Goal: Information Seeking & Learning: Find specific fact

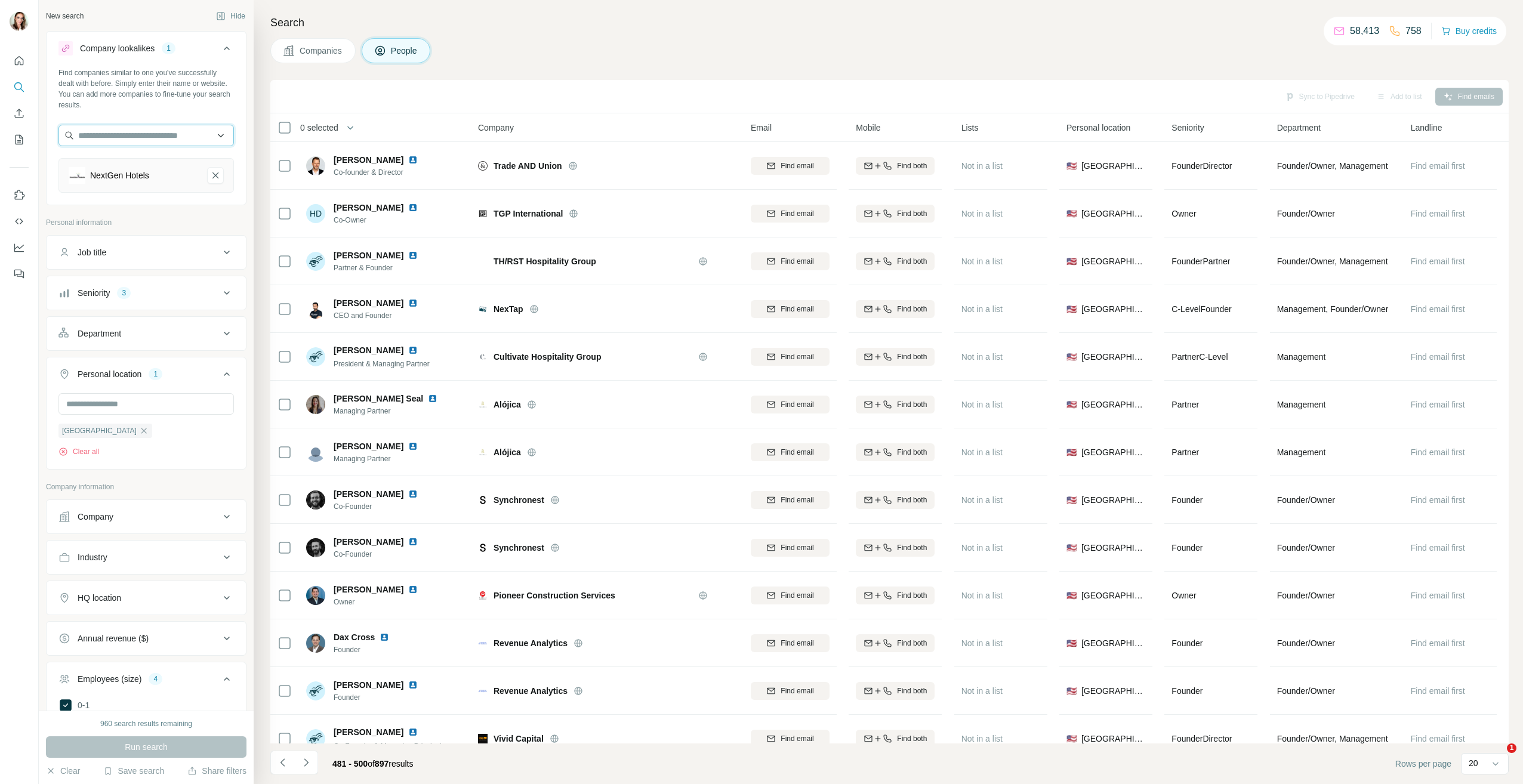
click at [187, 134] on input "text" at bounding box center [146, 135] width 175 height 22
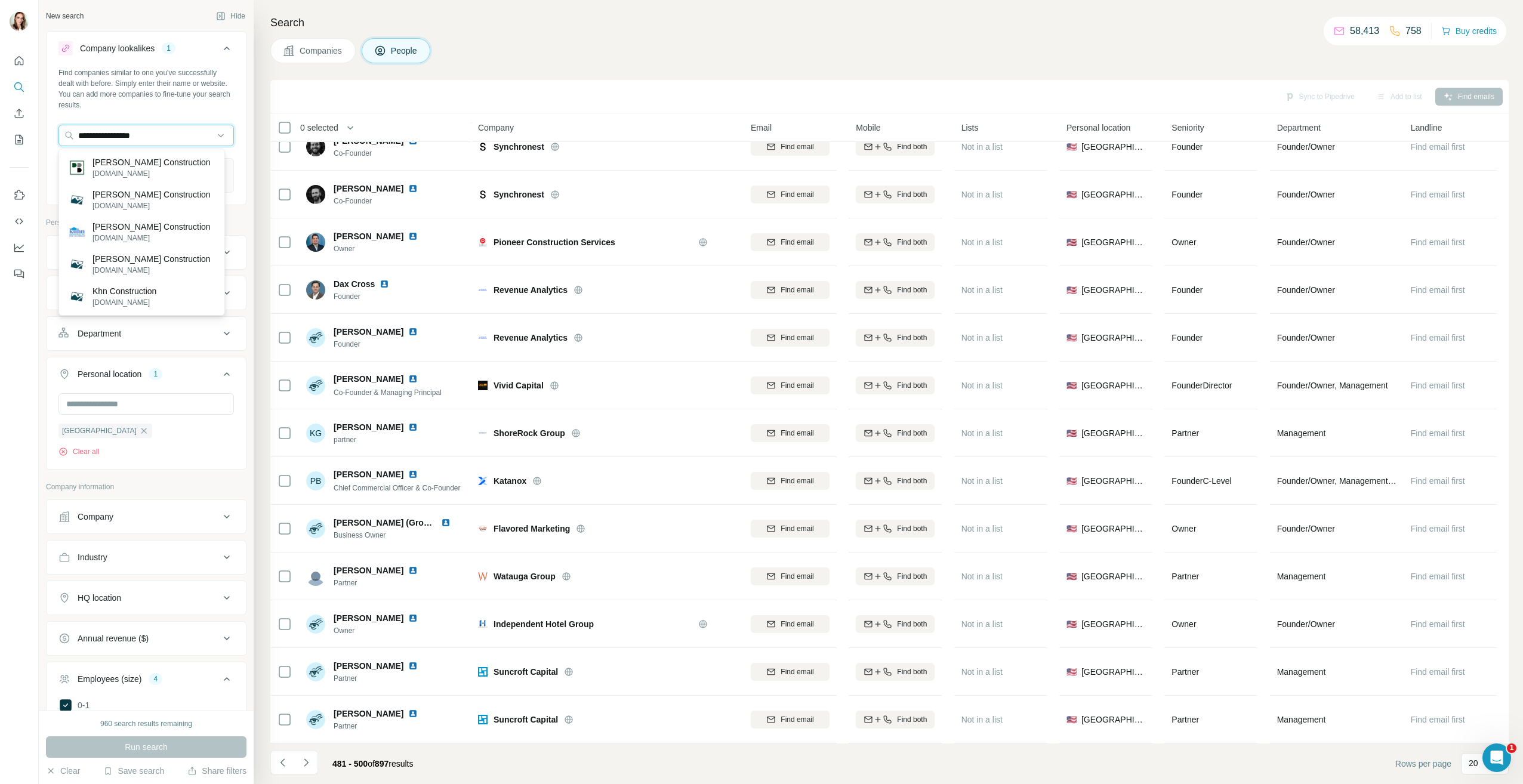
type input "**********"
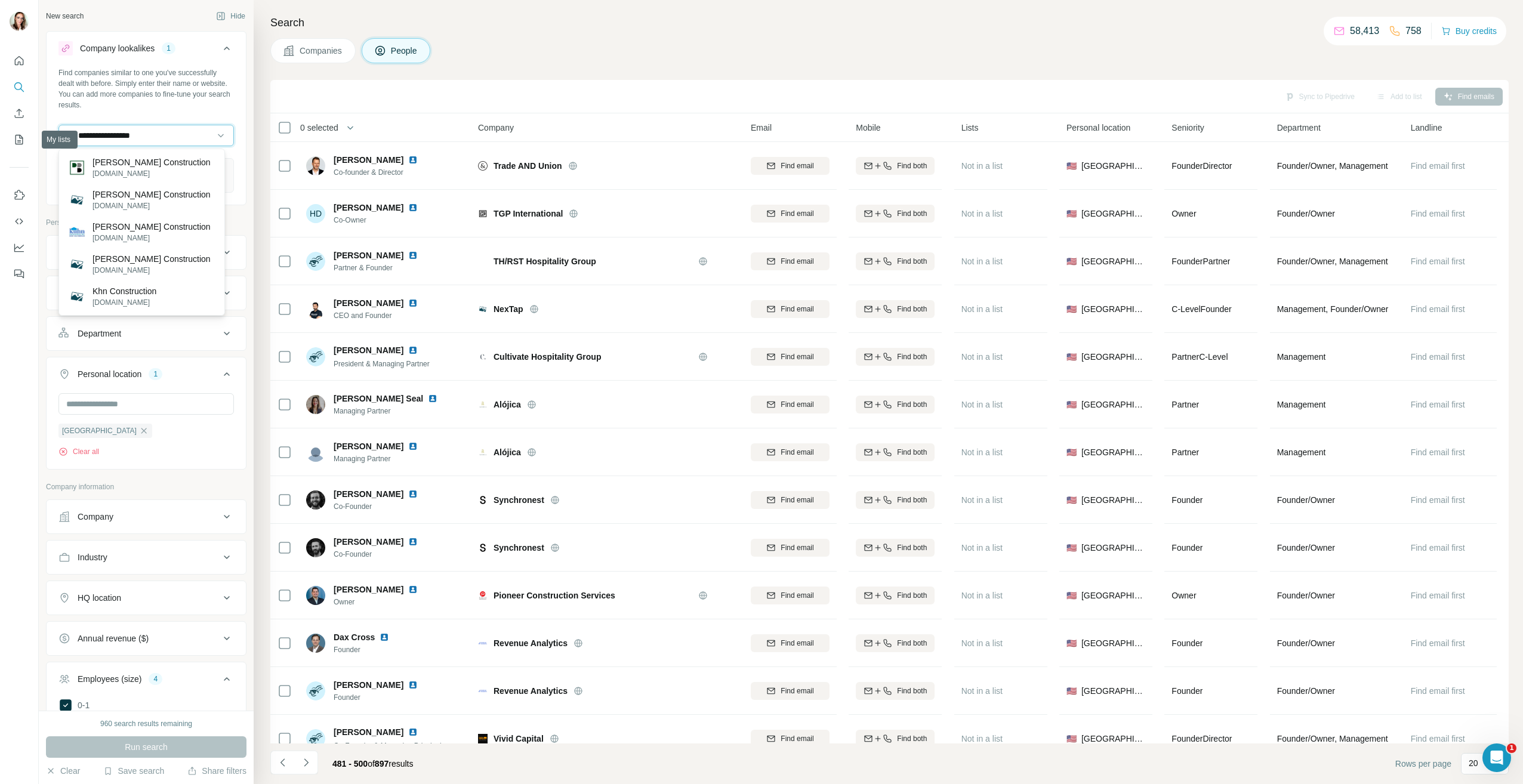
drag, startPoint x: 174, startPoint y: 135, endPoint x: 4, endPoint y: 140, distance: 170.1
click at [4, 140] on div "**********" at bounding box center [761, 392] width 1523 height 784
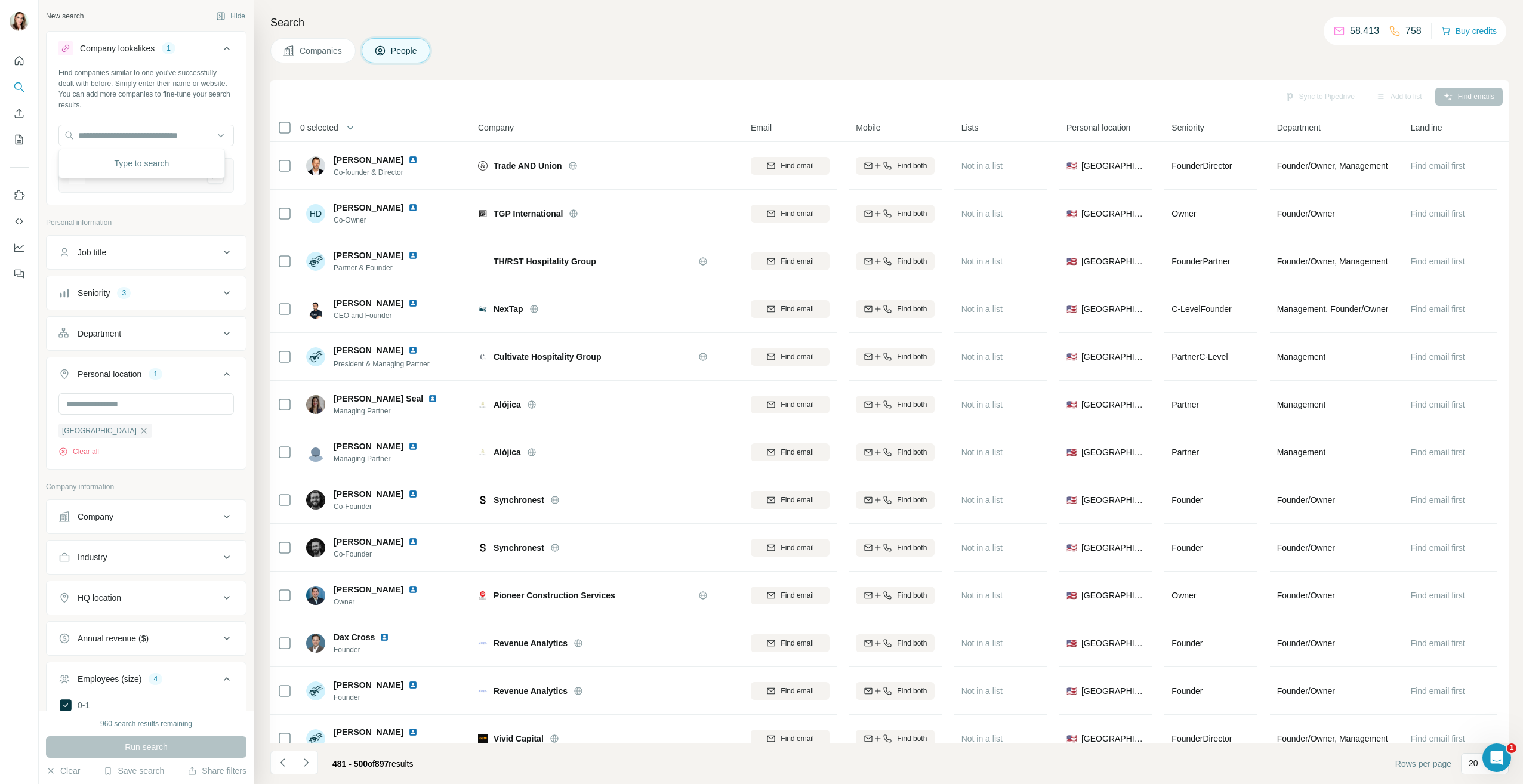
click at [578, 58] on div "Companies People" at bounding box center [889, 50] width 1238 height 25
click at [205, 336] on div "Department" at bounding box center [139, 333] width 161 height 12
click at [181, 369] on input at bounding box center [140, 363] width 147 height 13
click at [188, 367] on input at bounding box center [140, 363] width 147 height 13
click at [192, 234] on div "Personal information" at bounding box center [146, 226] width 201 height 18
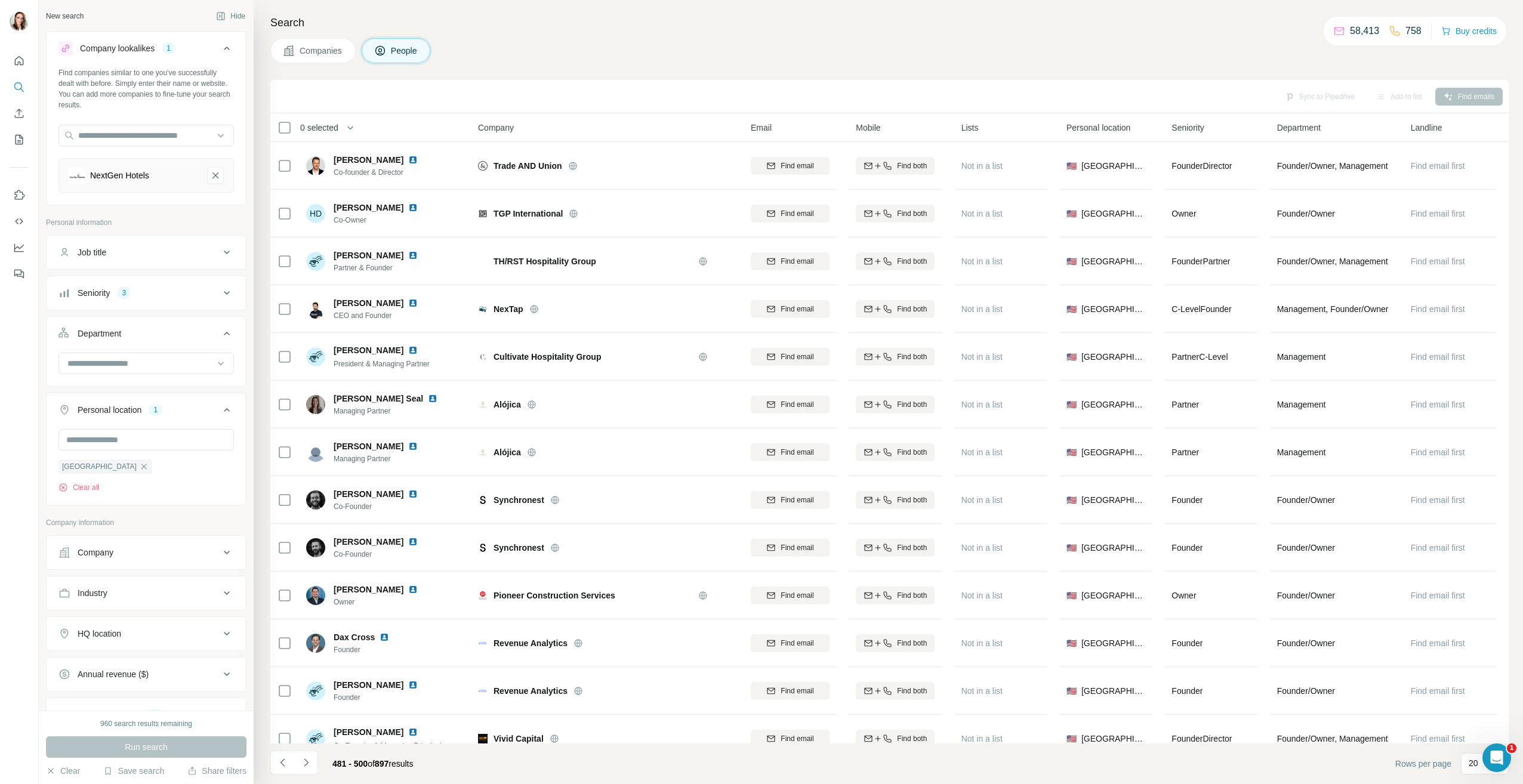
click at [192, 250] on div "Job title" at bounding box center [139, 252] width 161 height 12
click at [210, 253] on div "Job title" at bounding box center [139, 252] width 161 height 12
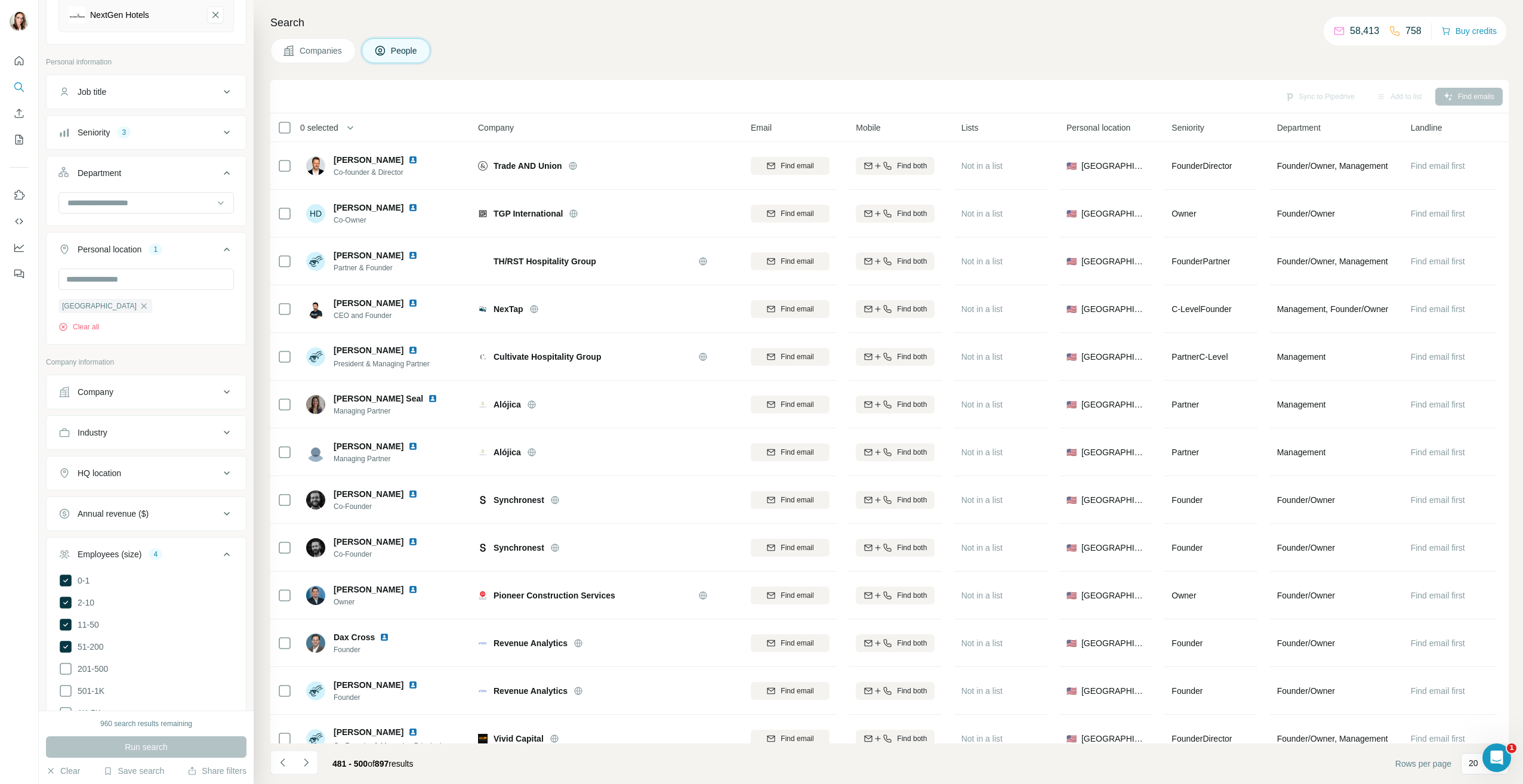
scroll to position [179, 0]
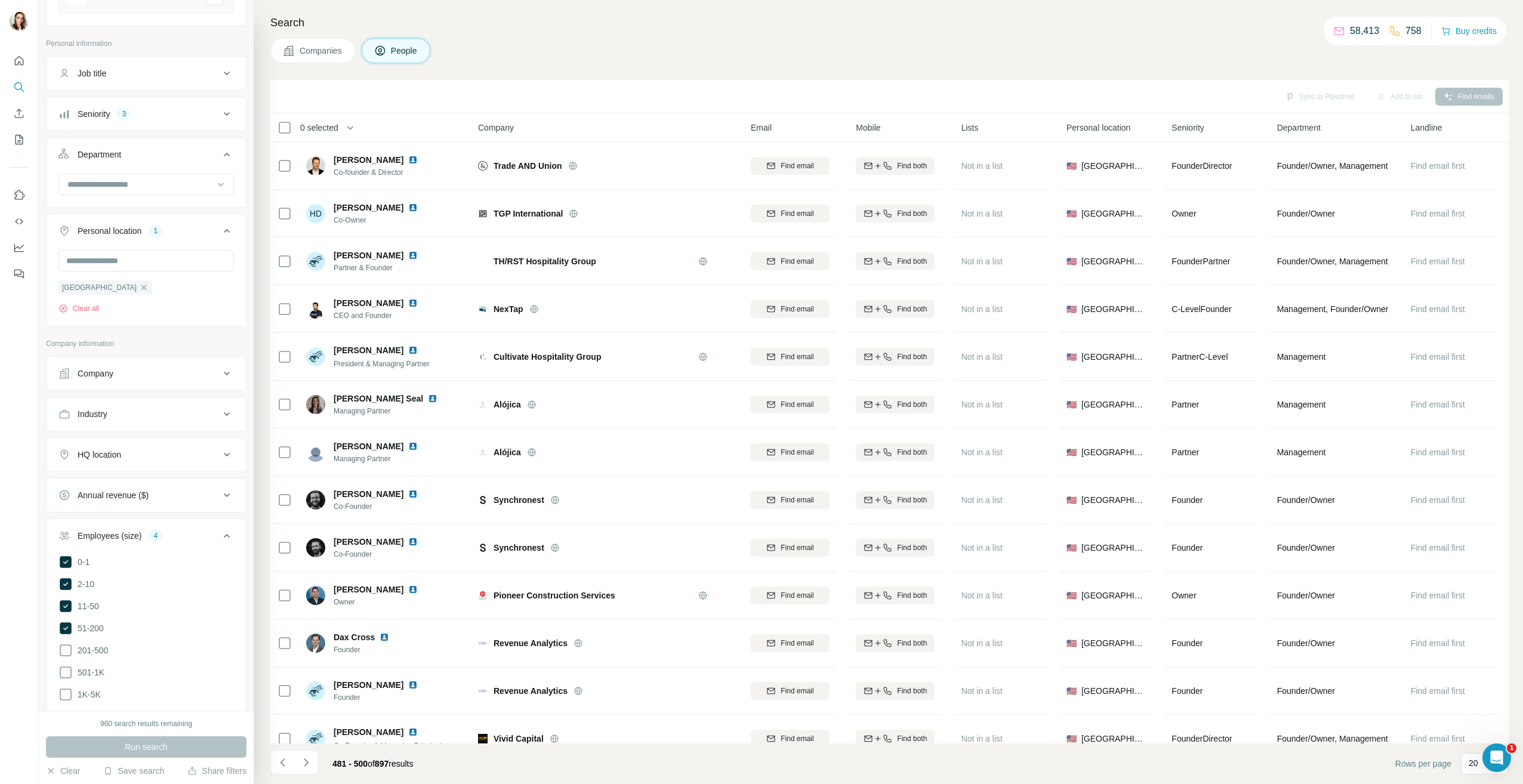
click at [191, 368] on div "Company" at bounding box center [139, 373] width 161 height 12
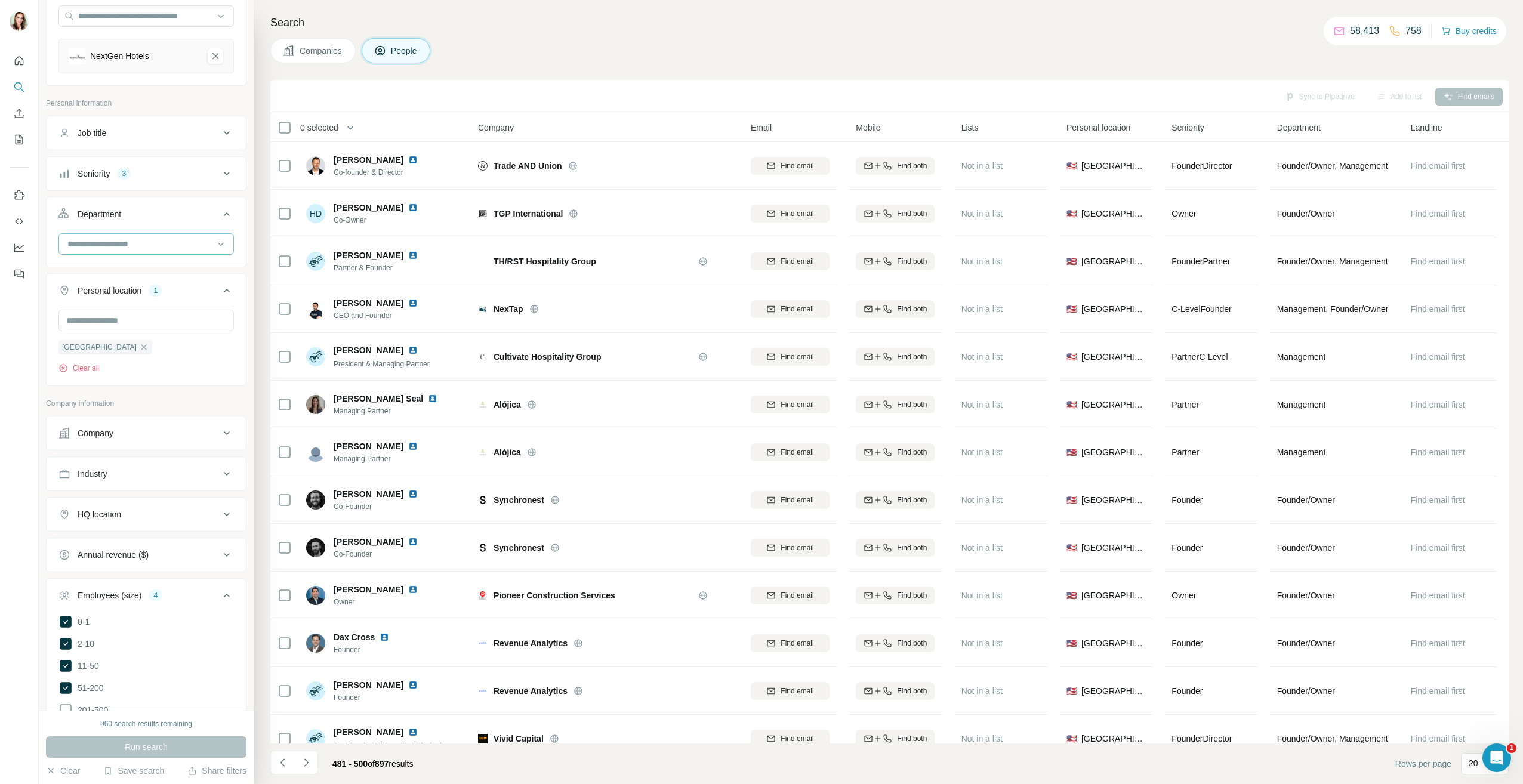
click at [163, 240] on input at bounding box center [140, 244] width 147 height 13
click at [132, 293] on div "Founder/Owner" at bounding box center [141, 289] width 146 height 12
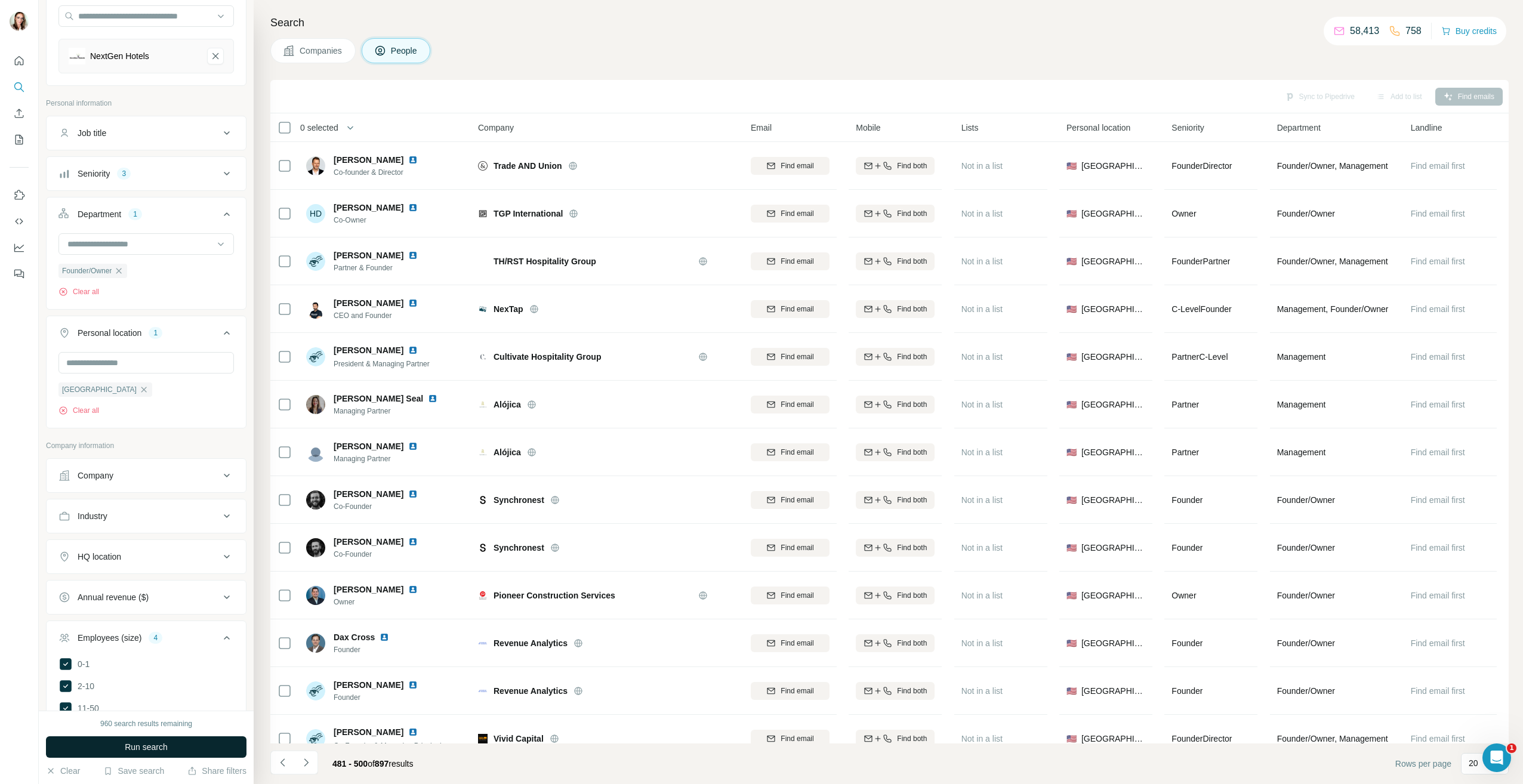
click at [144, 742] on span "Run search" at bounding box center [146, 747] width 43 height 12
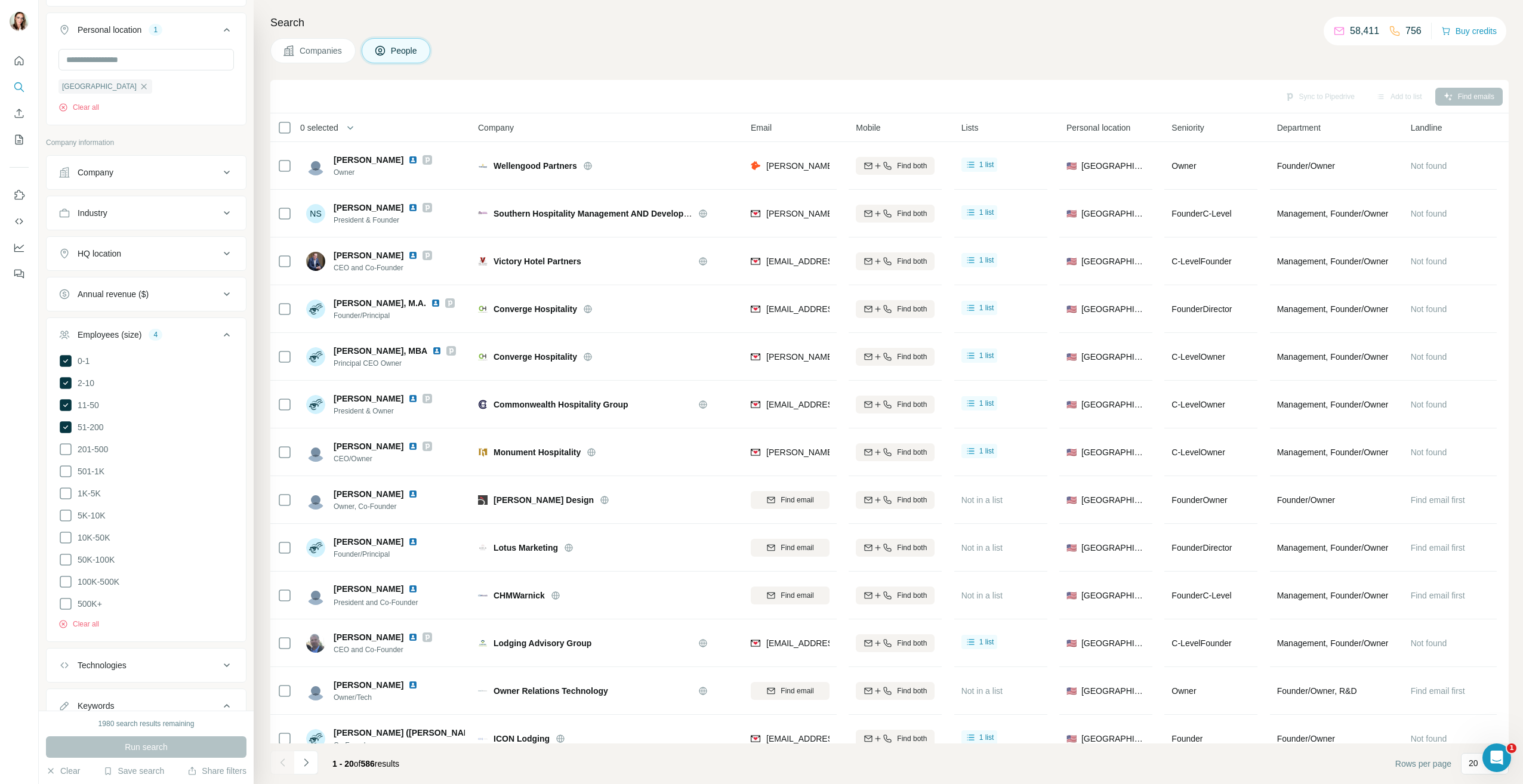
scroll to position [498, 0]
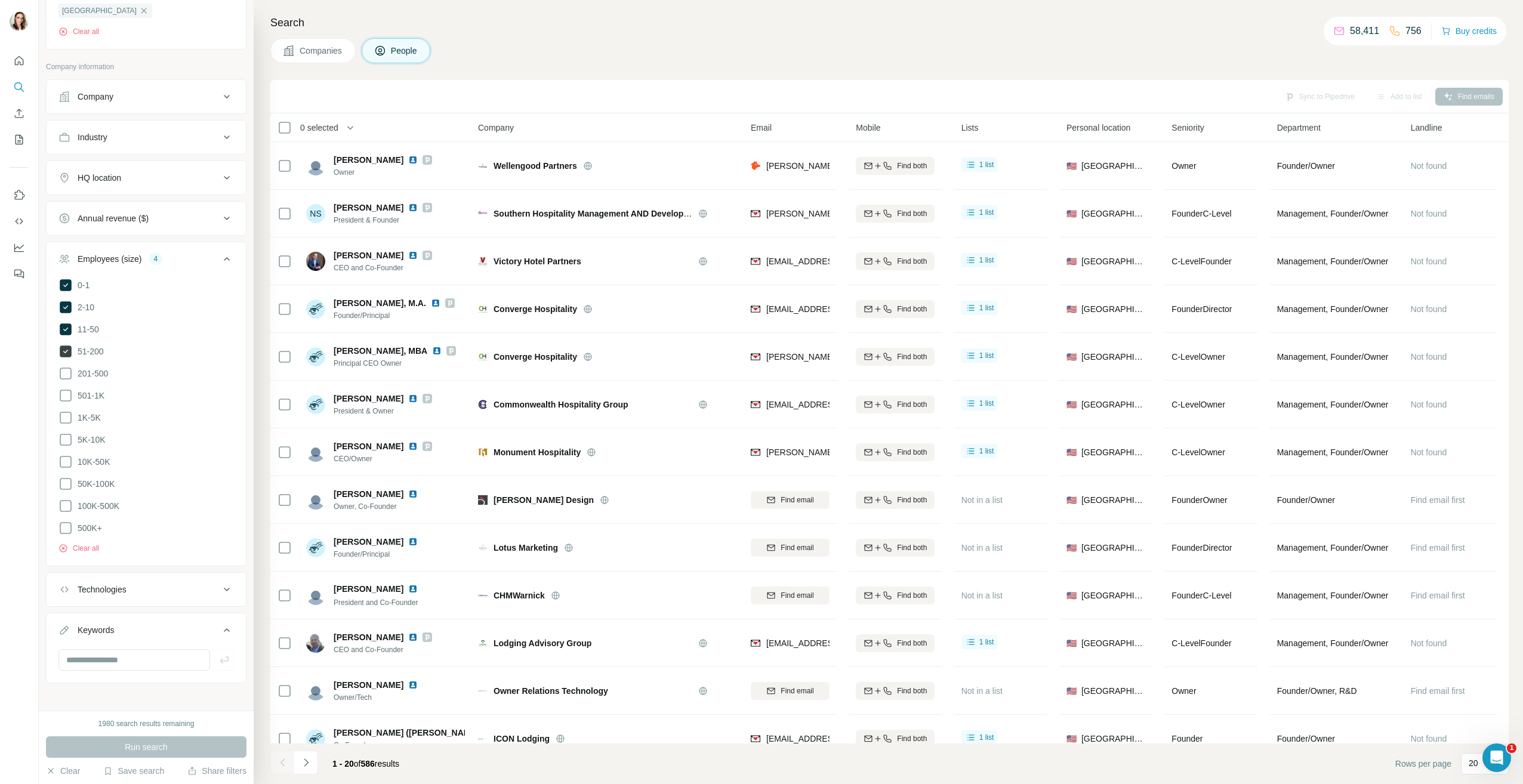
click at [66, 345] on icon at bounding box center [65, 351] width 14 height 14
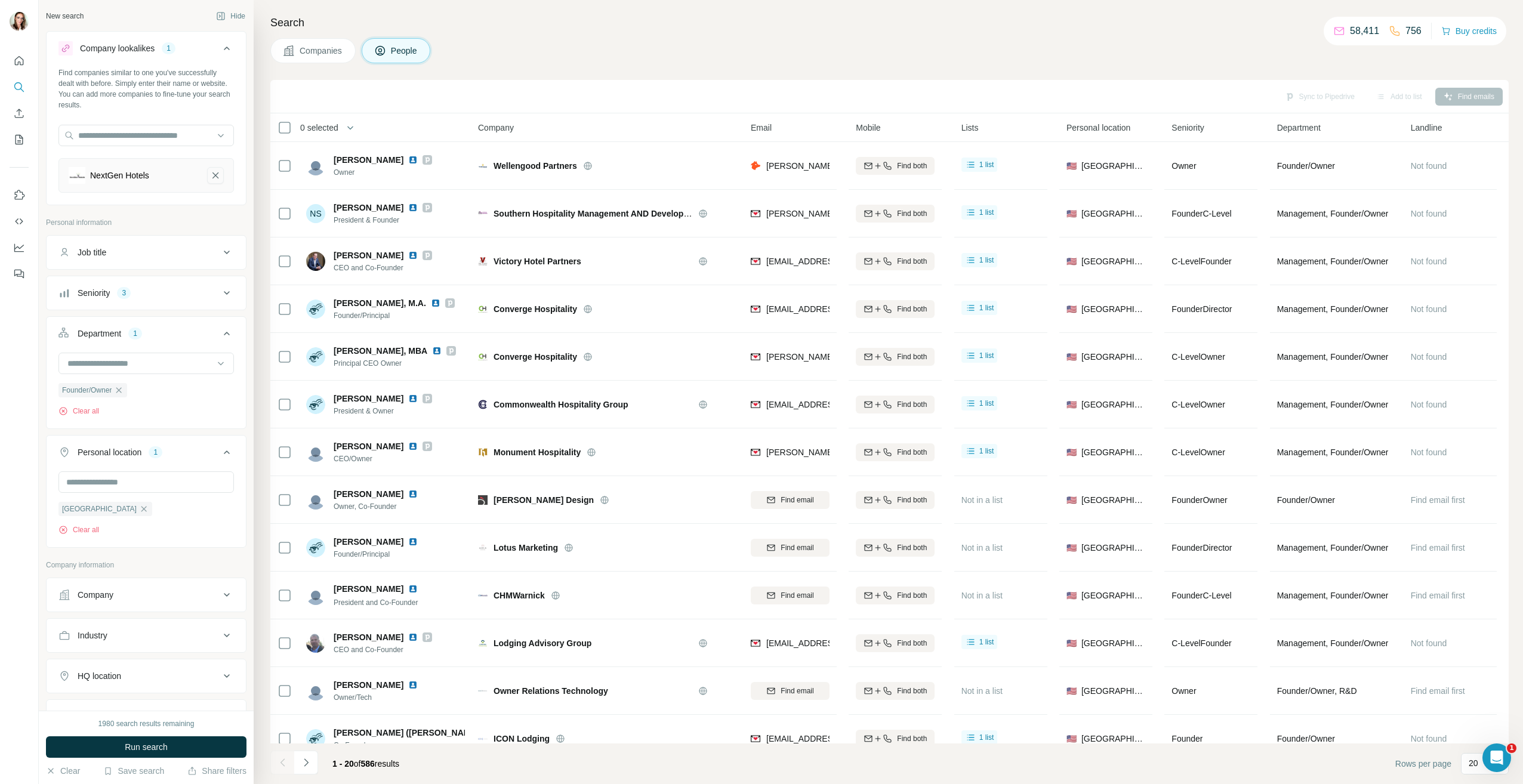
click at [210, 178] on icon "NextGen Hotels-remove-button" at bounding box center [215, 175] width 11 height 12
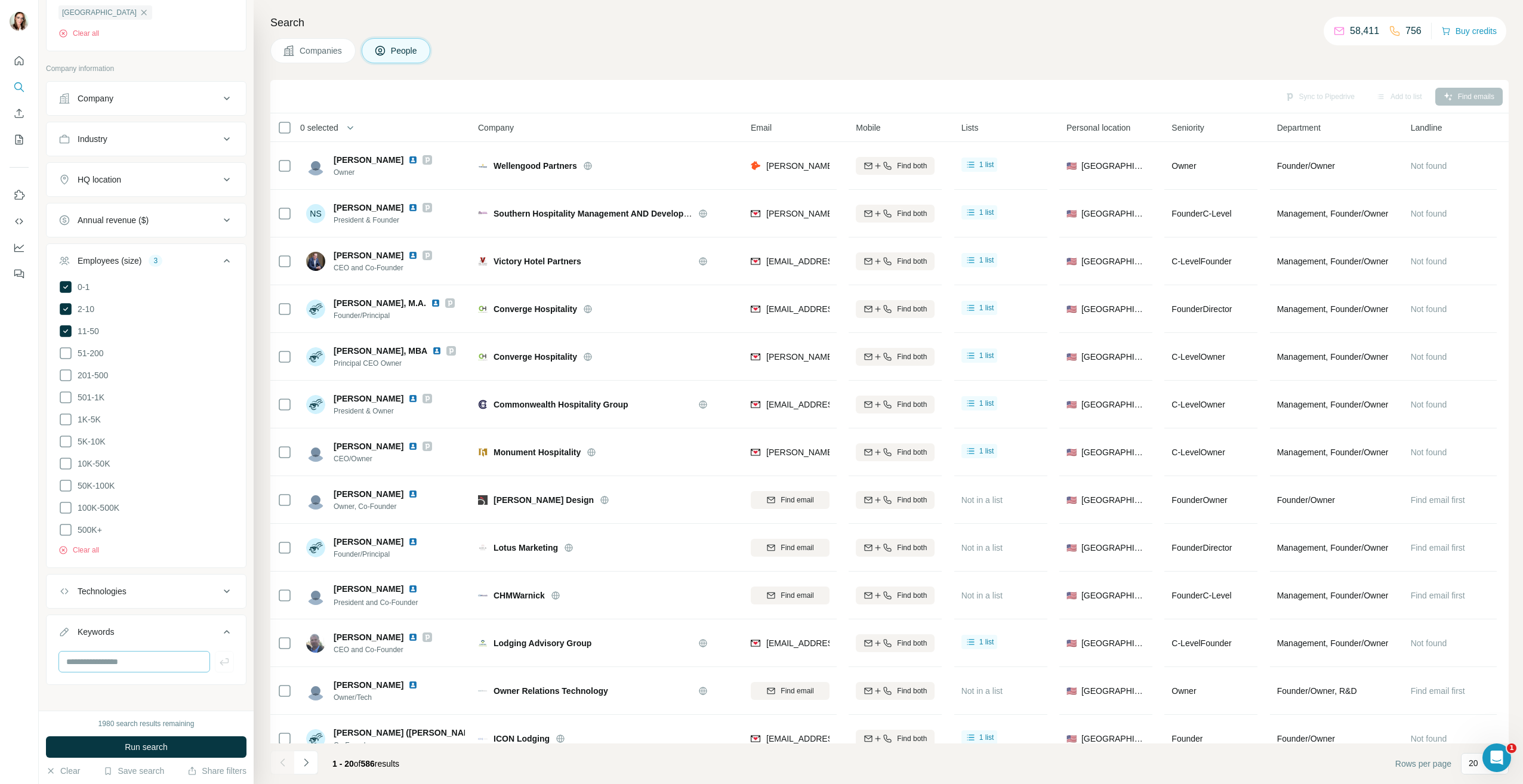
scroll to position [452, 0]
click at [129, 650] on input "text" at bounding box center [134, 660] width 152 height 22
type input "**********"
click at [219, 654] on icon "button" at bounding box center [224, 660] width 12 height 12
click at [168, 750] on span "Run search" at bounding box center [146, 747] width 43 height 12
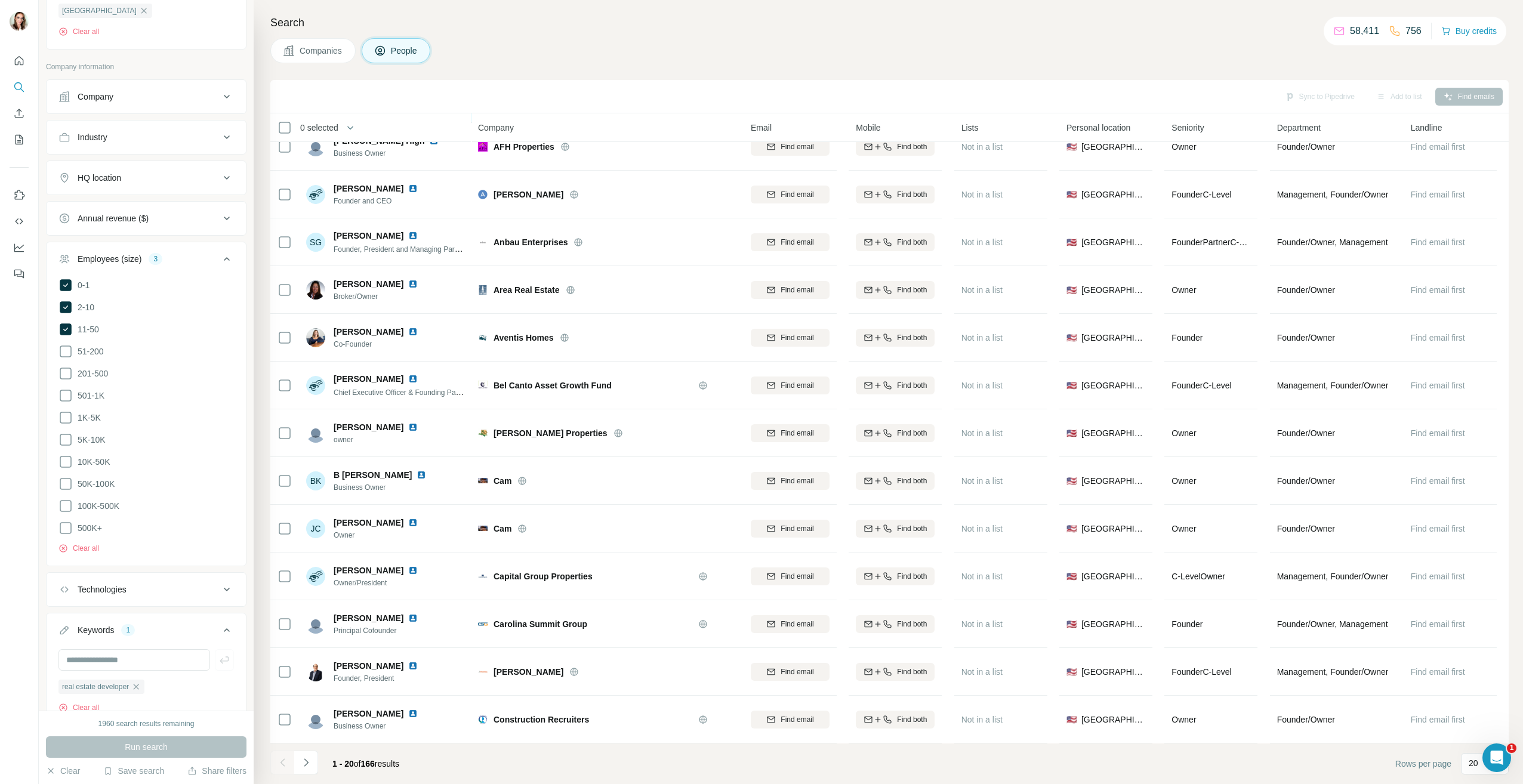
scroll to position [359, 0]
click at [308, 760] on icon "Navigate to next page" at bounding box center [306, 762] width 12 height 12
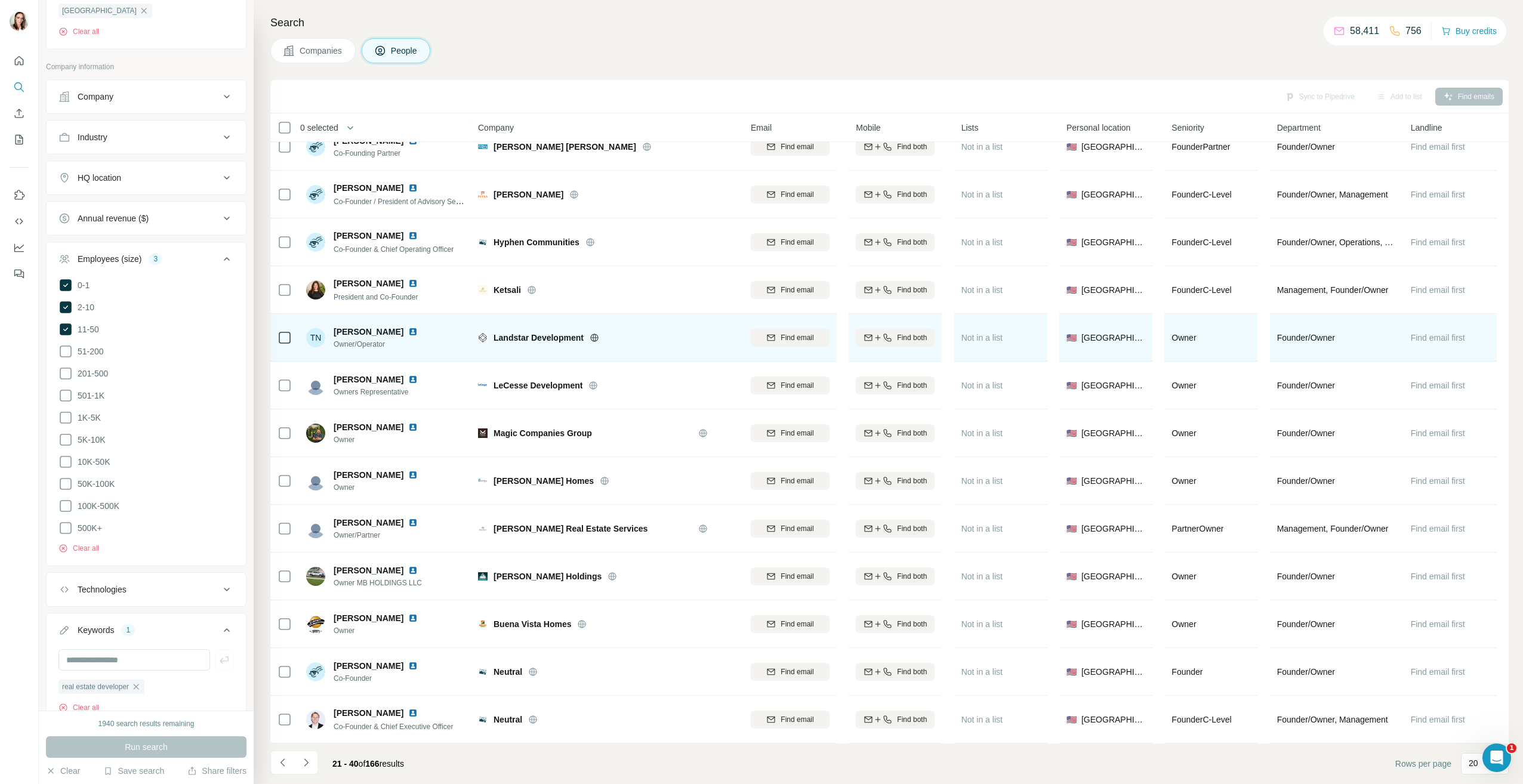
click at [408, 327] on img at bounding box center [413, 331] width 9 height 9
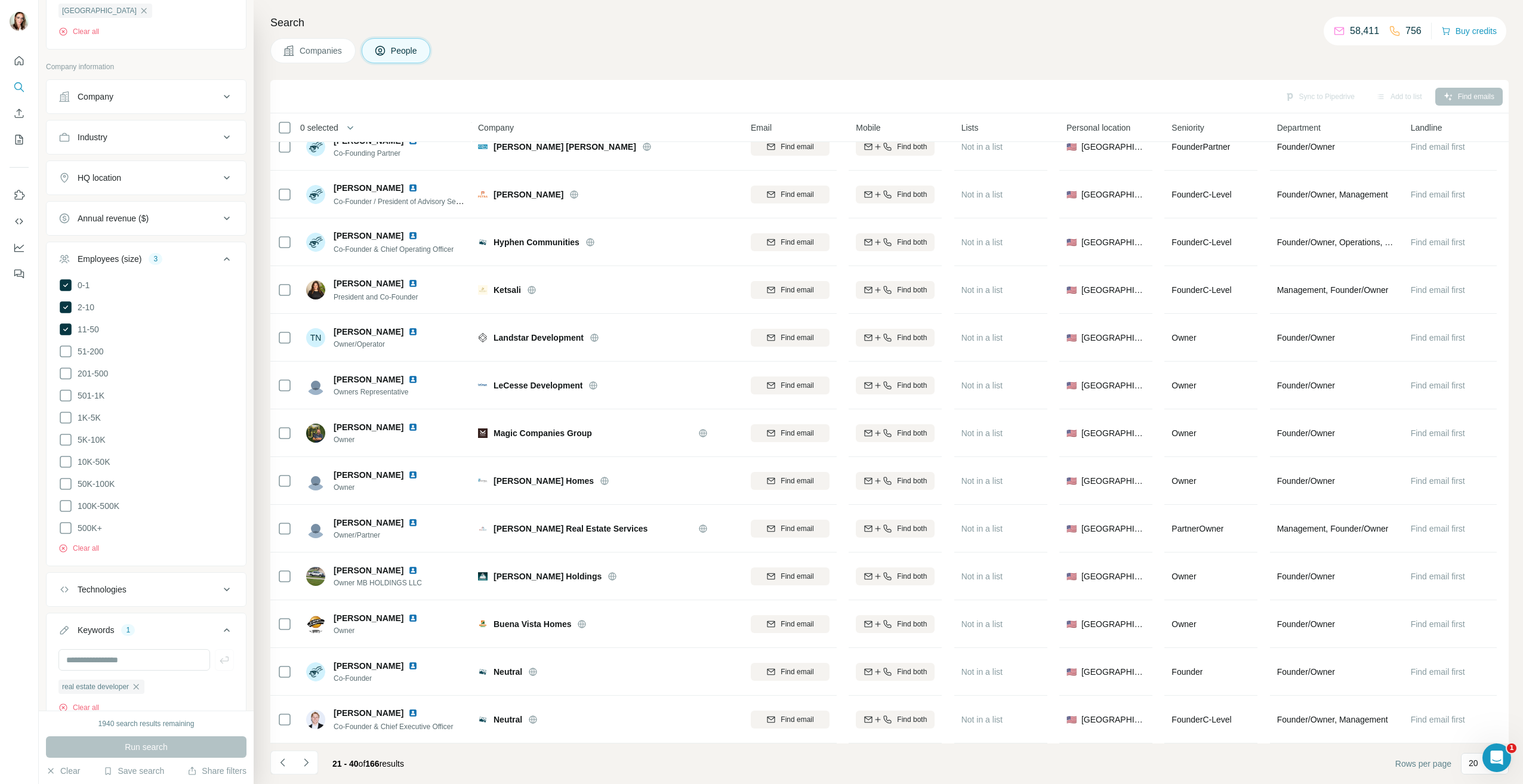
click at [782, 30] on h4 "Search" at bounding box center [889, 22] width 1238 height 17
click at [308, 765] on icon "Navigate to next page" at bounding box center [306, 762] width 12 height 12
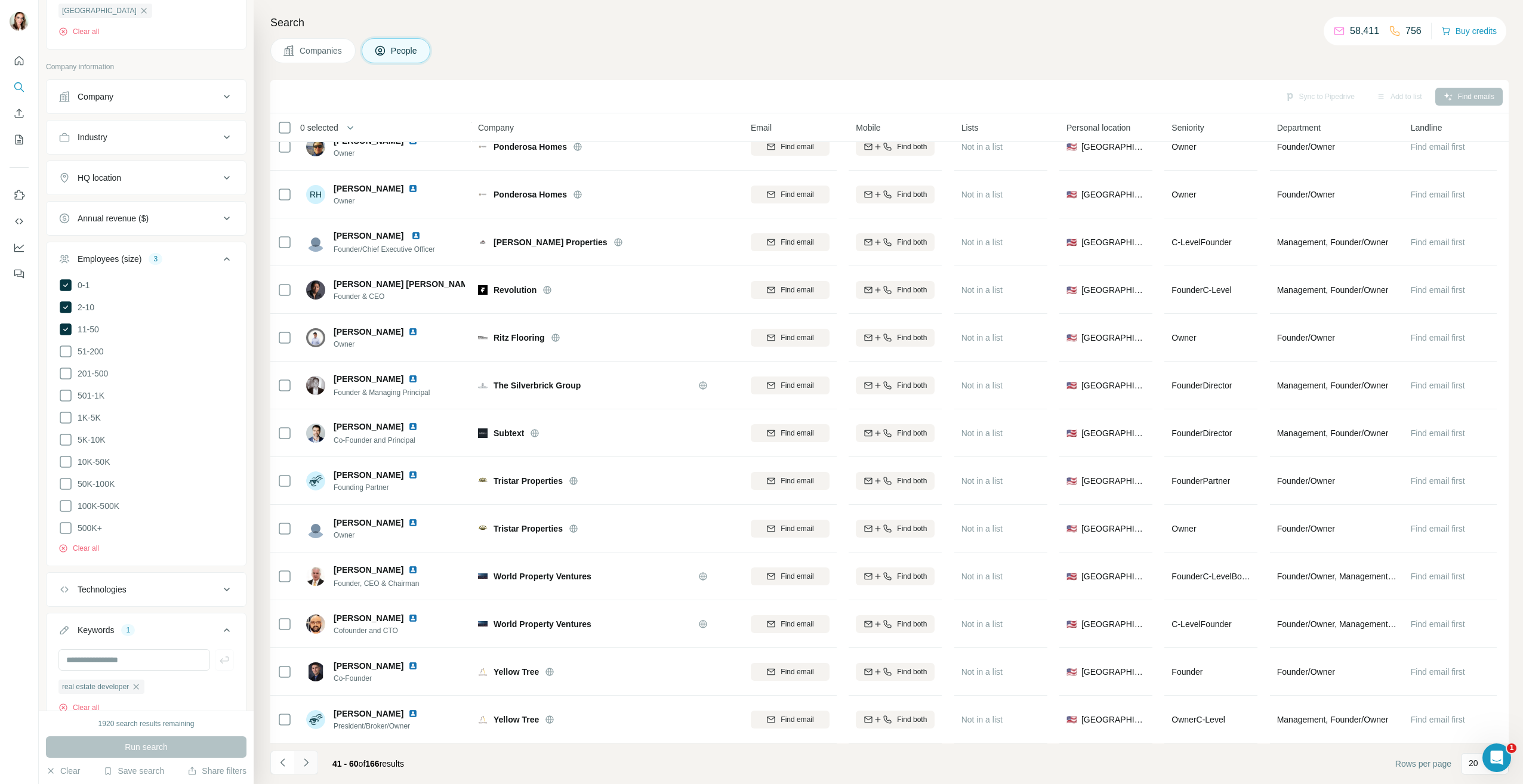
click at [309, 763] on icon "Navigate to next page" at bounding box center [306, 762] width 12 height 12
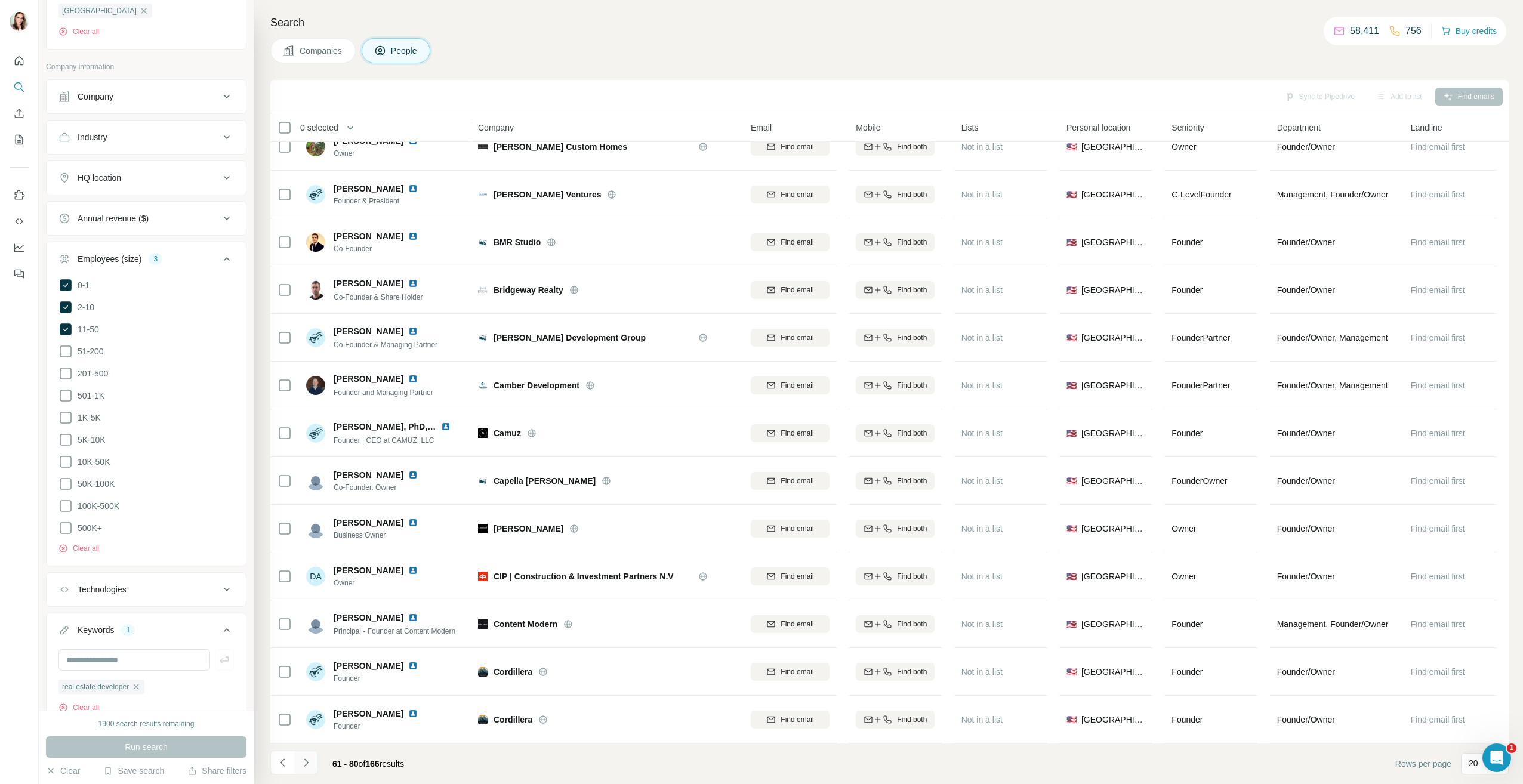
click at [312, 765] on button "Navigate to next page" at bounding box center [306, 762] width 24 height 24
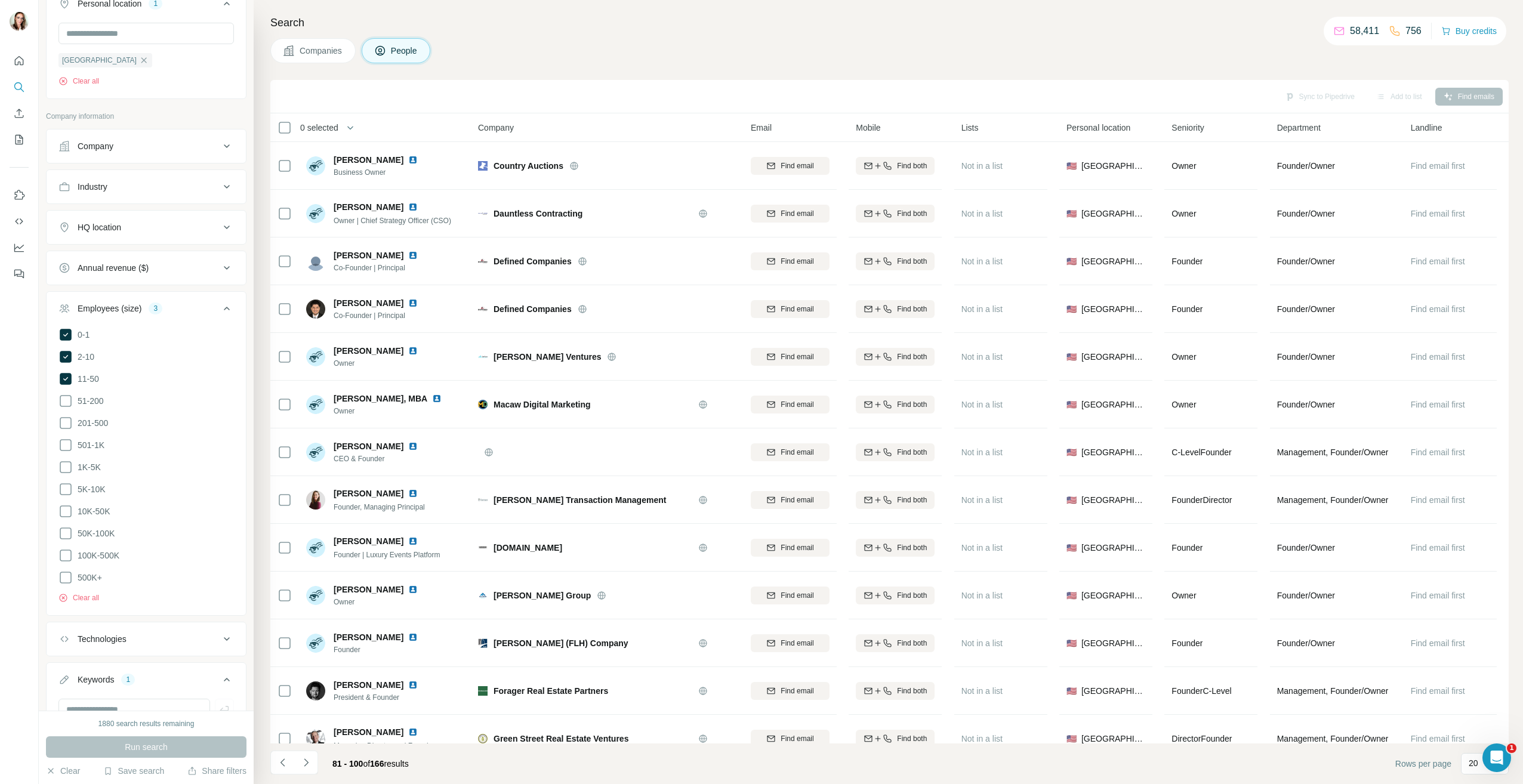
scroll to position [495, 0]
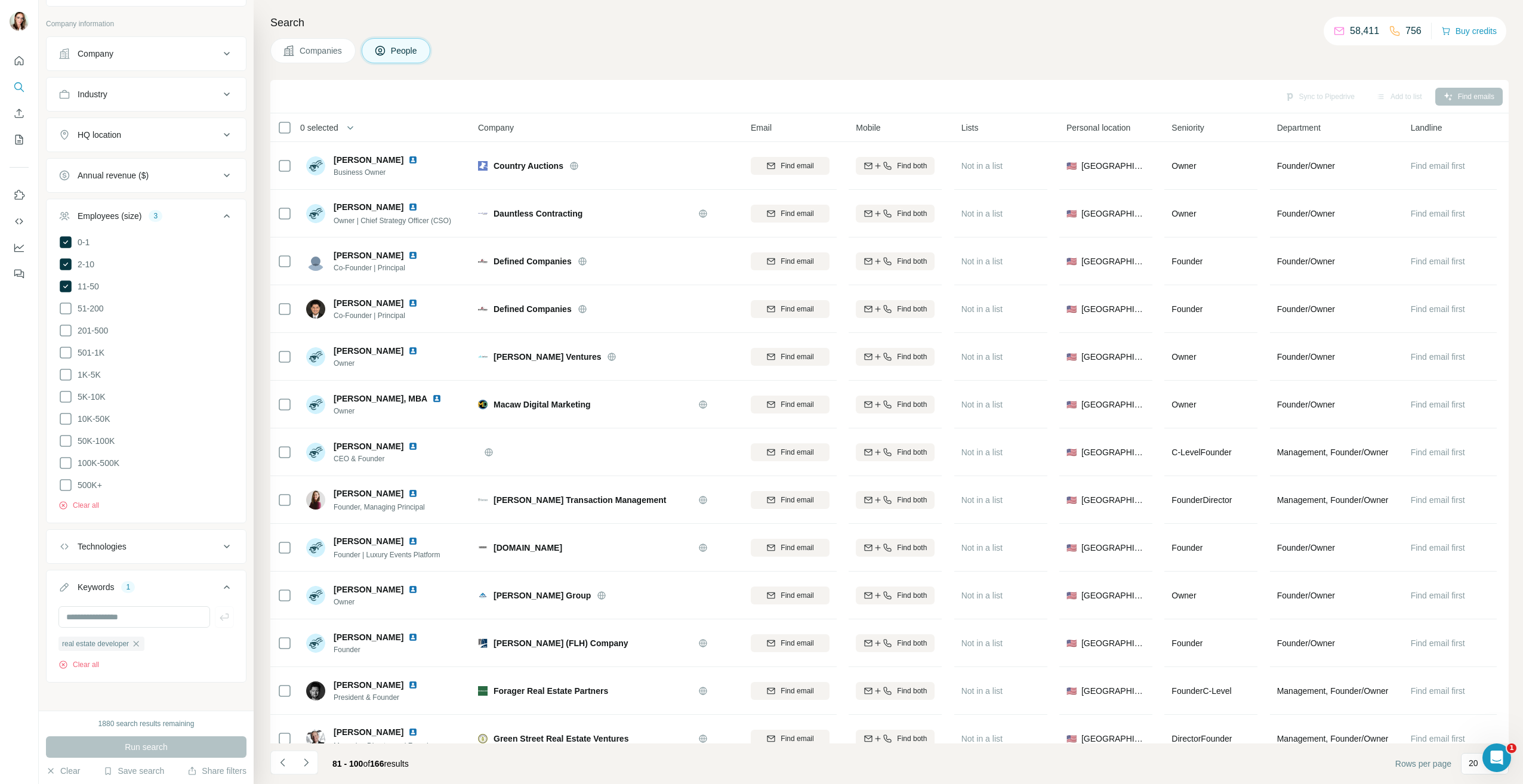
drag, startPoint x: 140, startPoint y: 641, endPoint x: 134, endPoint y: 611, distance: 30.6
click at [140, 641] on icon "button" at bounding box center [135, 644] width 9 height 9
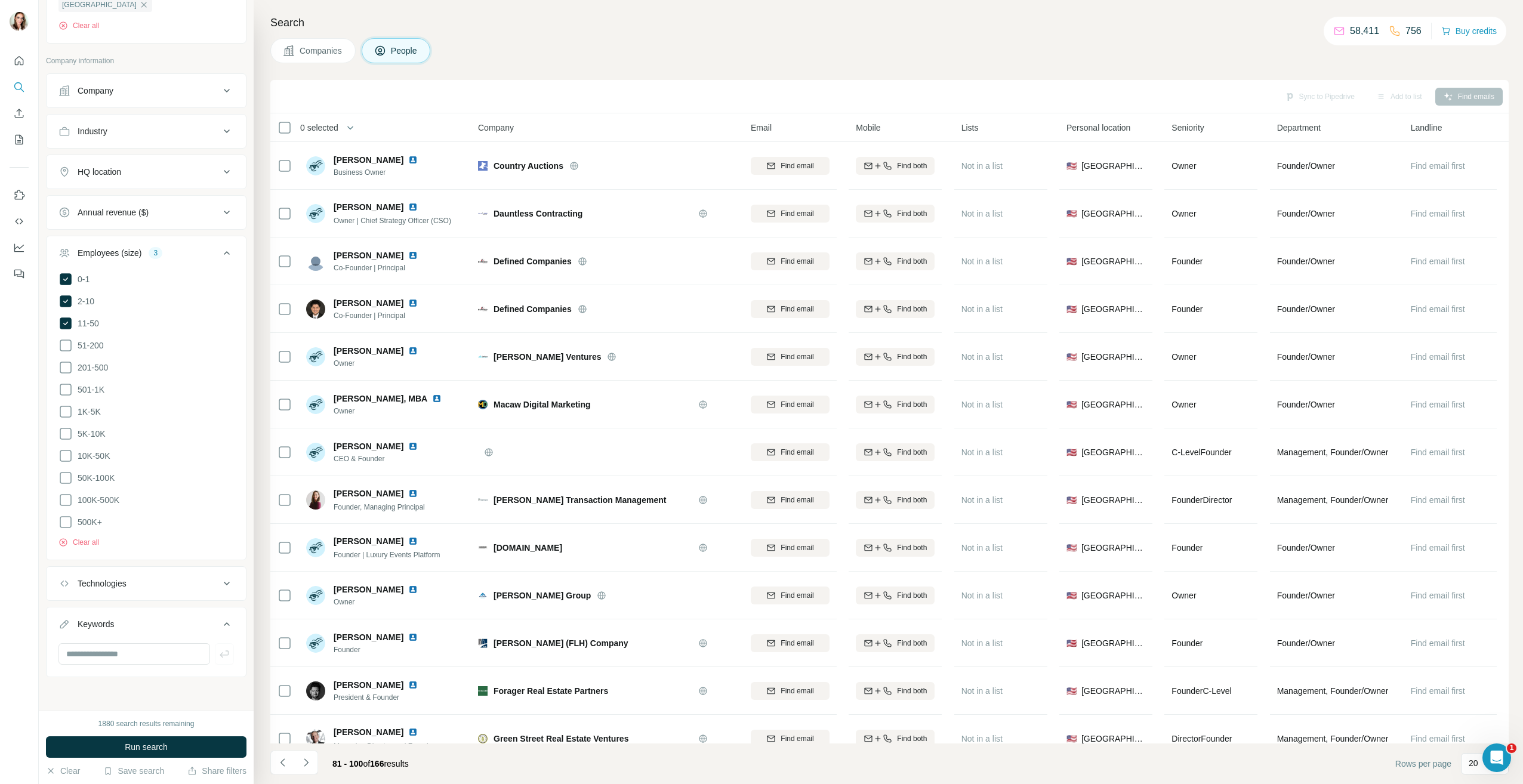
scroll to position [452, 0]
click at [127, 655] on input "text" at bounding box center [134, 660] width 152 height 22
type input "*******"
click at [126, 736] on div "1880 search results remaining Run search Clear Save search Share filters" at bounding box center [146, 747] width 215 height 73
click at [128, 745] on span "Run search" at bounding box center [146, 747] width 43 height 12
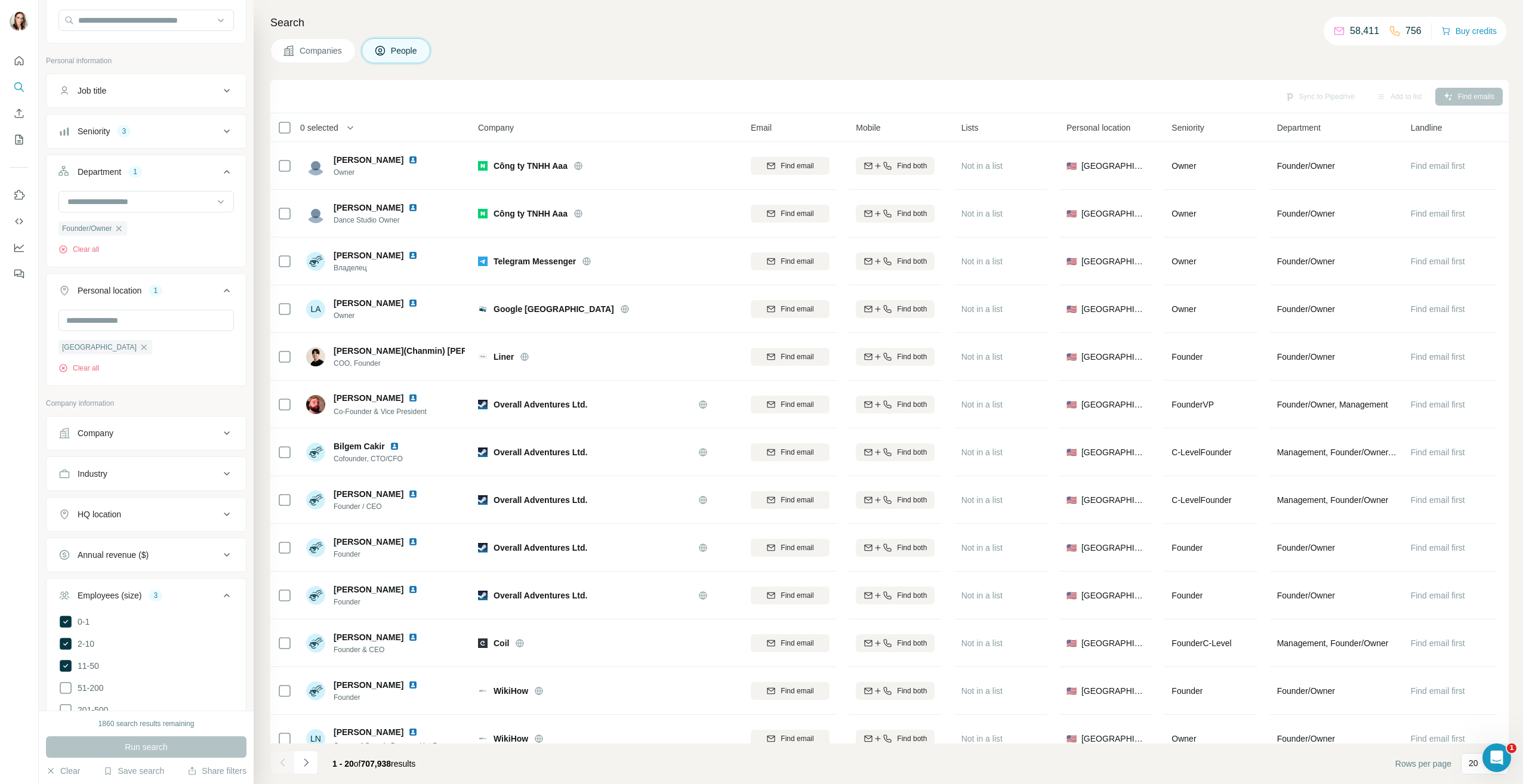
scroll to position [179, 0]
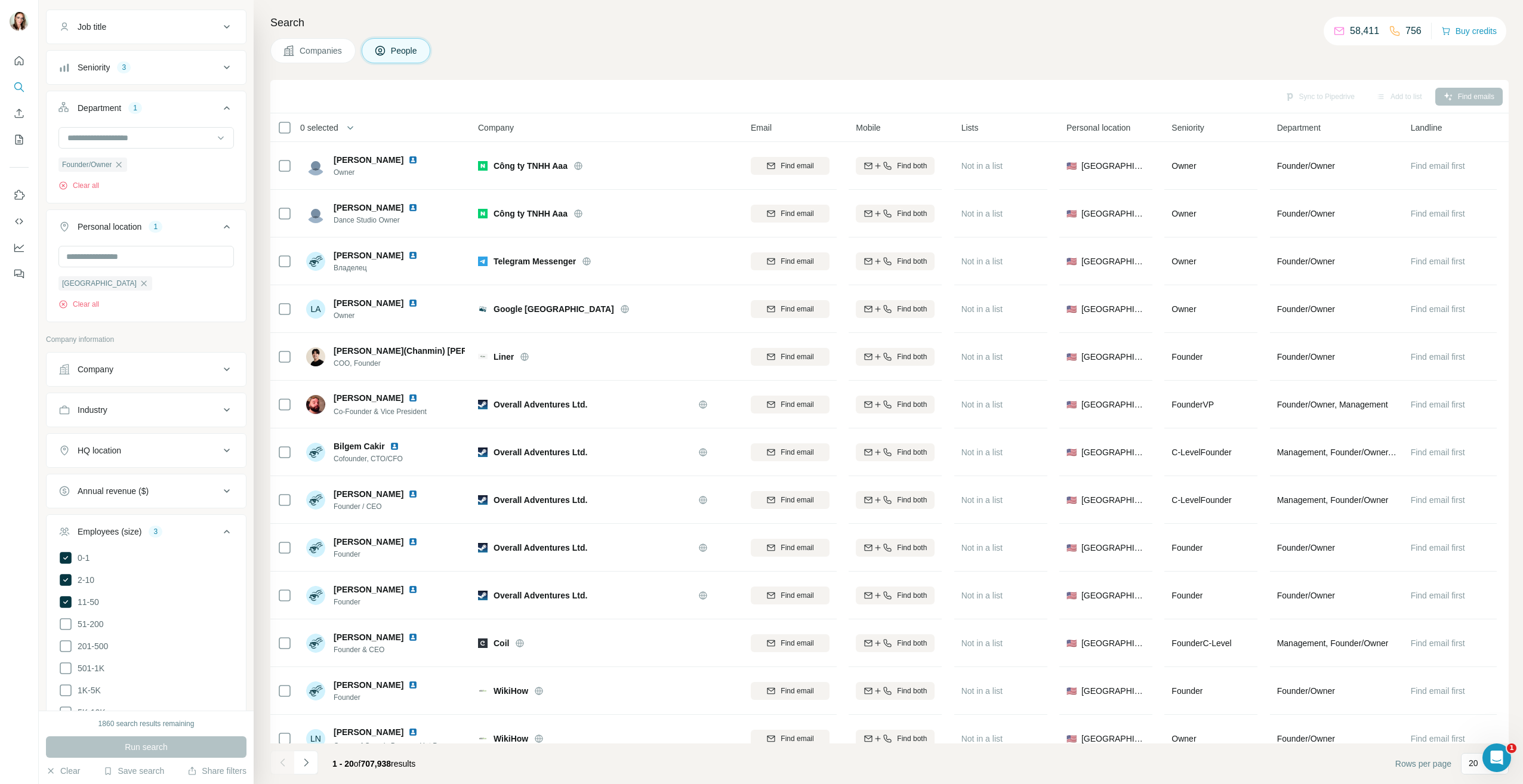
click at [153, 450] on div "HQ location" at bounding box center [139, 450] width 161 height 12
click at [151, 480] on input "text" at bounding box center [146, 480] width 175 height 22
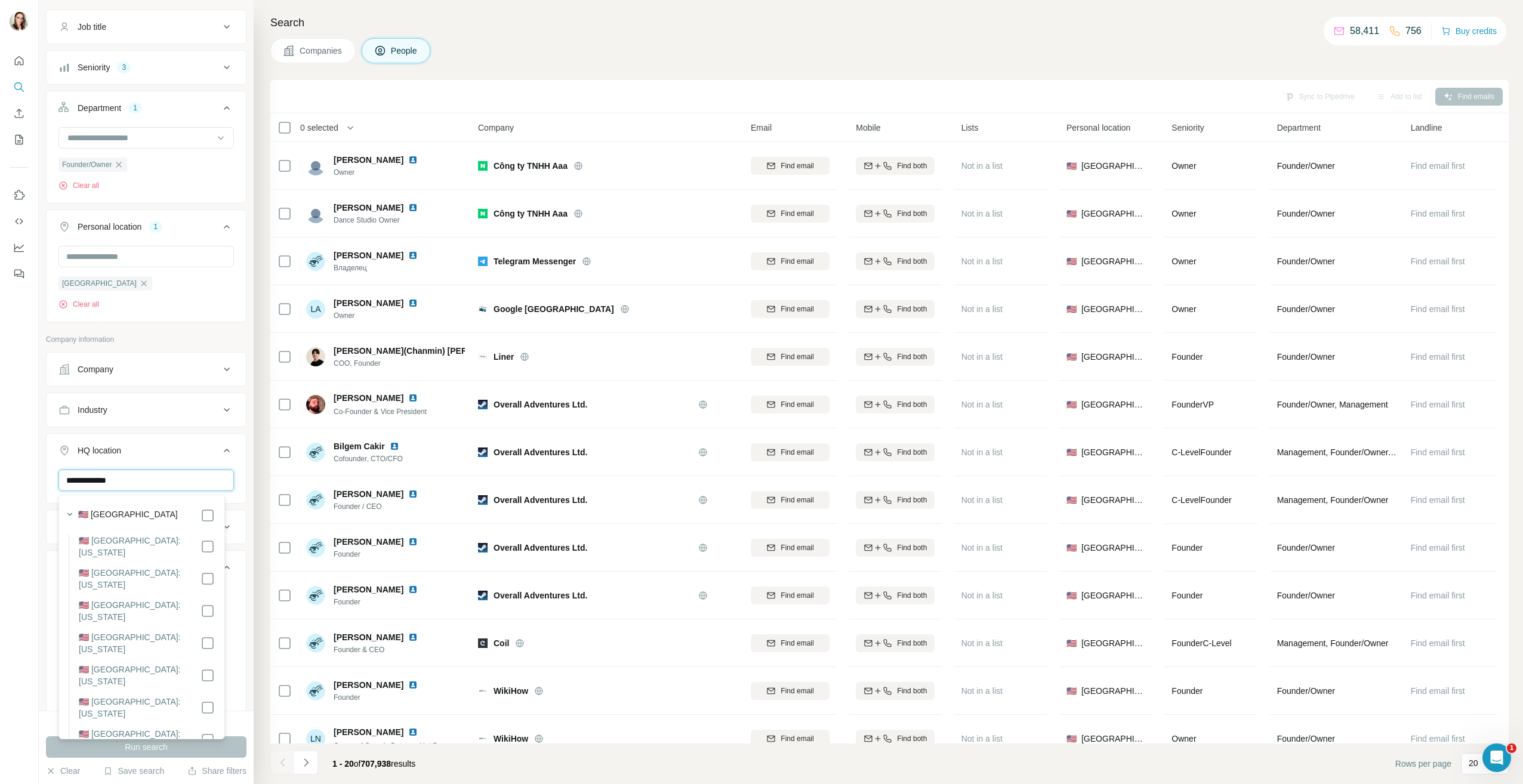
type input "**********"
click at [180, 432] on ul "**********" at bounding box center [146, 693] width 201 height 682
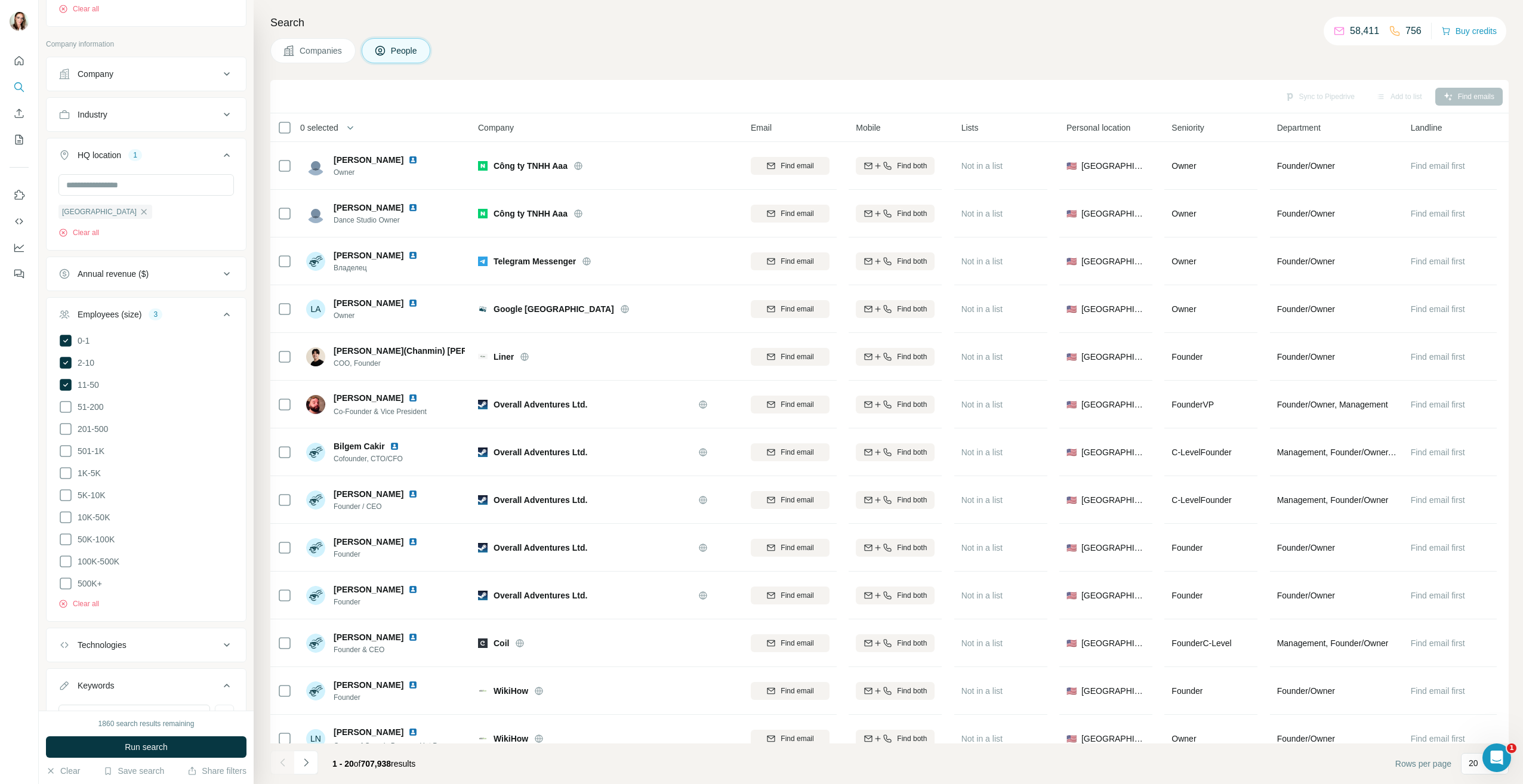
scroll to position [531, 0]
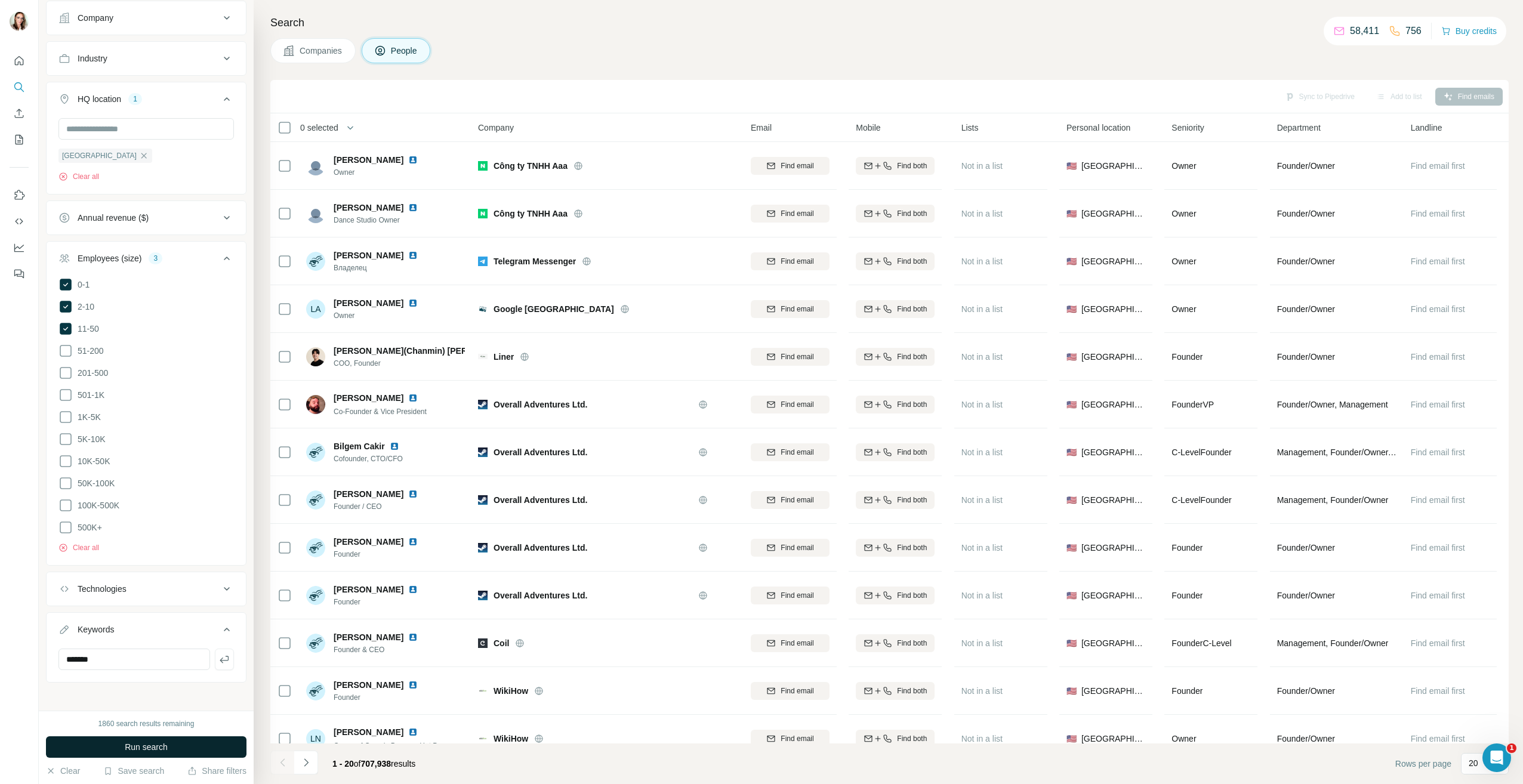
click at [143, 747] on span "Run search" at bounding box center [146, 747] width 43 height 12
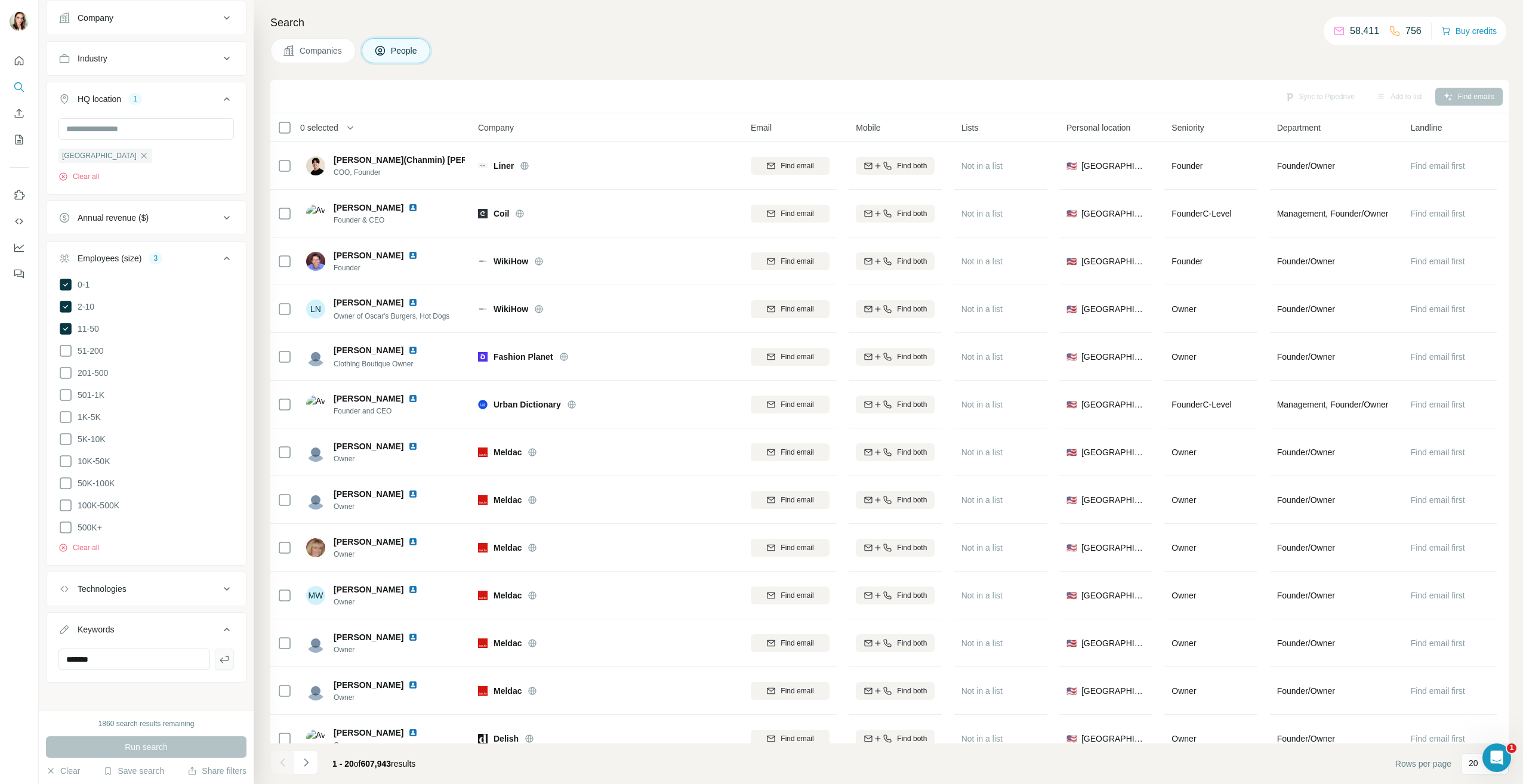
click at [218, 654] on icon "button" at bounding box center [224, 659] width 12 height 12
click at [155, 744] on span "Run search" at bounding box center [146, 747] width 43 height 12
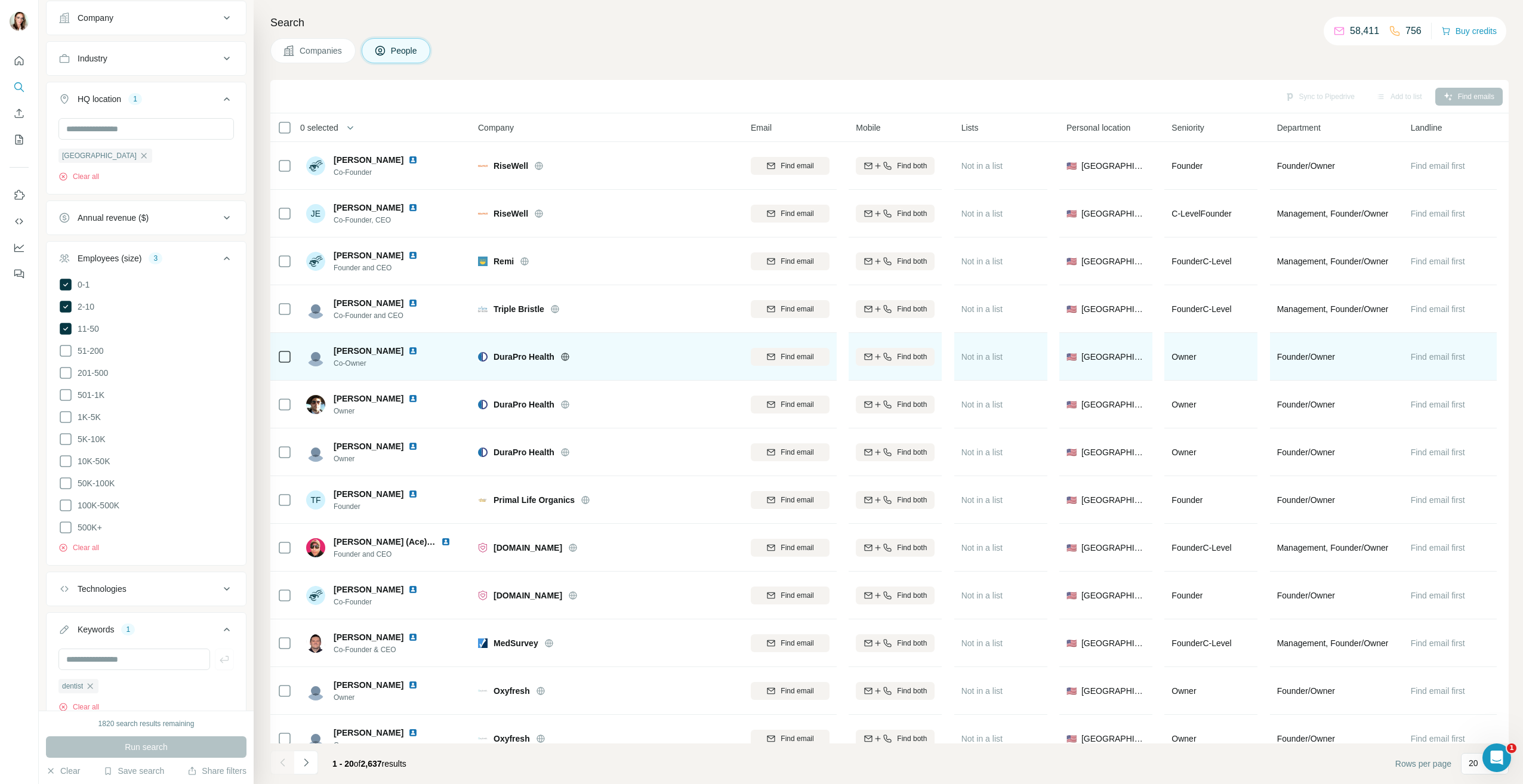
scroll to position [359, 0]
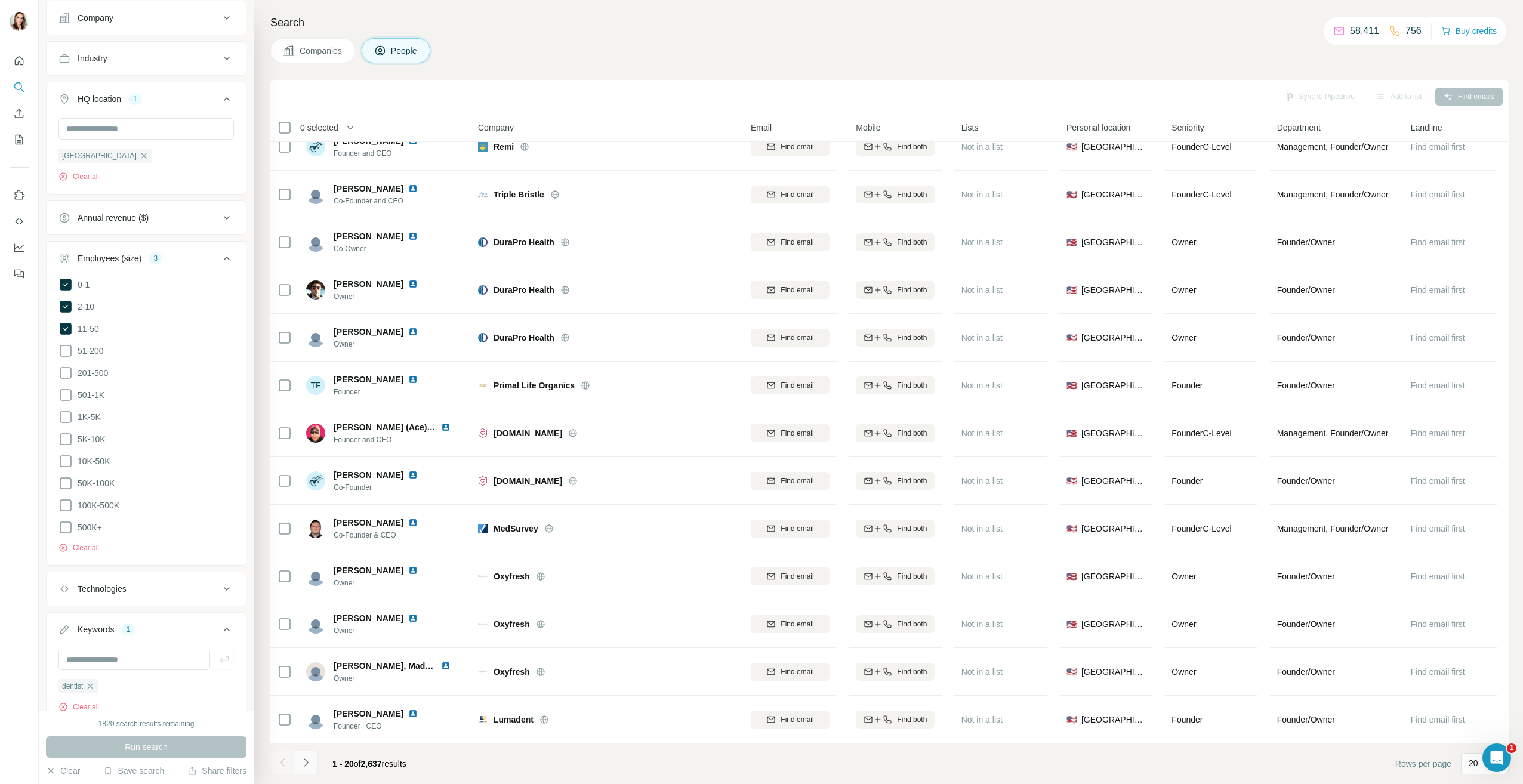
click at [312, 765] on button "Navigate to next page" at bounding box center [306, 762] width 24 height 24
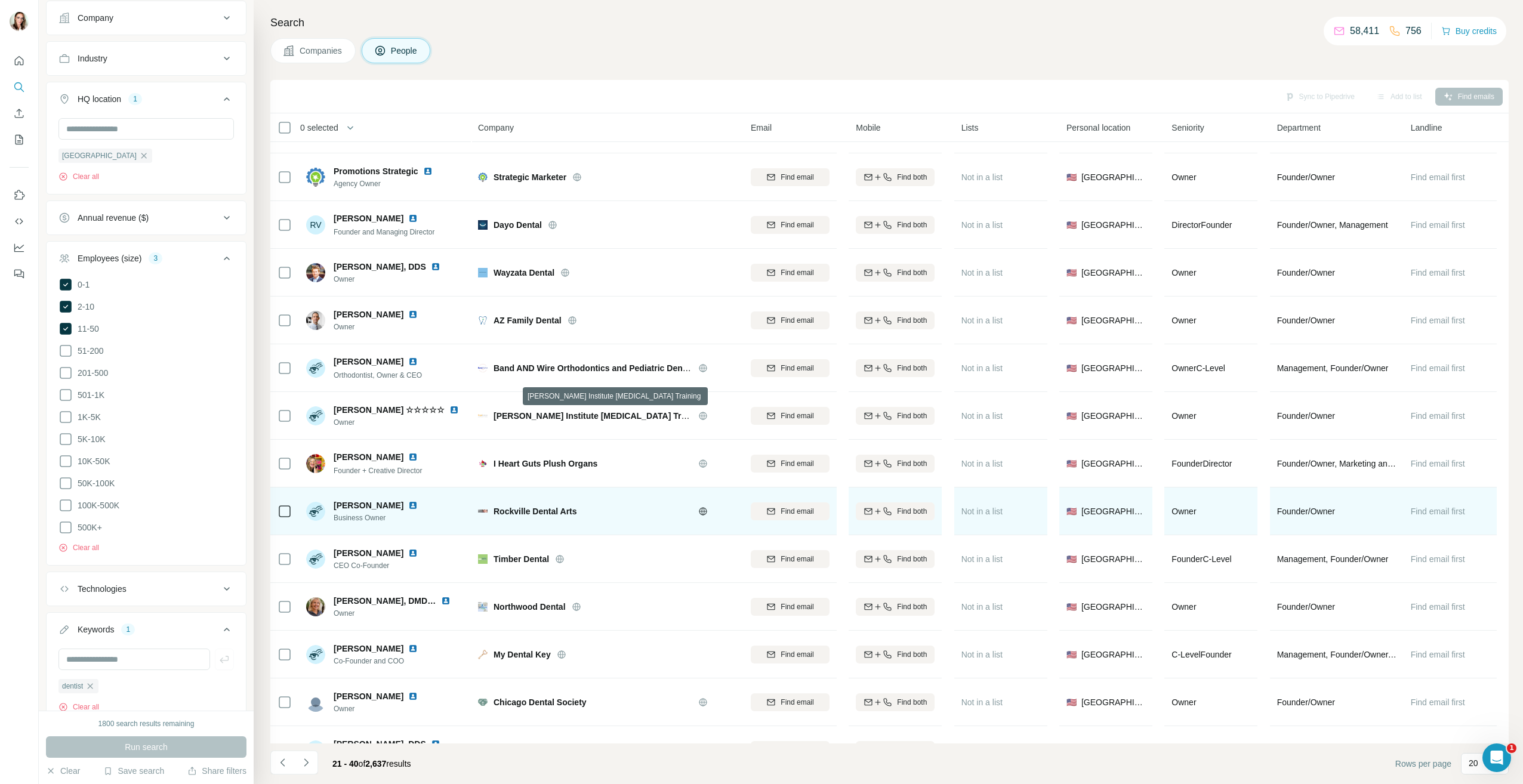
scroll to position [0, 0]
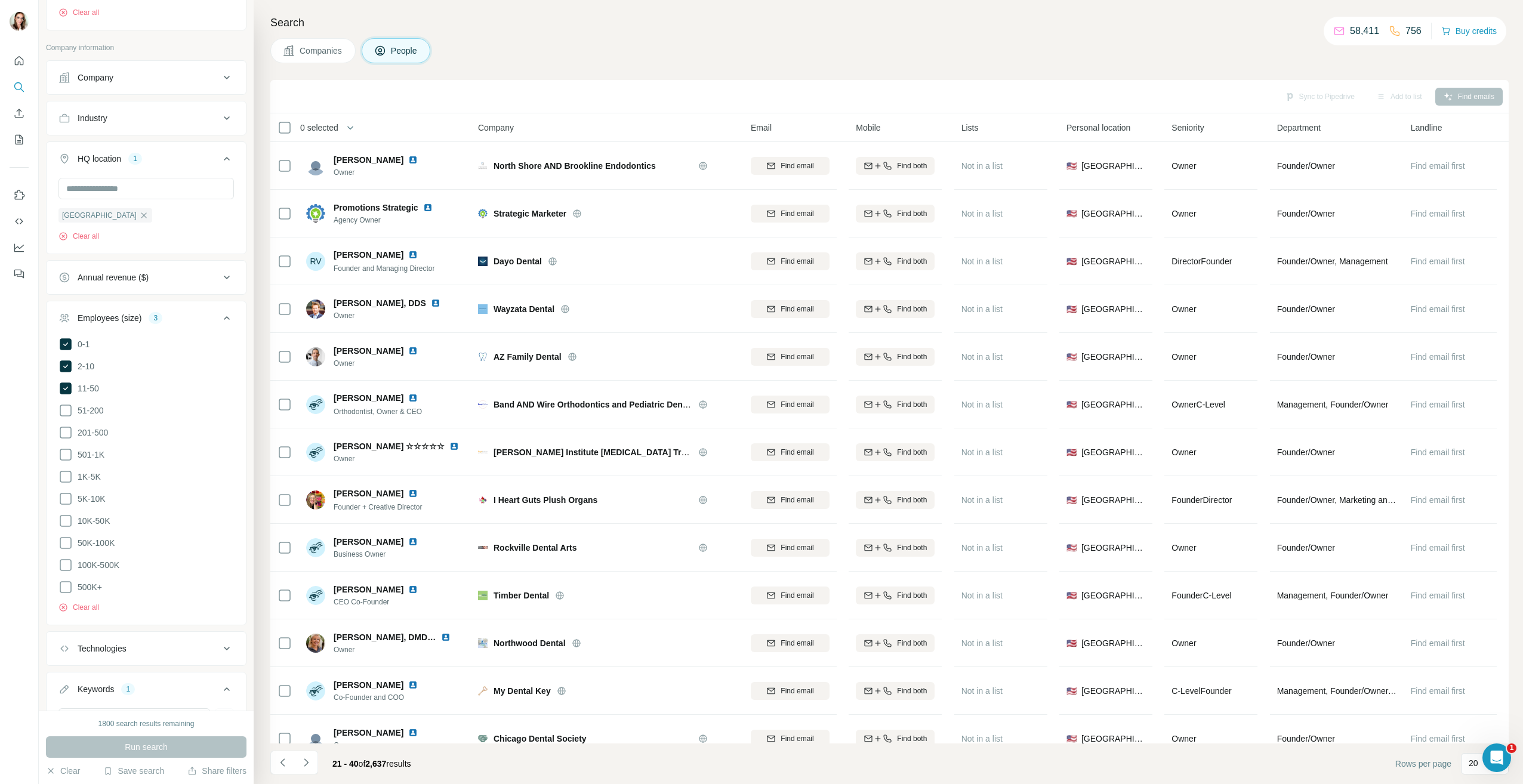
click at [209, 319] on div "Employees (size) 3" at bounding box center [139, 317] width 161 height 12
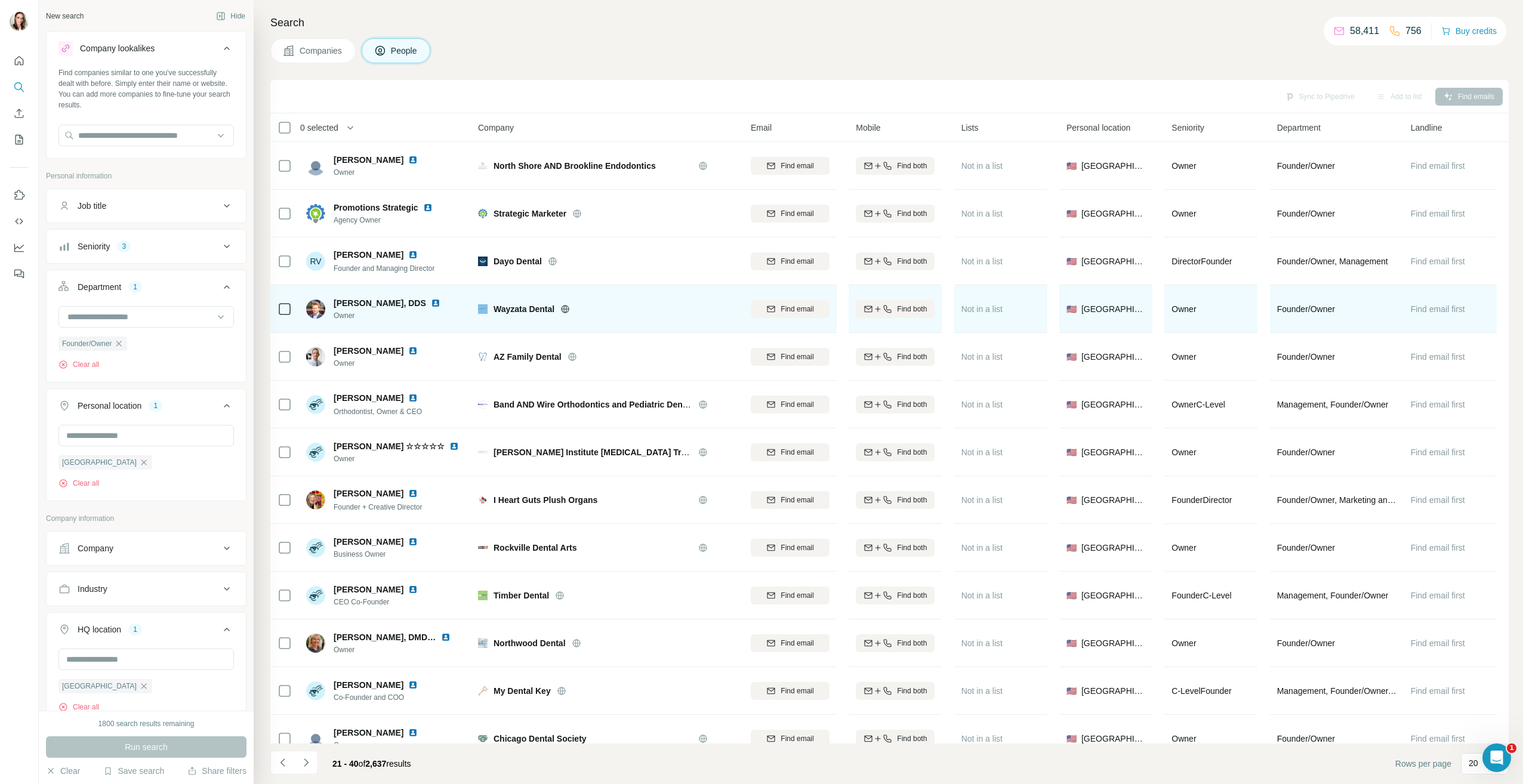
click at [432, 303] on img at bounding box center [435, 303] width 9 height 9
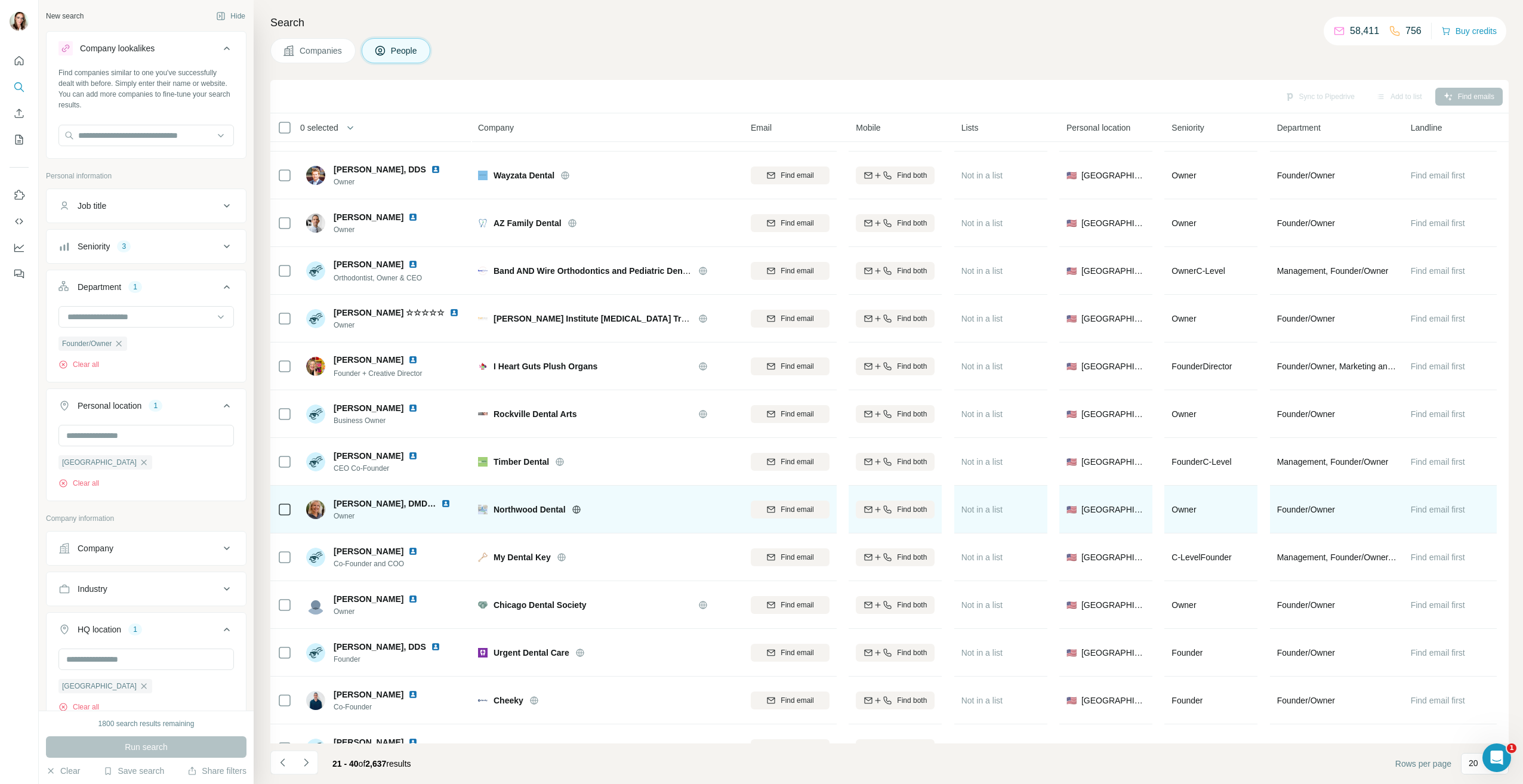
scroll to position [179, 0]
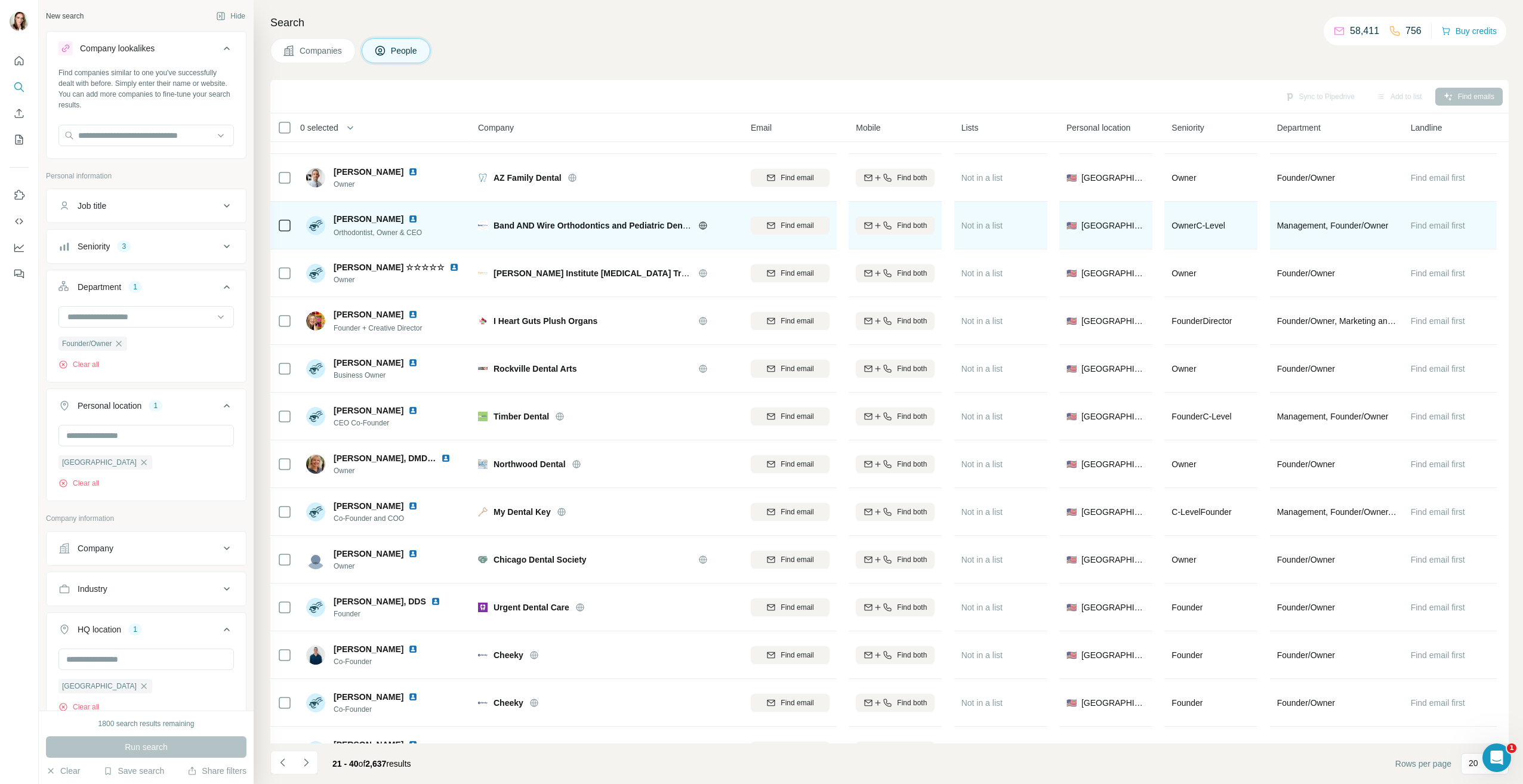
click at [408, 218] on img at bounding box center [413, 219] width 9 height 9
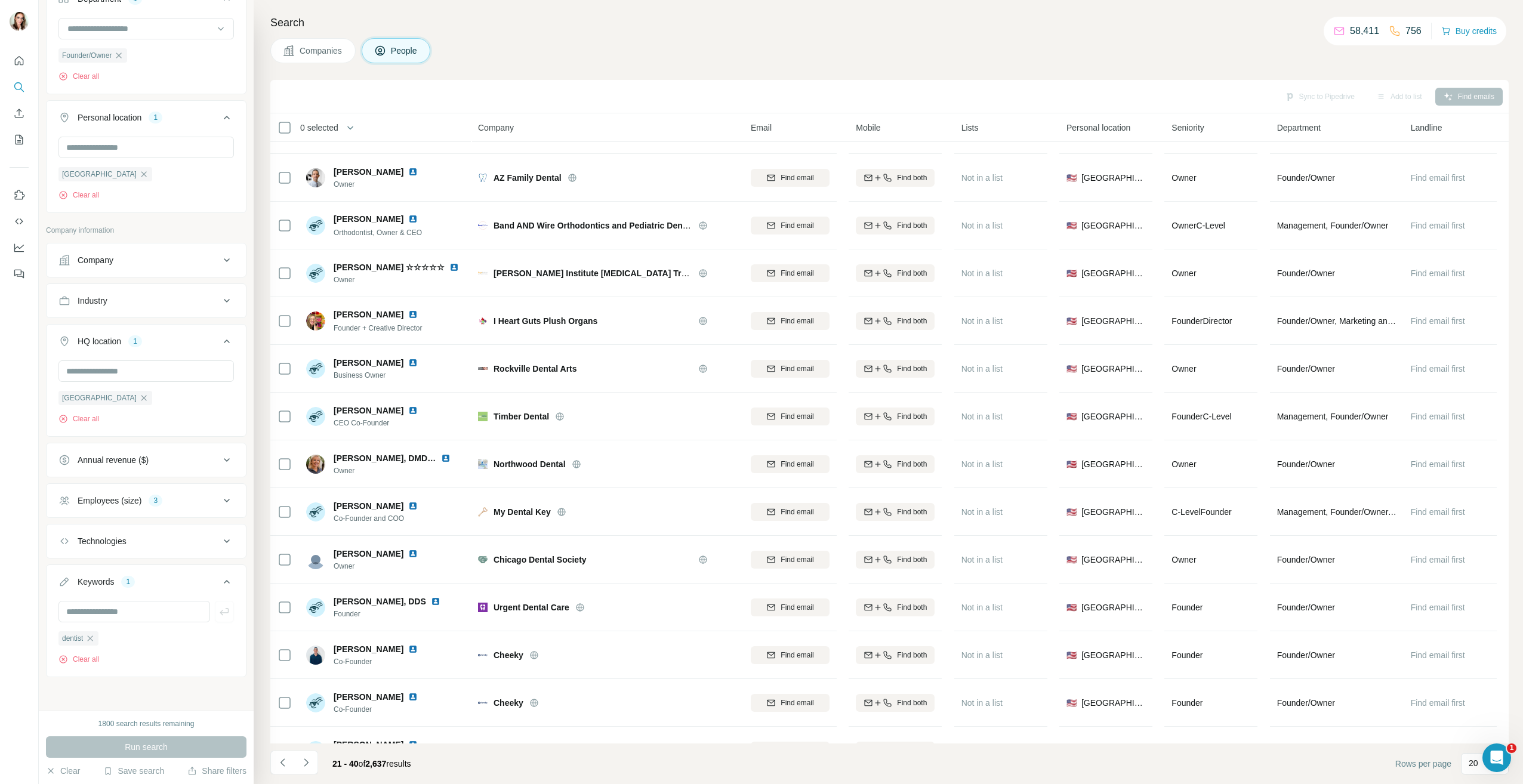
scroll to position [291, 0]
click at [93, 642] on icon "button" at bounding box center [89, 638] width 9 height 9
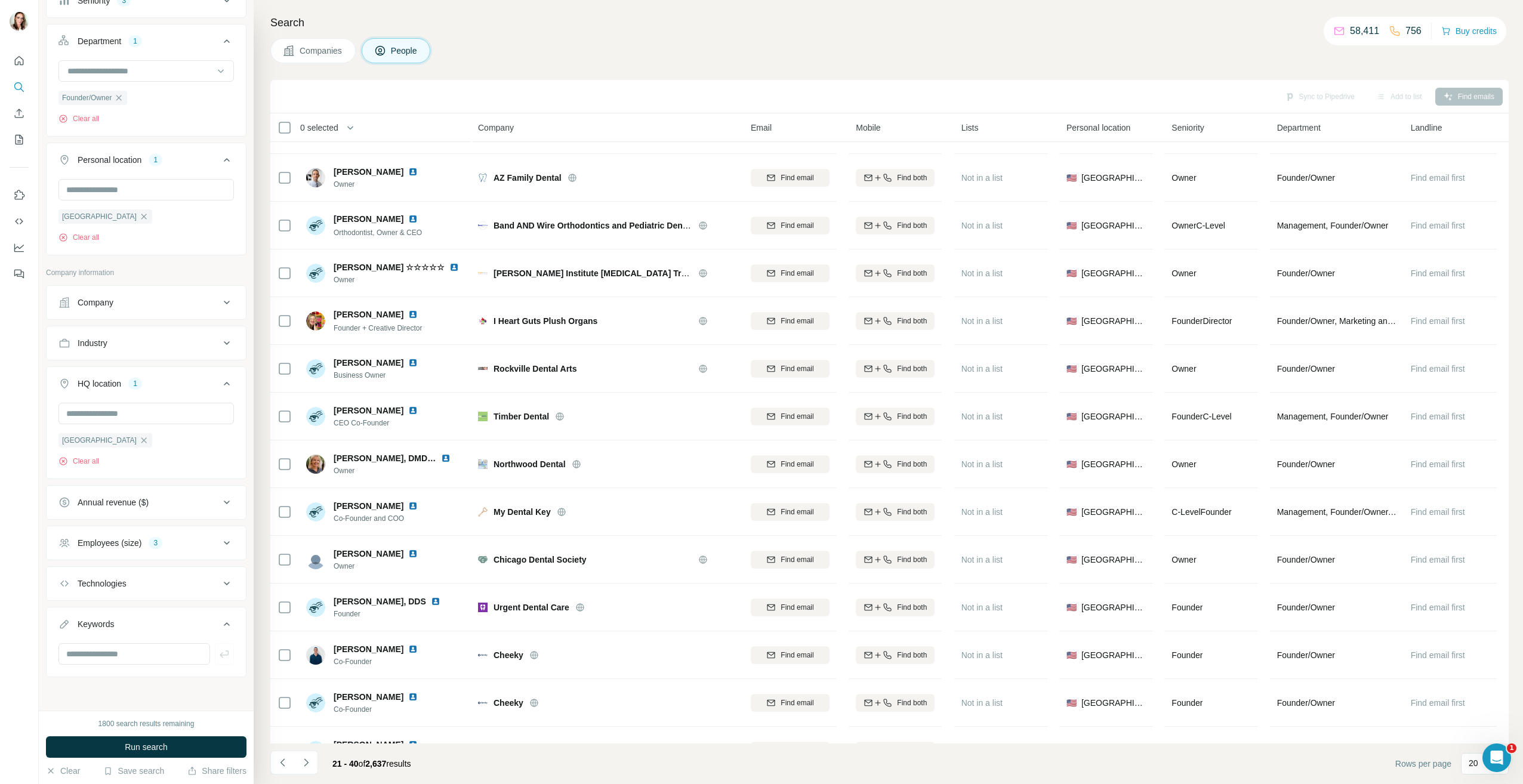
scroll to position [248, 0]
click at [99, 655] on input "text" at bounding box center [134, 654] width 152 height 22
type input "**********"
click at [219, 654] on icon "button" at bounding box center [224, 654] width 9 height 7
click at [169, 749] on button "Run search" at bounding box center [146, 747] width 201 height 22
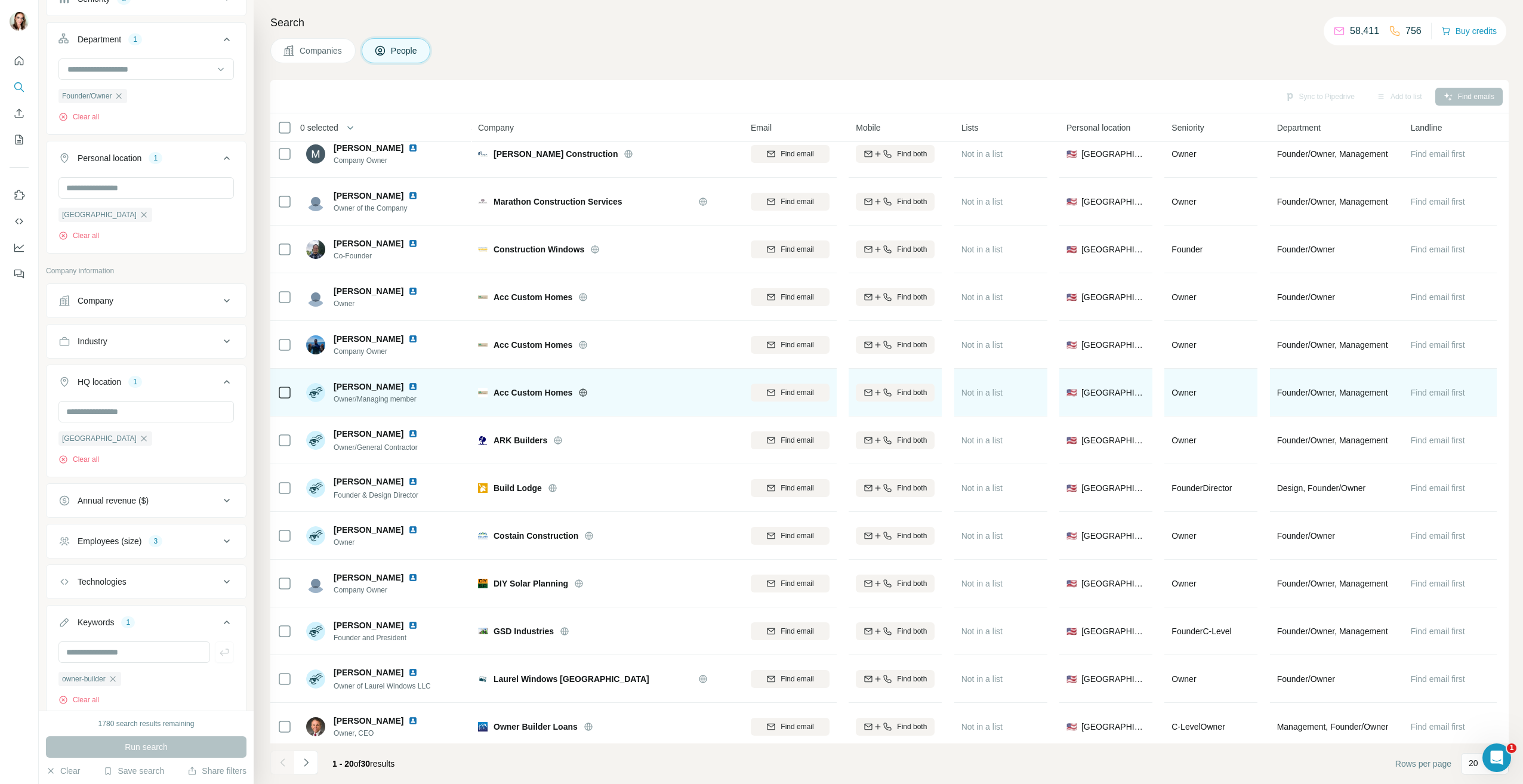
scroll to position [359, 0]
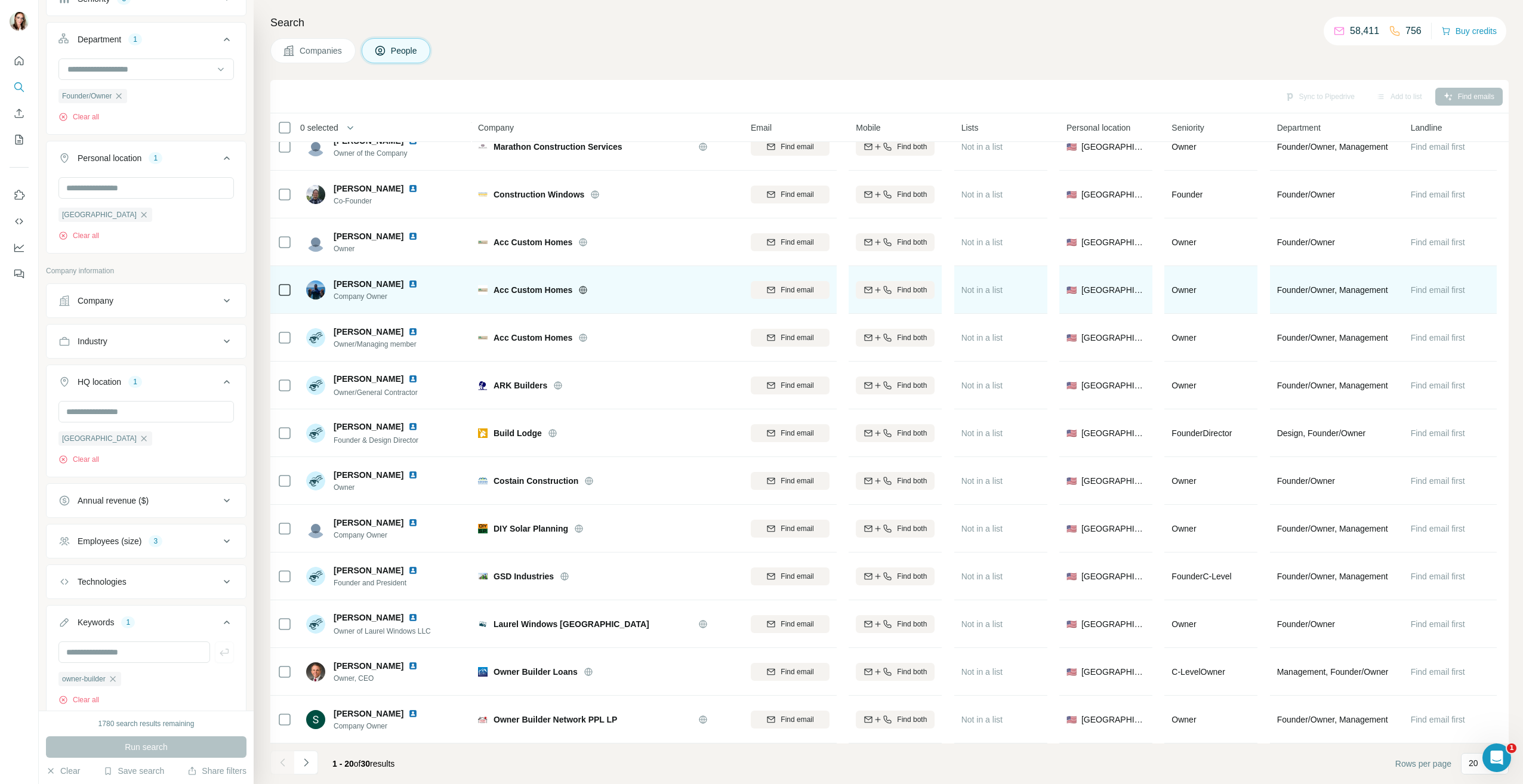
click at [408, 279] on img at bounding box center [413, 283] width 9 height 9
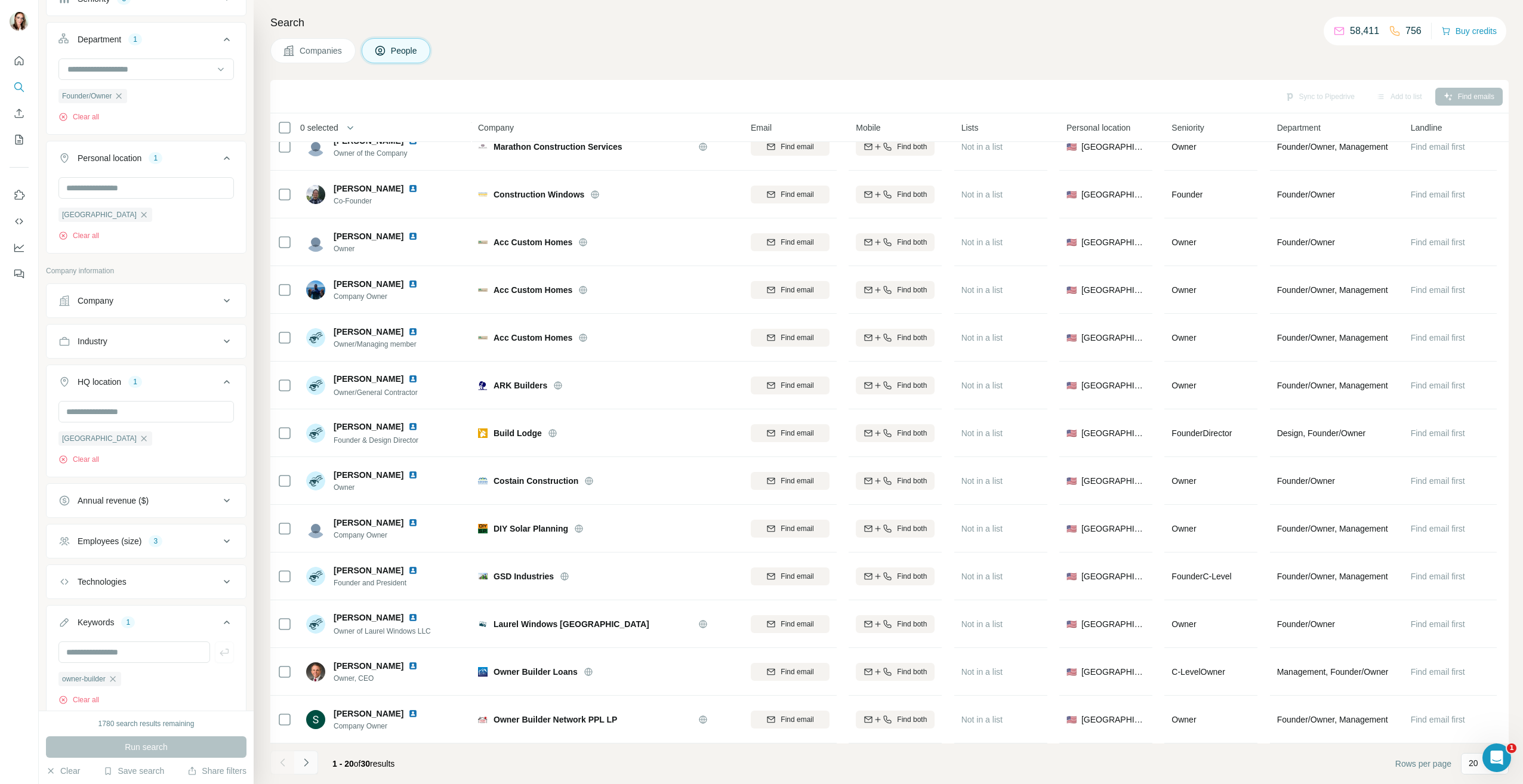
click at [309, 763] on icon "Navigate to next page" at bounding box center [306, 762] width 12 height 12
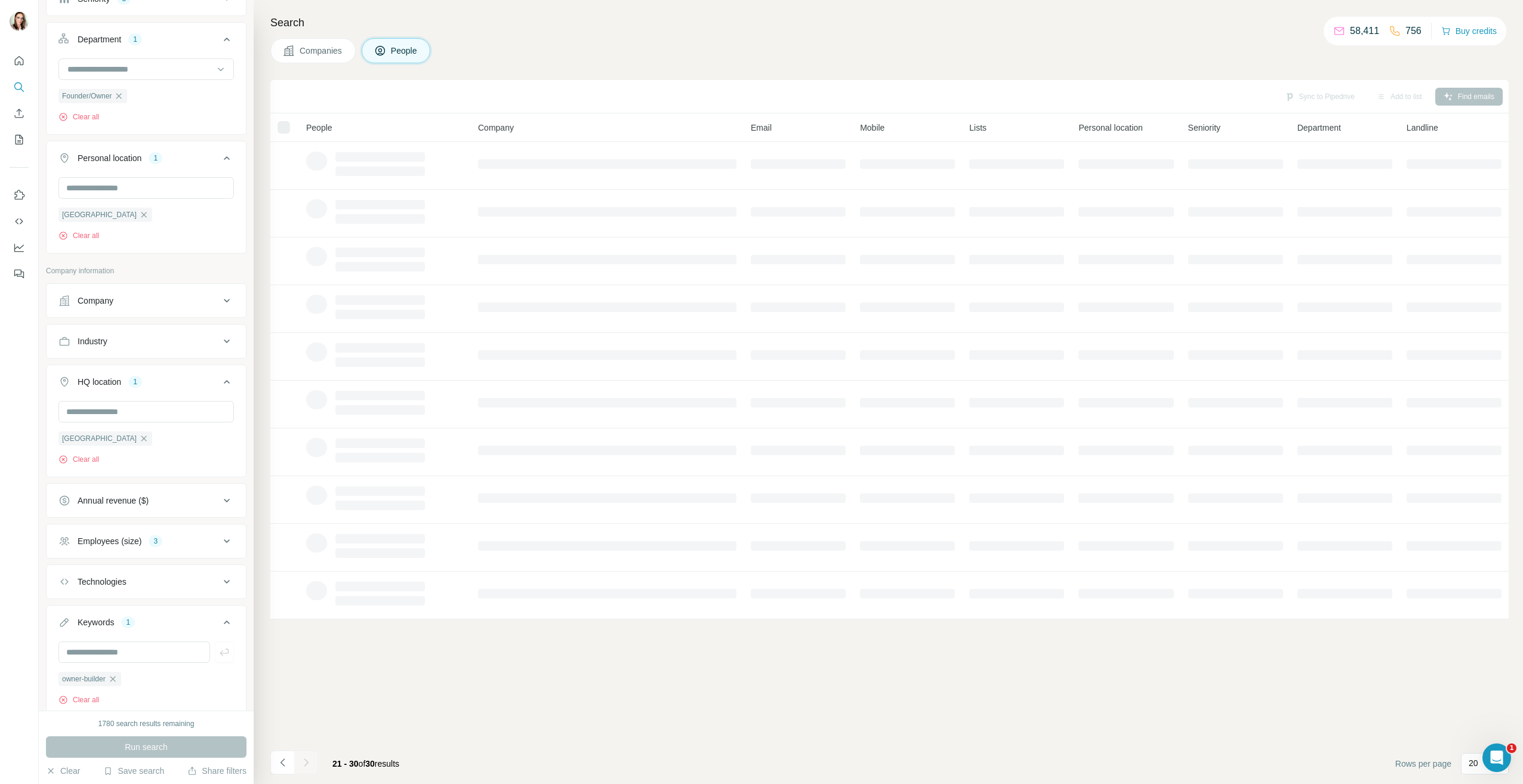
scroll to position [0, 0]
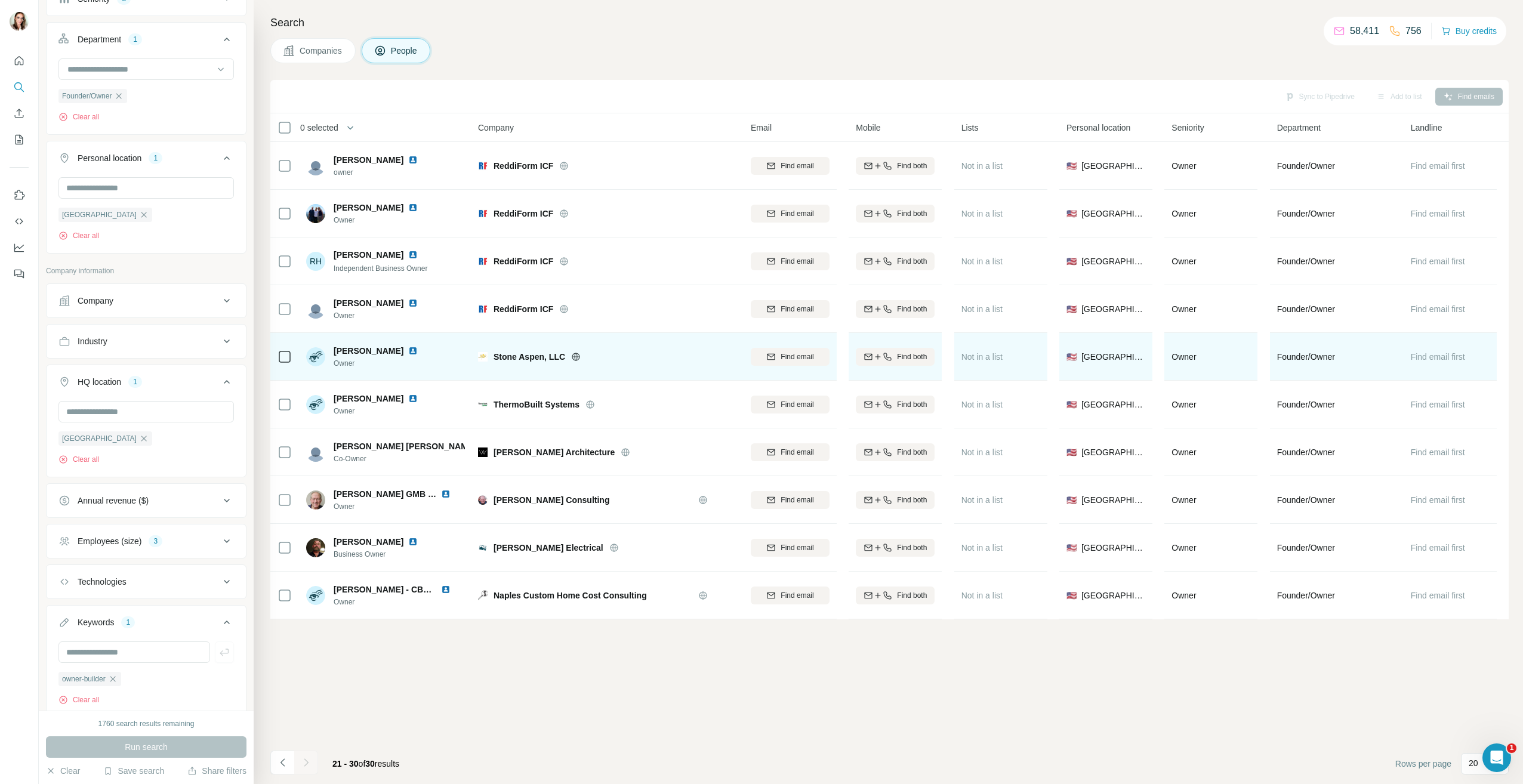
click at [408, 352] on img at bounding box center [413, 350] width 9 height 9
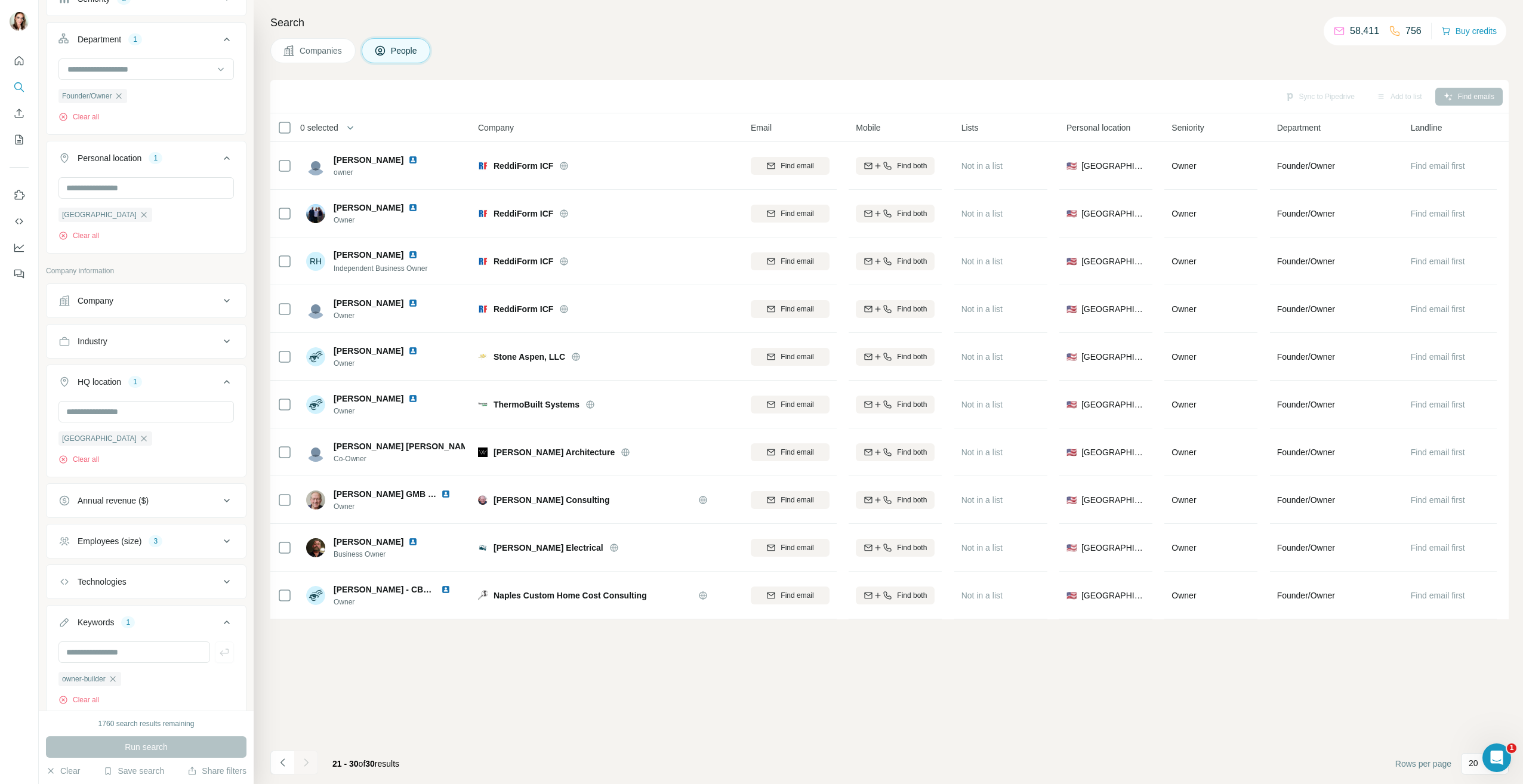
scroll to position [291, 0]
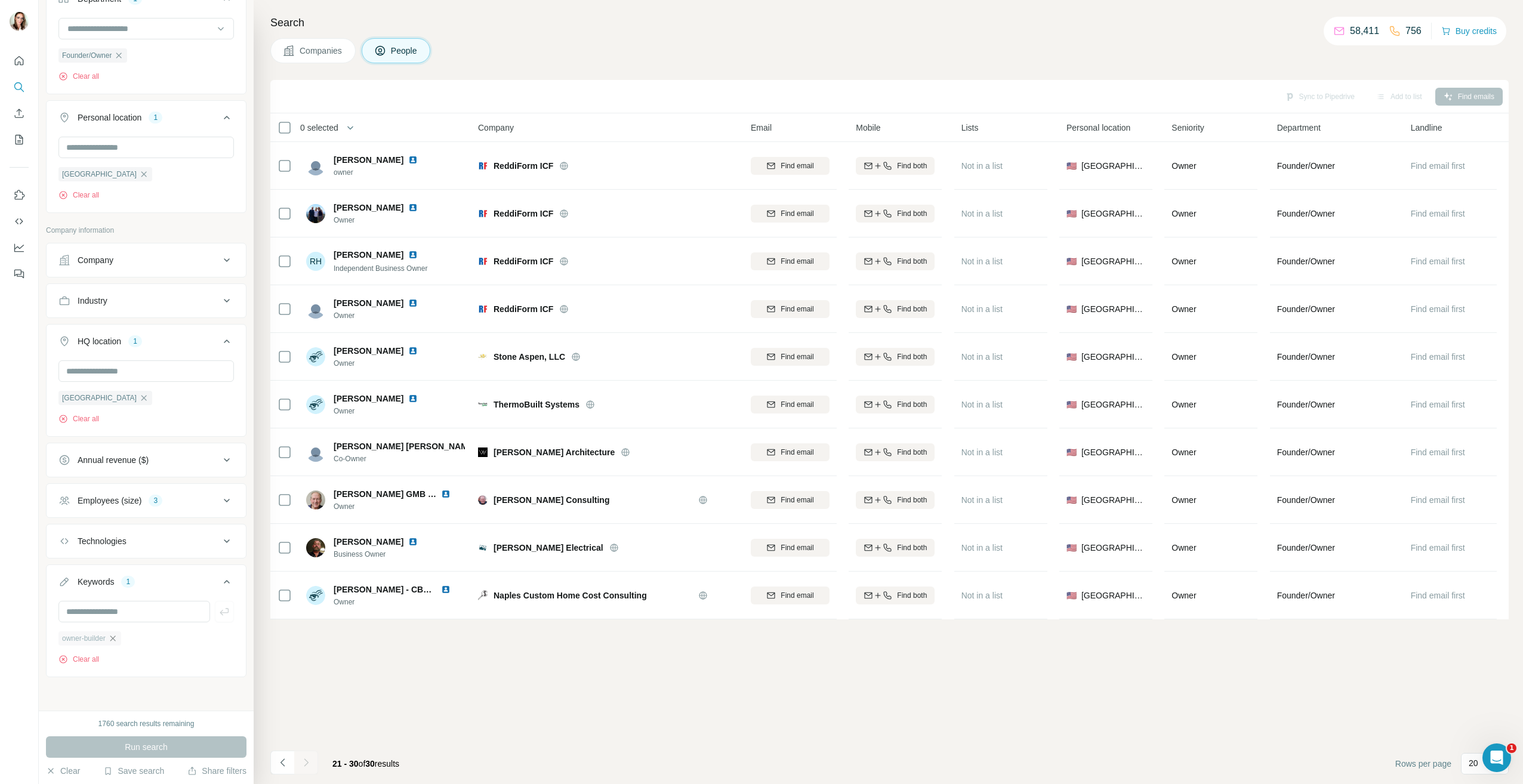
click at [116, 640] on icon "button" at bounding box center [112, 638] width 9 height 9
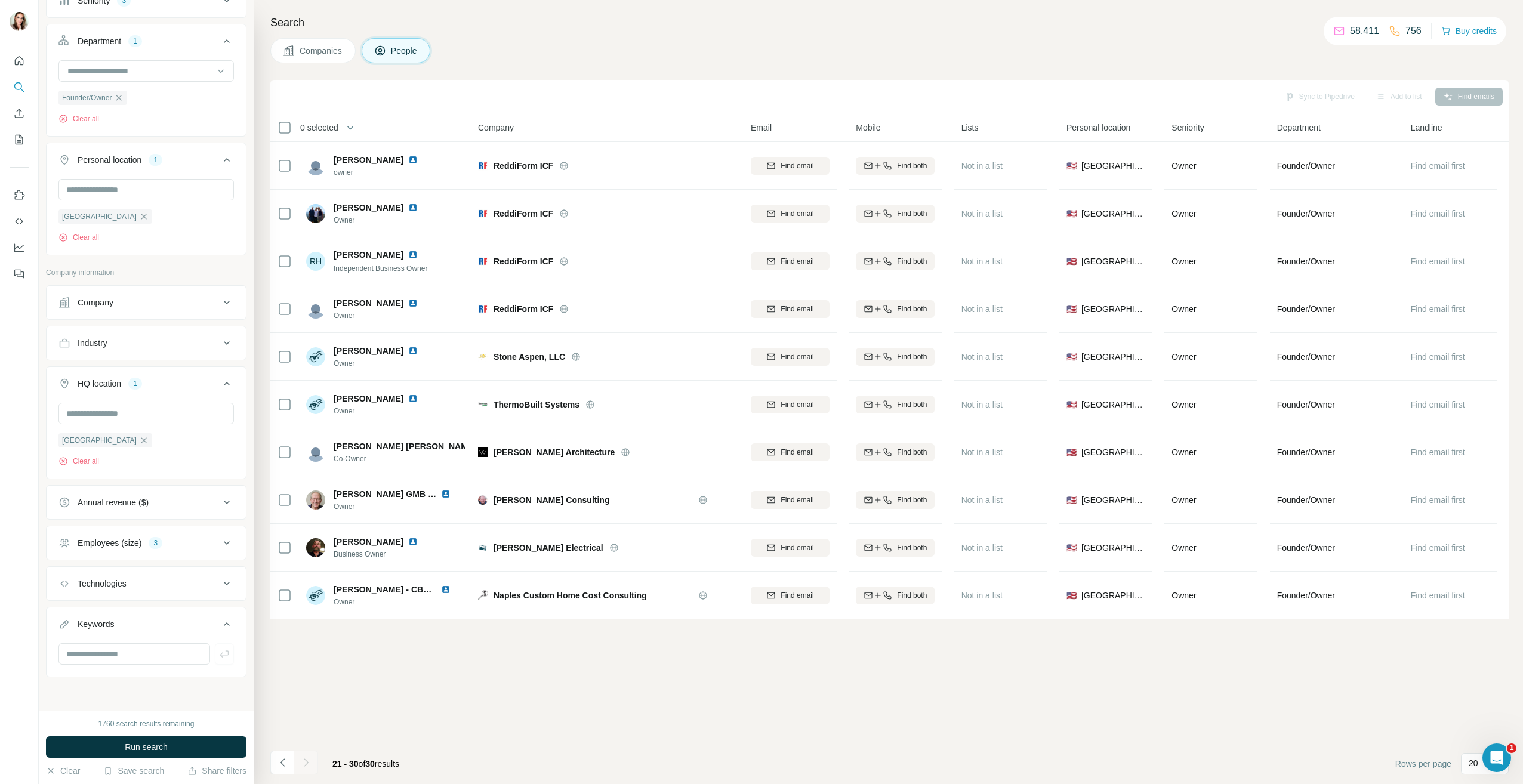
scroll to position [248, 0]
click at [112, 650] on input "text" at bounding box center [134, 654] width 152 height 22
type input "**********"
click at [218, 654] on icon "button" at bounding box center [224, 654] width 12 height 12
click at [152, 738] on button "Run search" at bounding box center [146, 747] width 201 height 22
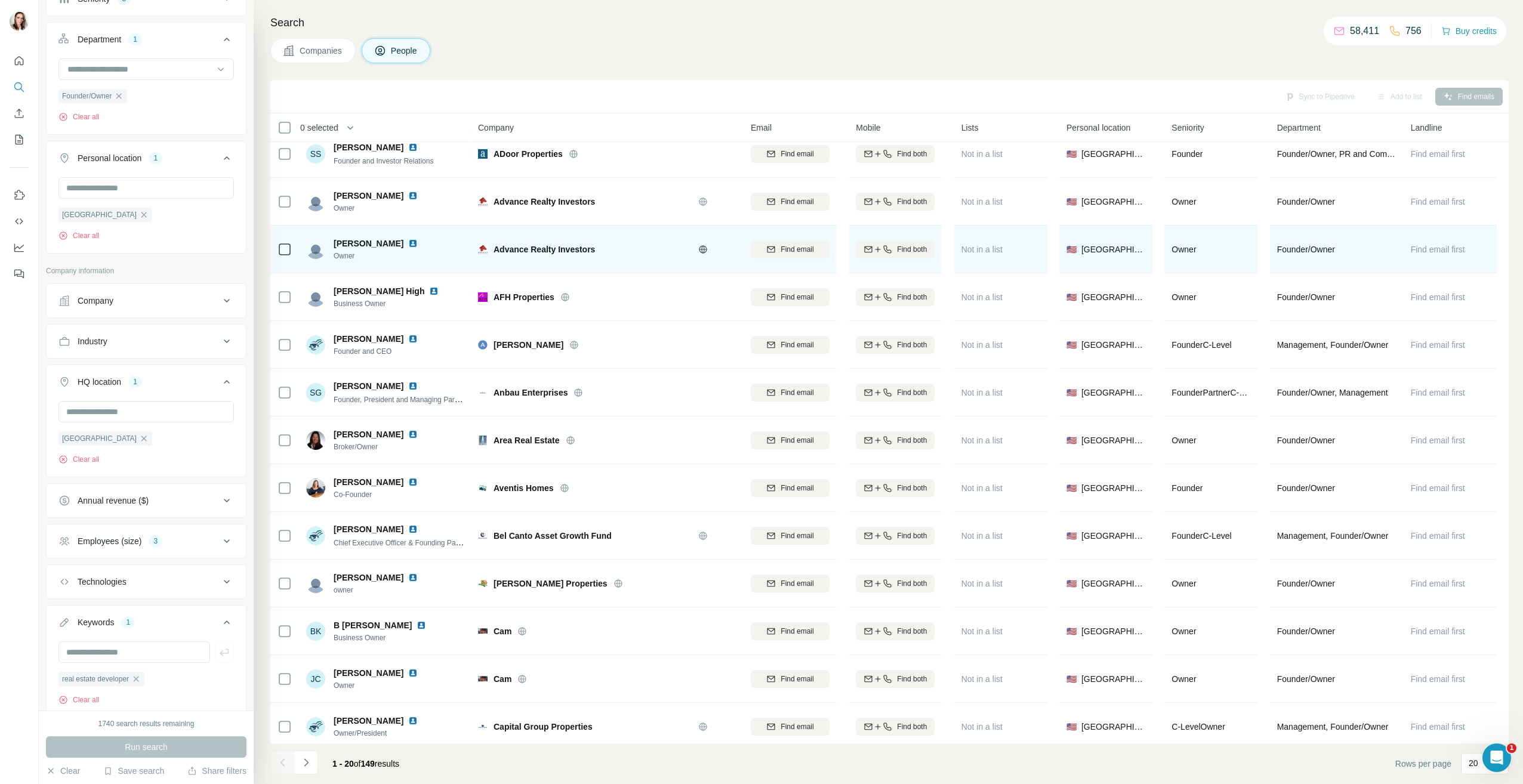
scroll to position [179, 0]
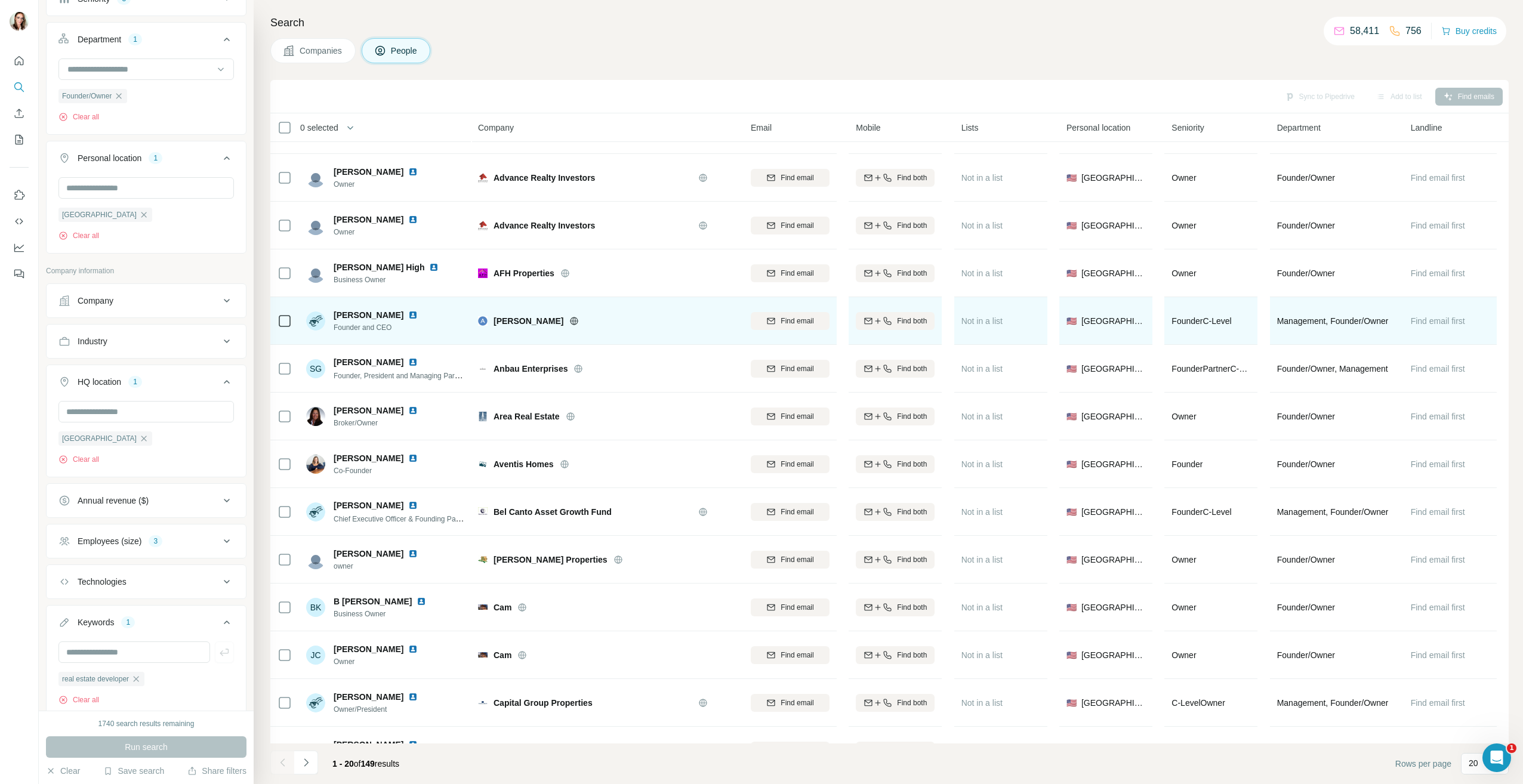
click at [408, 312] on img at bounding box center [413, 314] width 9 height 9
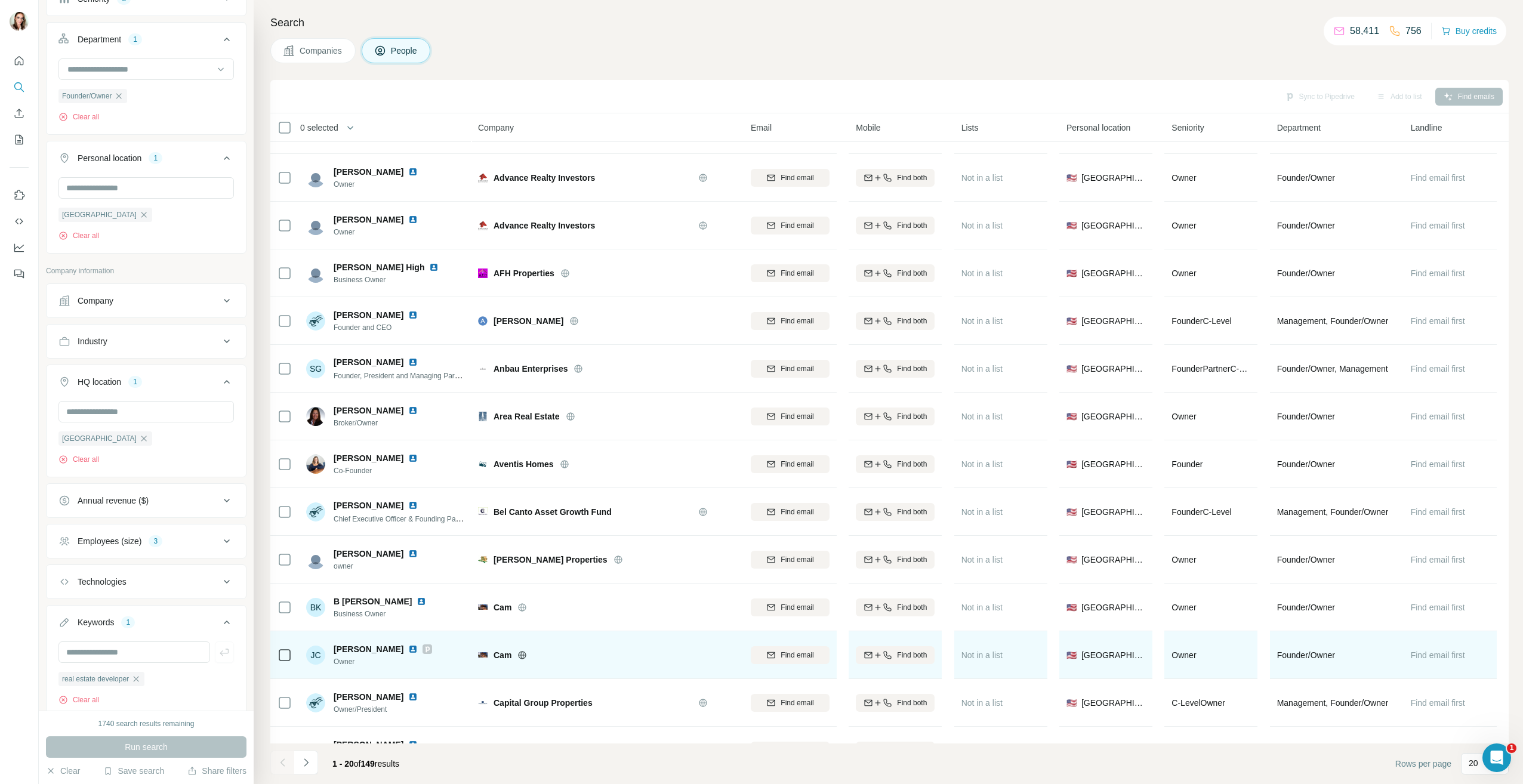
scroll to position [359, 0]
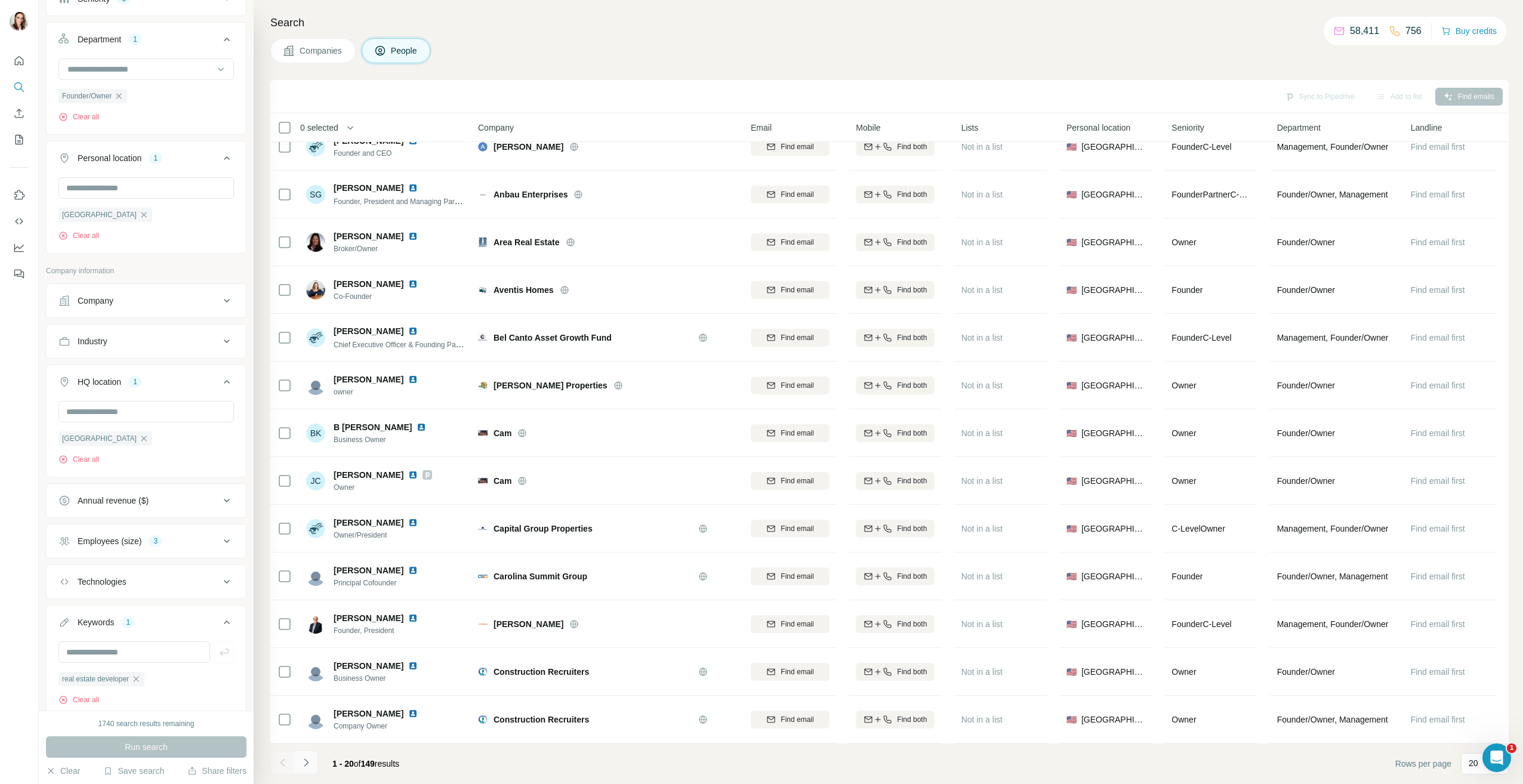
click at [311, 760] on icon "Navigate to next page" at bounding box center [306, 762] width 12 height 12
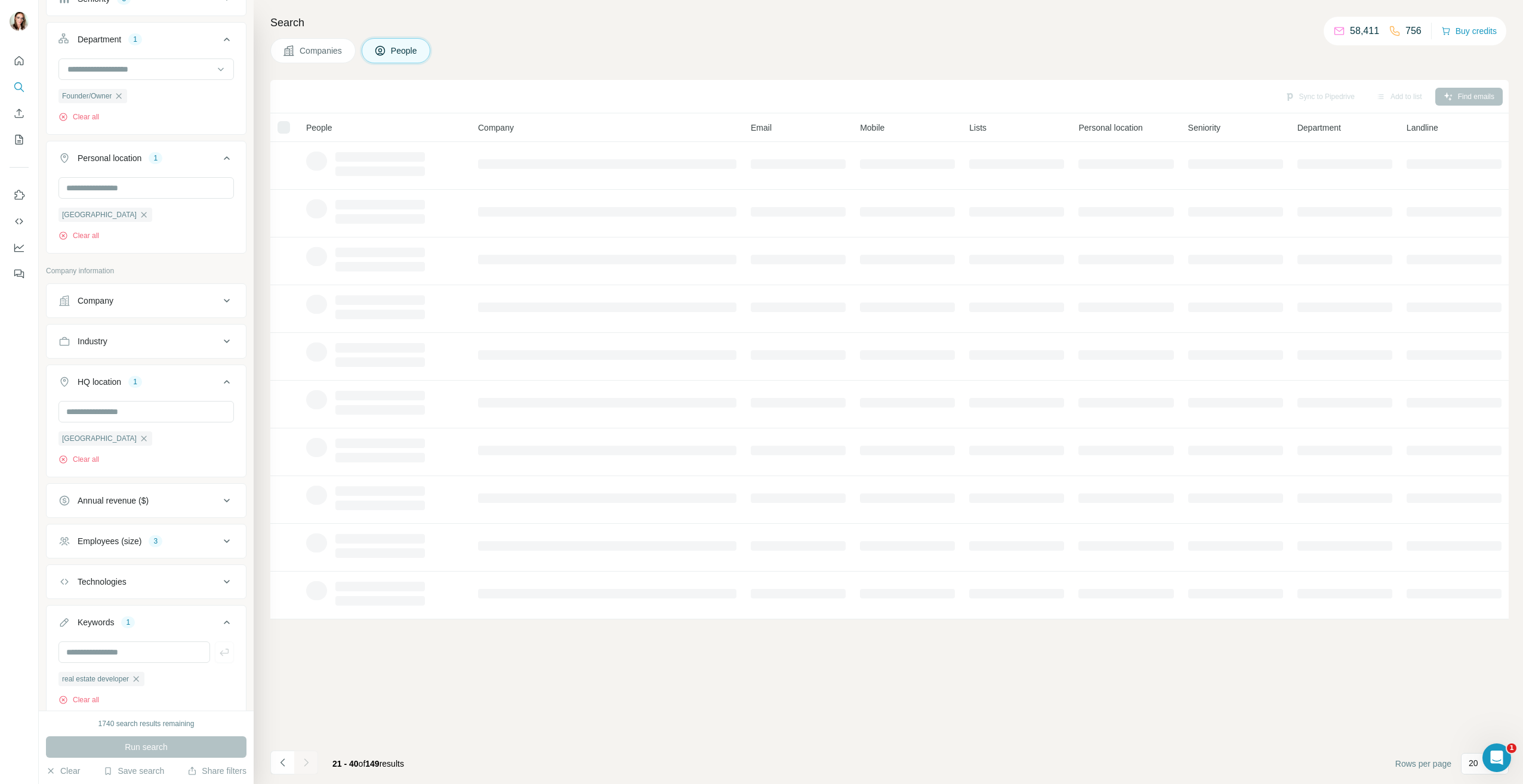
scroll to position [0, 0]
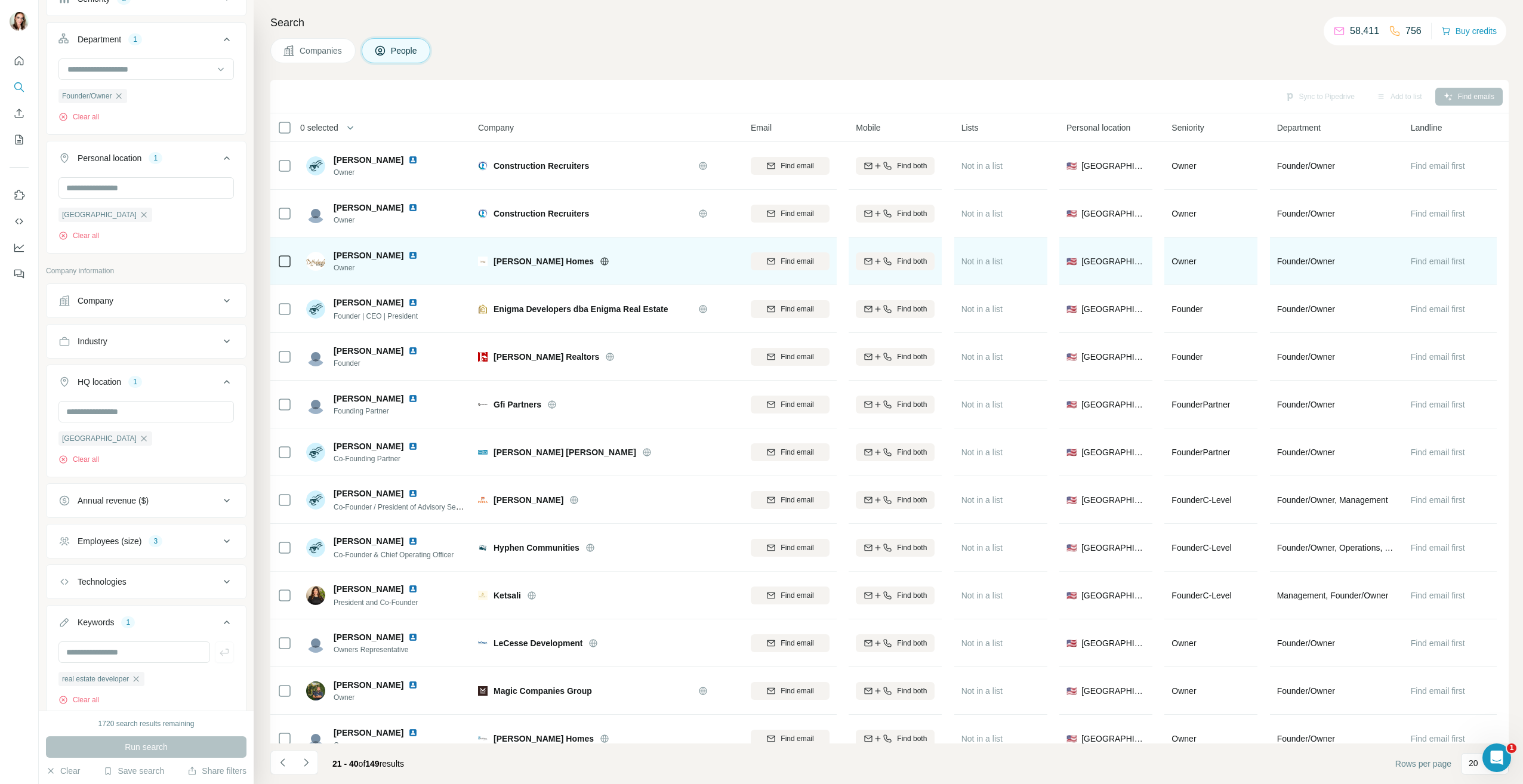
click at [418, 256] on img at bounding box center [413, 255] width 9 height 9
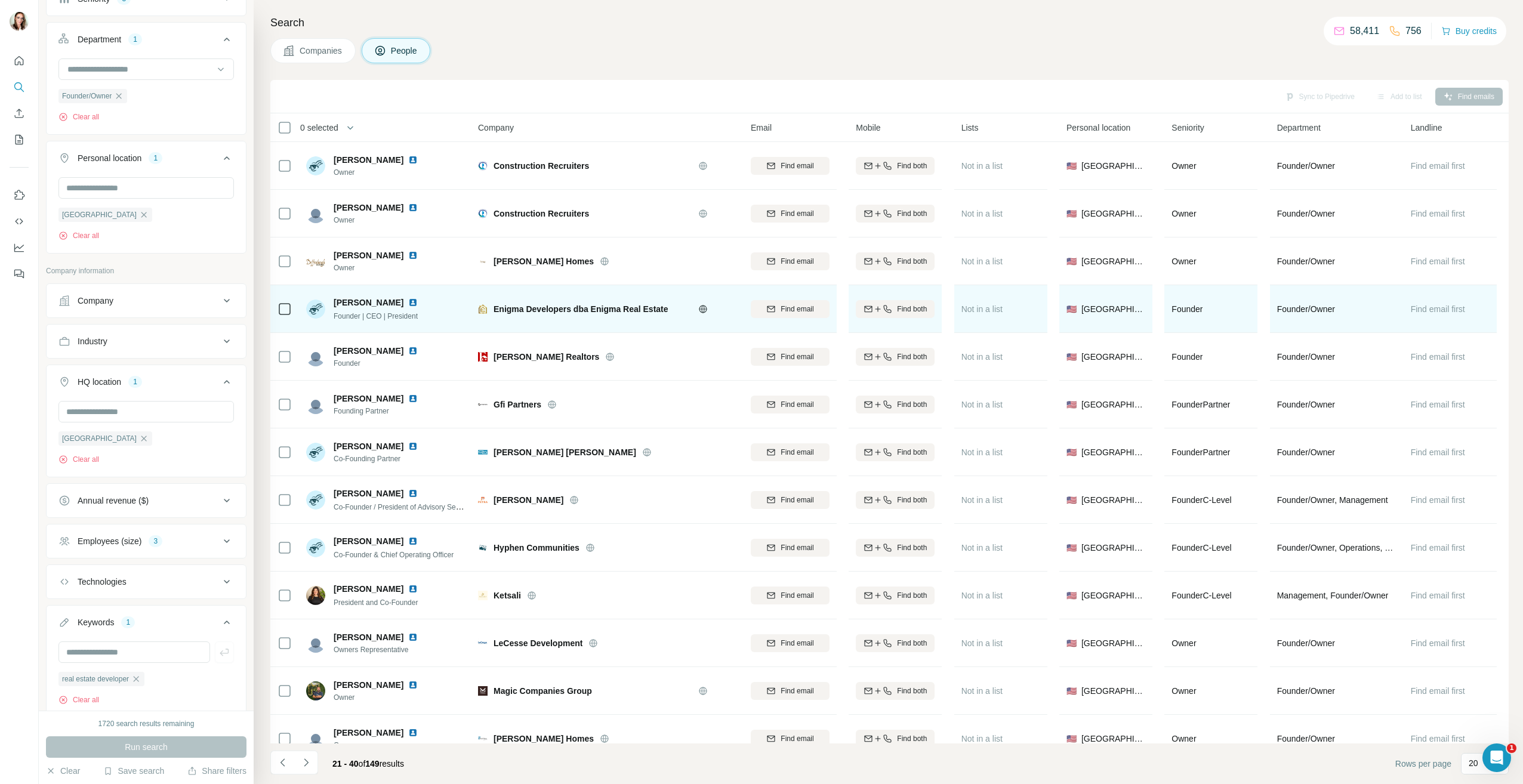
click at [408, 304] on img at bounding box center [413, 302] width 9 height 9
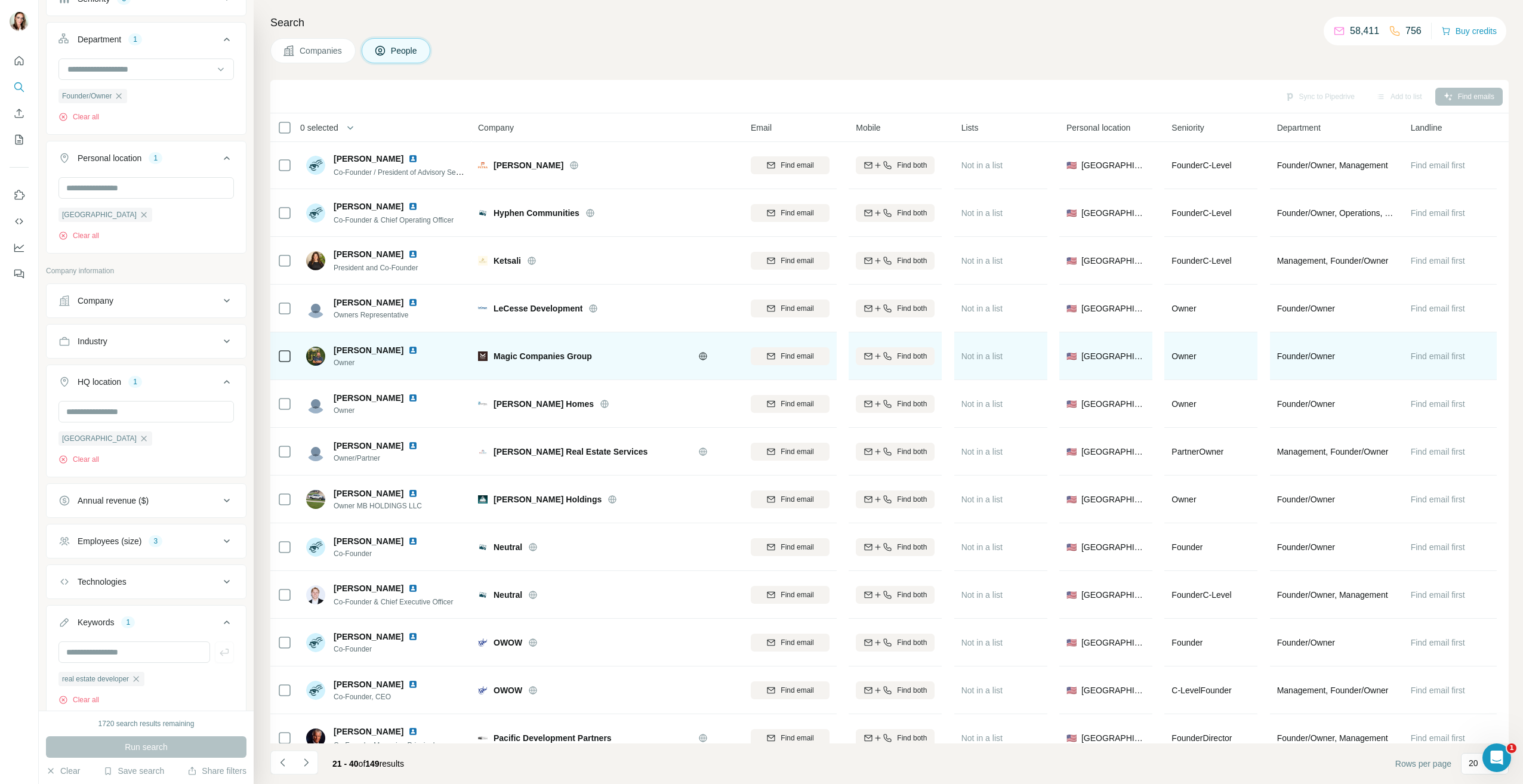
scroll to position [359, 0]
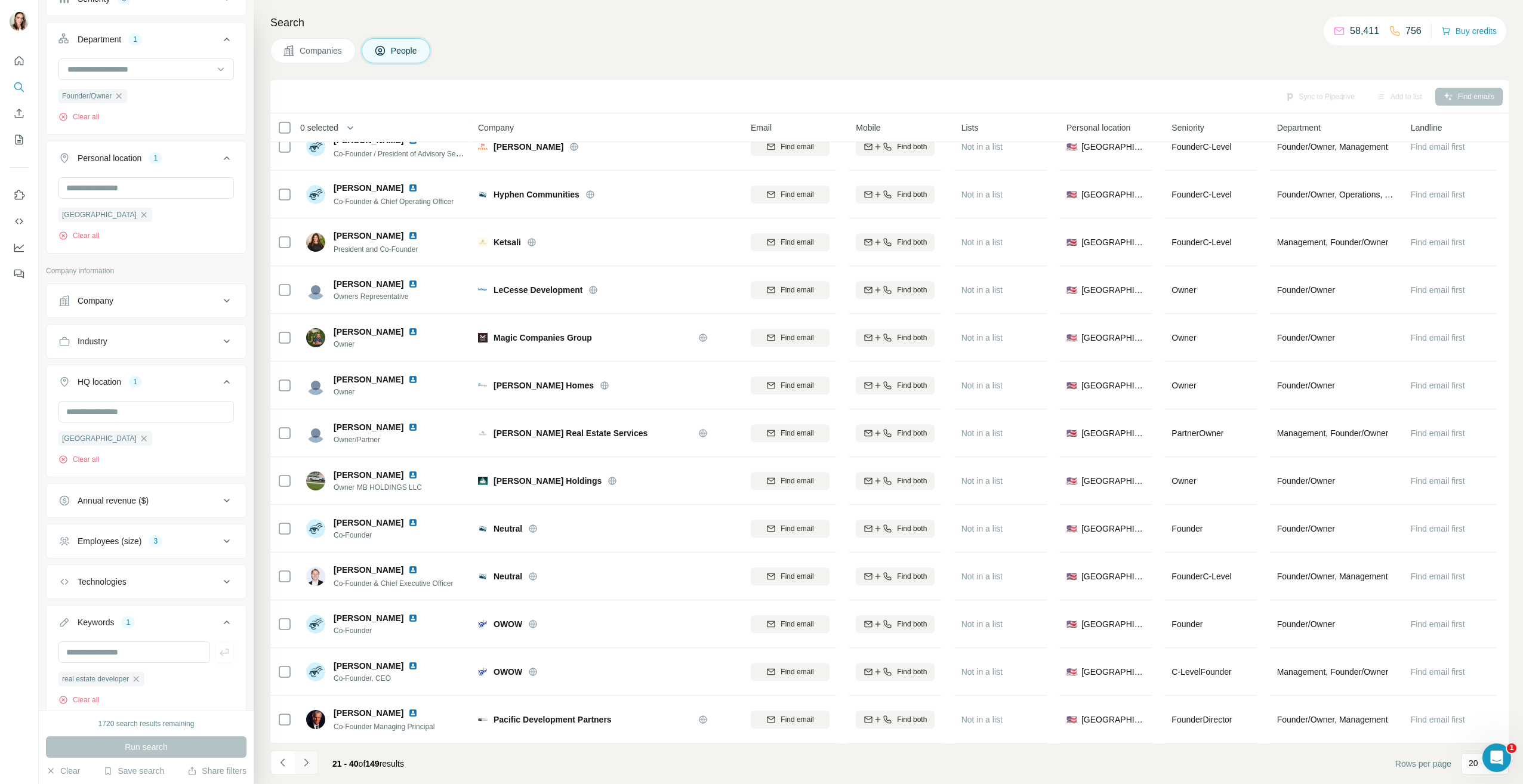
click at [308, 763] on icon "Navigate to next page" at bounding box center [306, 762] width 12 height 12
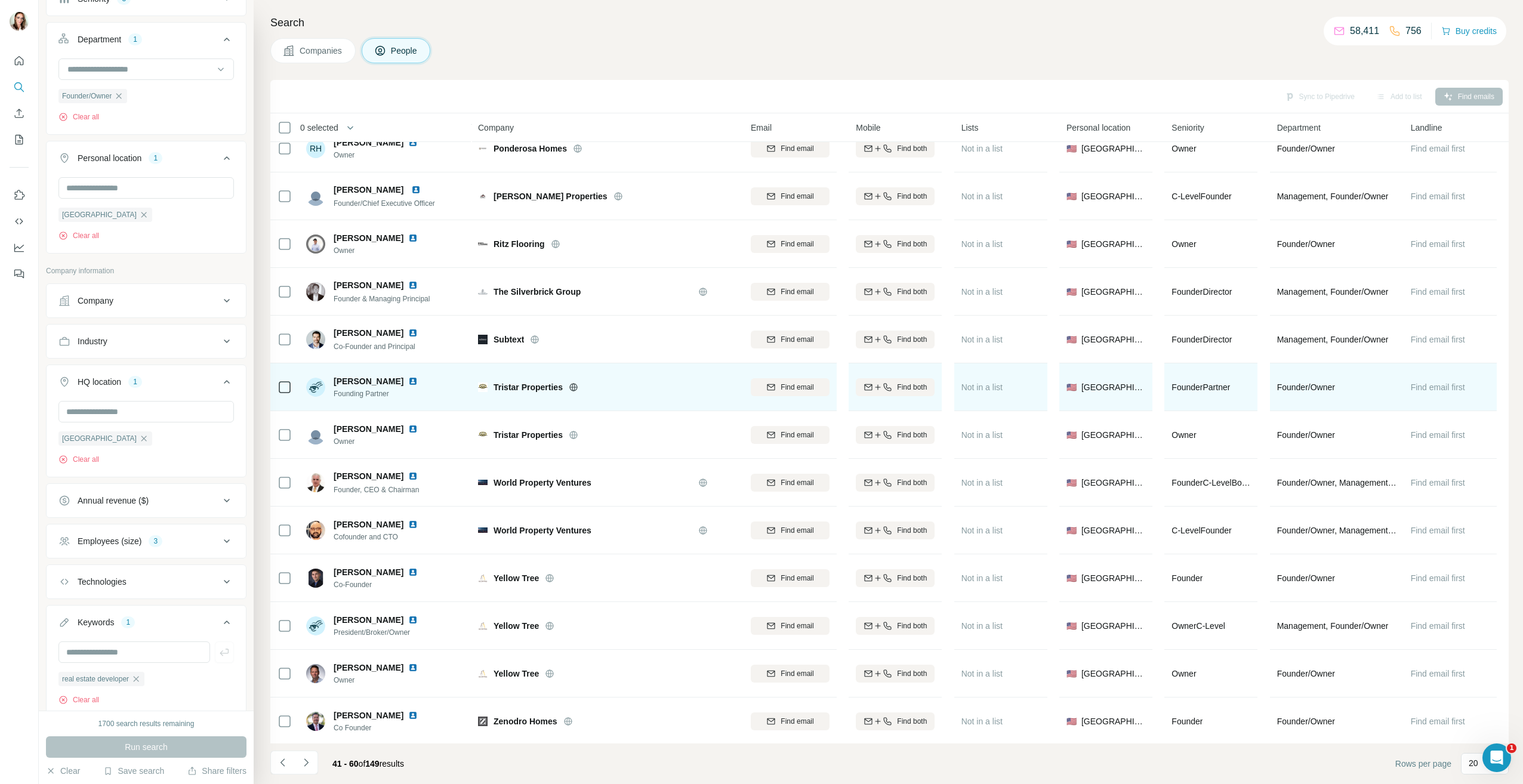
scroll to position [239, 0]
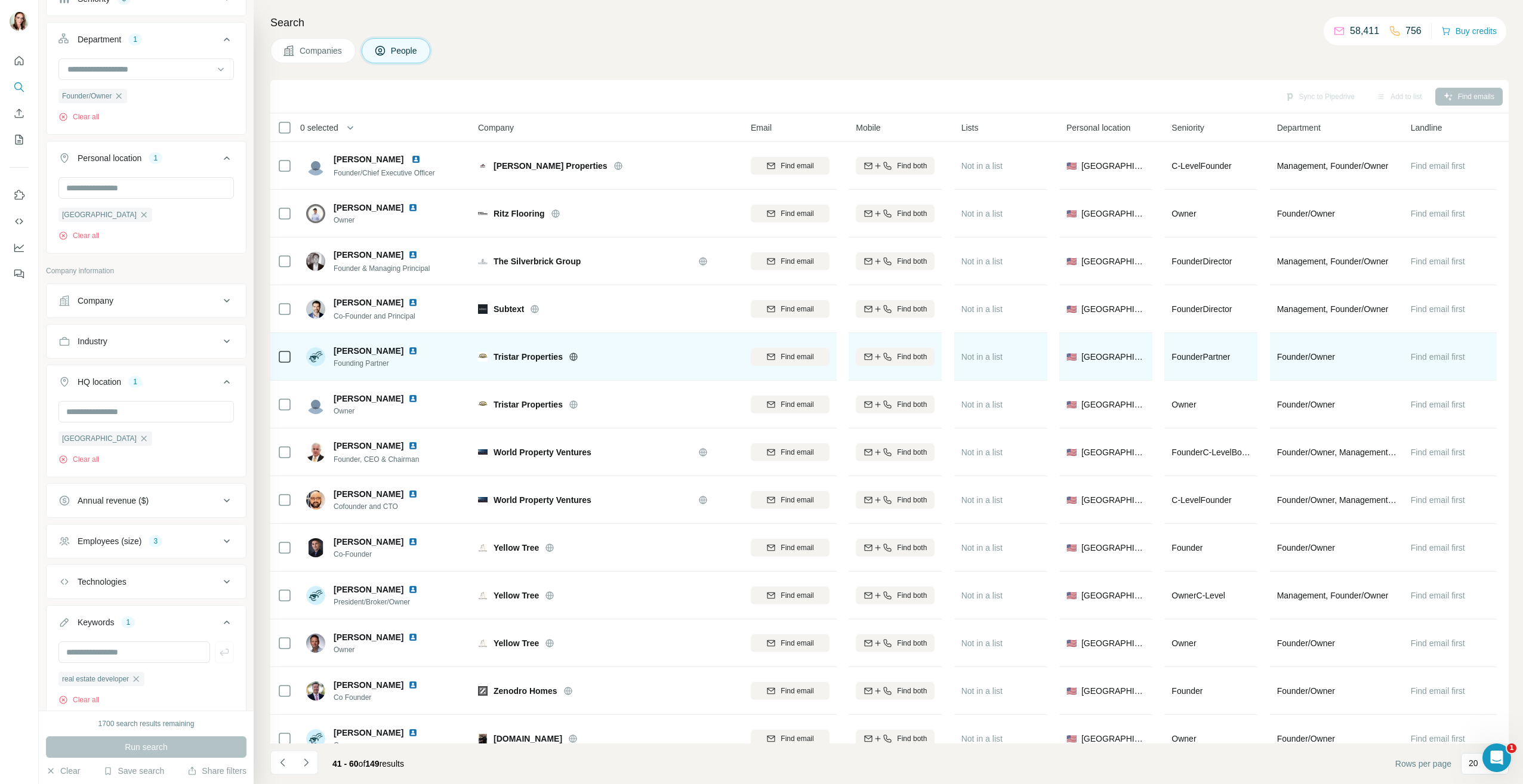
click at [418, 347] on img at bounding box center [413, 350] width 9 height 9
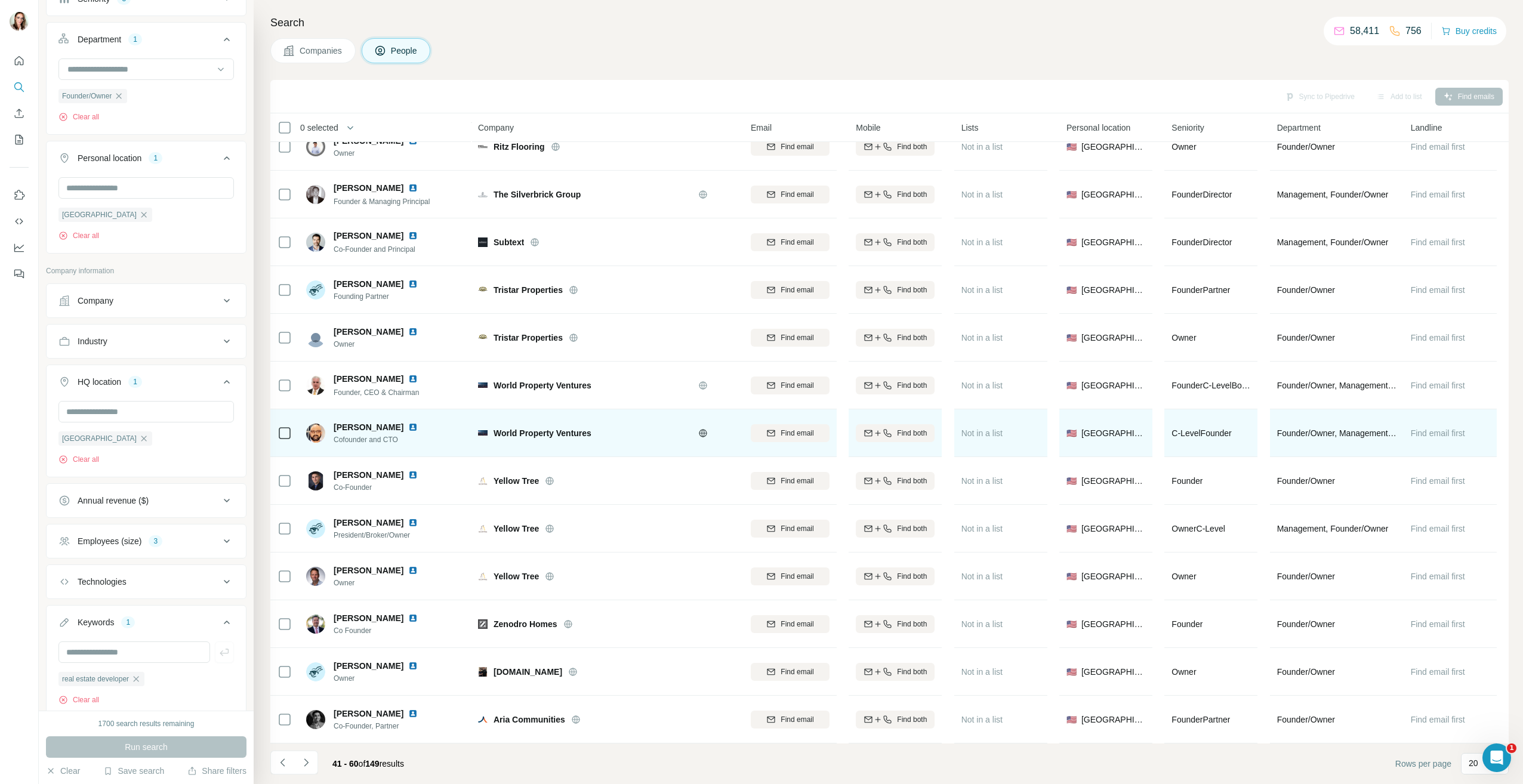
scroll to position [359, 0]
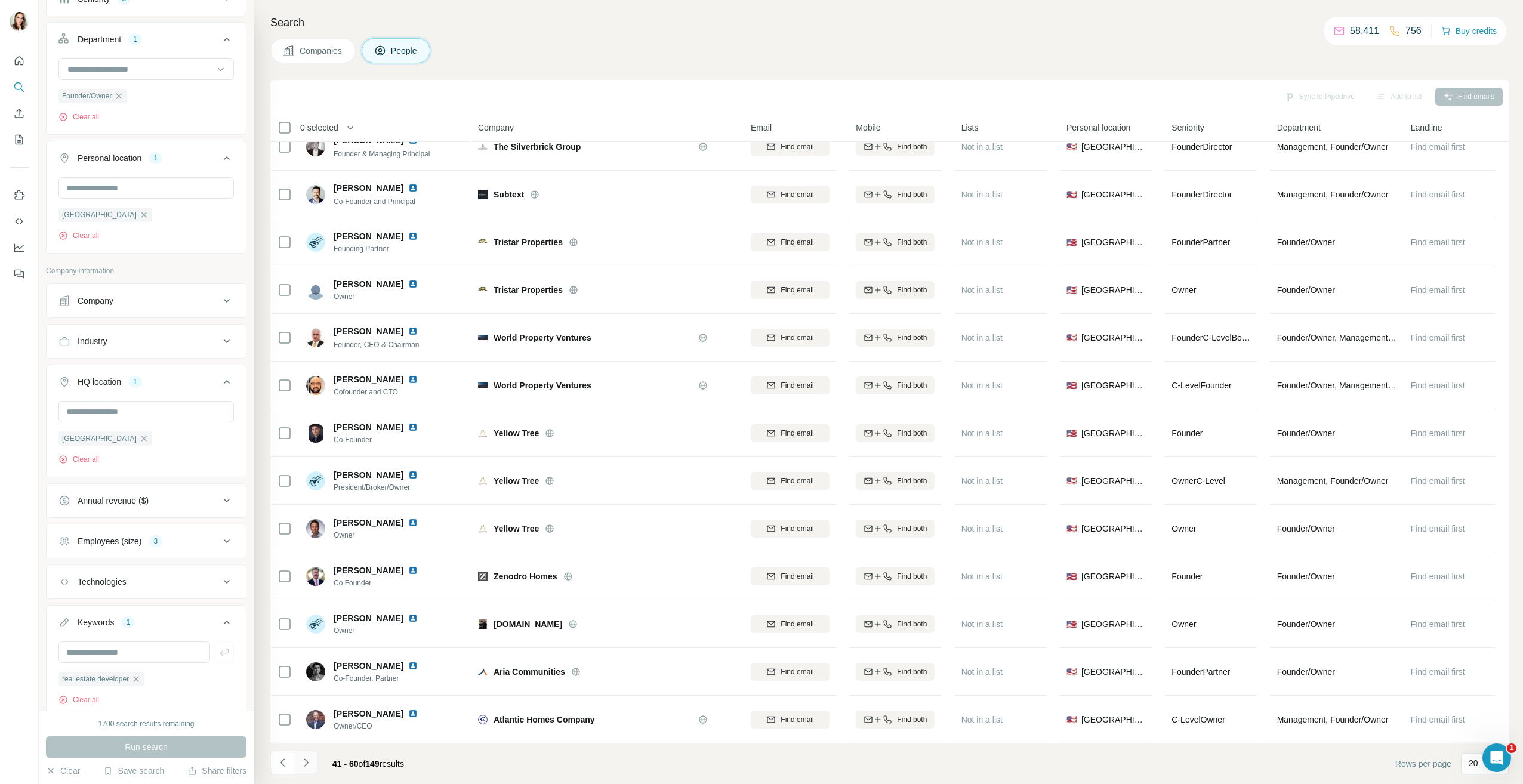
click at [302, 762] on icon "Navigate to next page" at bounding box center [306, 762] width 12 height 12
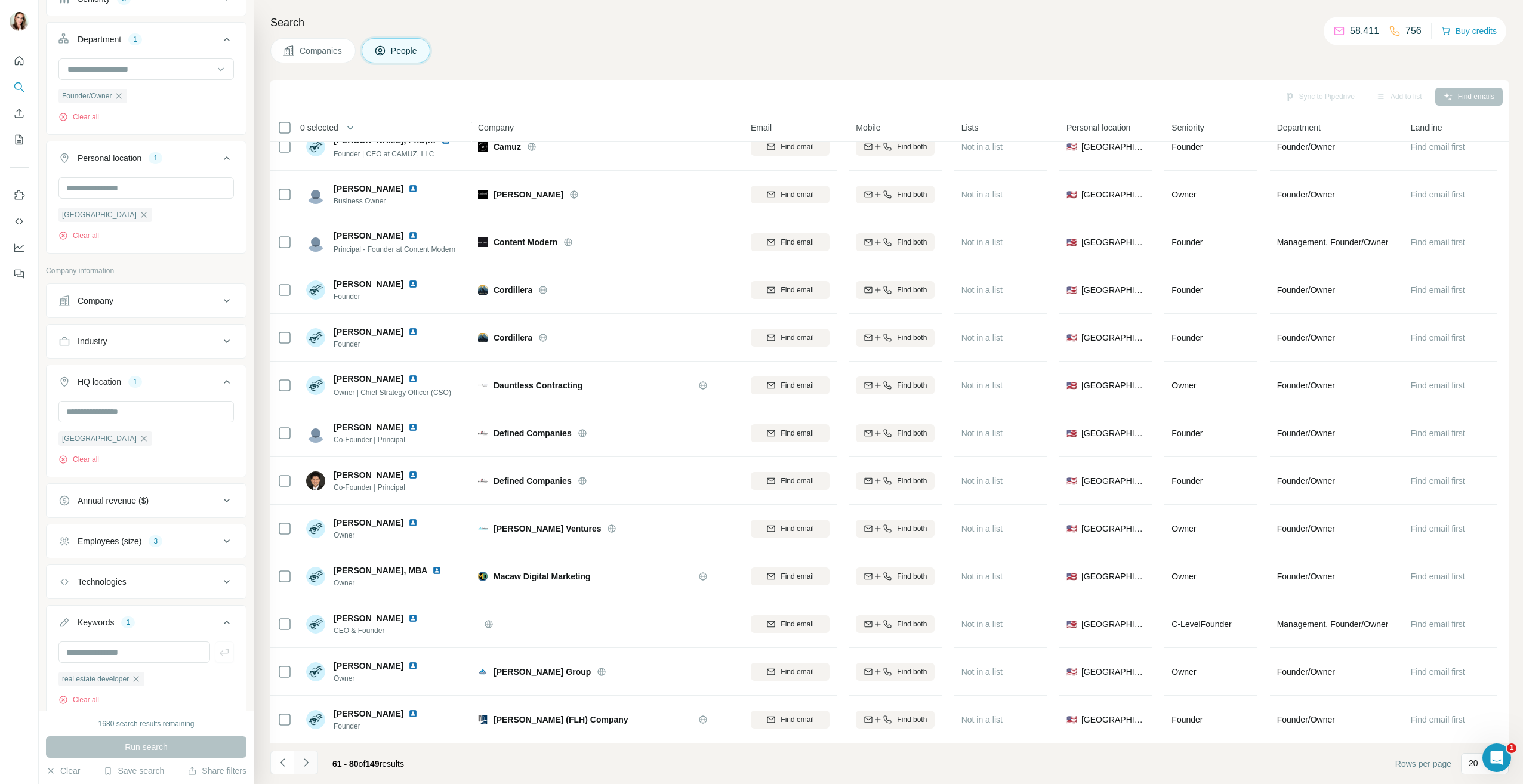
click at [309, 762] on icon "Navigate to next page" at bounding box center [306, 762] width 12 height 12
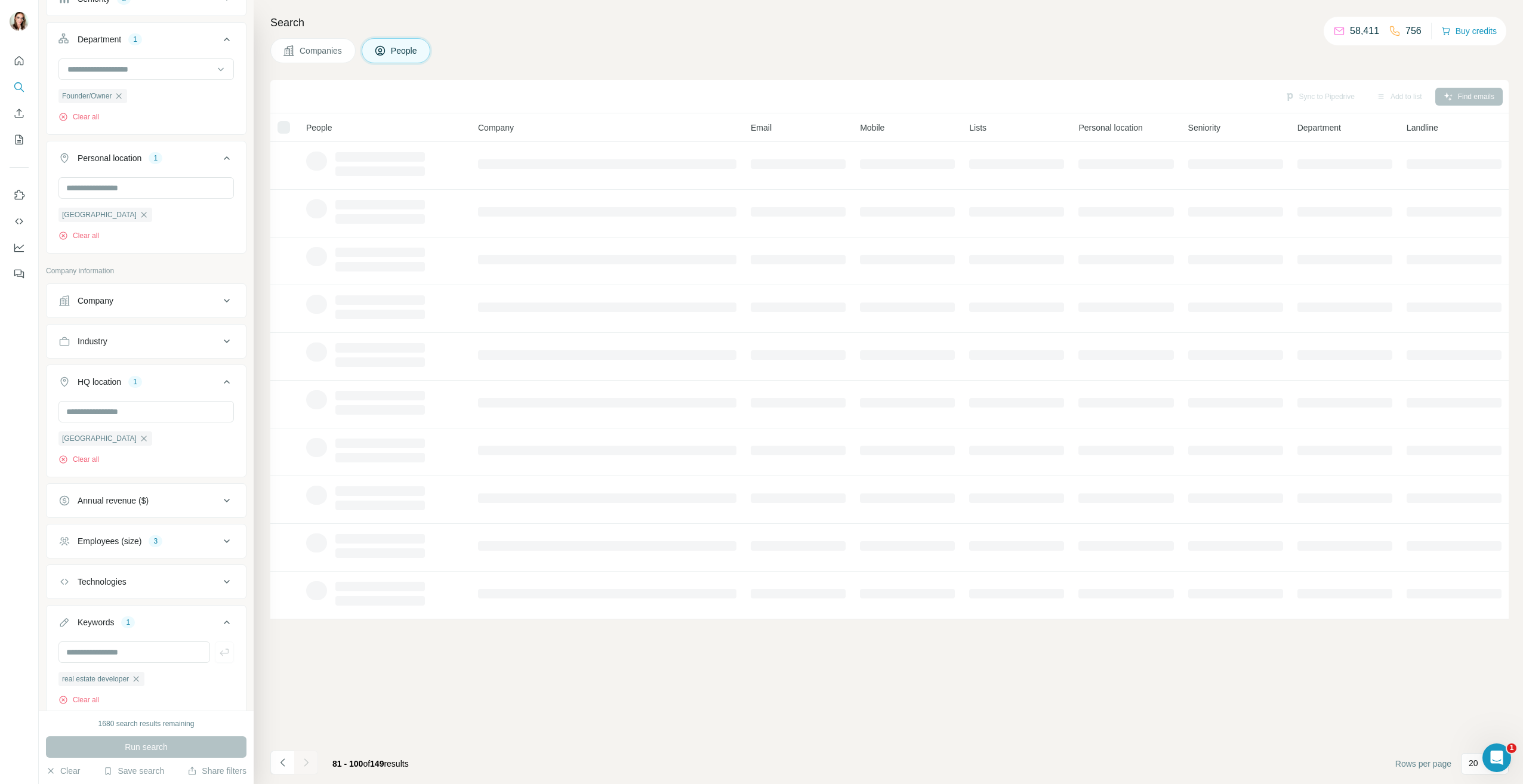
scroll to position [0, 0]
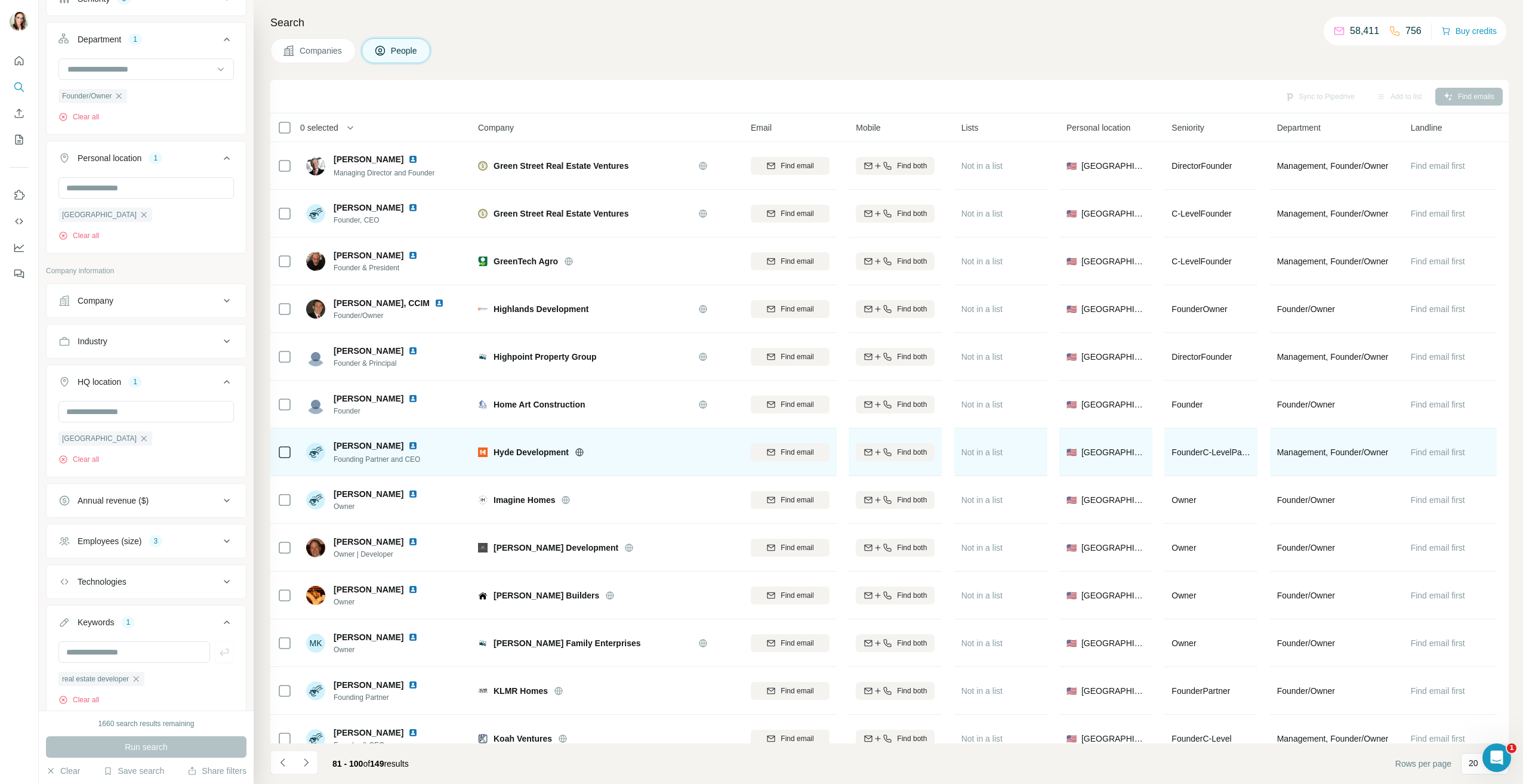
click at [408, 445] on img at bounding box center [413, 445] width 9 height 9
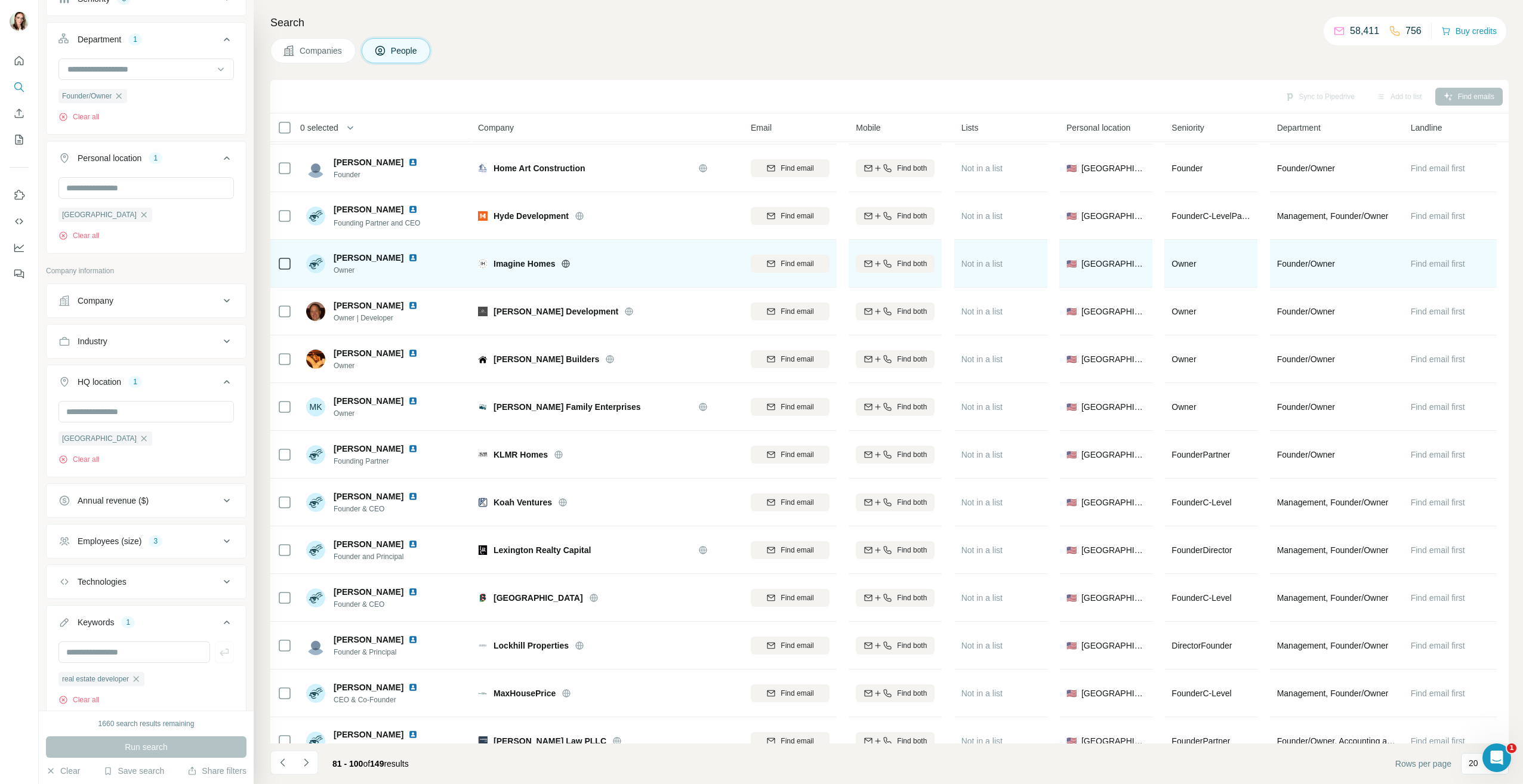
scroll to position [239, 0]
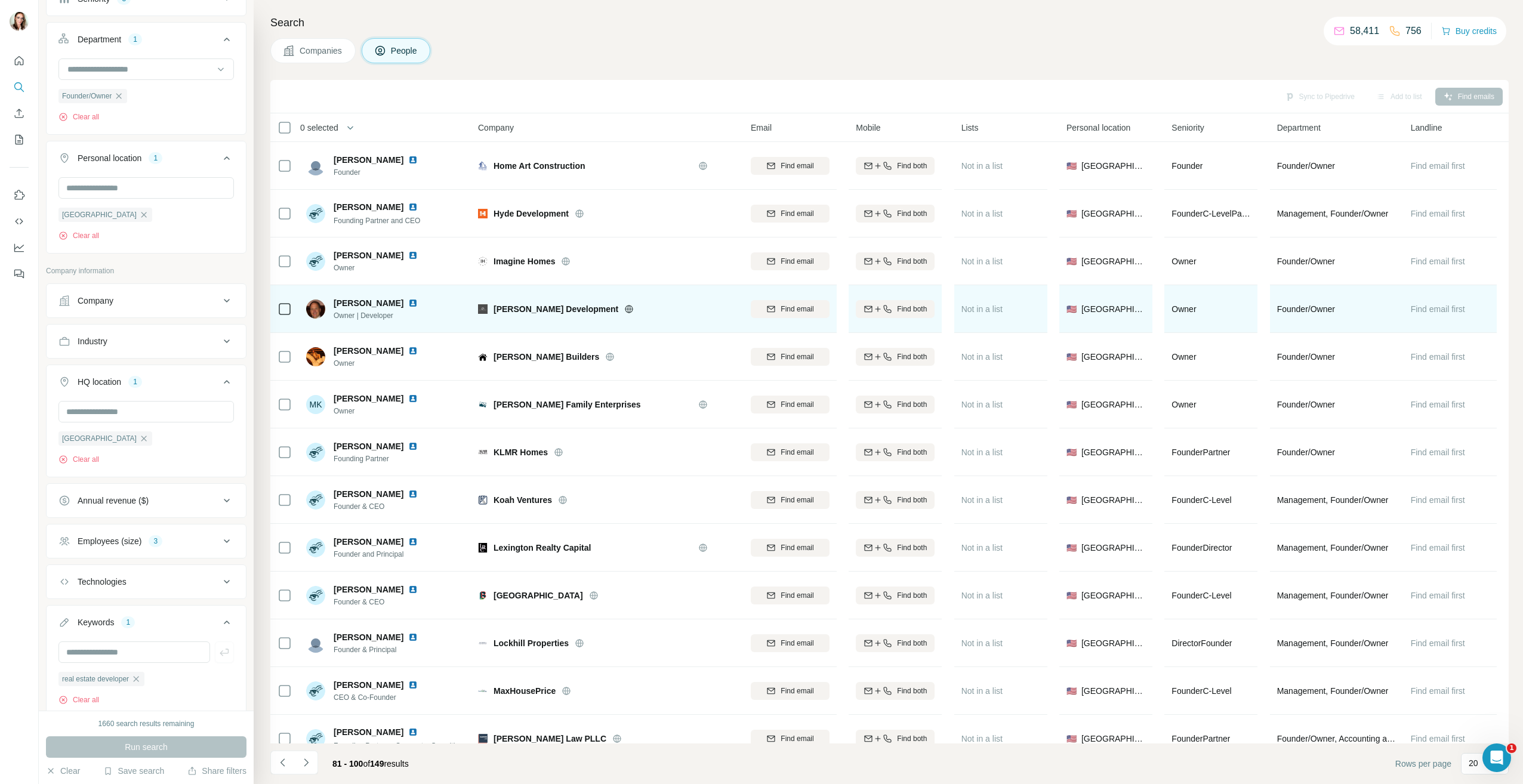
click at [408, 304] on img at bounding box center [413, 303] width 9 height 9
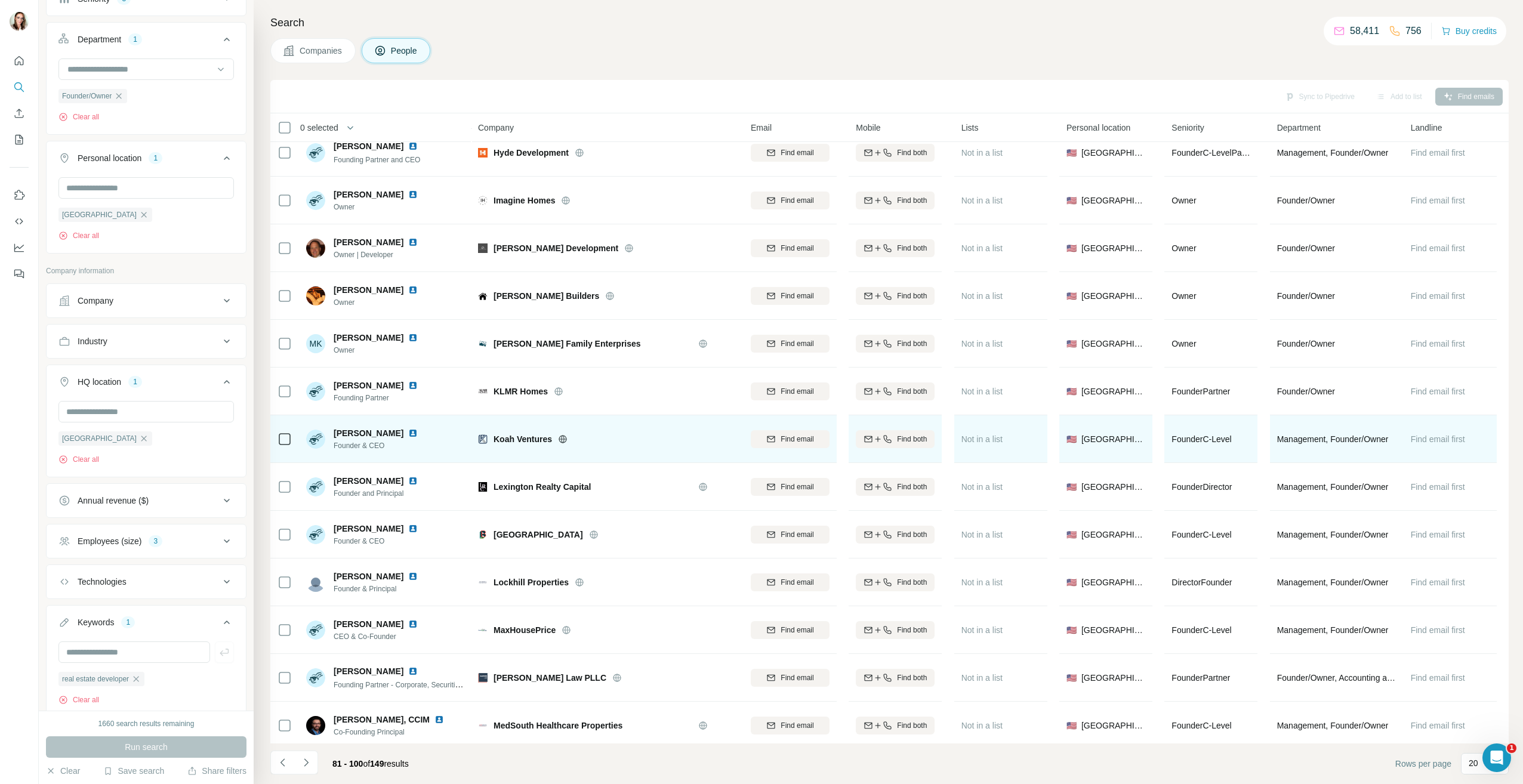
scroll to position [358, 0]
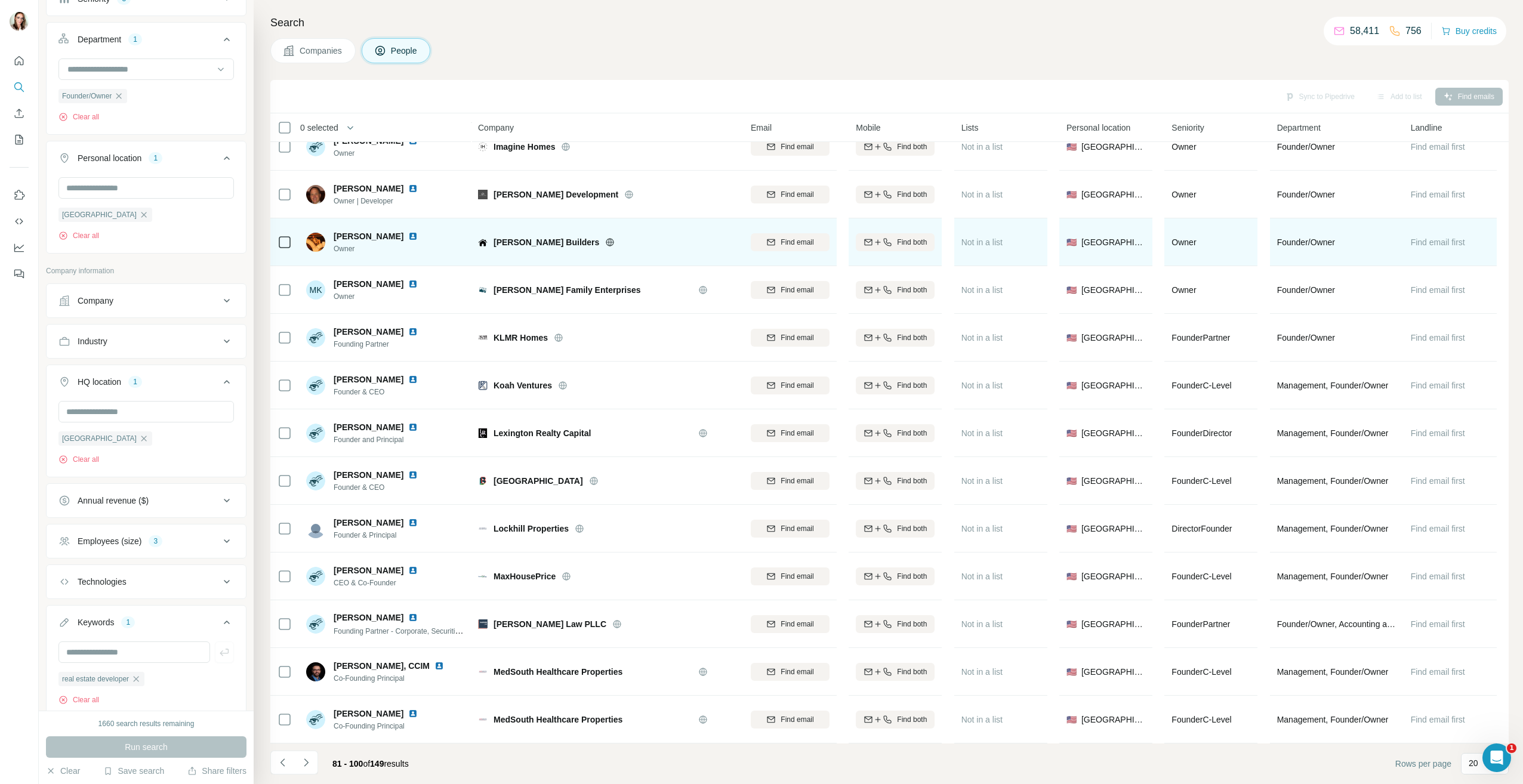
click at [408, 232] on img at bounding box center [413, 236] width 9 height 9
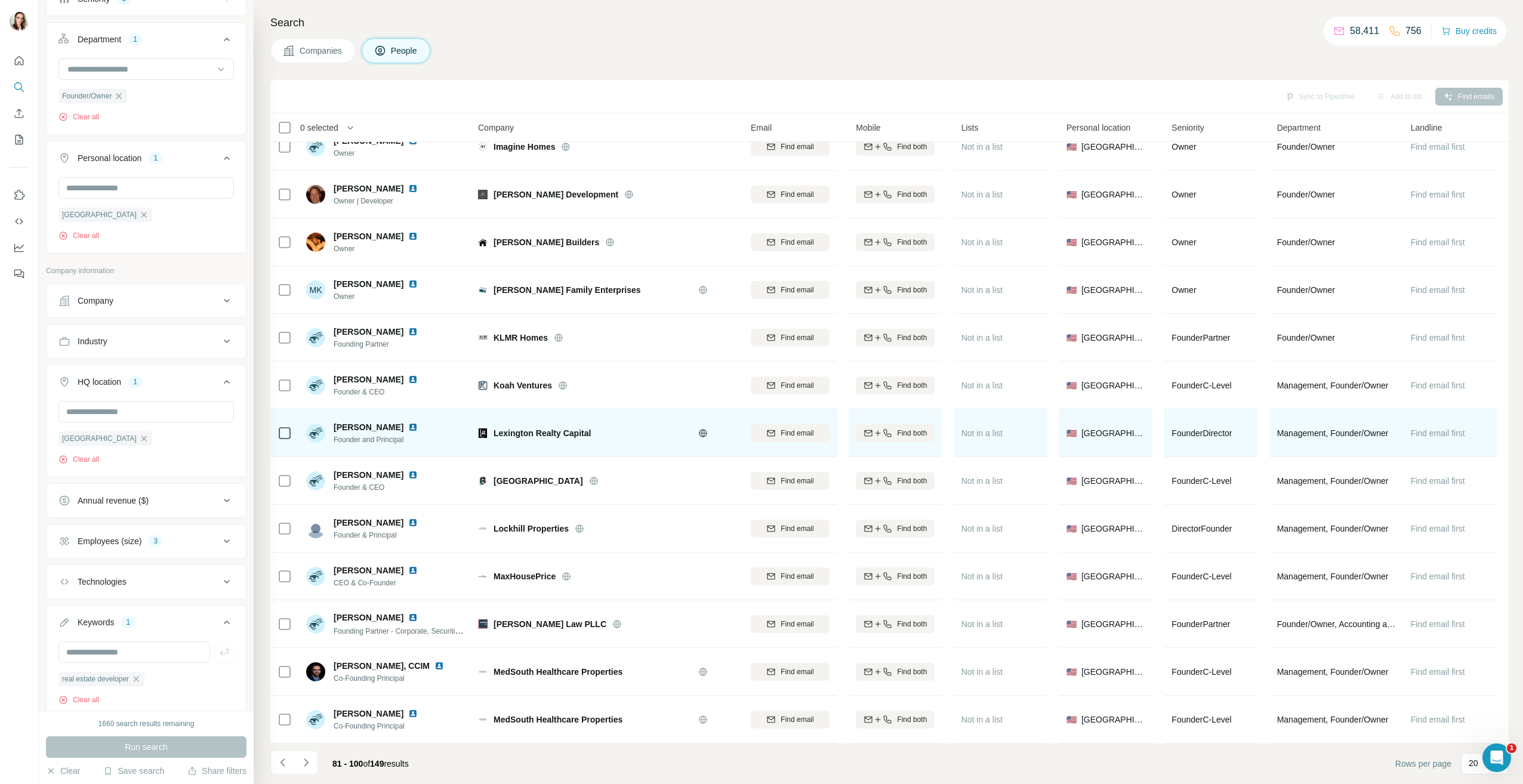
scroll to position [359, 0]
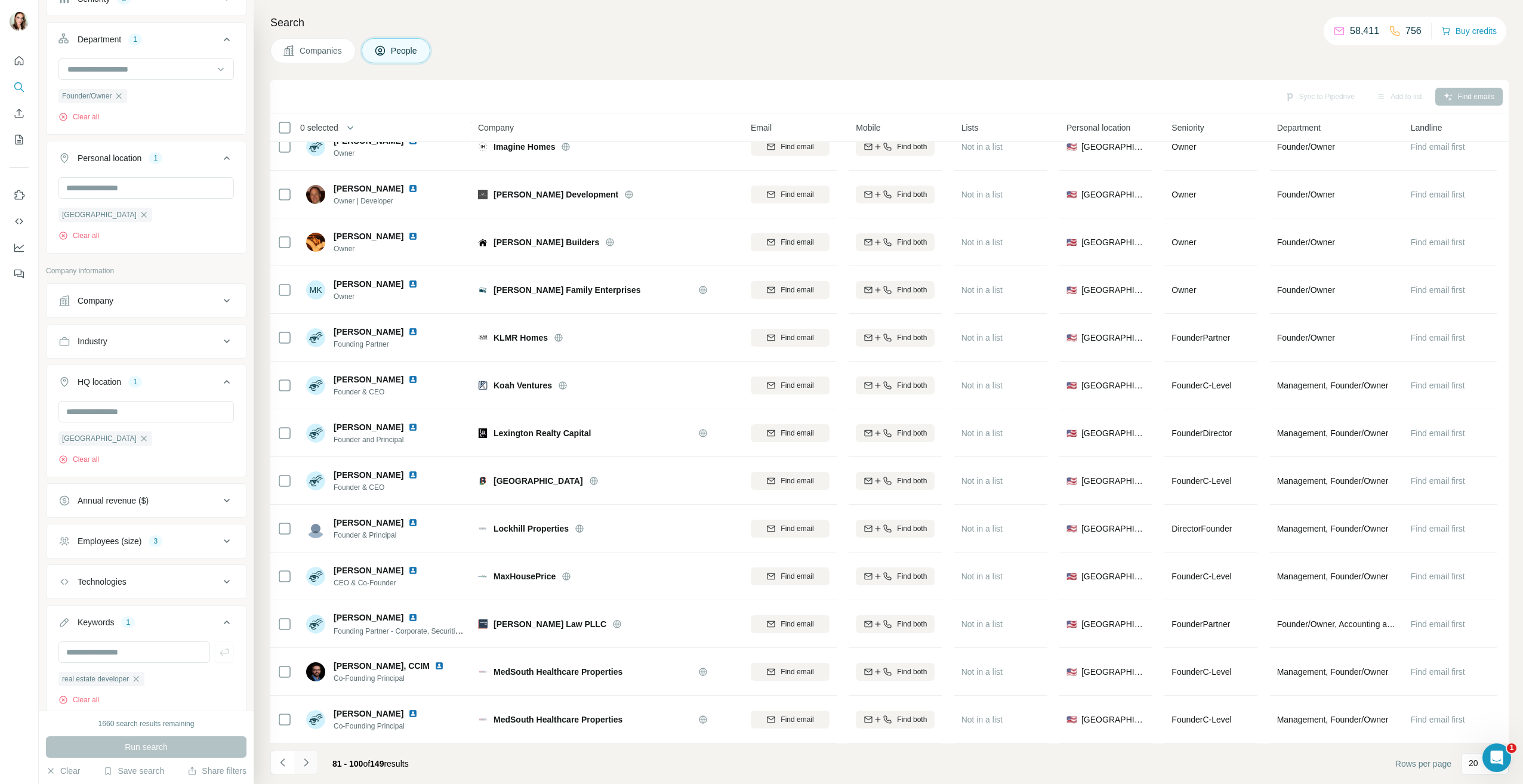
click at [303, 763] on icon "Navigate to next page" at bounding box center [306, 762] width 12 height 12
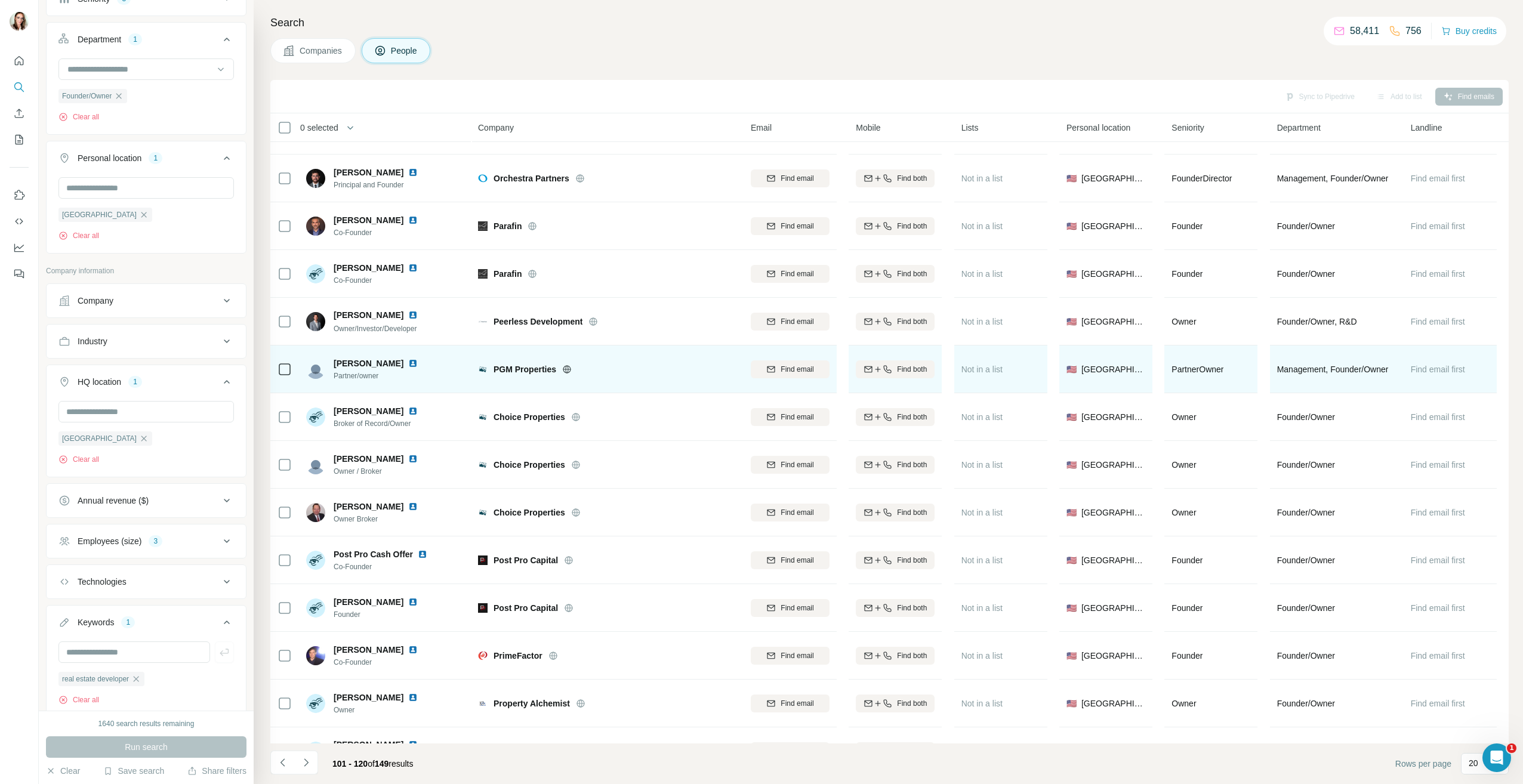
scroll to position [179, 0]
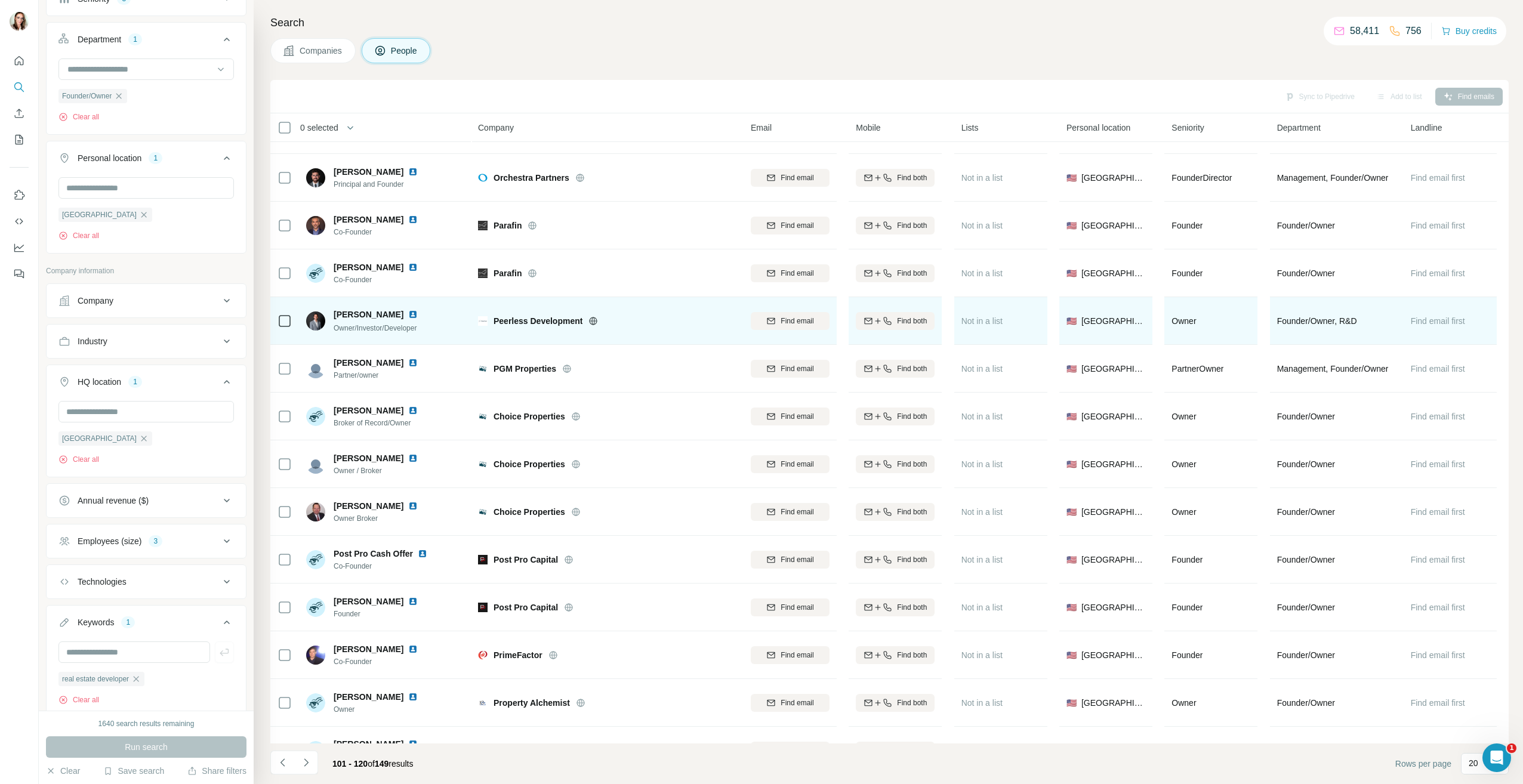
click at [408, 315] on img at bounding box center [413, 314] width 9 height 9
click at [409, 314] on img at bounding box center [413, 314] width 9 height 9
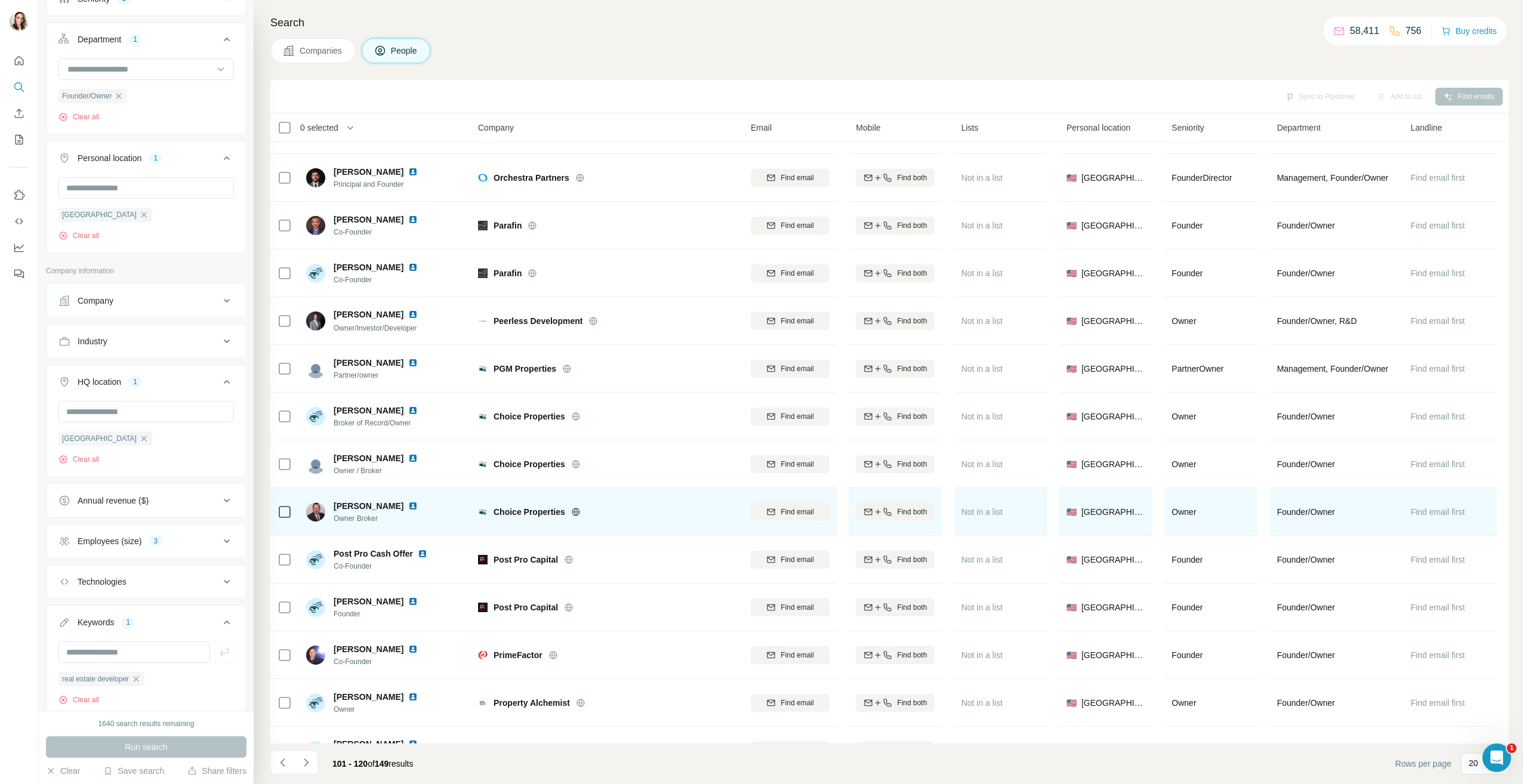
scroll to position [358, 0]
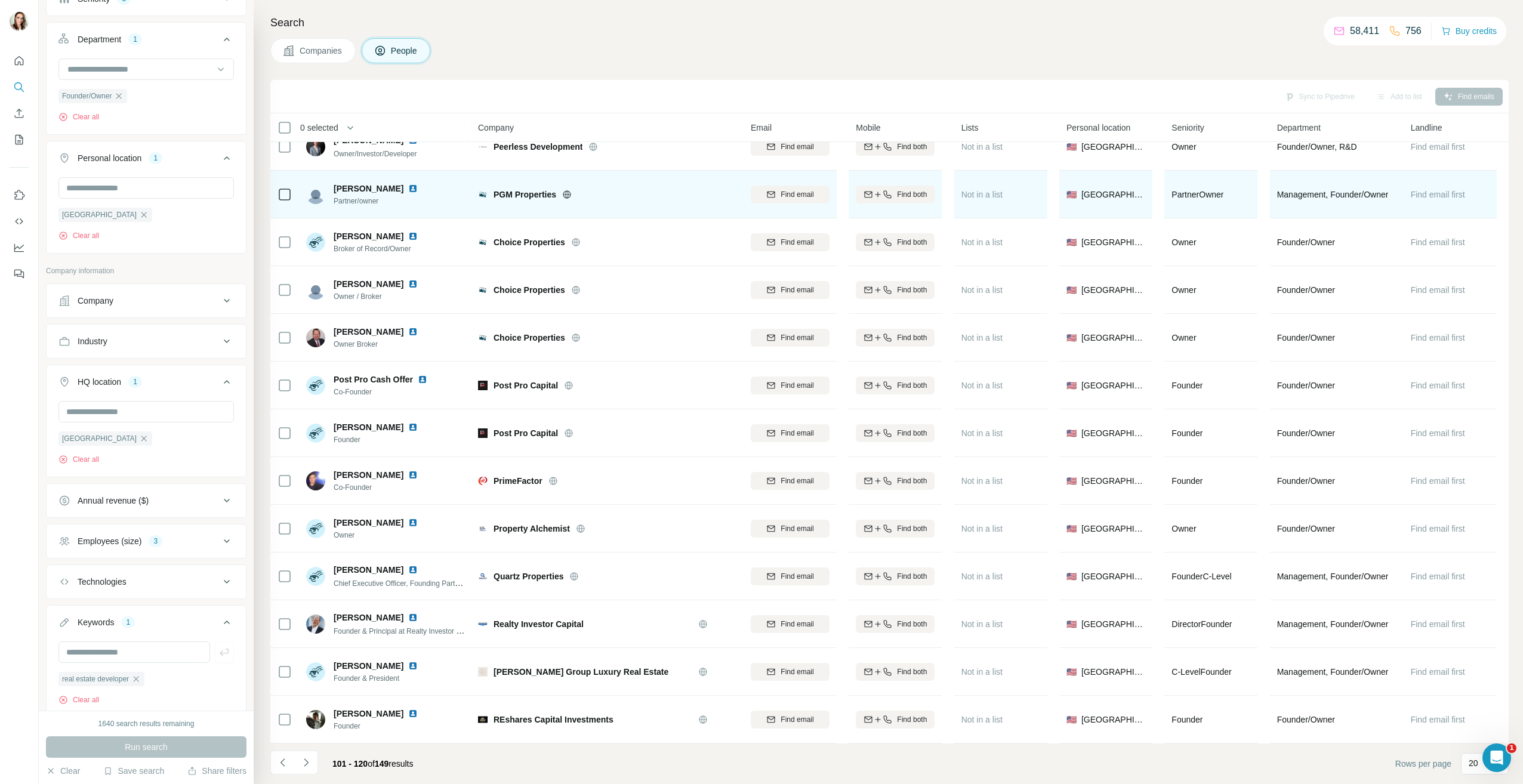
click at [408, 185] on img at bounding box center [413, 188] width 9 height 9
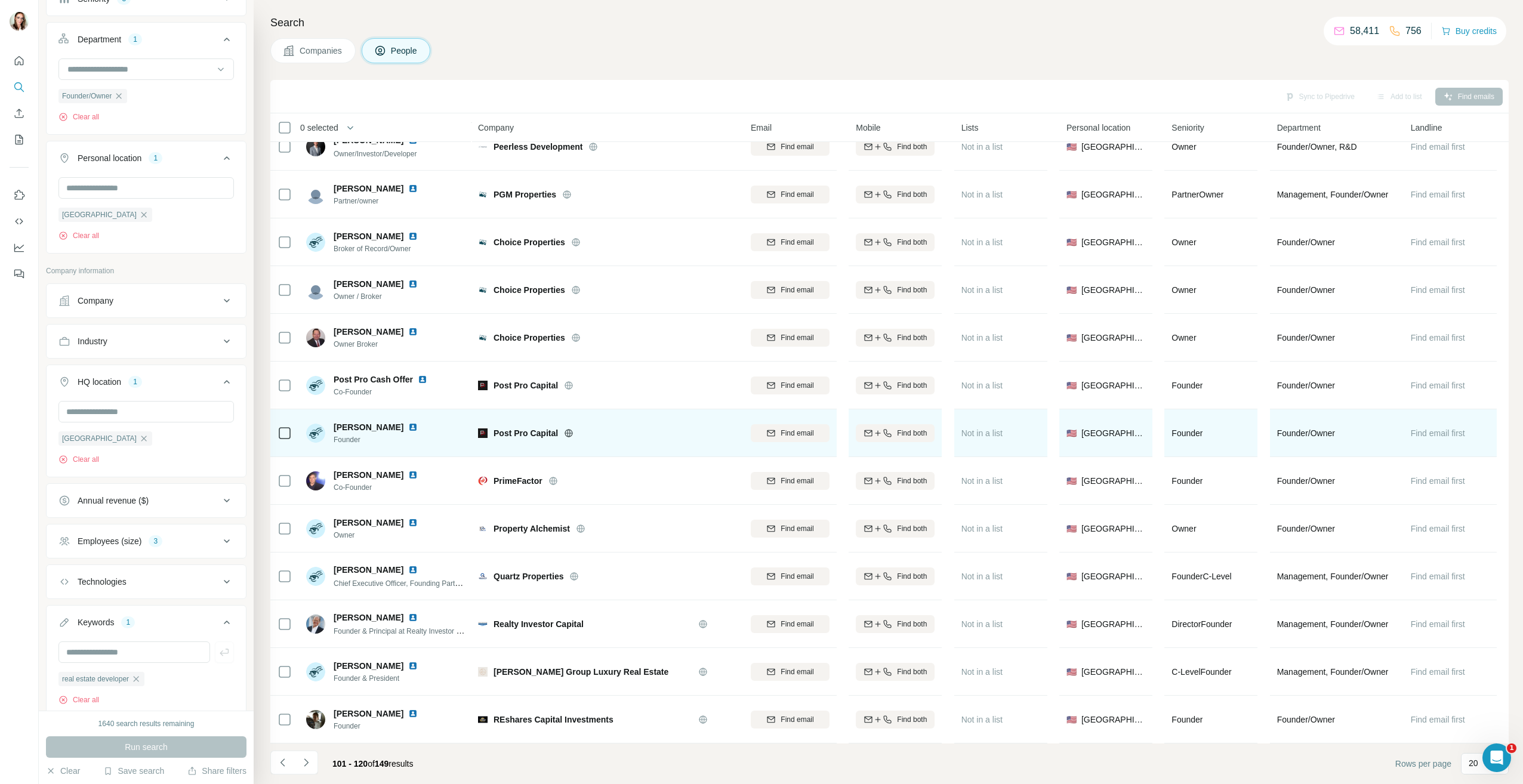
scroll to position [359, 0]
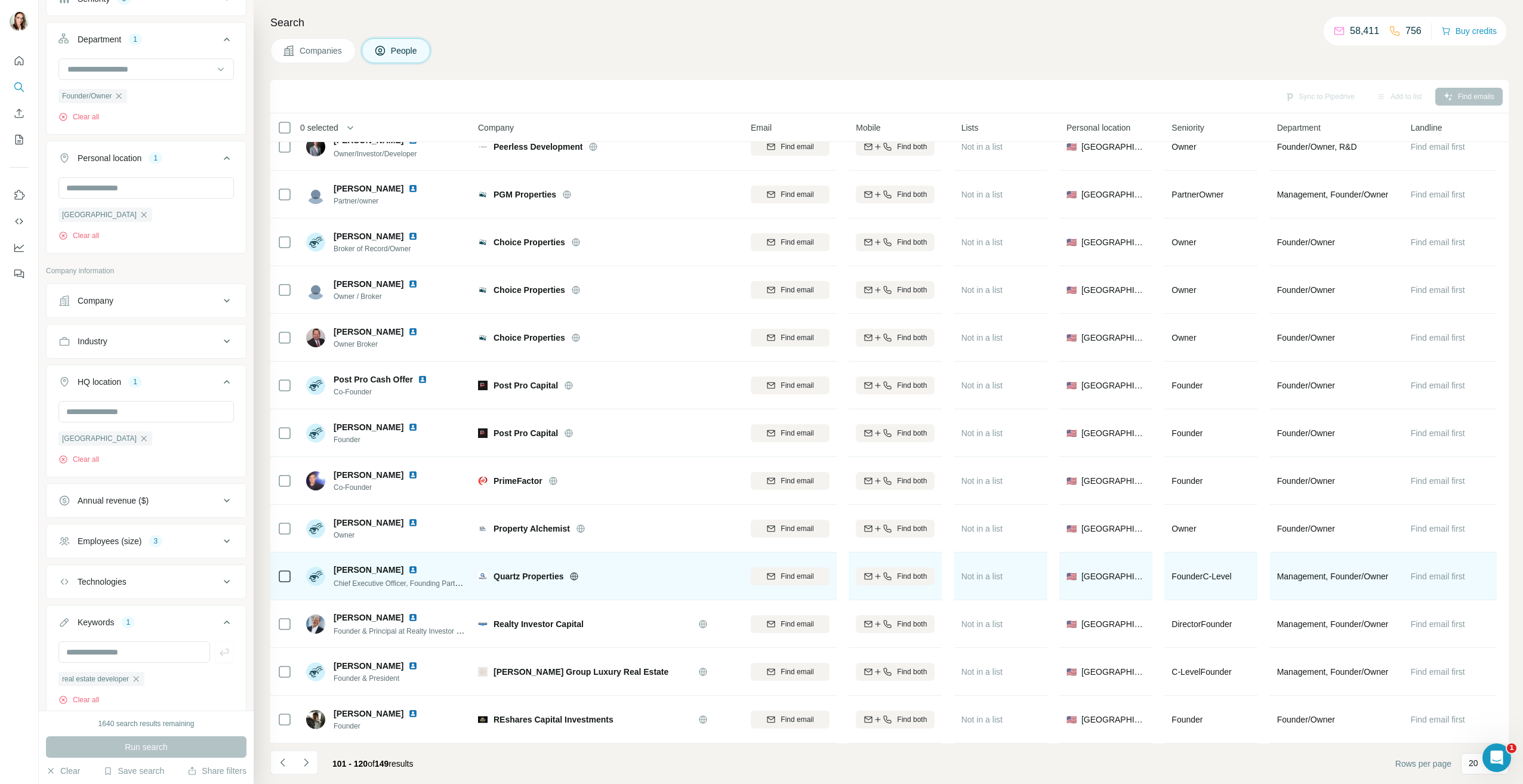
click at [414, 565] on img at bounding box center [413, 569] width 9 height 9
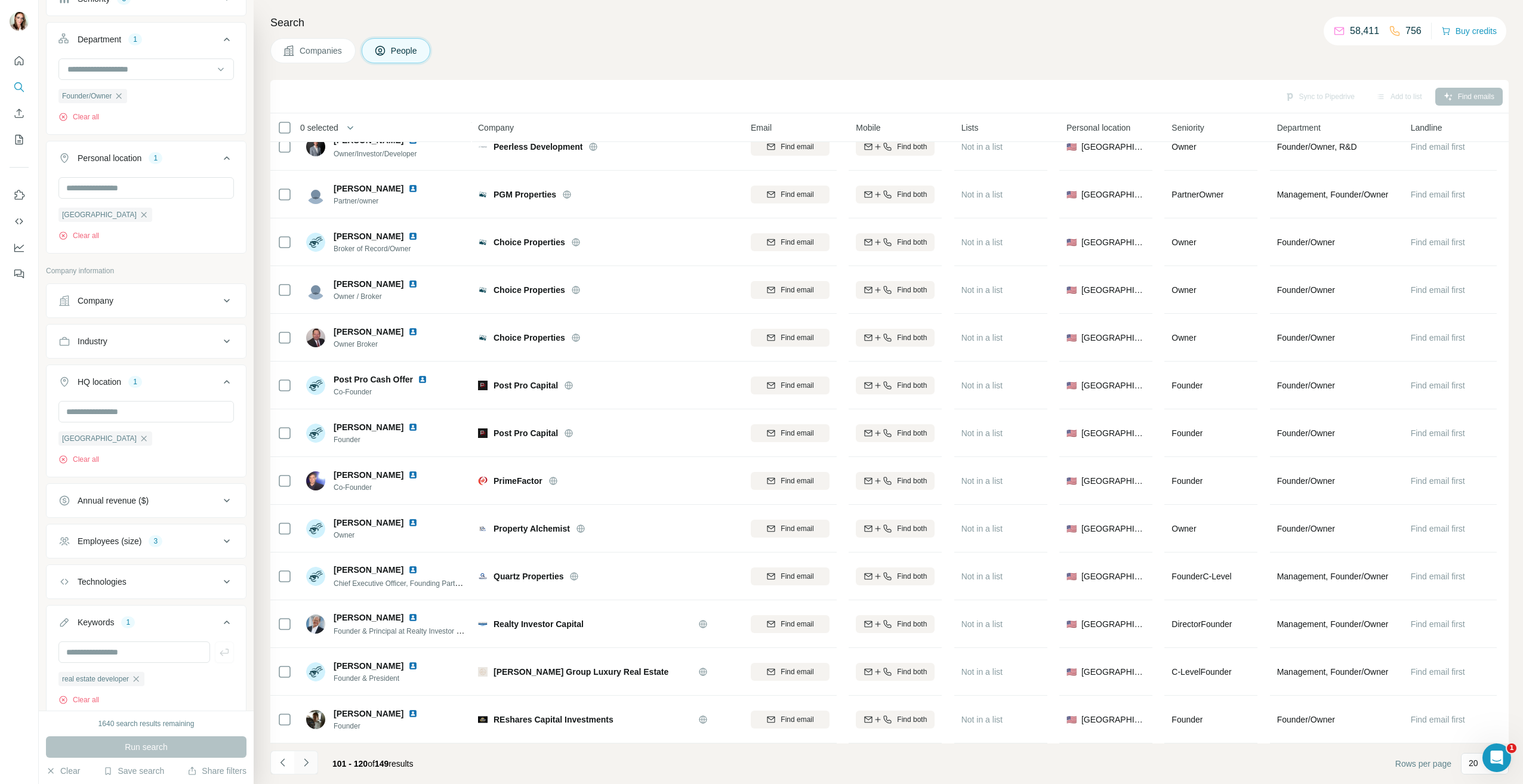
click at [308, 765] on icon "Navigate to next page" at bounding box center [306, 762] width 12 height 12
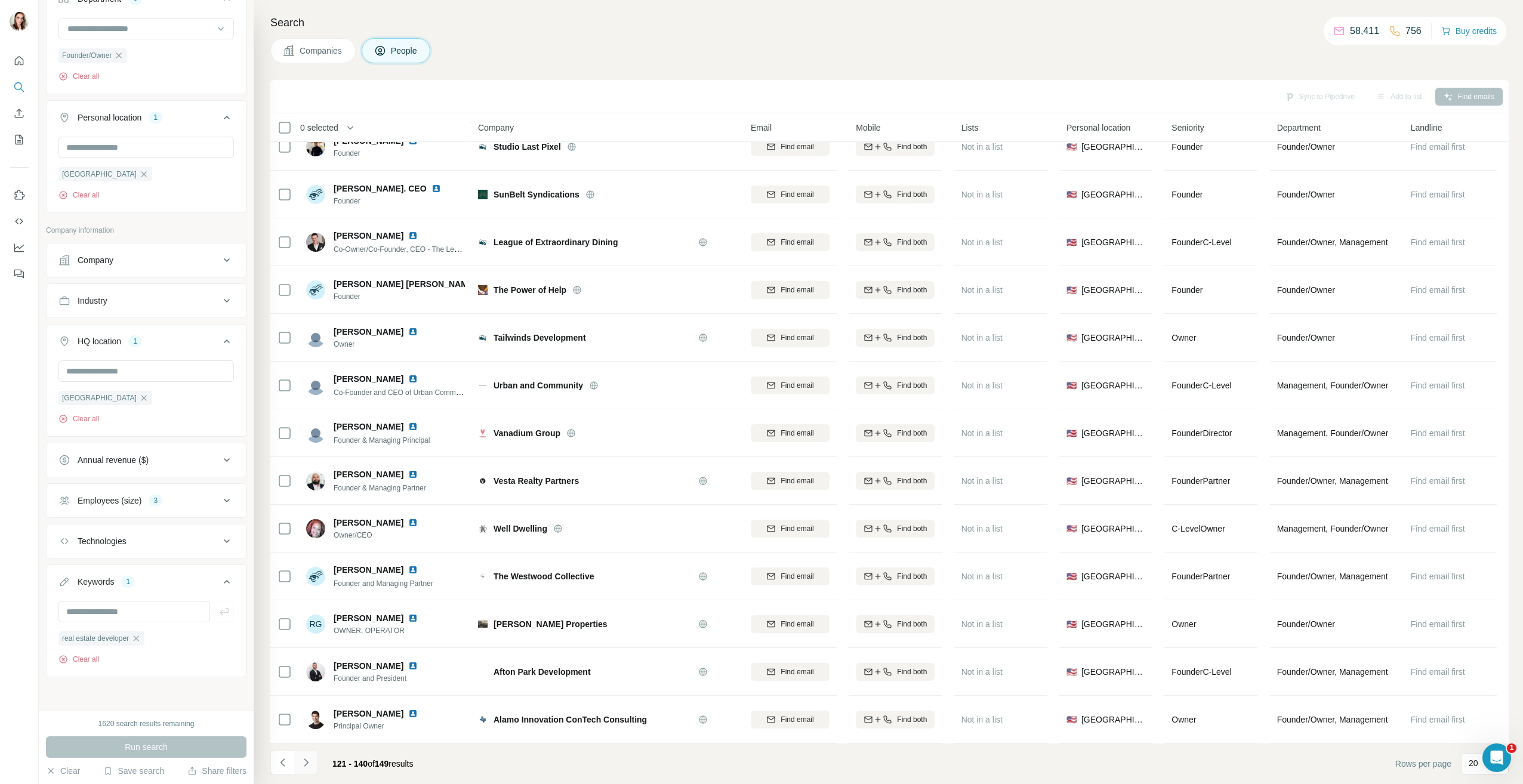
click at [303, 762] on icon "Navigate to next page" at bounding box center [306, 762] width 12 height 12
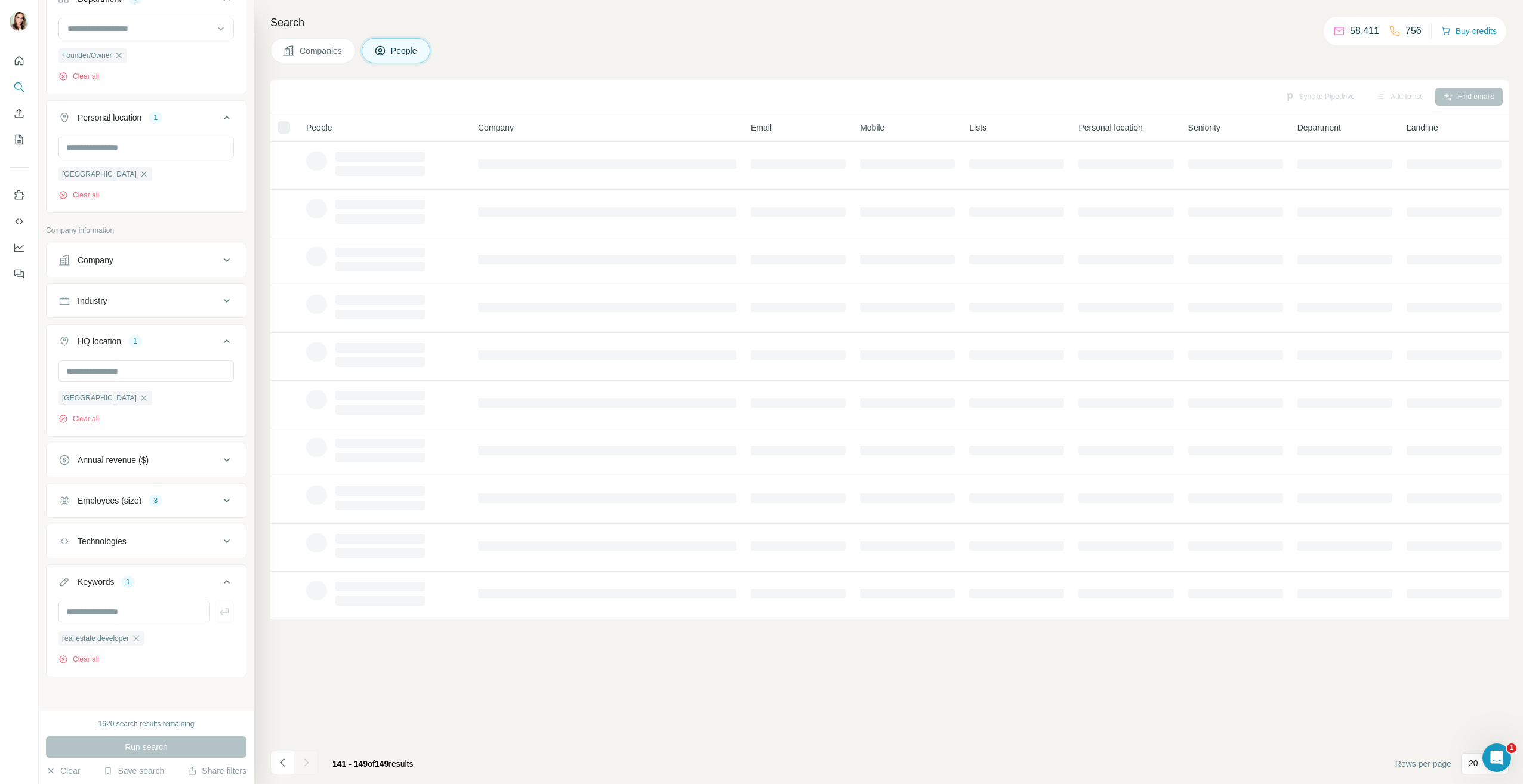
scroll to position [0, 0]
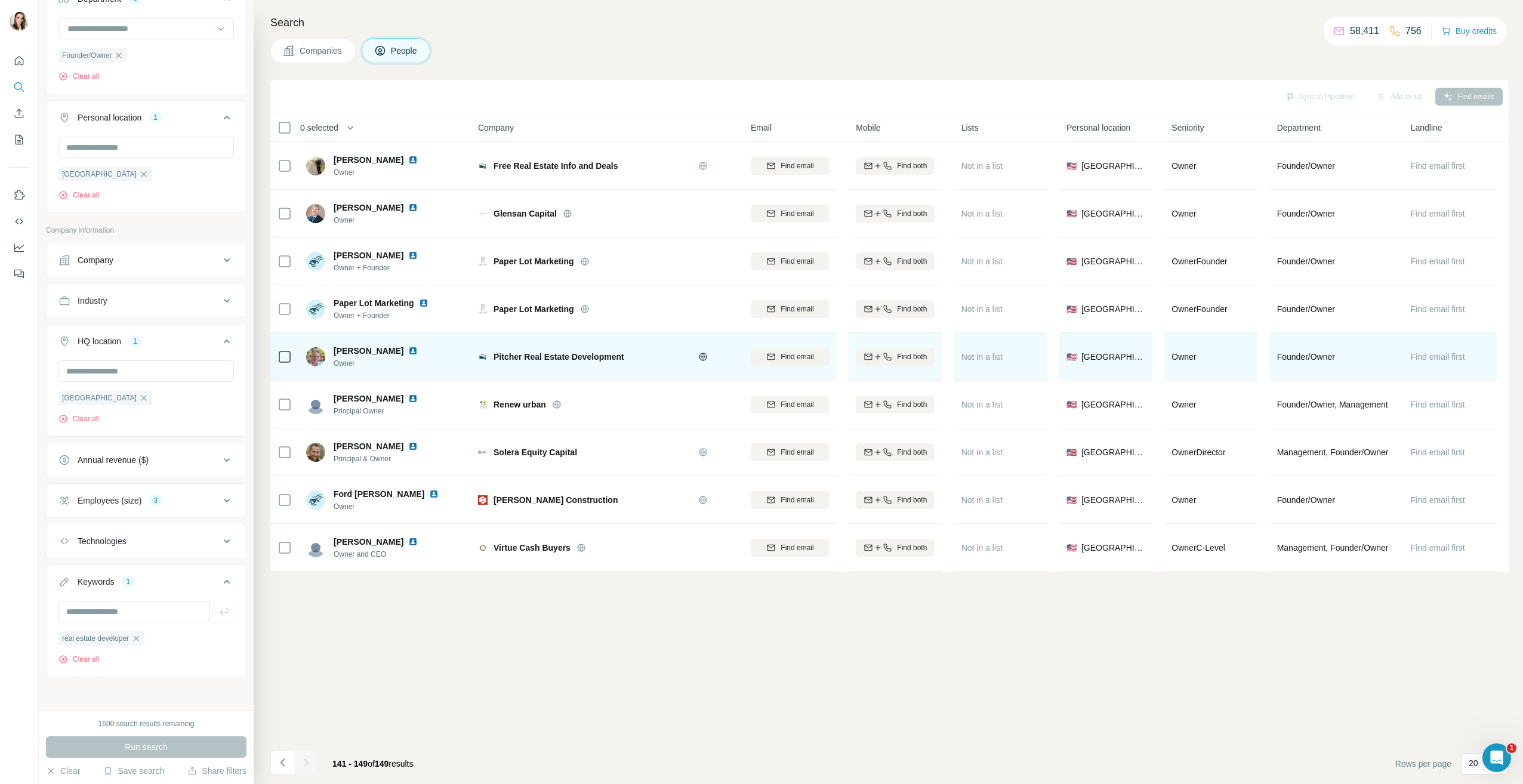
click at [408, 349] on img at bounding box center [413, 350] width 9 height 9
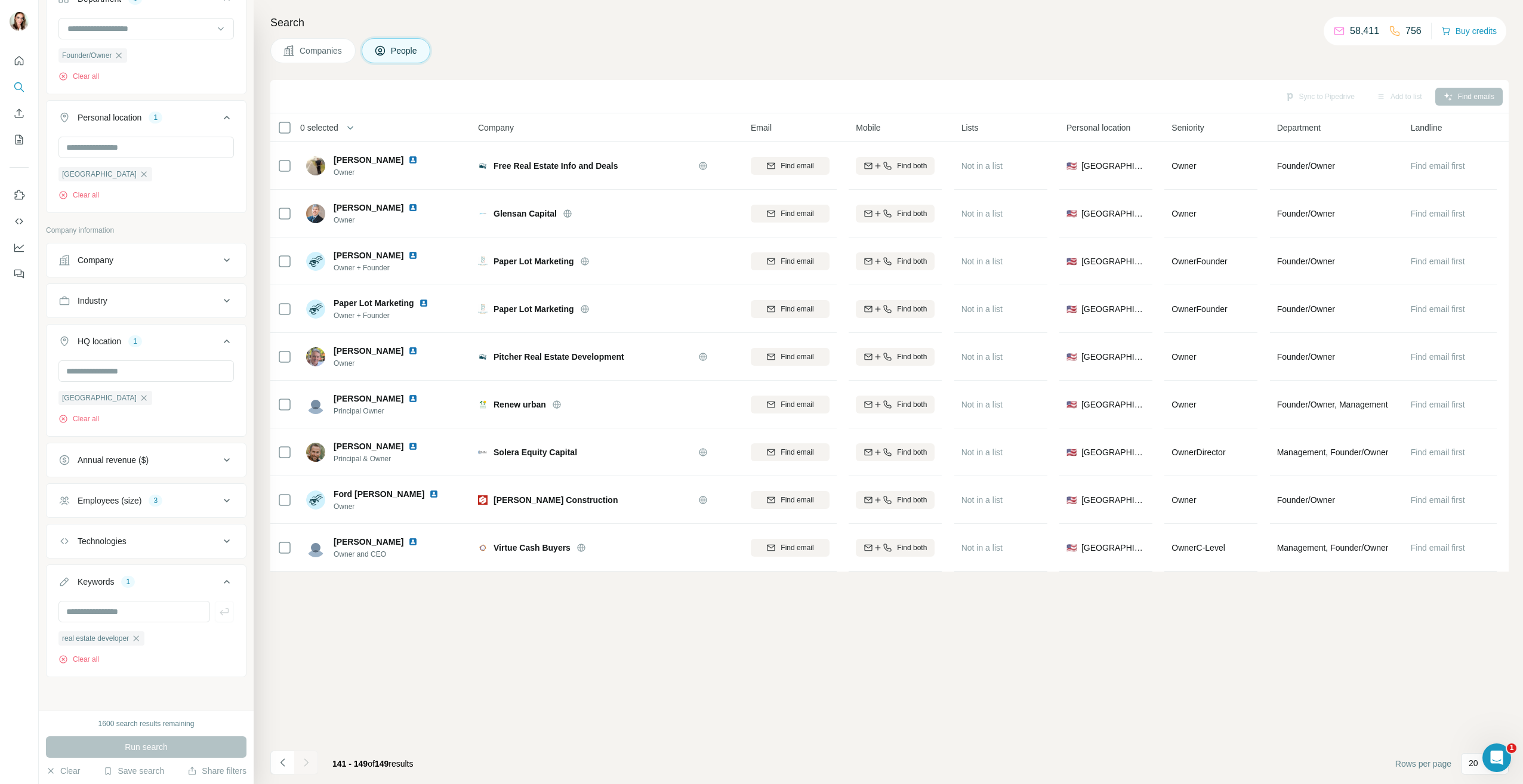
click at [307, 761] on div at bounding box center [306, 762] width 24 height 24
click at [140, 639] on icon "button" at bounding box center [135, 638] width 9 height 9
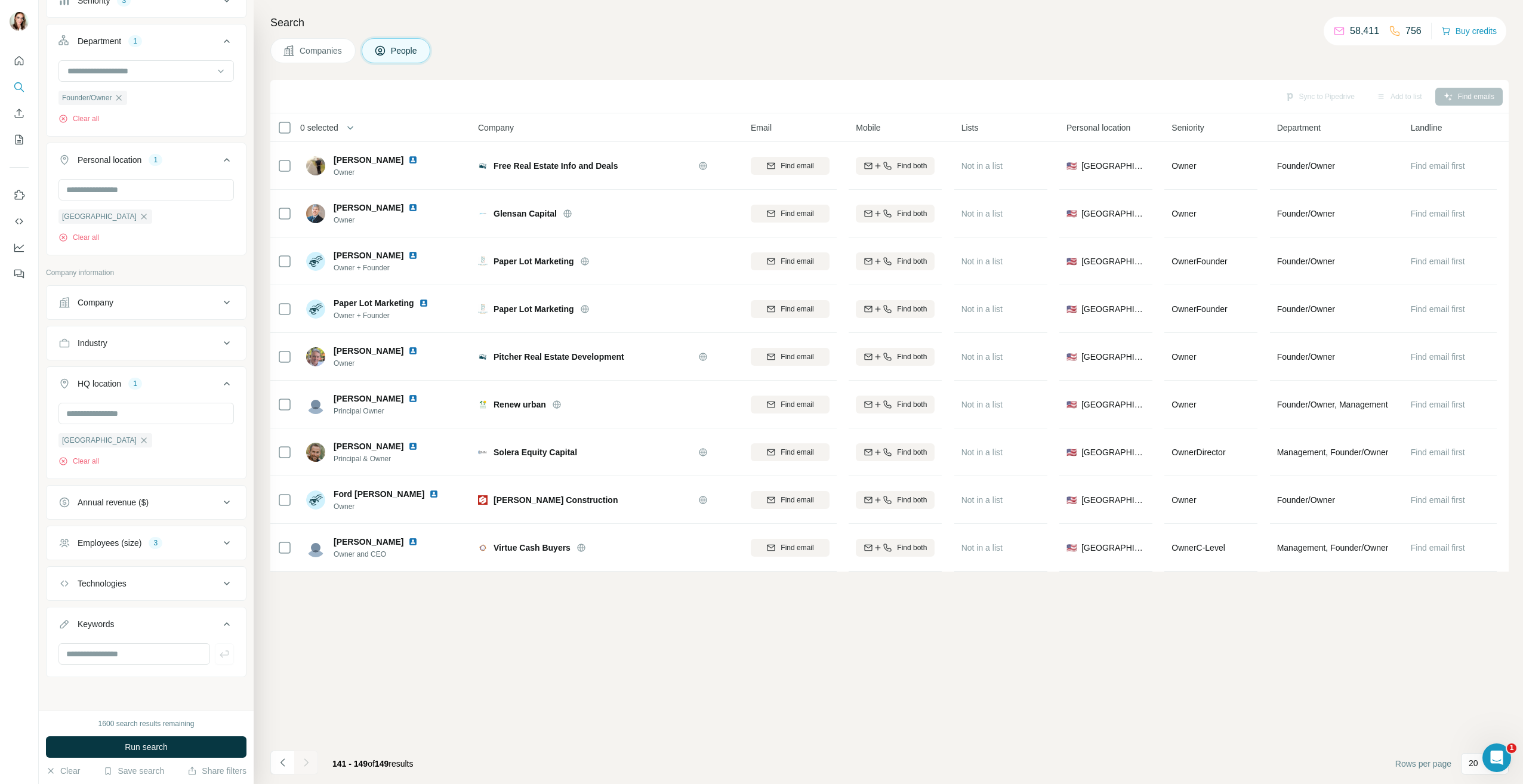
scroll to position [248, 0]
click at [121, 659] on input "text" at bounding box center [134, 654] width 152 height 22
type input "**********"
click at [218, 649] on icon "button" at bounding box center [224, 654] width 12 height 12
click at [149, 742] on span "Run search" at bounding box center [146, 747] width 43 height 12
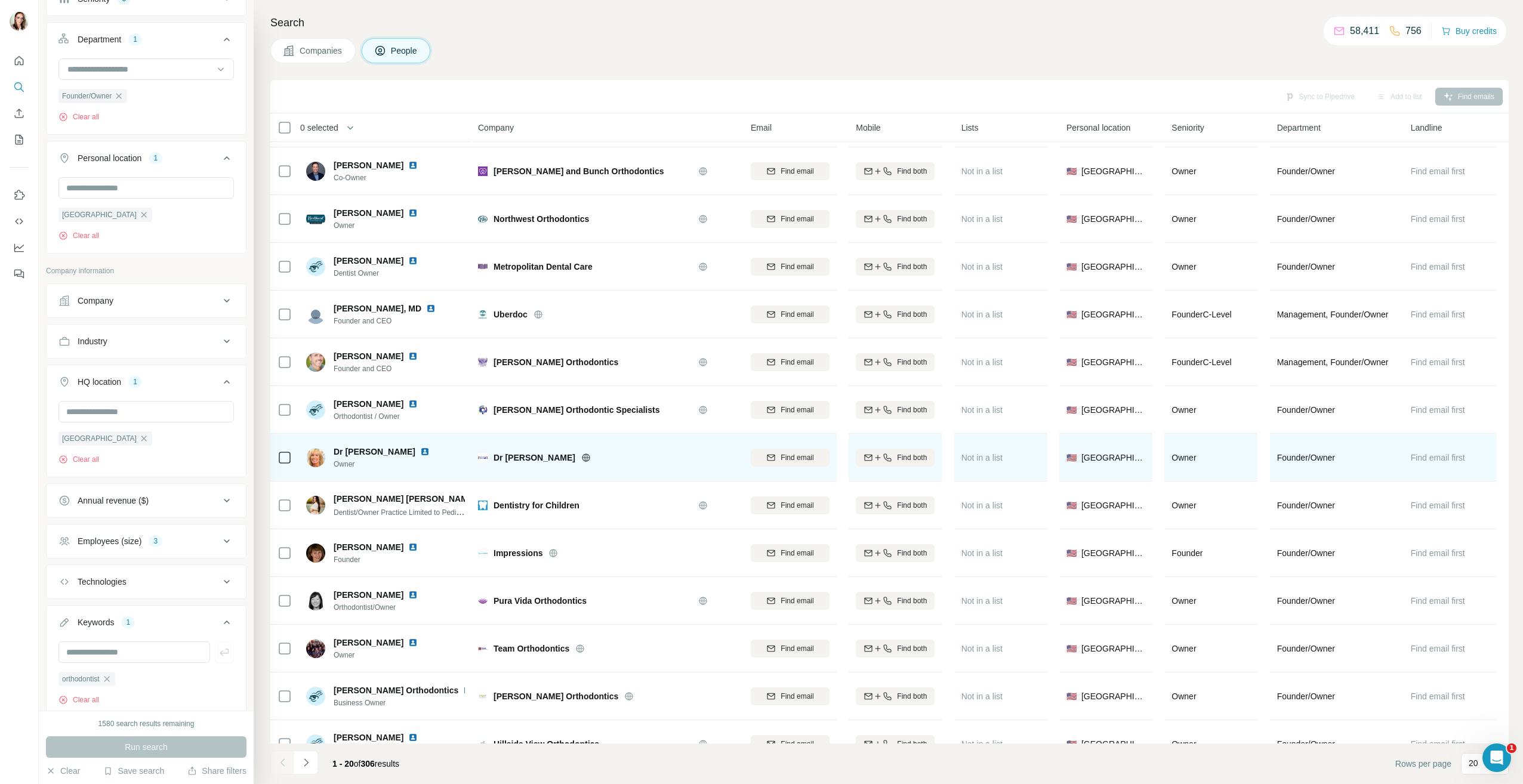
scroll to position [239, 0]
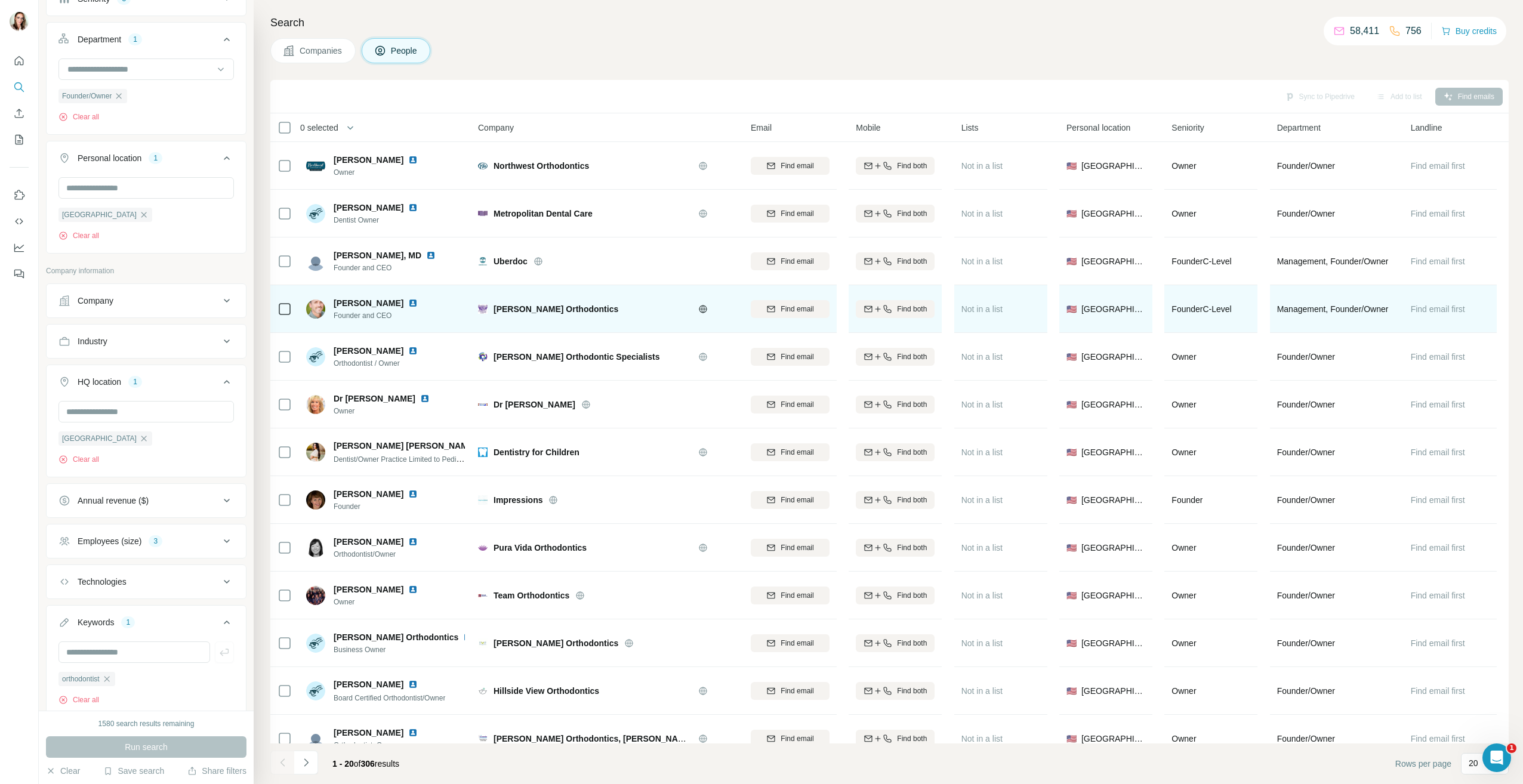
click at [408, 304] on img at bounding box center [413, 303] width 9 height 9
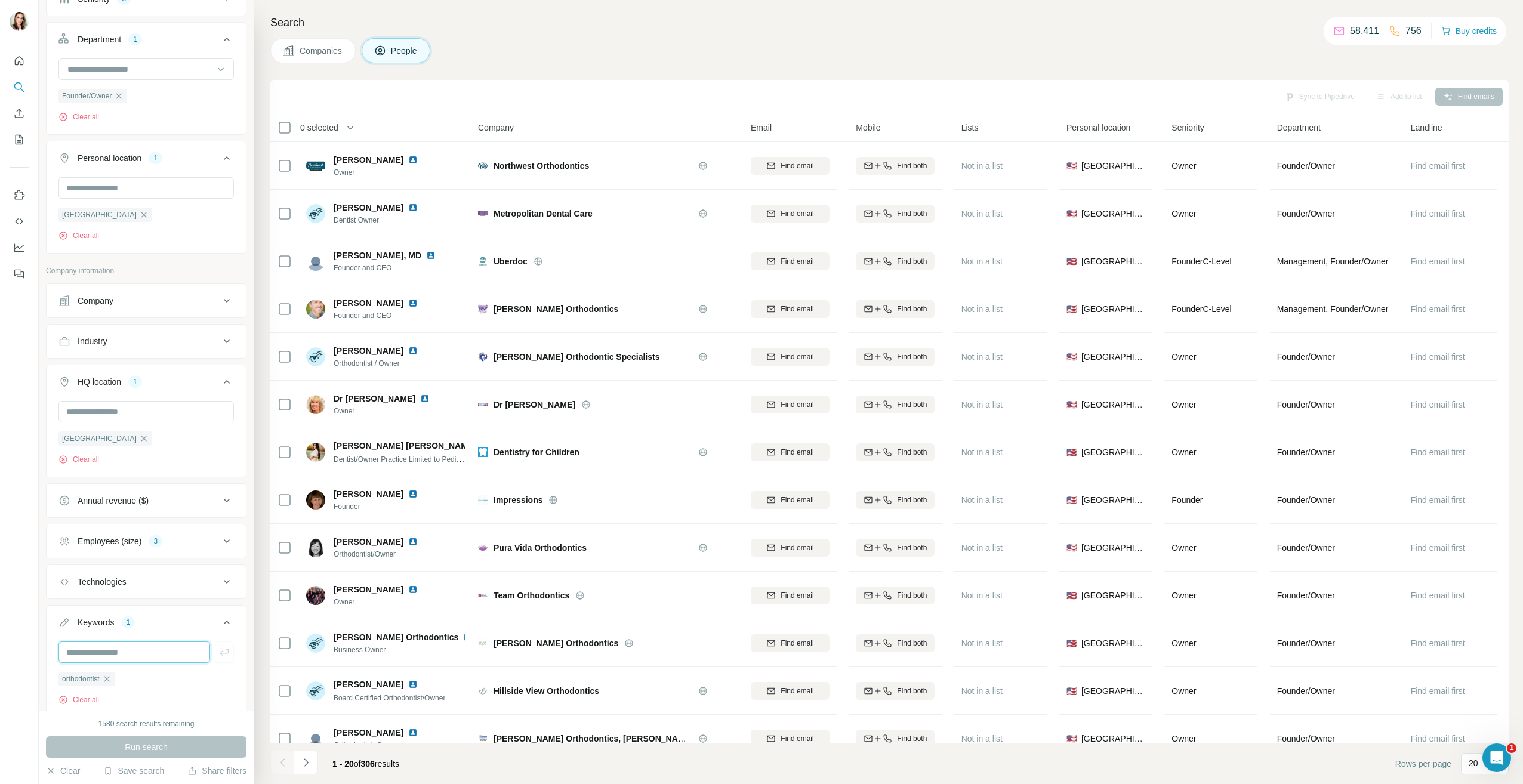
click at [137, 662] on input "text" at bounding box center [134, 652] width 152 height 22
type input "**********"
click at [218, 653] on icon "button" at bounding box center [224, 652] width 12 height 12
click at [178, 742] on button "Run search" at bounding box center [146, 747] width 201 height 22
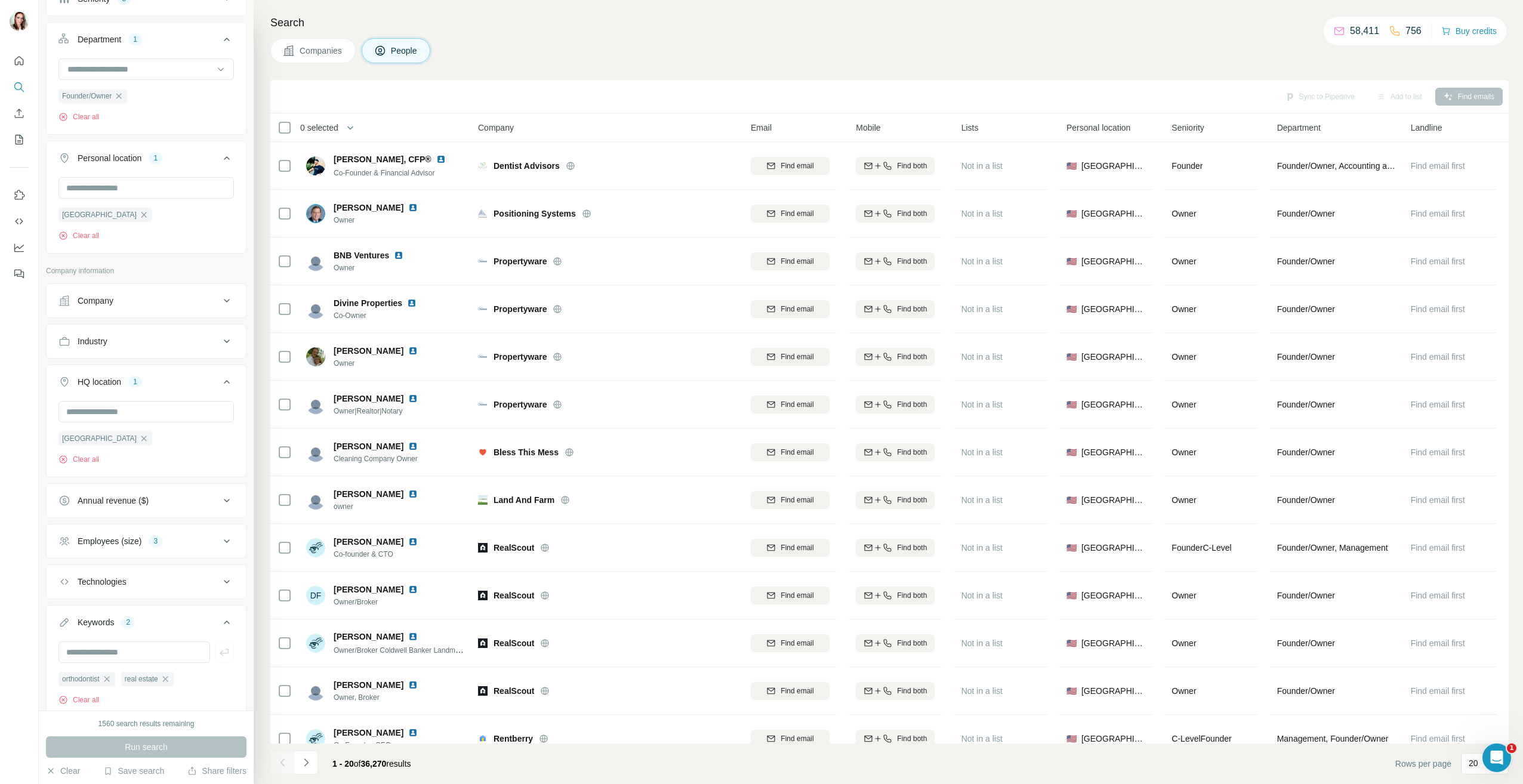
scroll to position [291, 0]
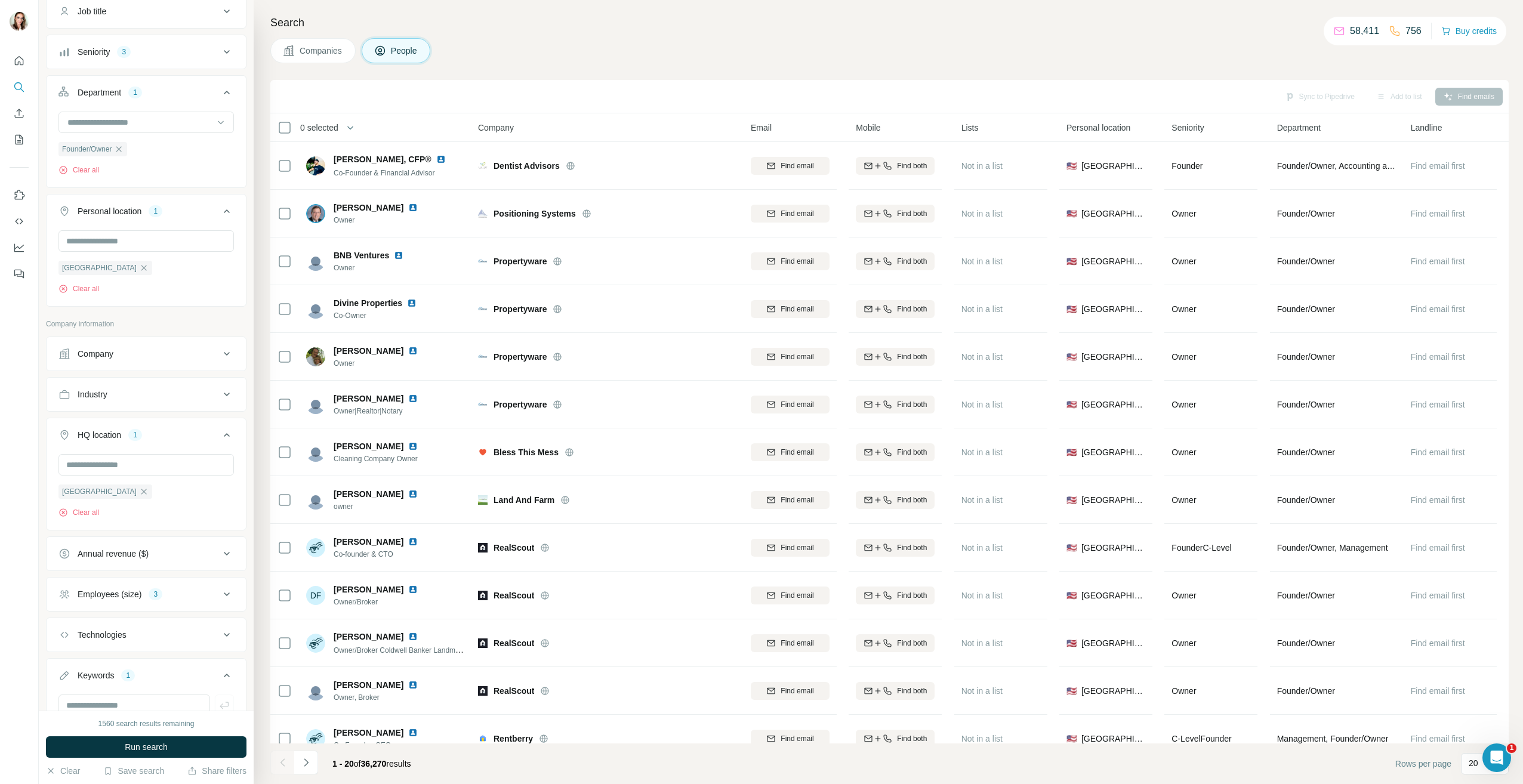
scroll to position [291, 0]
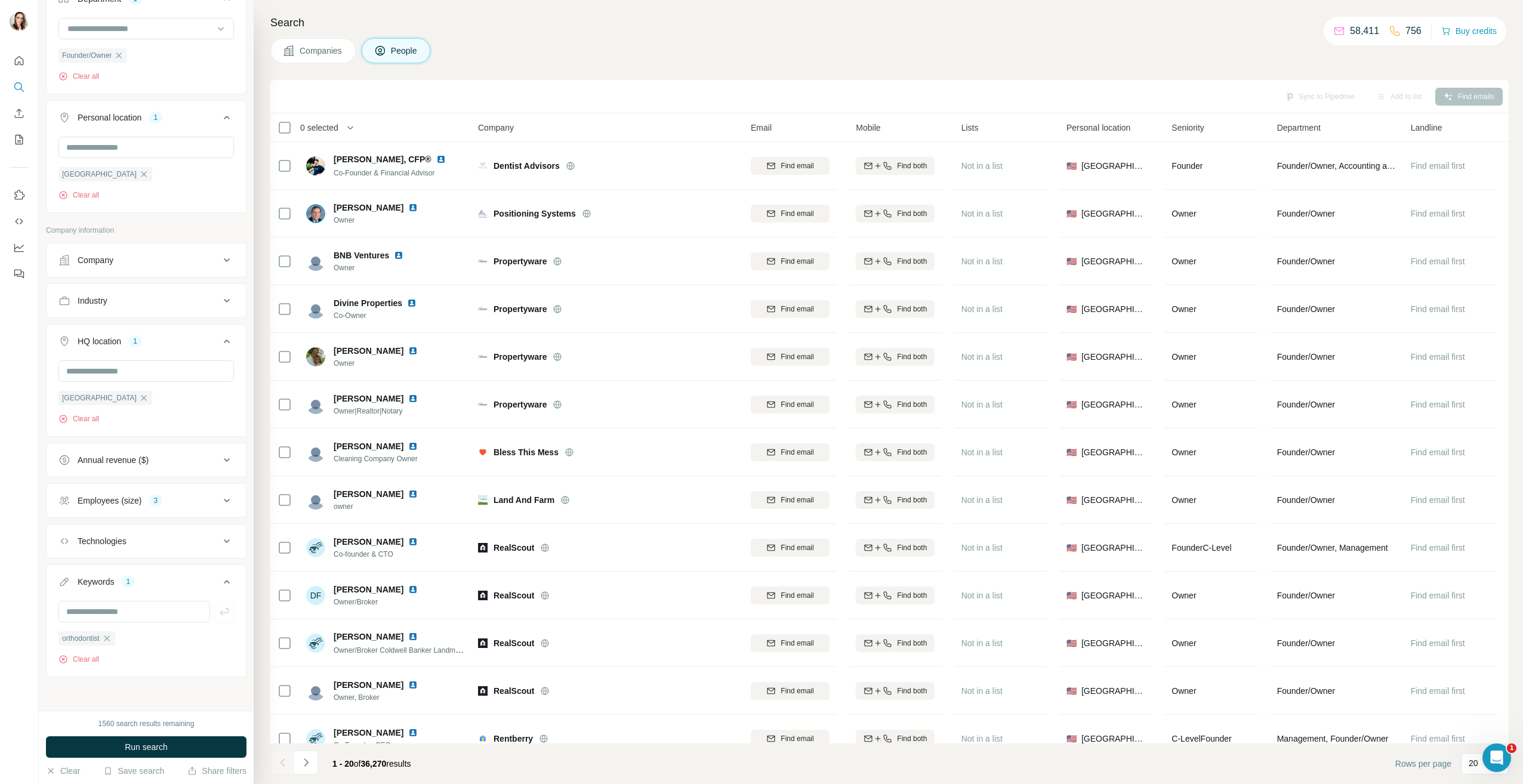
click at [134, 759] on div "1560 search results remaining Run search Clear Save search Share filters" at bounding box center [146, 747] width 215 height 73
click at [134, 746] on span "Run search" at bounding box center [146, 747] width 43 height 12
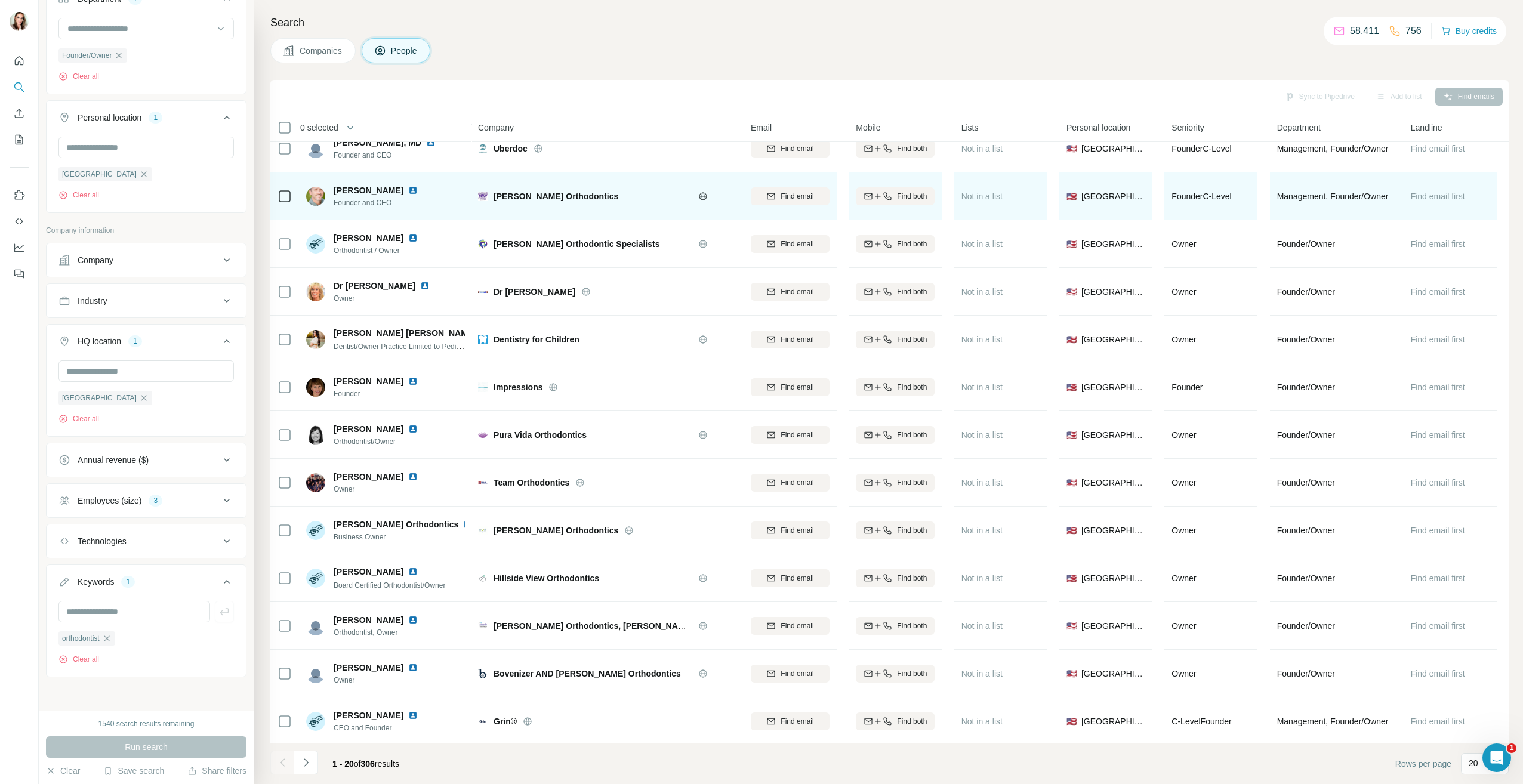
scroll to position [359, 0]
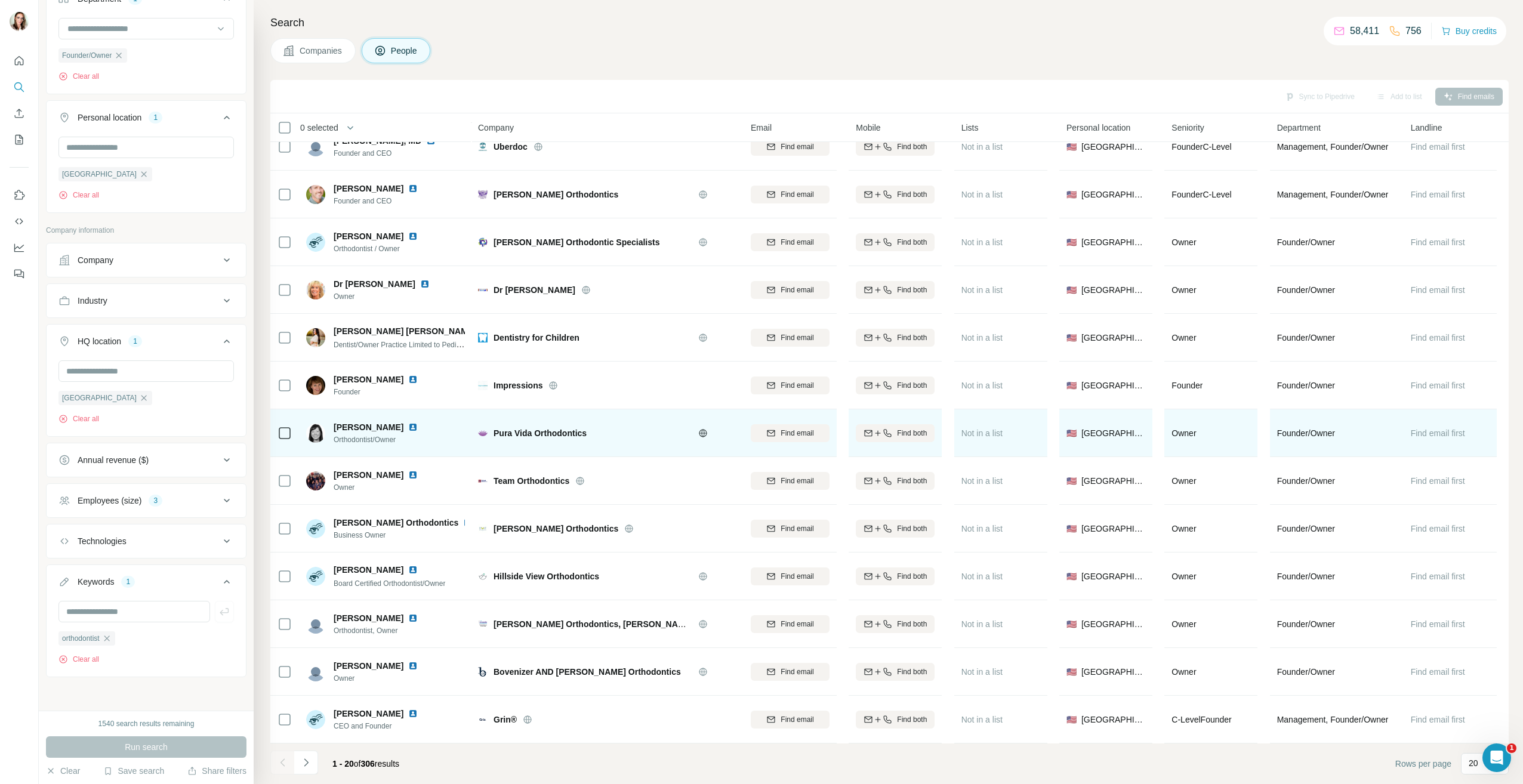
click at [408, 423] on img at bounding box center [413, 427] width 9 height 9
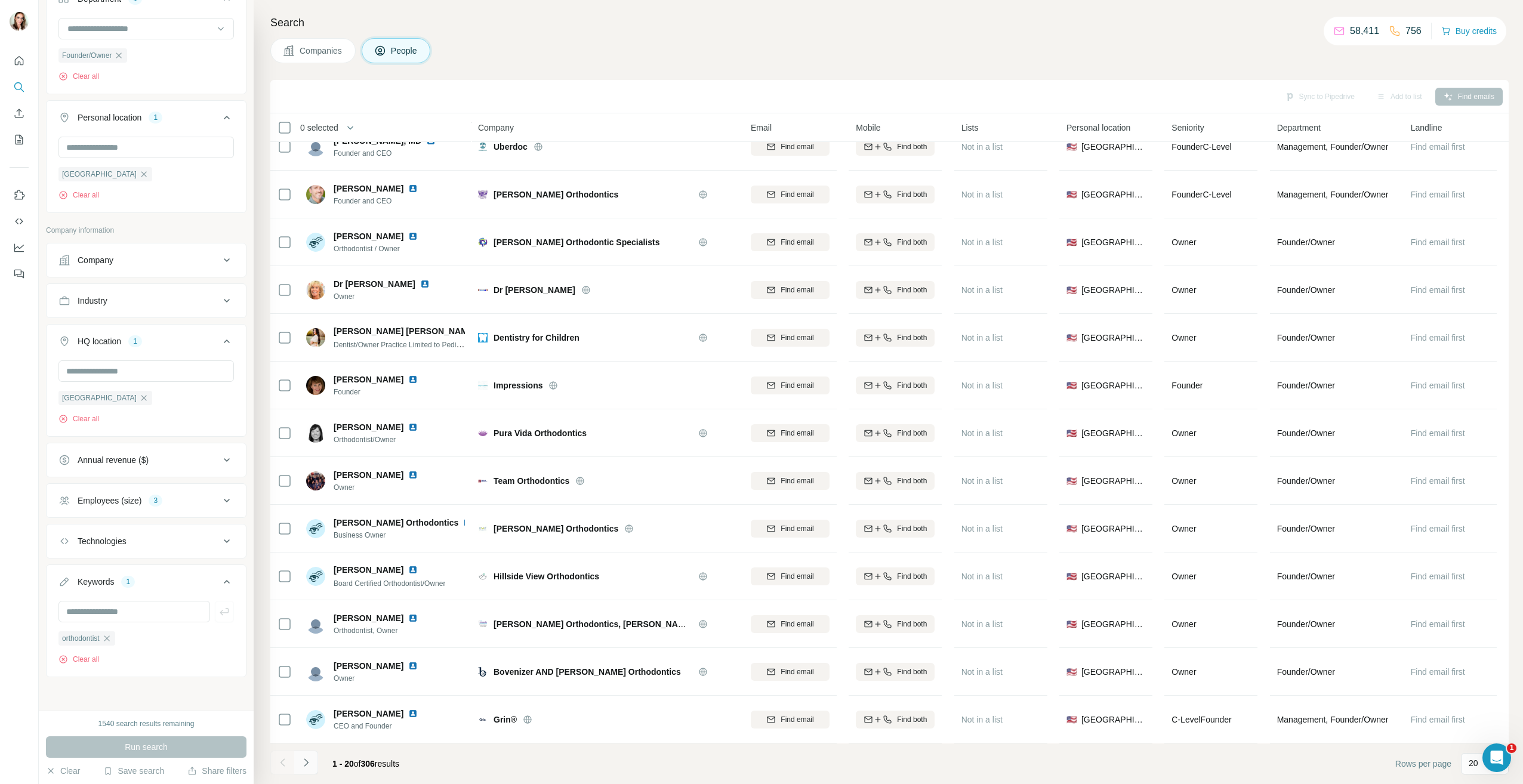
click at [307, 760] on icon "Navigate to next page" at bounding box center [306, 762] width 12 height 12
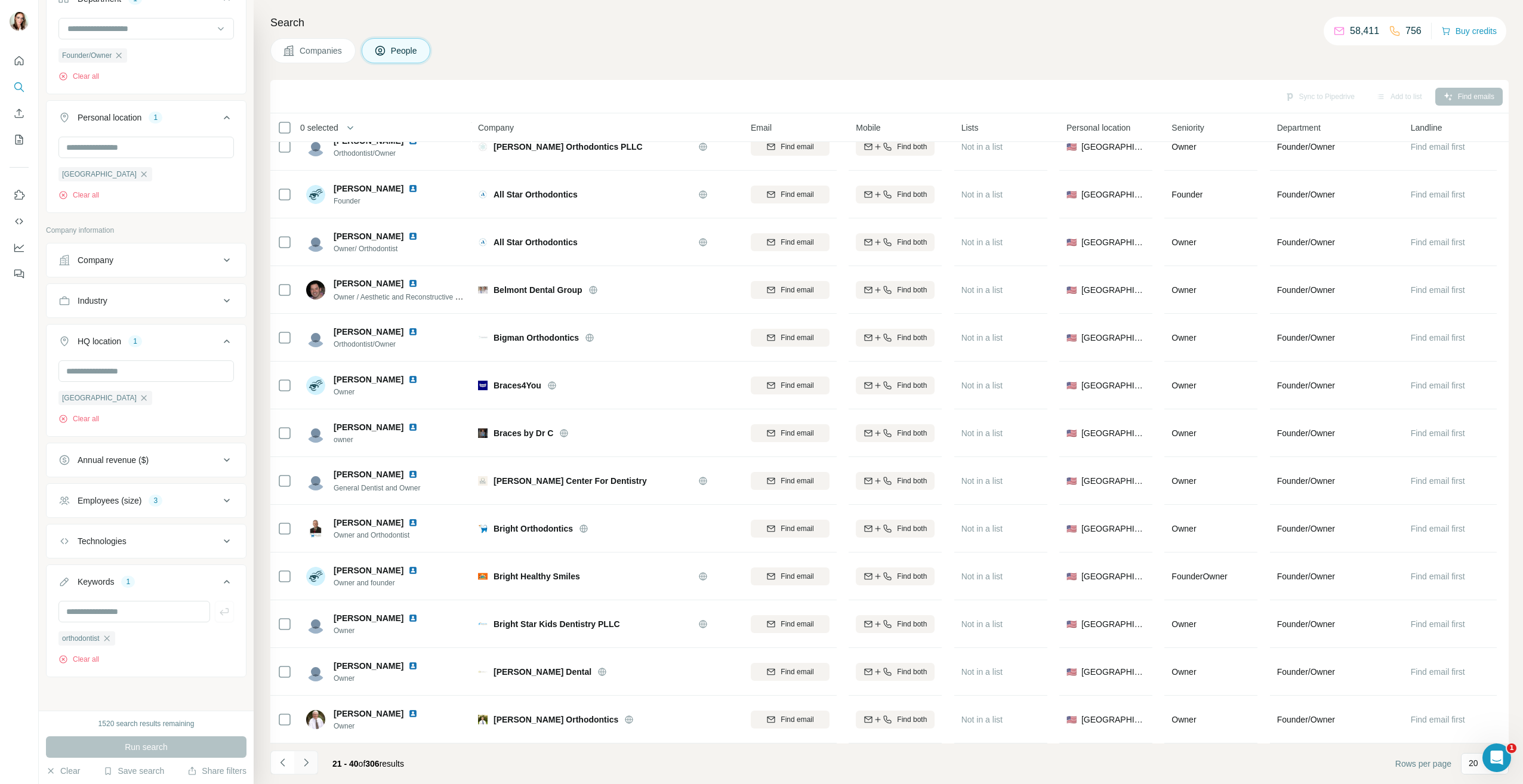
click at [307, 759] on icon "Navigate to next page" at bounding box center [306, 762] width 12 height 12
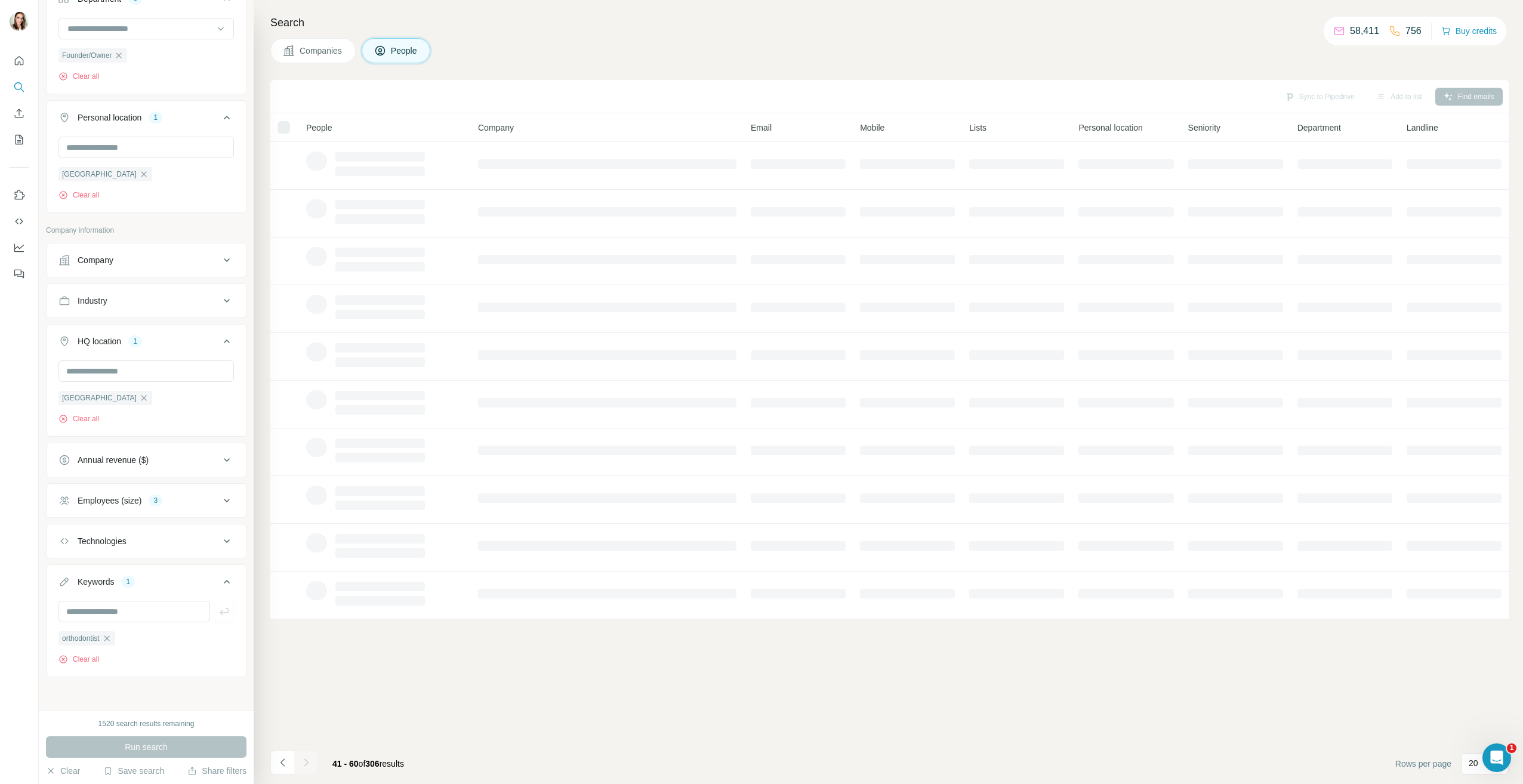
scroll to position [0, 0]
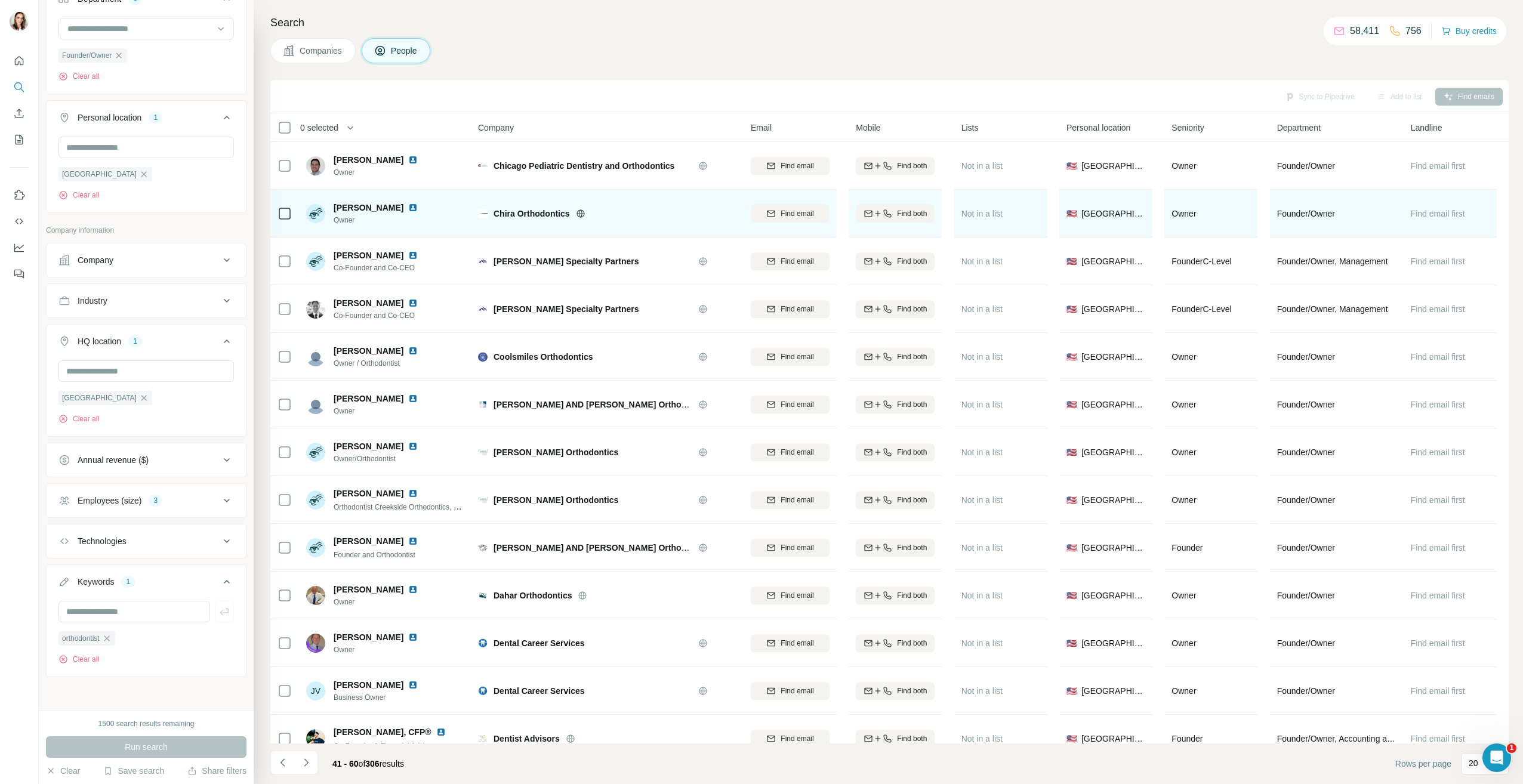
click at [408, 209] on img at bounding box center [413, 207] width 9 height 9
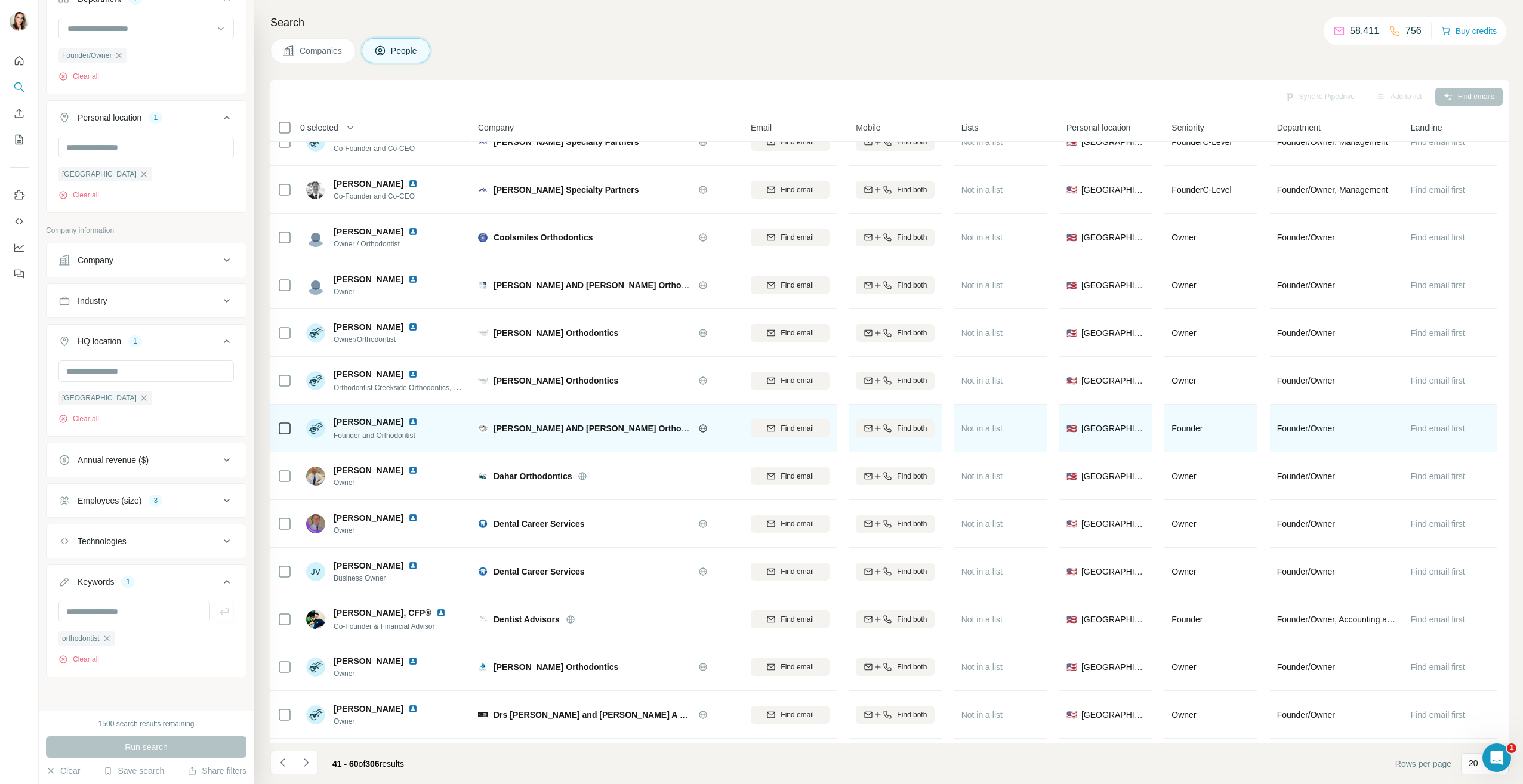
scroll to position [179, 0]
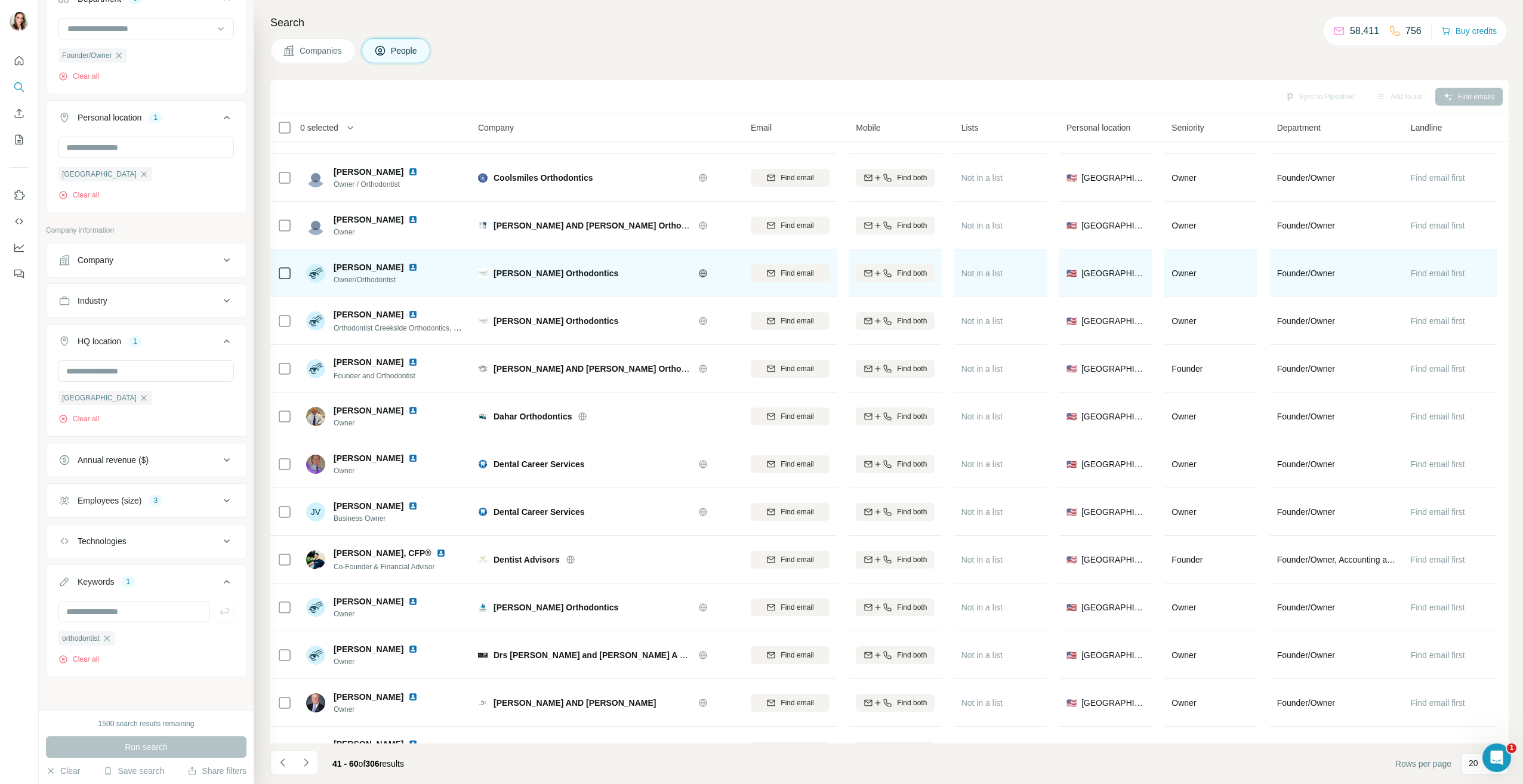
click at [416, 265] on img at bounding box center [413, 267] width 9 height 9
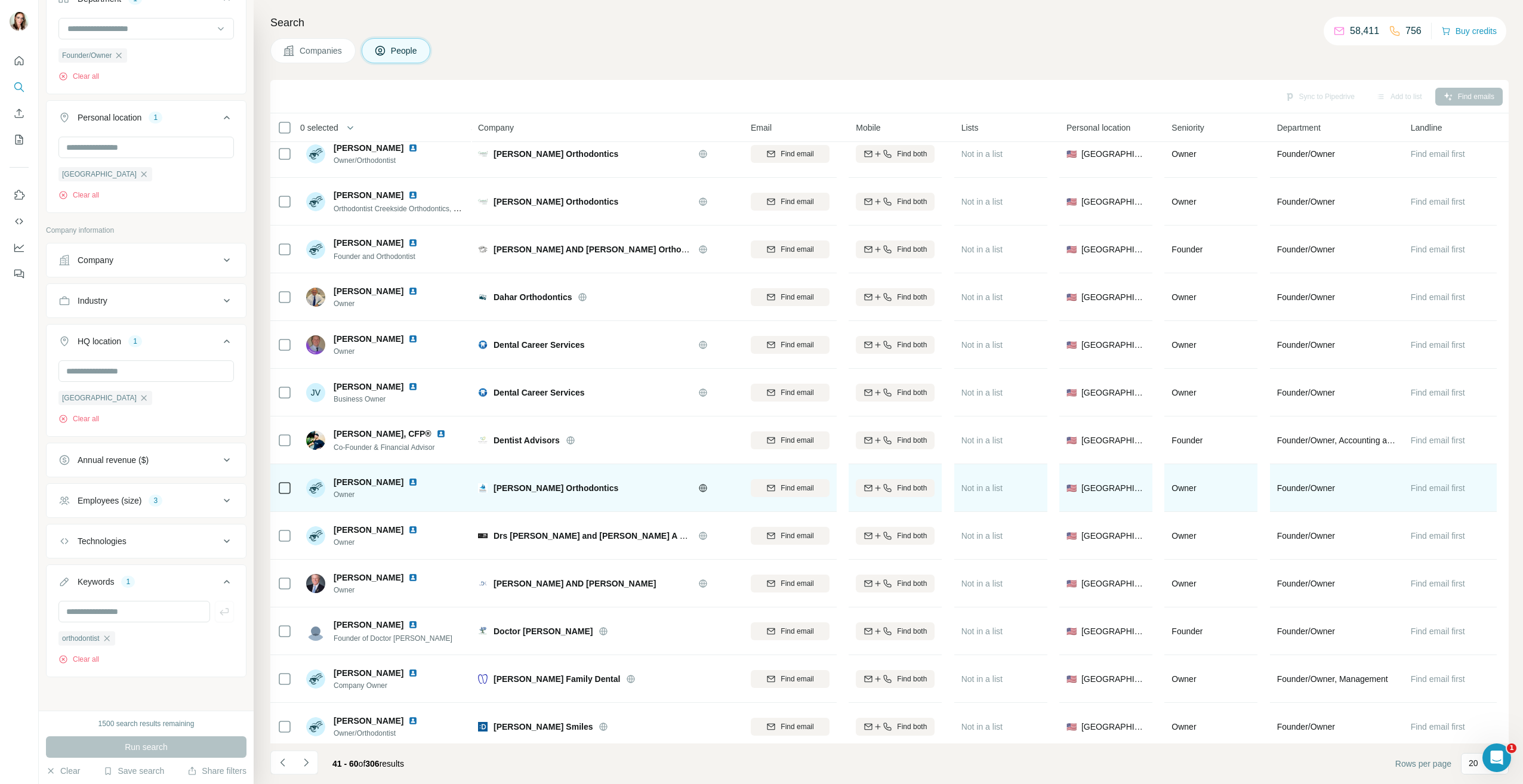
scroll to position [359, 0]
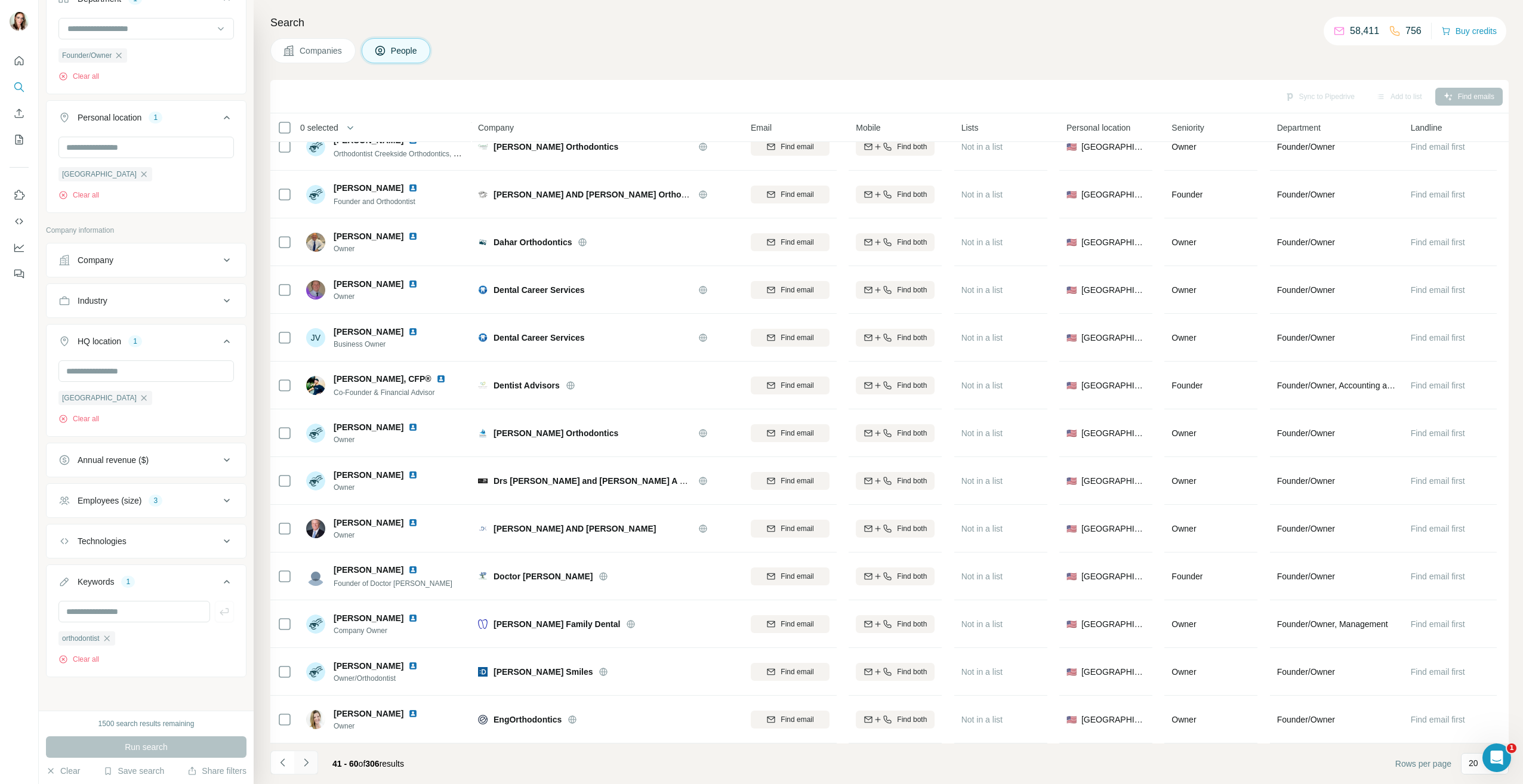
click at [308, 757] on icon "Navigate to next page" at bounding box center [306, 762] width 12 height 12
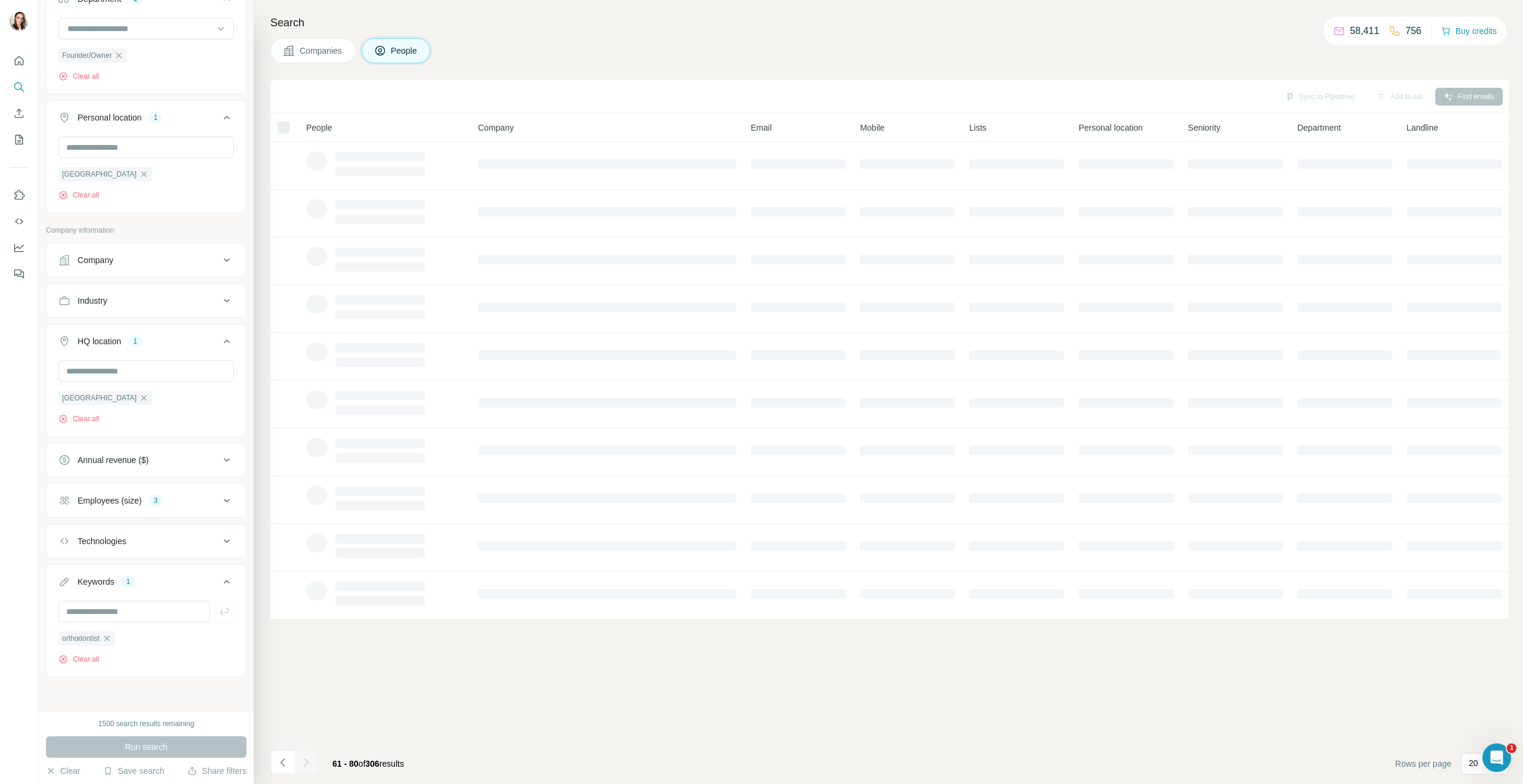
scroll to position [0, 0]
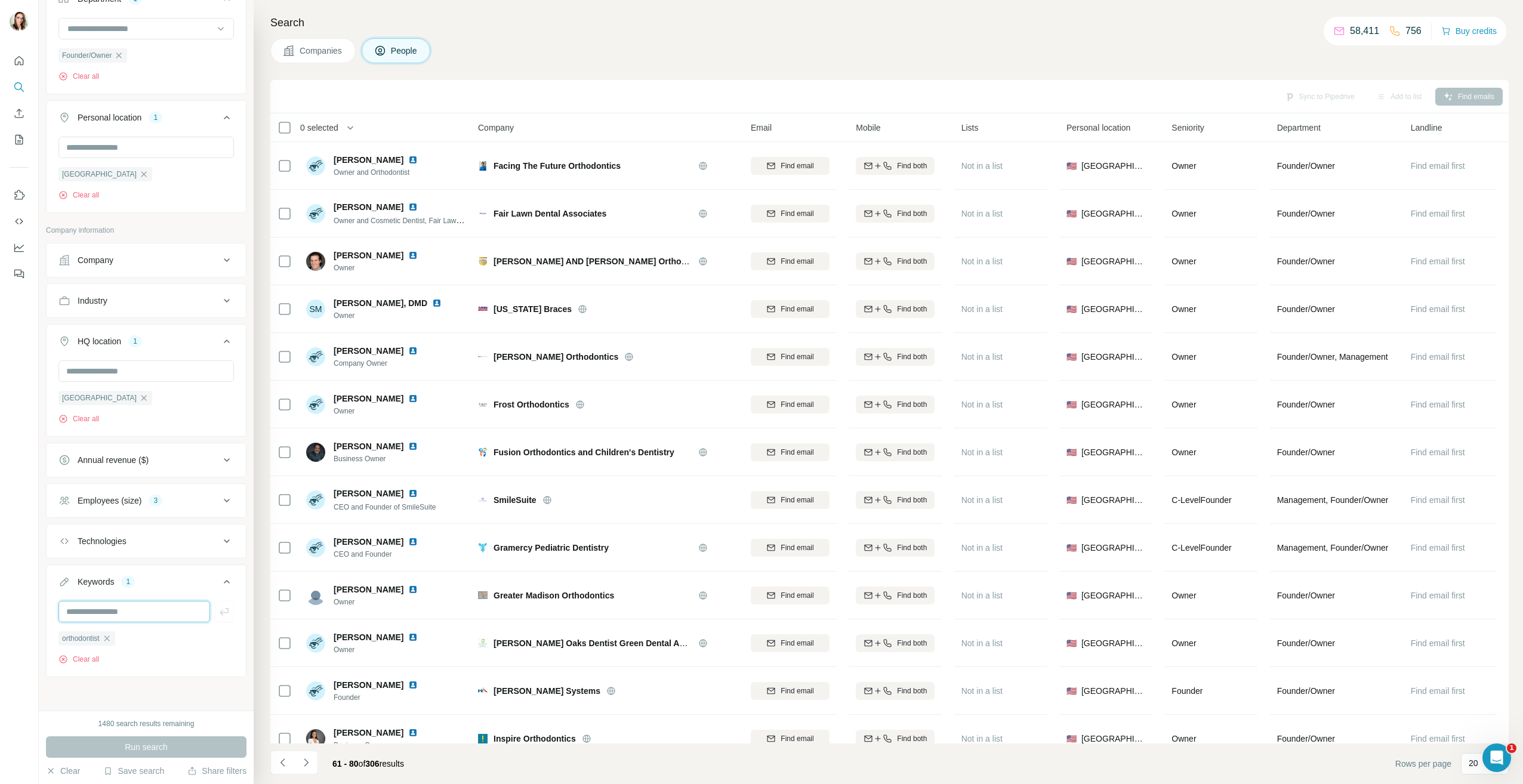
click at [120, 609] on input "text" at bounding box center [134, 611] width 152 height 22
type input "******"
click at [112, 639] on icon "button" at bounding box center [106, 638] width 9 height 9
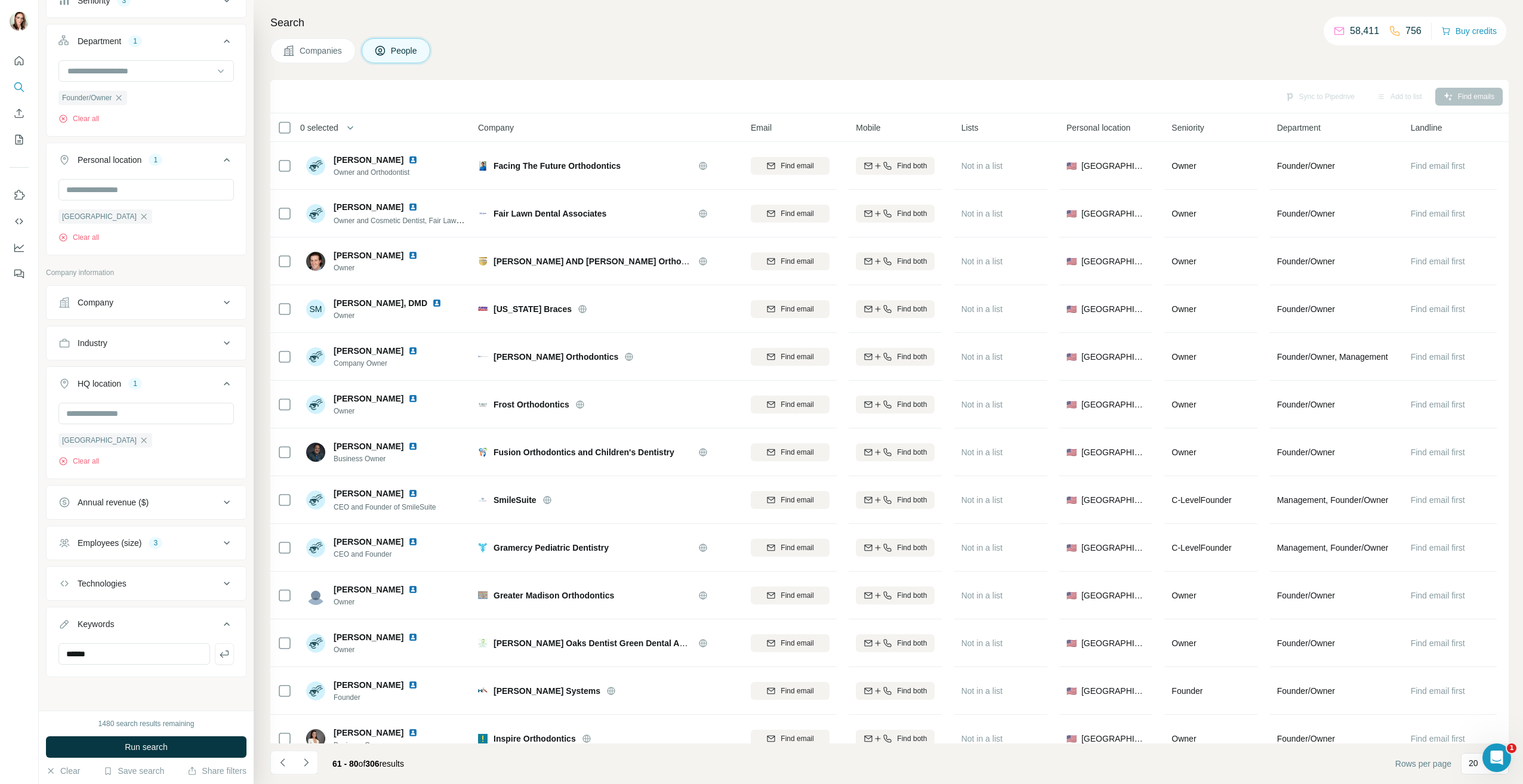
scroll to position [248, 0]
click at [218, 655] on icon "button" at bounding box center [224, 654] width 12 height 12
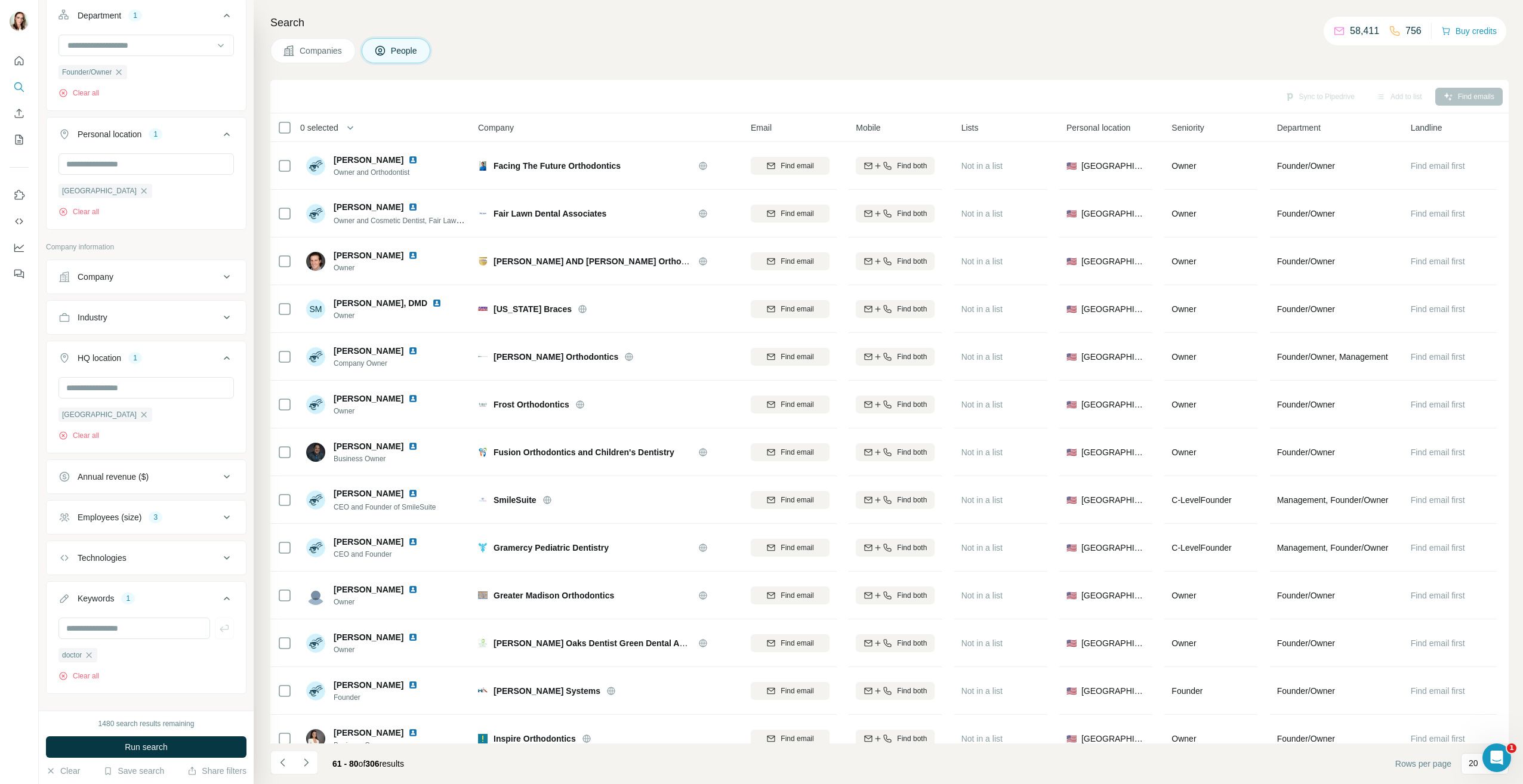
scroll to position [291, 0]
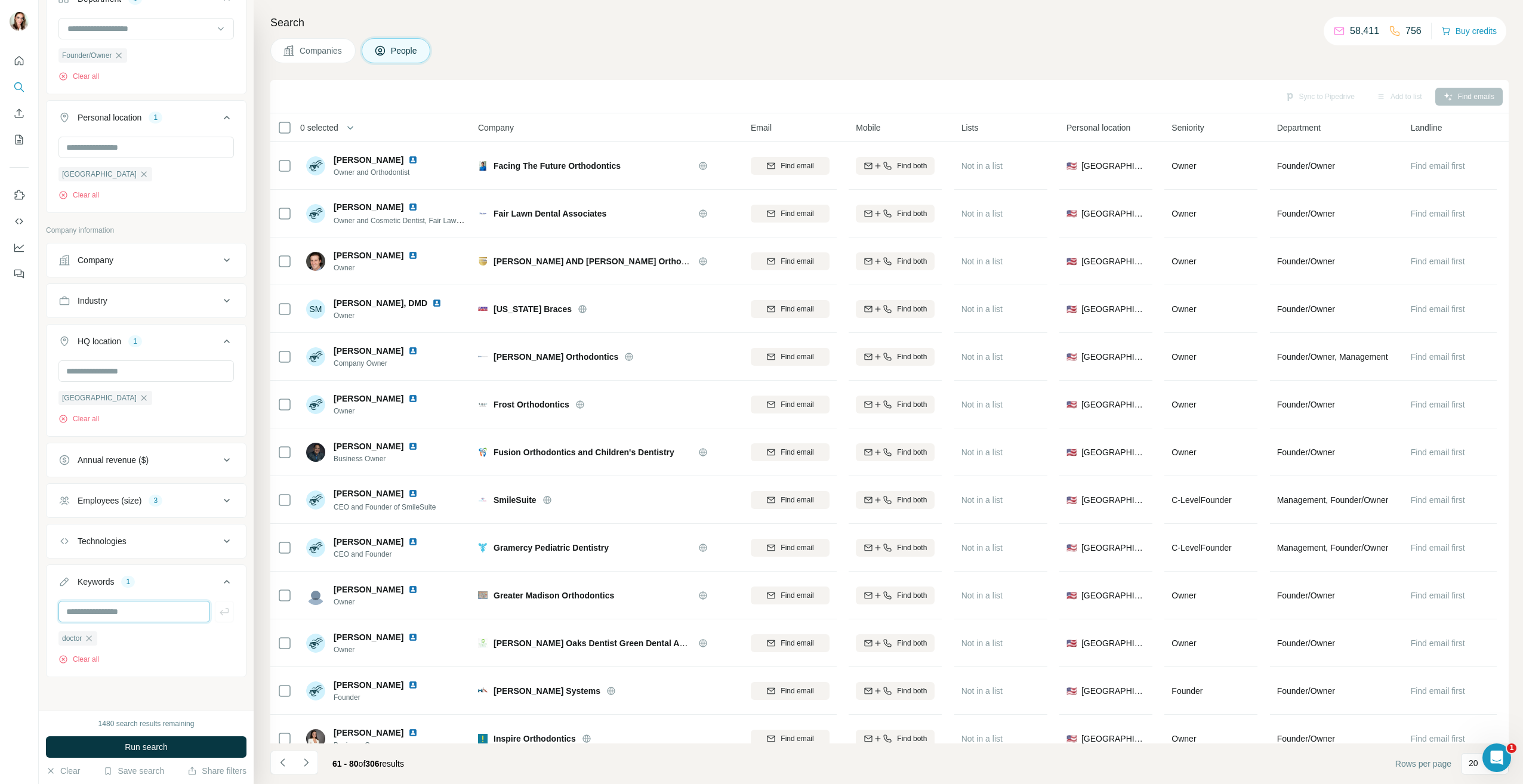
click at [140, 609] on input "text" at bounding box center [134, 611] width 152 height 22
type input "**********"
click at [216, 604] on button "button" at bounding box center [224, 611] width 19 height 22
click at [176, 742] on button "Run search" at bounding box center [146, 747] width 201 height 22
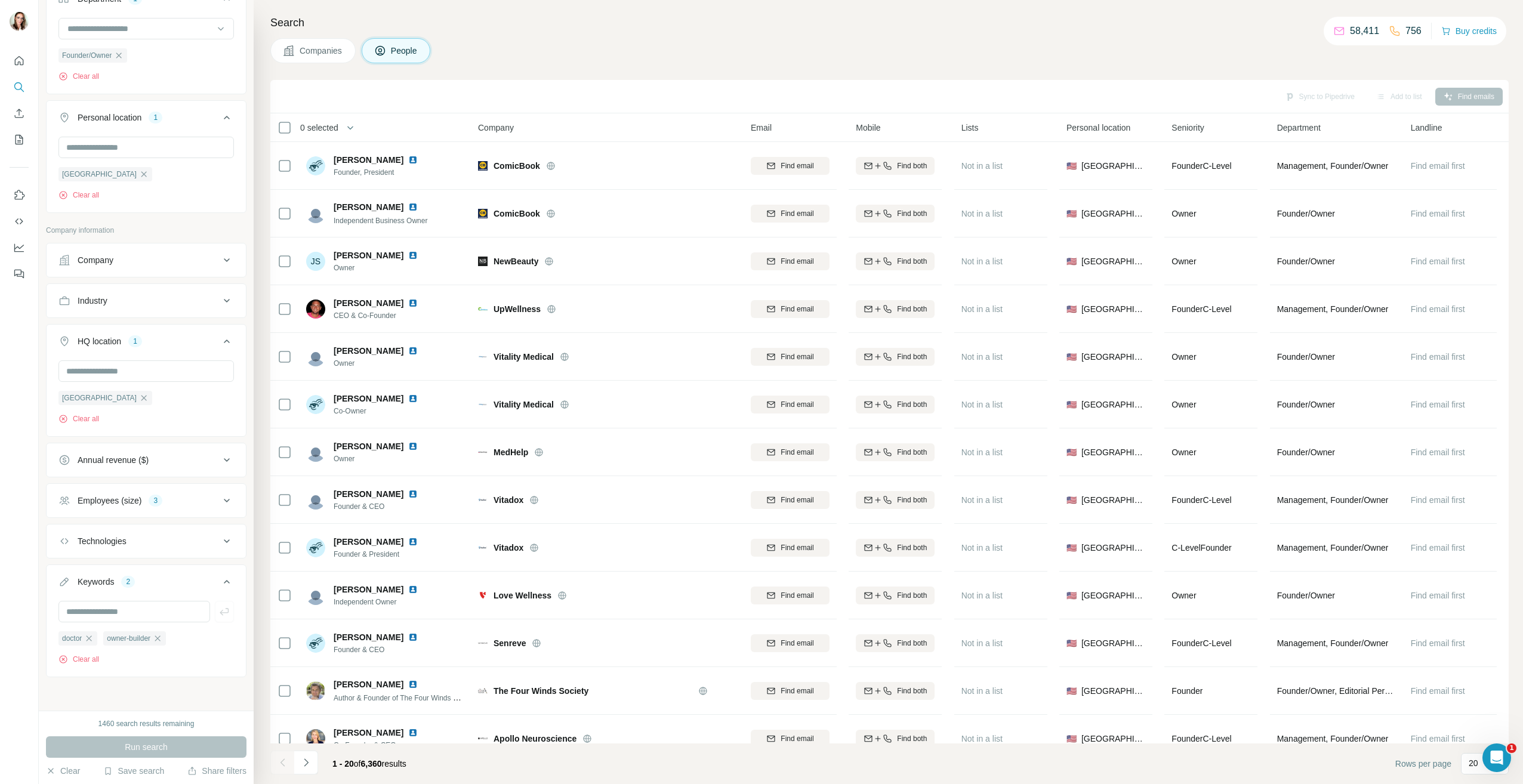
click at [168, 499] on div "Employees (size) 3" at bounding box center [139, 500] width 161 height 12
click at [68, 564] on icon at bounding box center [65, 568] width 12 height 12
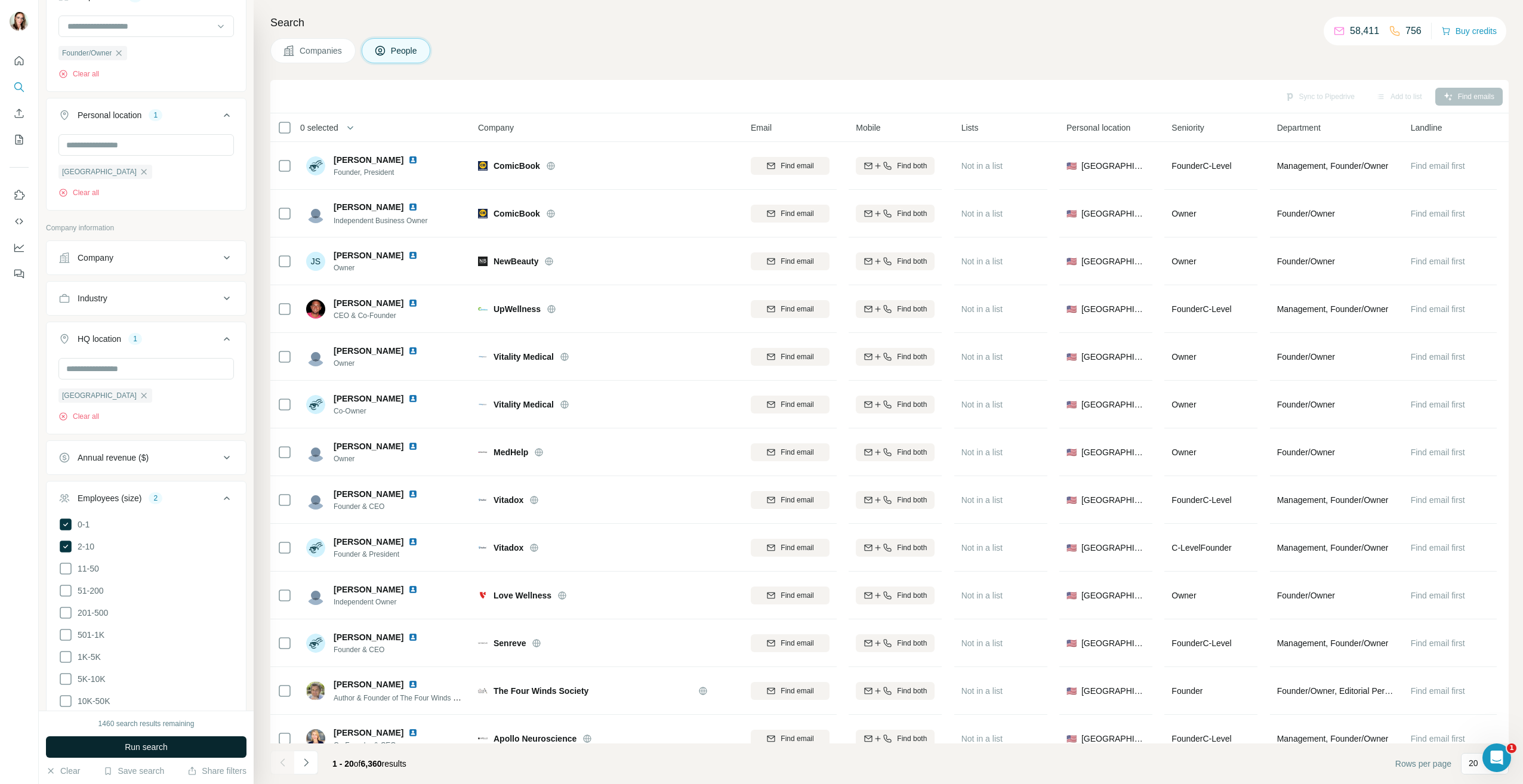
click at [142, 747] on span "Run search" at bounding box center [146, 747] width 43 height 12
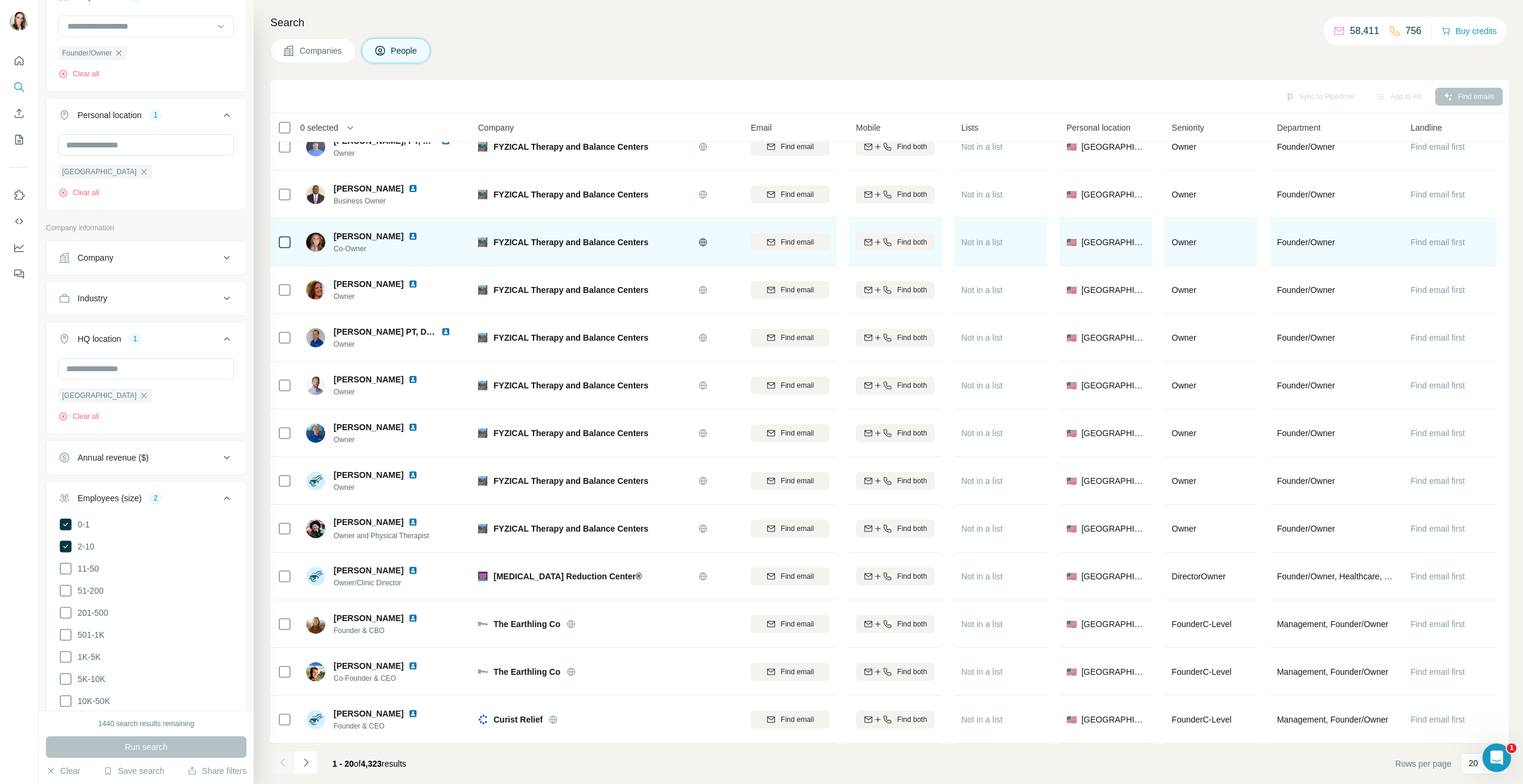
scroll to position [359, 0]
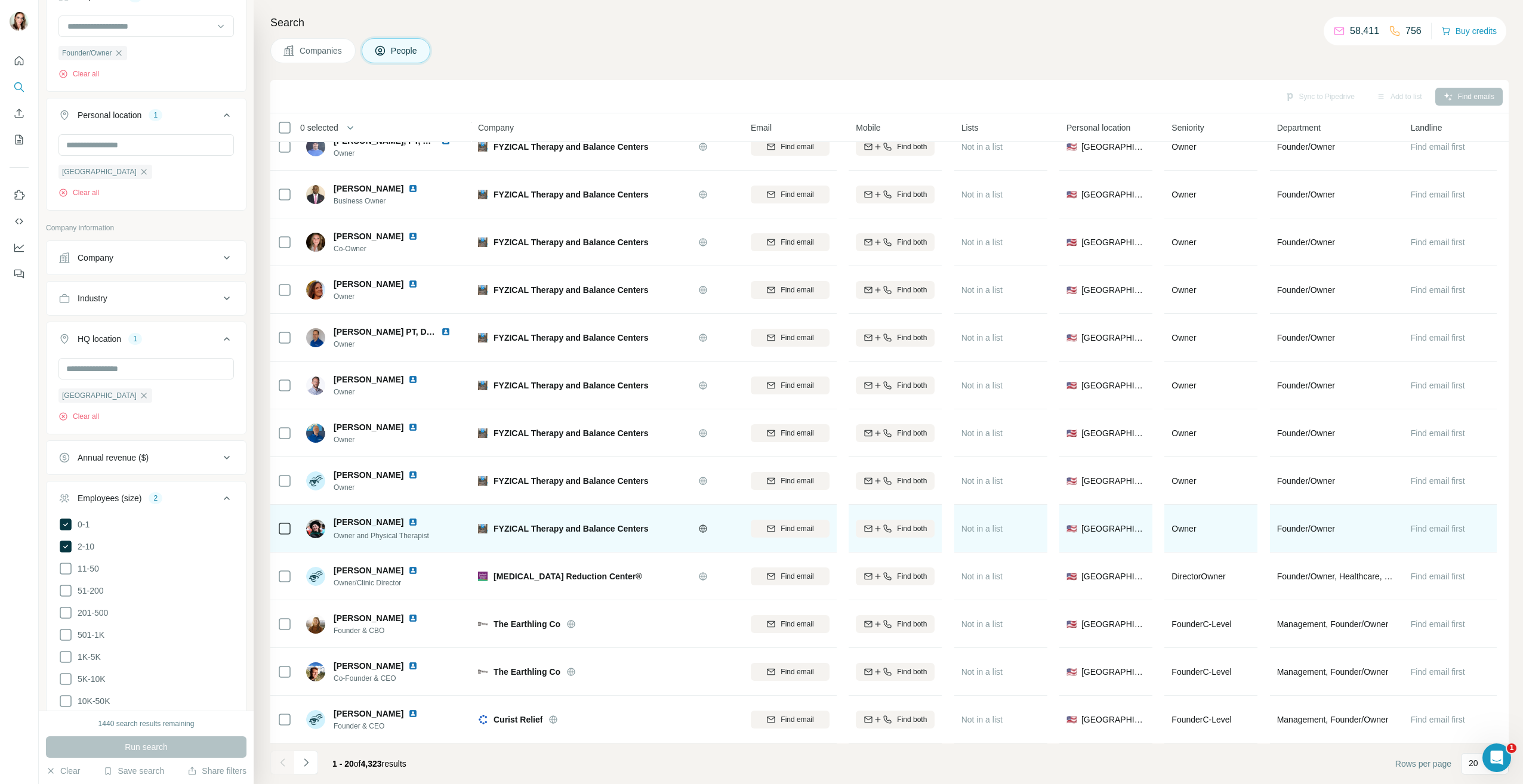
click at [408, 517] on img at bounding box center [413, 522] width 9 height 9
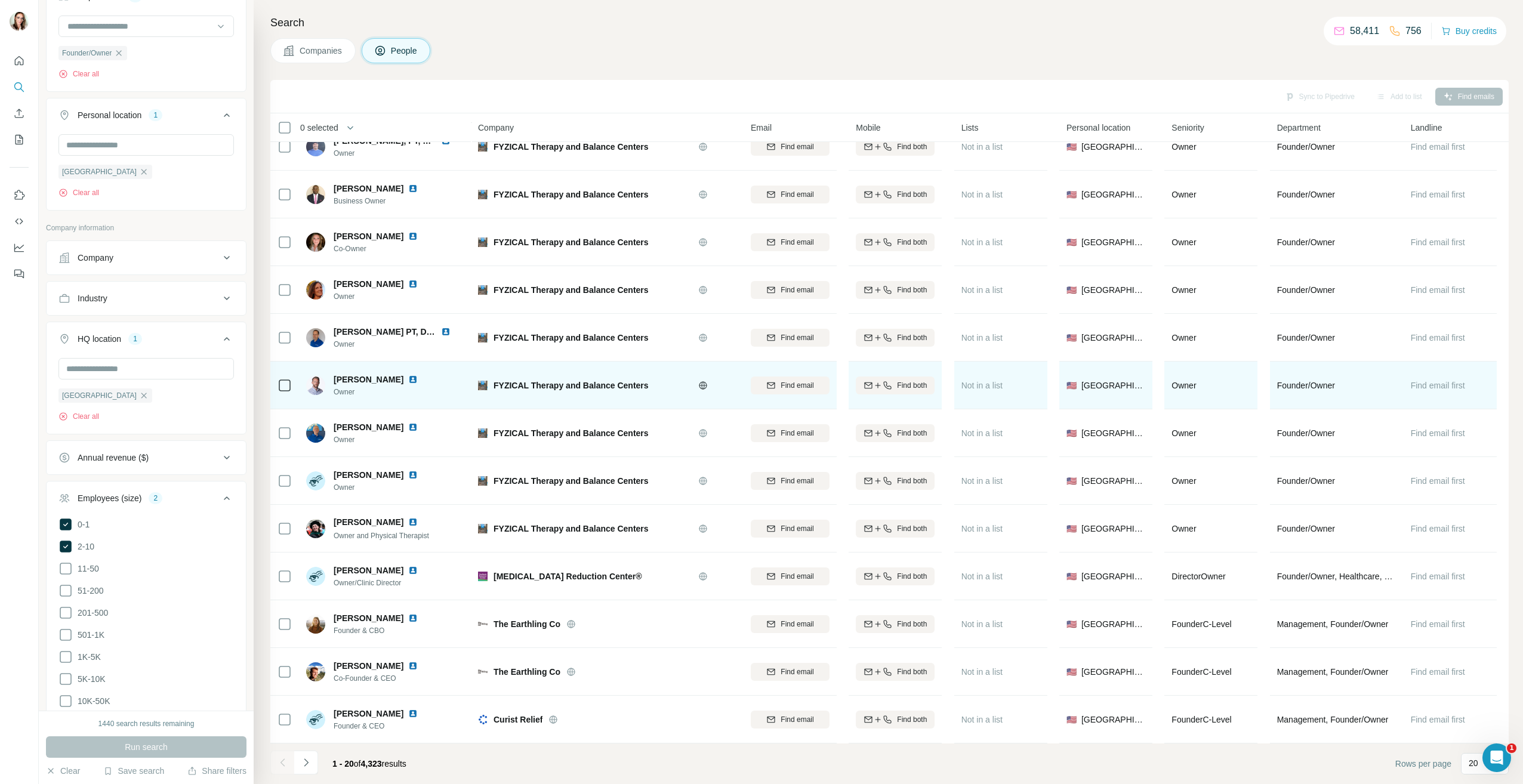
click at [408, 375] on img at bounding box center [413, 379] width 9 height 9
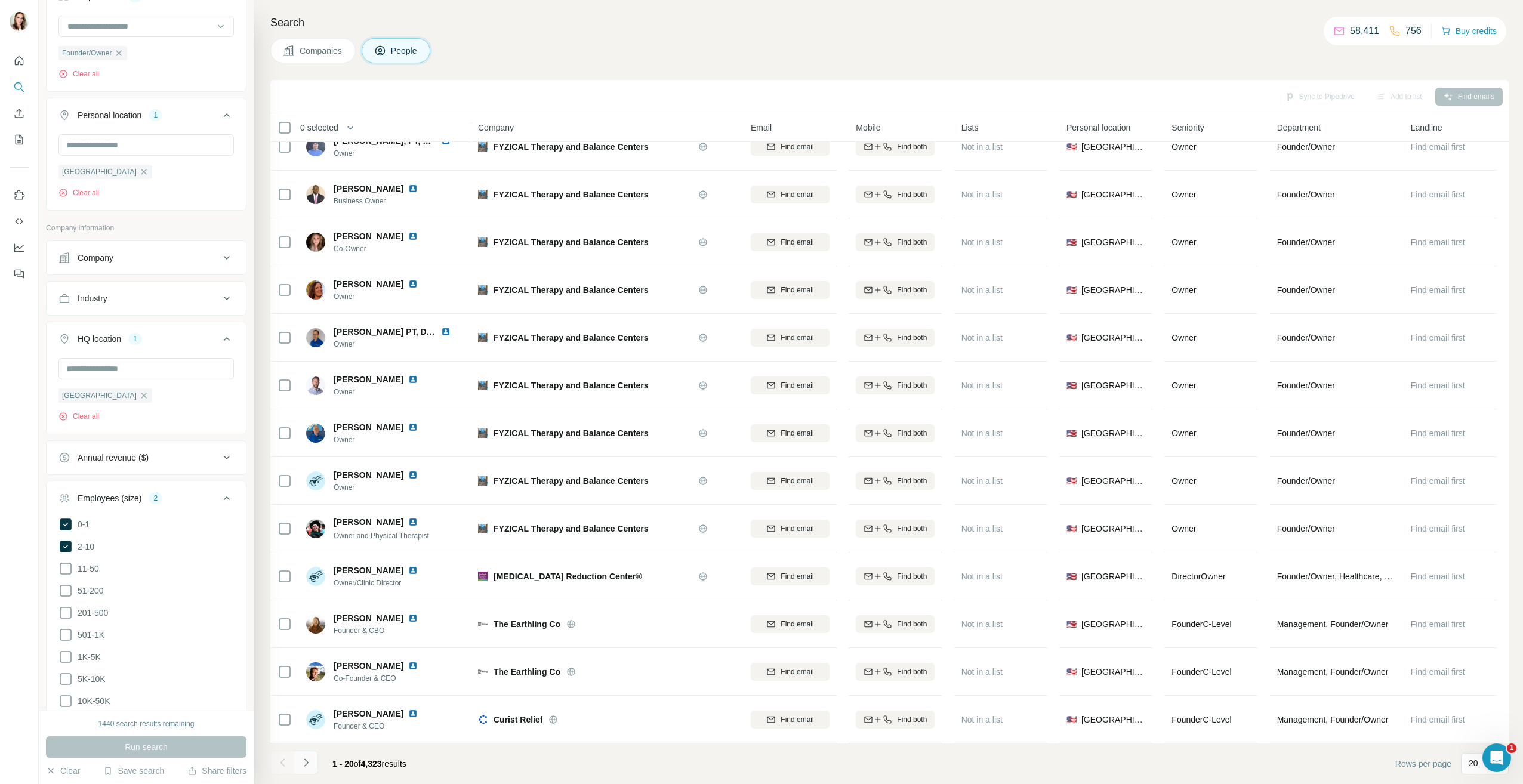
click at [304, 763] on icon "Navigate to next page" at bounding box center [306, 762] width 12 height 12
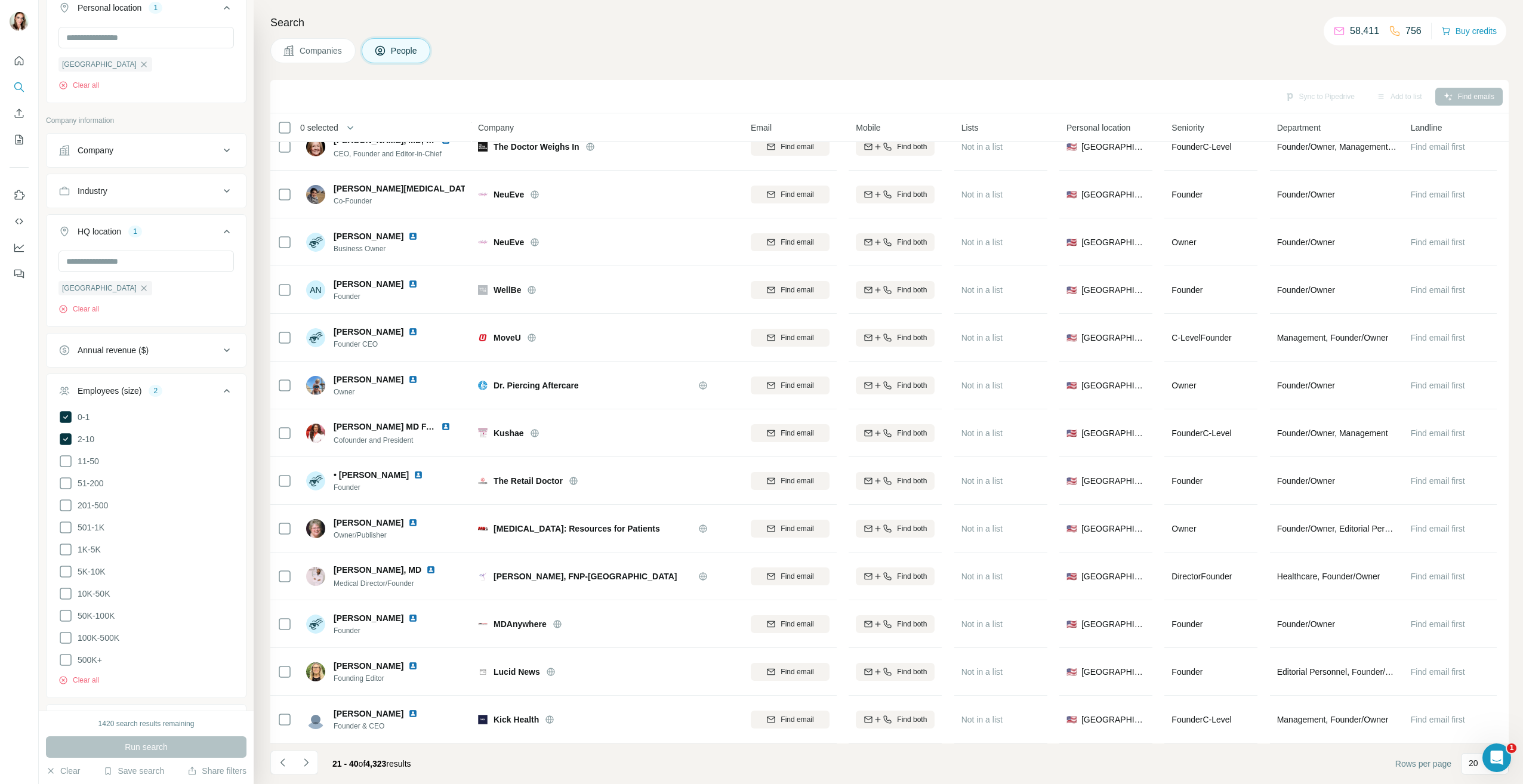
scroll to position [573, 0]
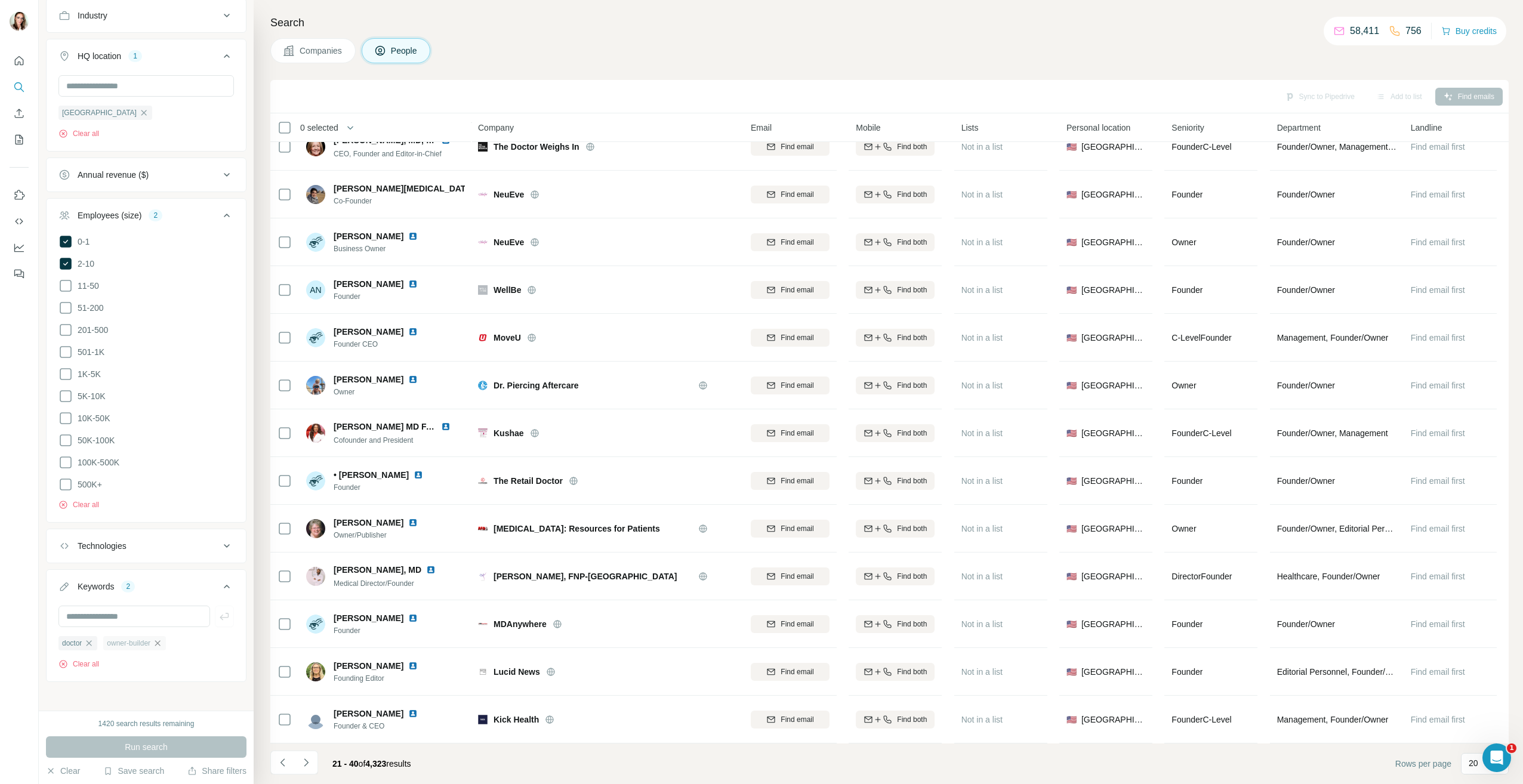
click at [162, 639] on icon "button" at bounding box center [157, 643] width 9 height 9
click at [202, 751] on button "Run search" at bounding box center [146, 747] width 201 height 22
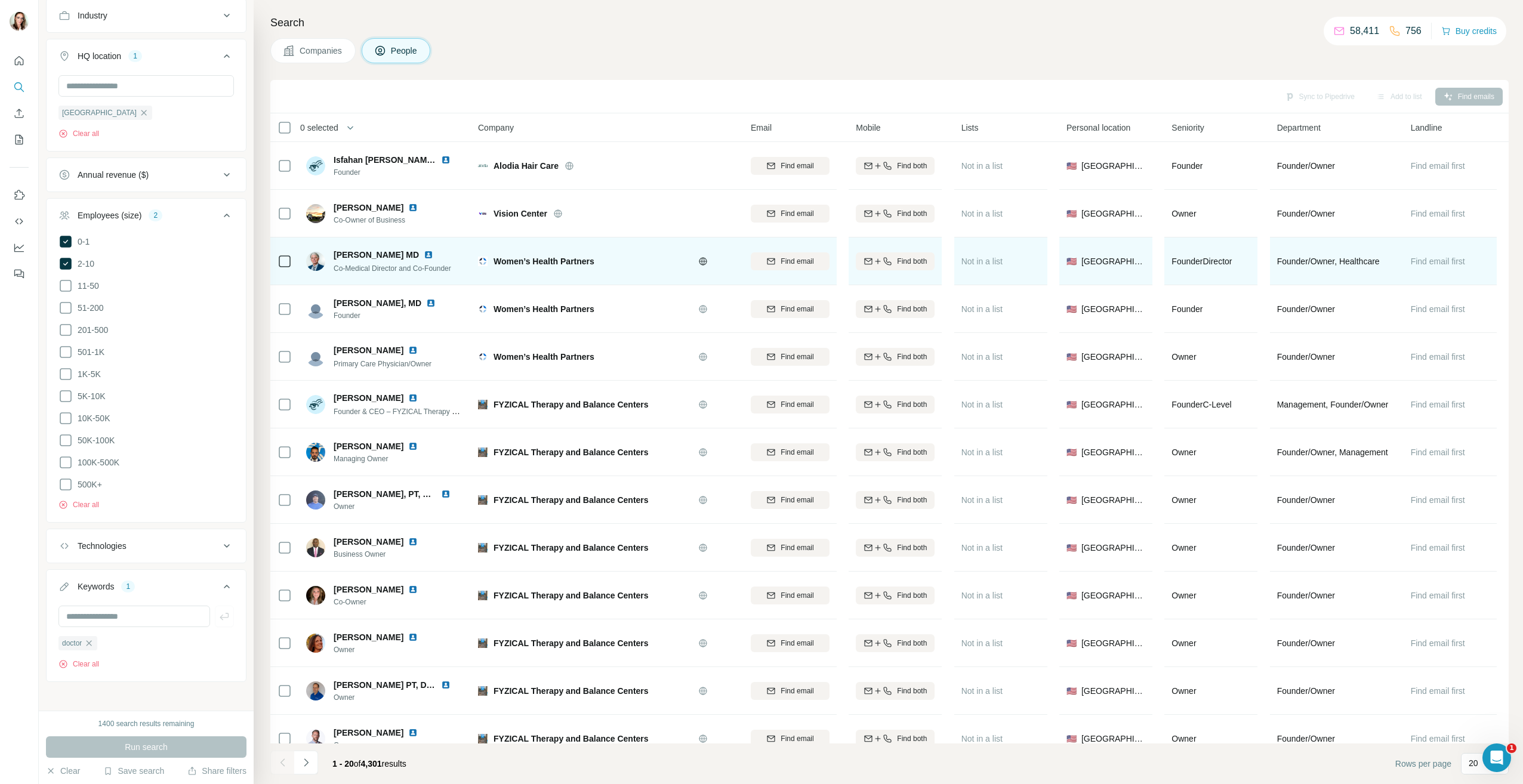
click at [424, 256] on img at bounding box center [428, 254] width 9 height 9
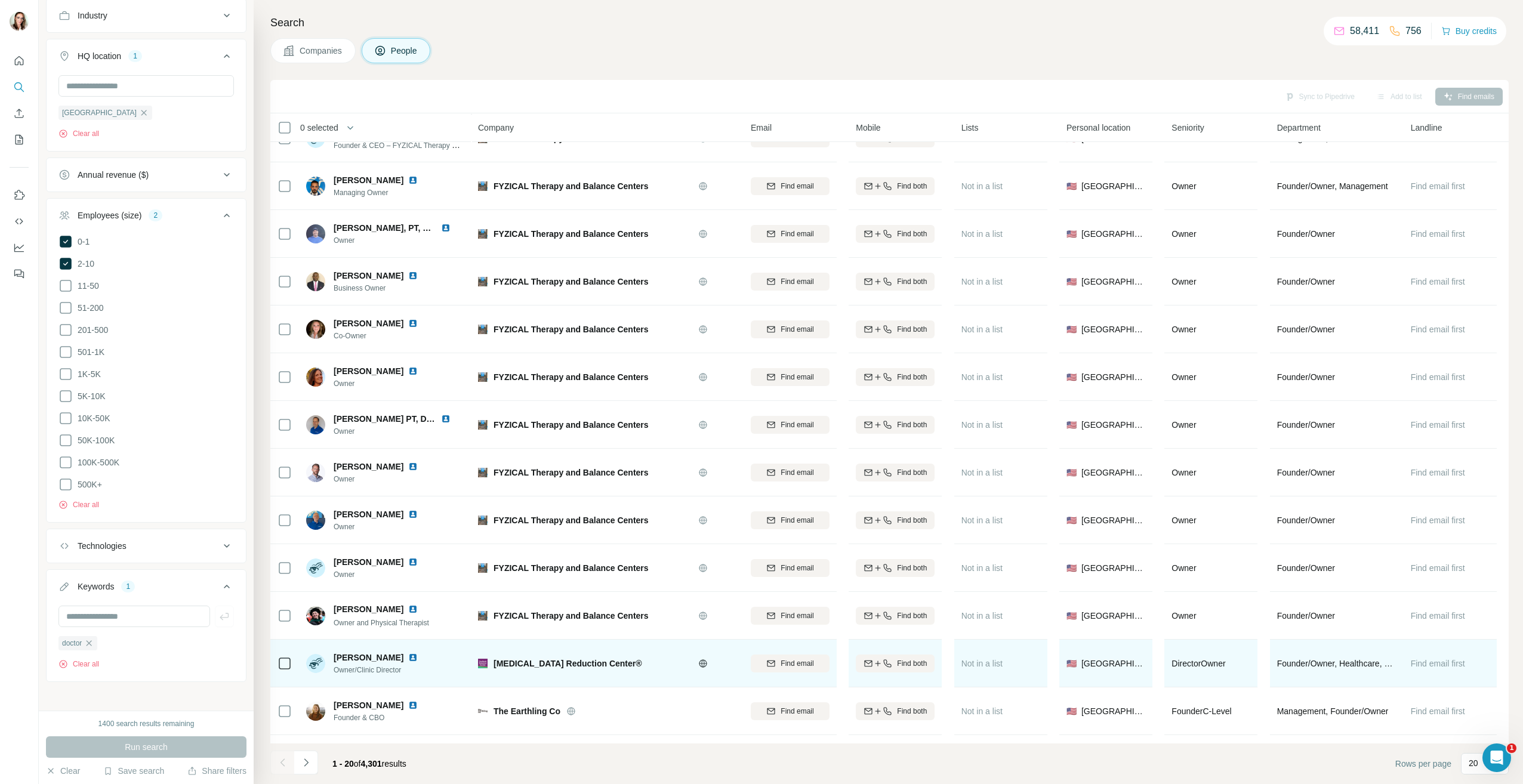
scroll to position [359, 0]
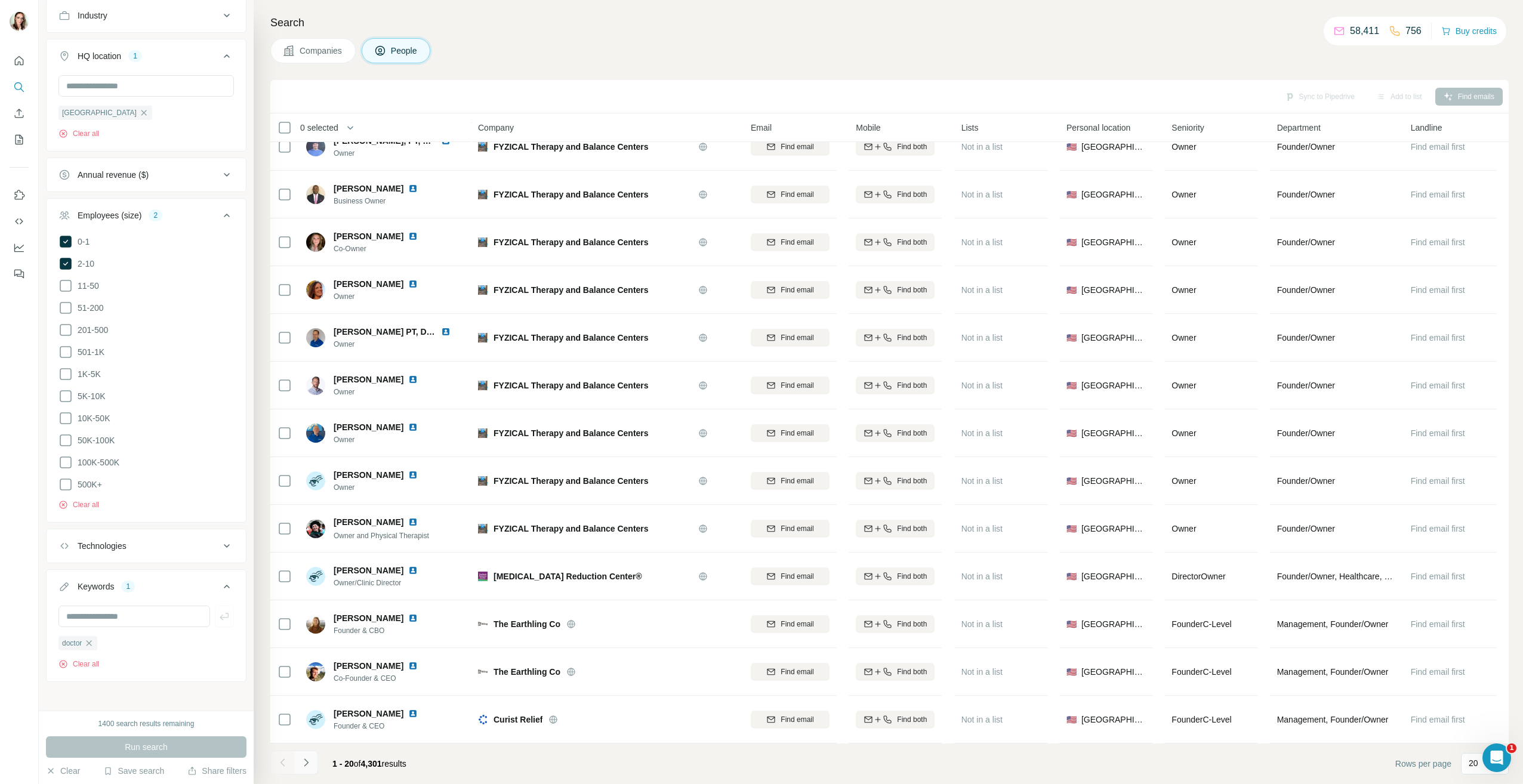
click at [306, 760] on icon "Navigate to next page" at bounding box center [306, 762] width 12 height 12
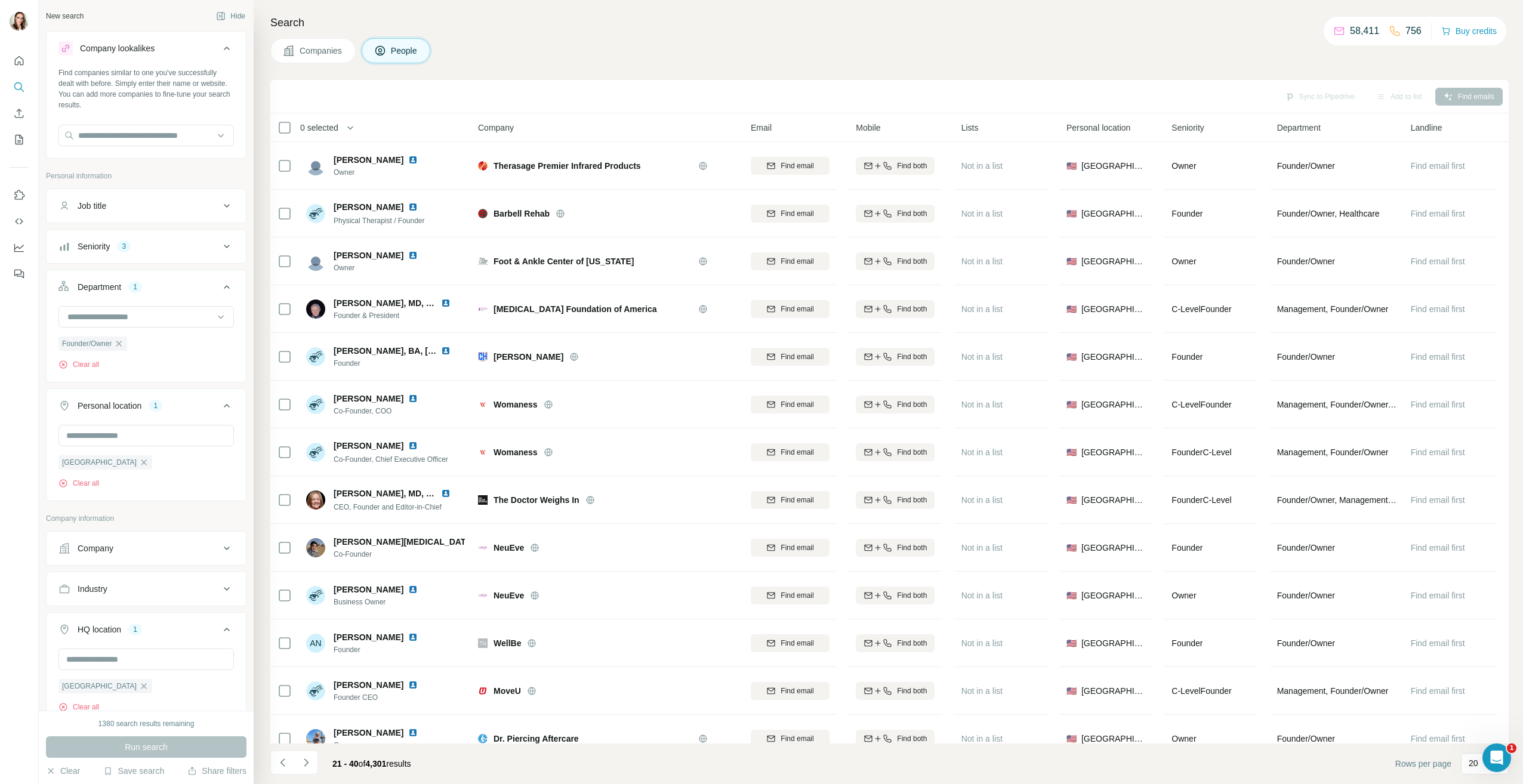
scroll to position [131, 0]
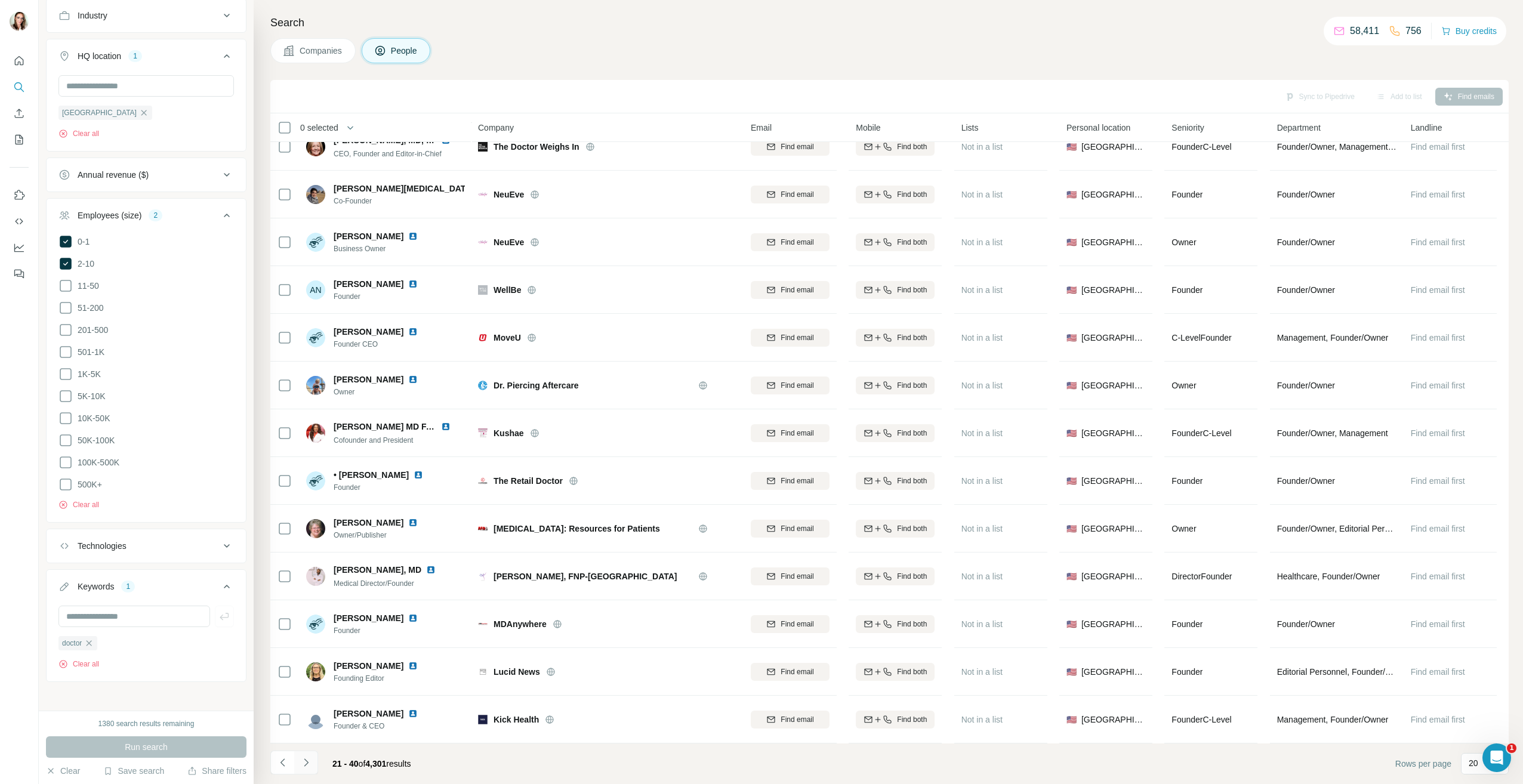
click at [308, 763] on icon "Navigate to next page" at bounding box center [306, 762] width 12 height 12
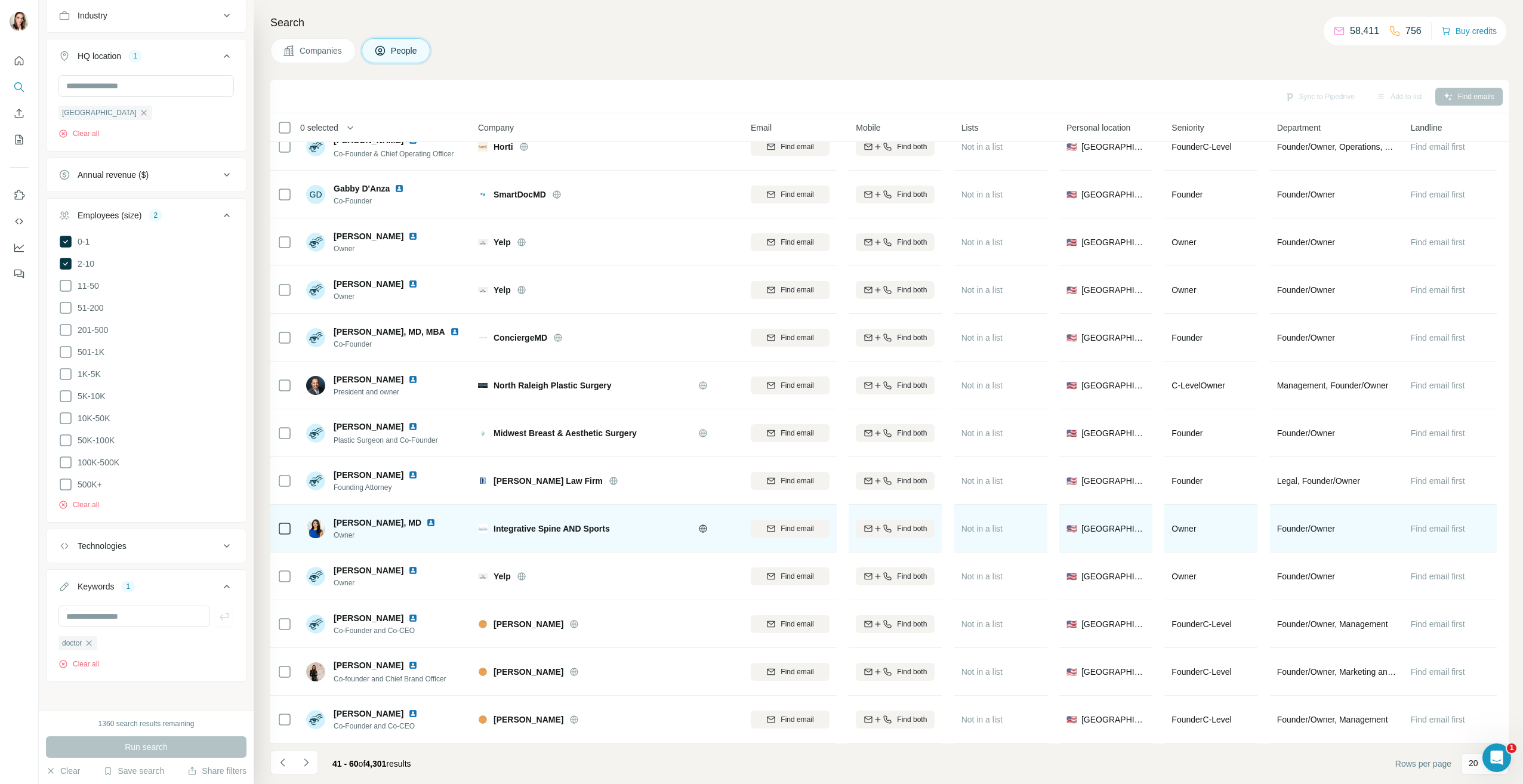
scroll to position [359, 0]
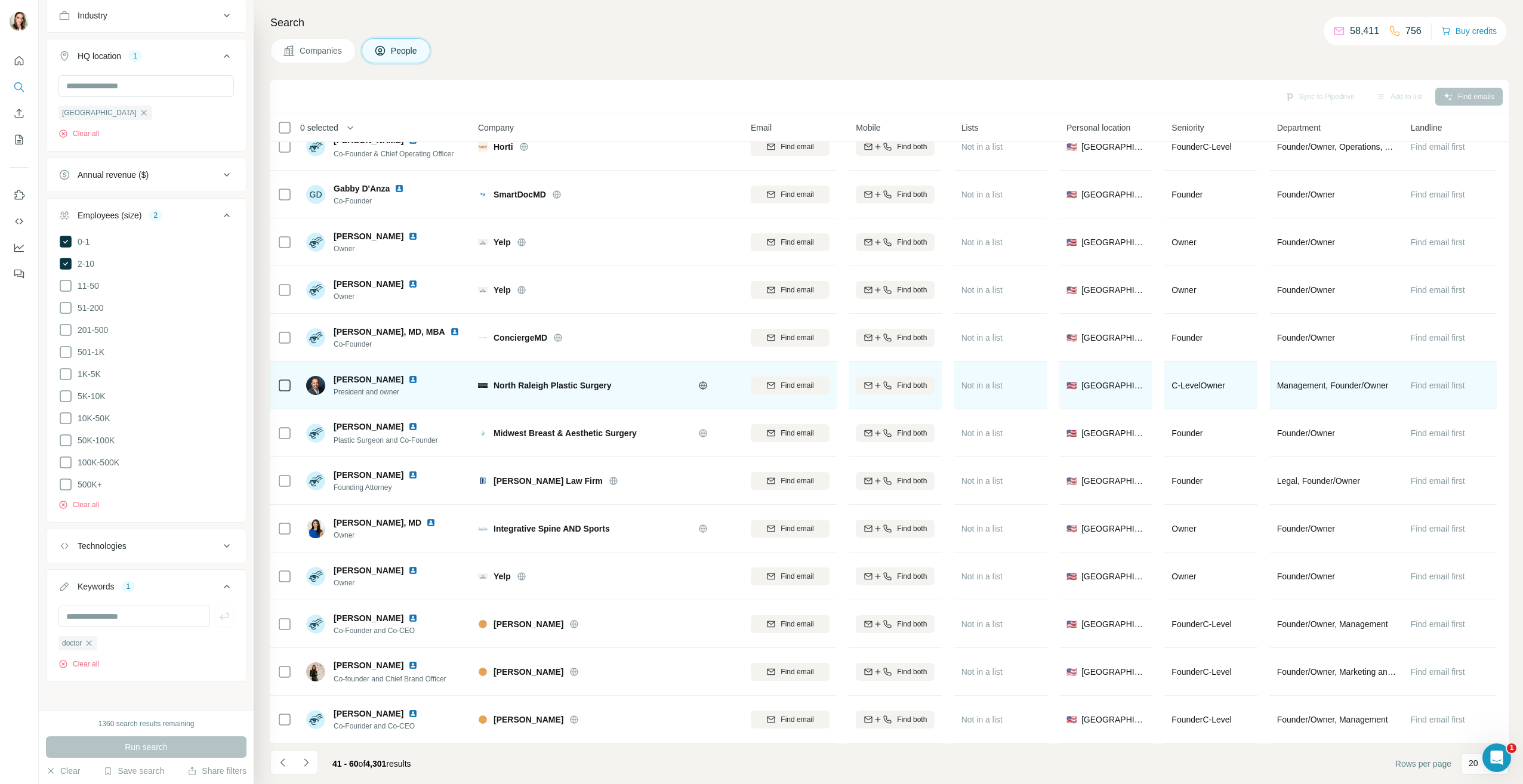
click at [408, 375] on img at bounding box center [413, 379] width 9 height 9
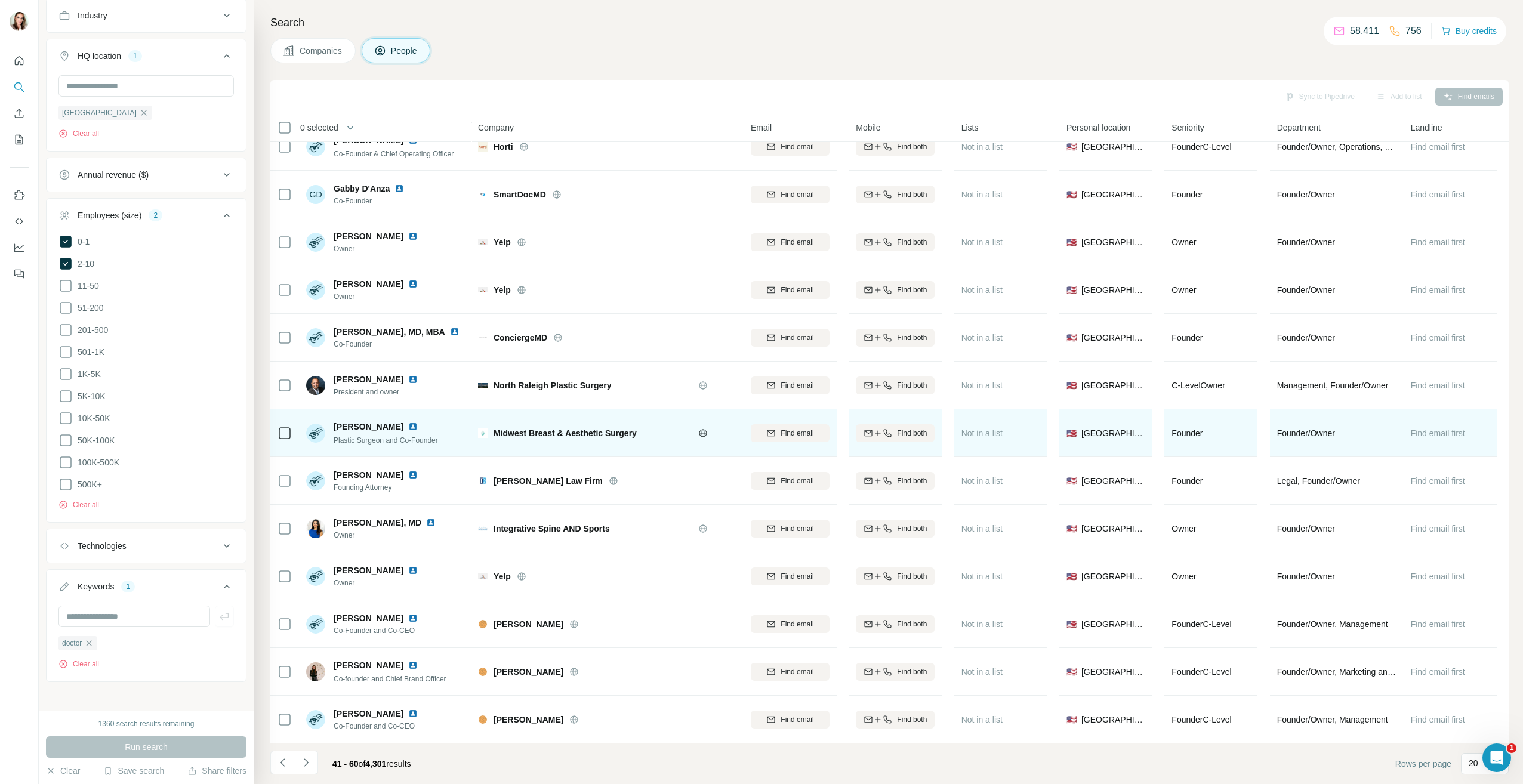
click at [408, 422] on img at bounding box center [413, 426] width 9 height 9
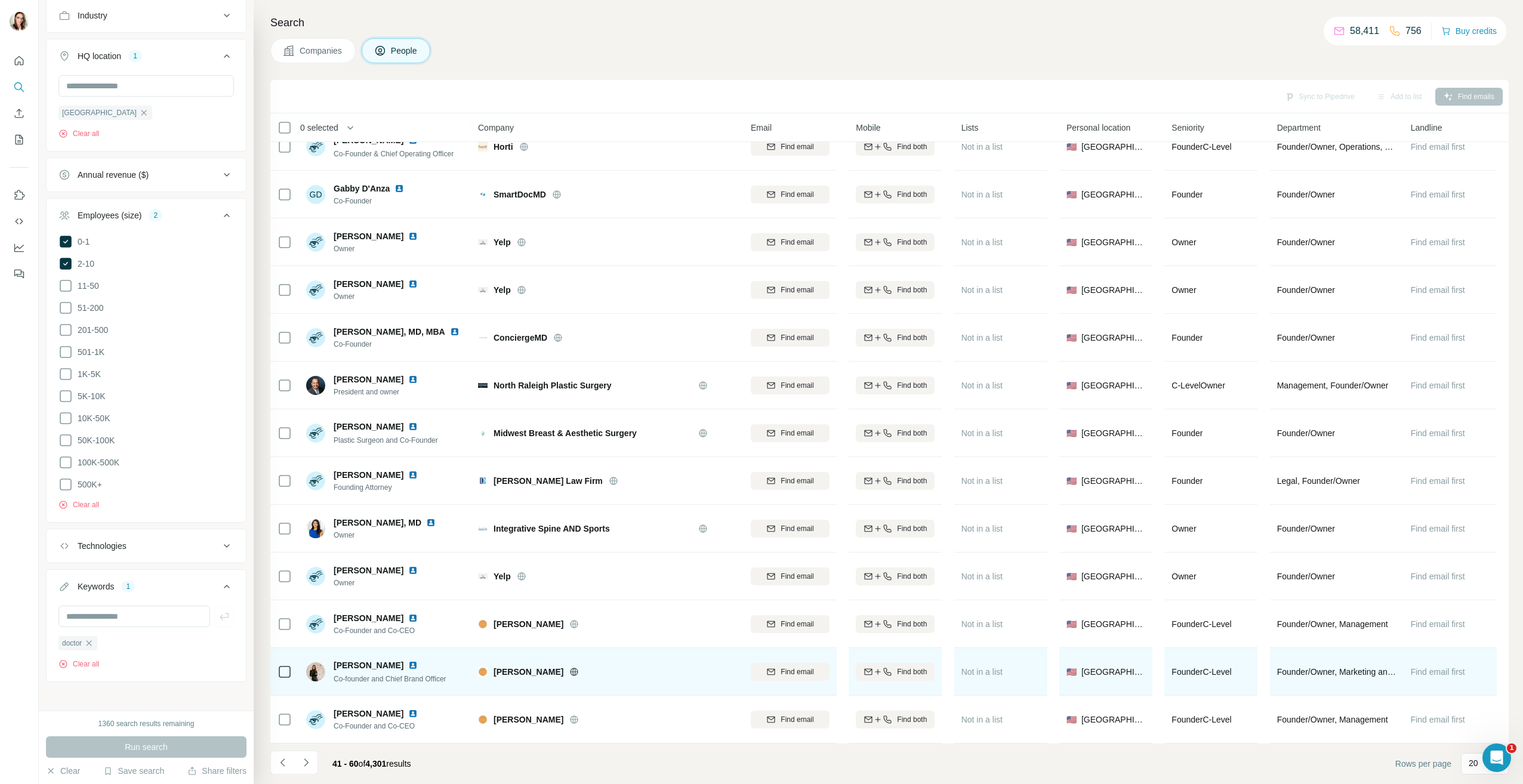
click at [408, 660] on img at bounding box center [413, 665] width 9 height 9
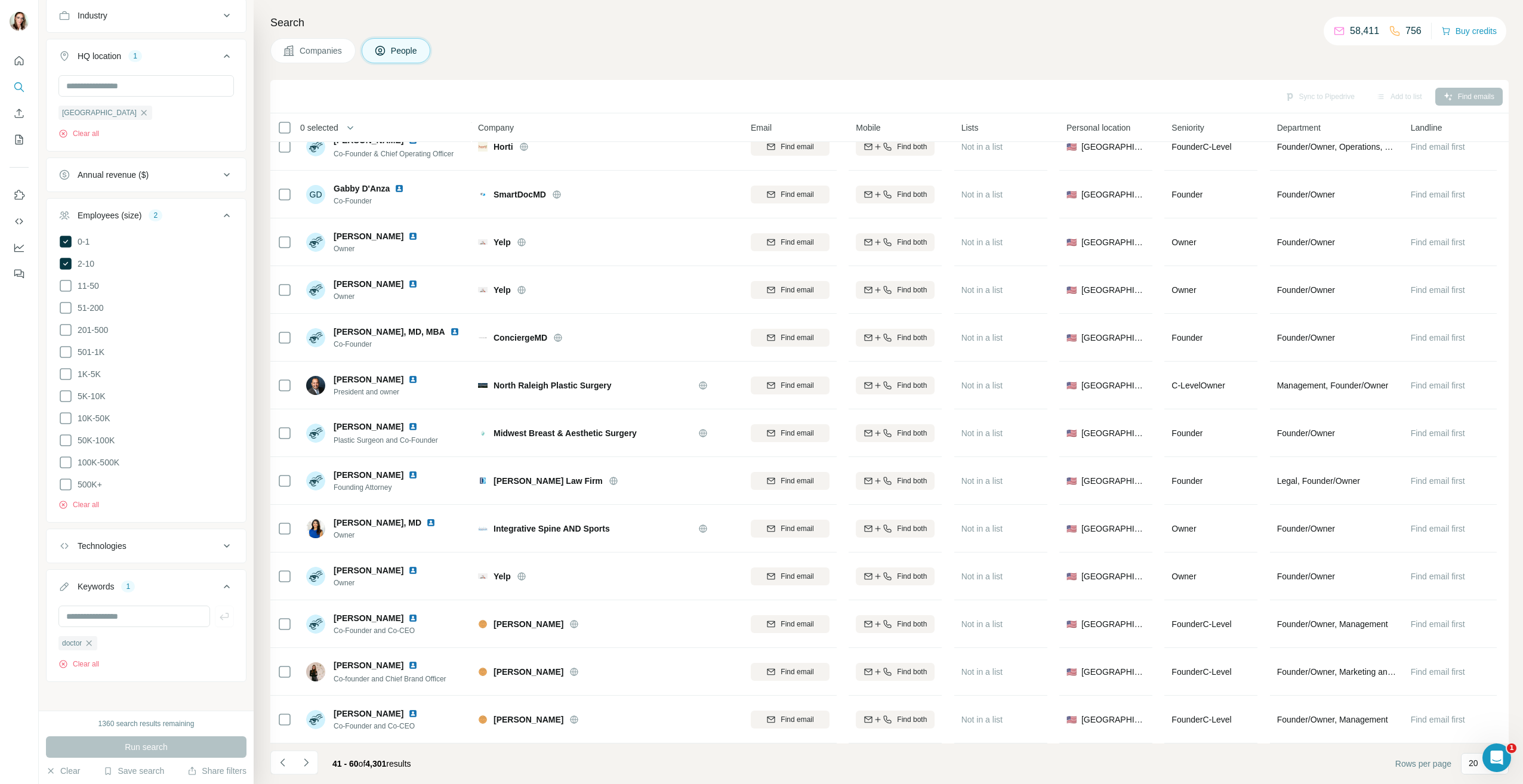
click at [319, 764] on div "41 - 60 of 4,301 results" at bounding box center [345, 763] width 150 height 26
click at [311, 763] on icon "Navigate to next page" at bounding box center [306, 762] width 12 height 12
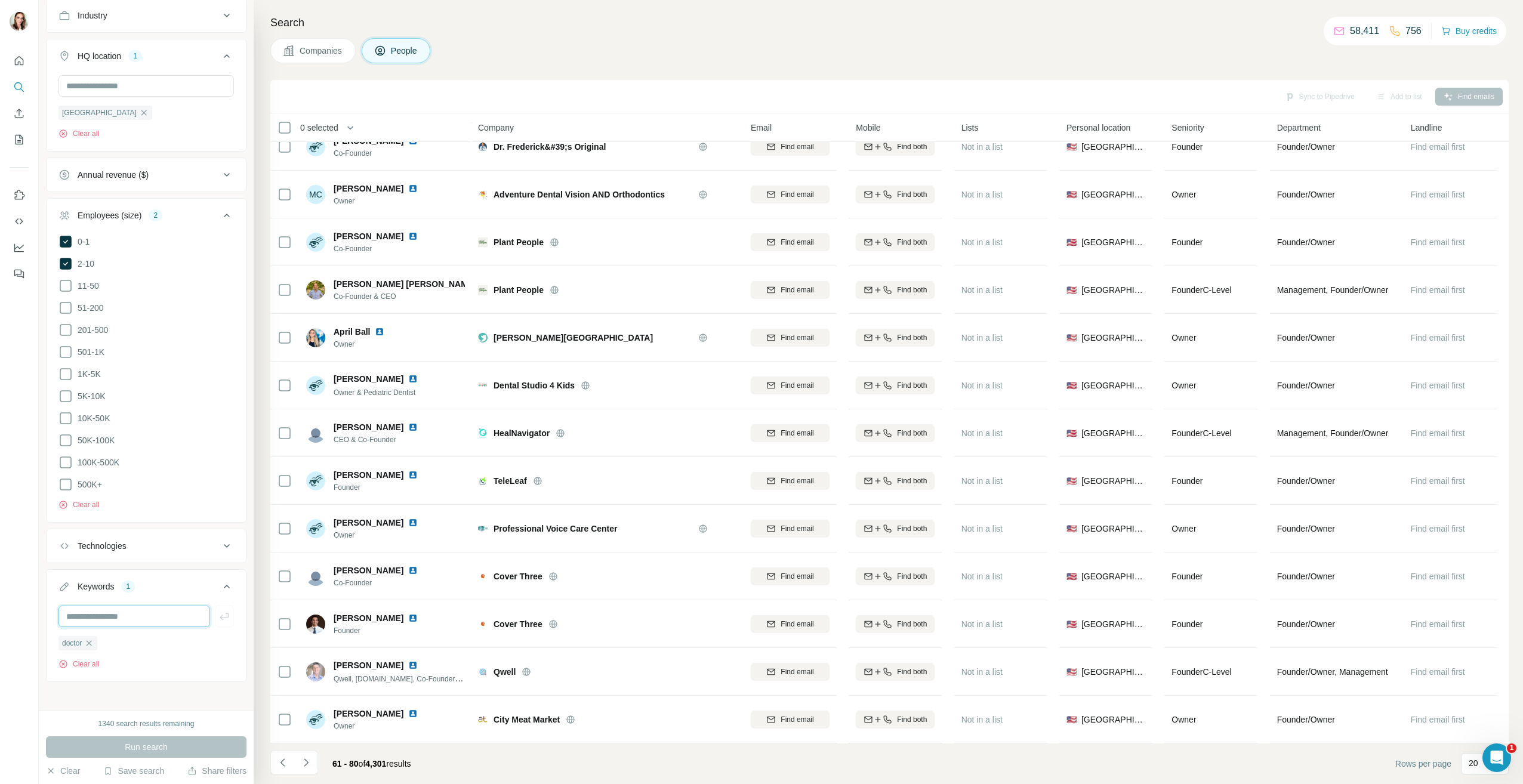
click at [157, 612] on input "text" at bounding box center [134, 616] width 152 height 22
type input "**********"
click at [218, 613] on icon "button" at bounding box center [224, 616] width 12 height 12
click at [152, 748] on span "Run search" at bounding box center [146, 747] width 43 height 12
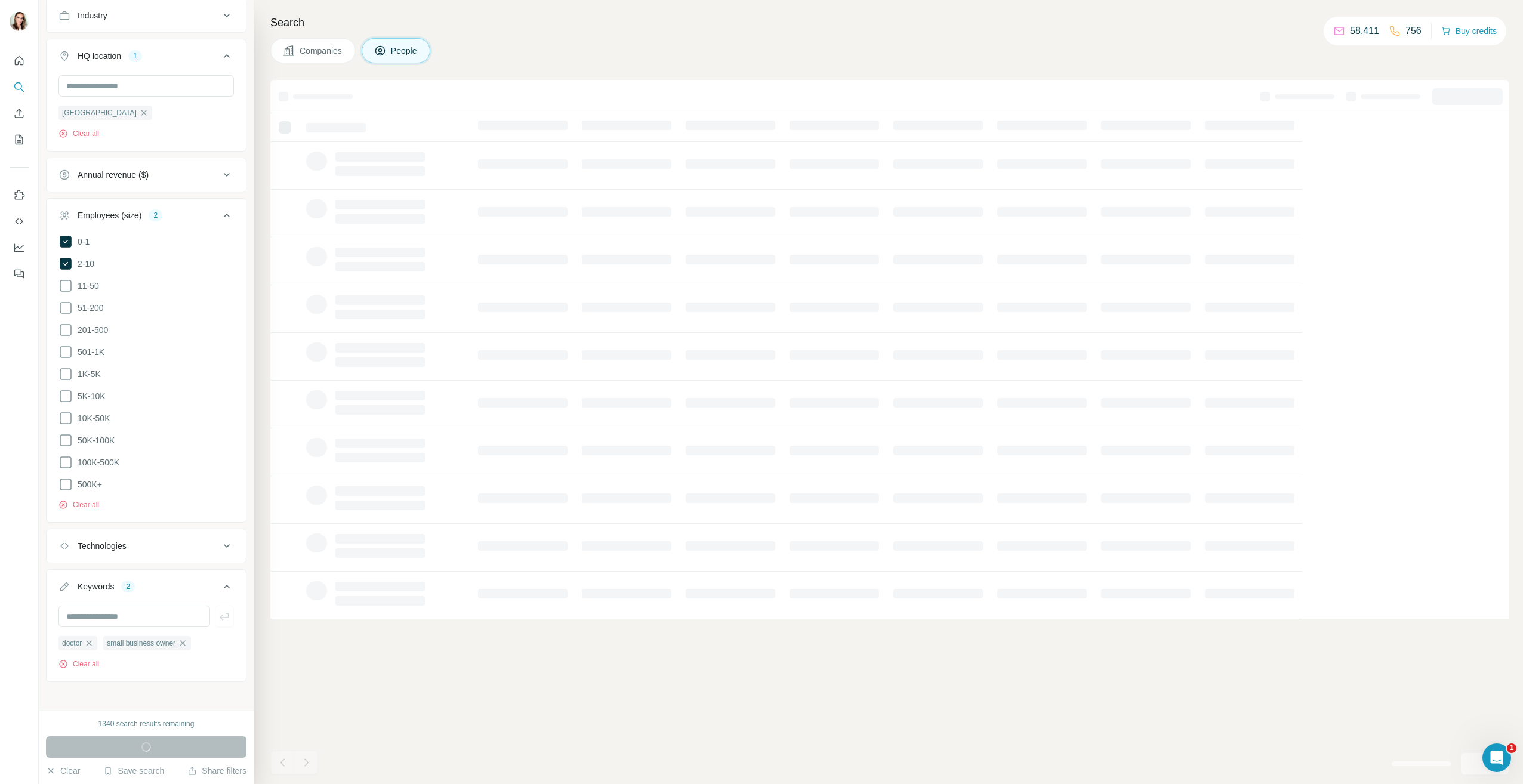
scroll to position [0, 0]
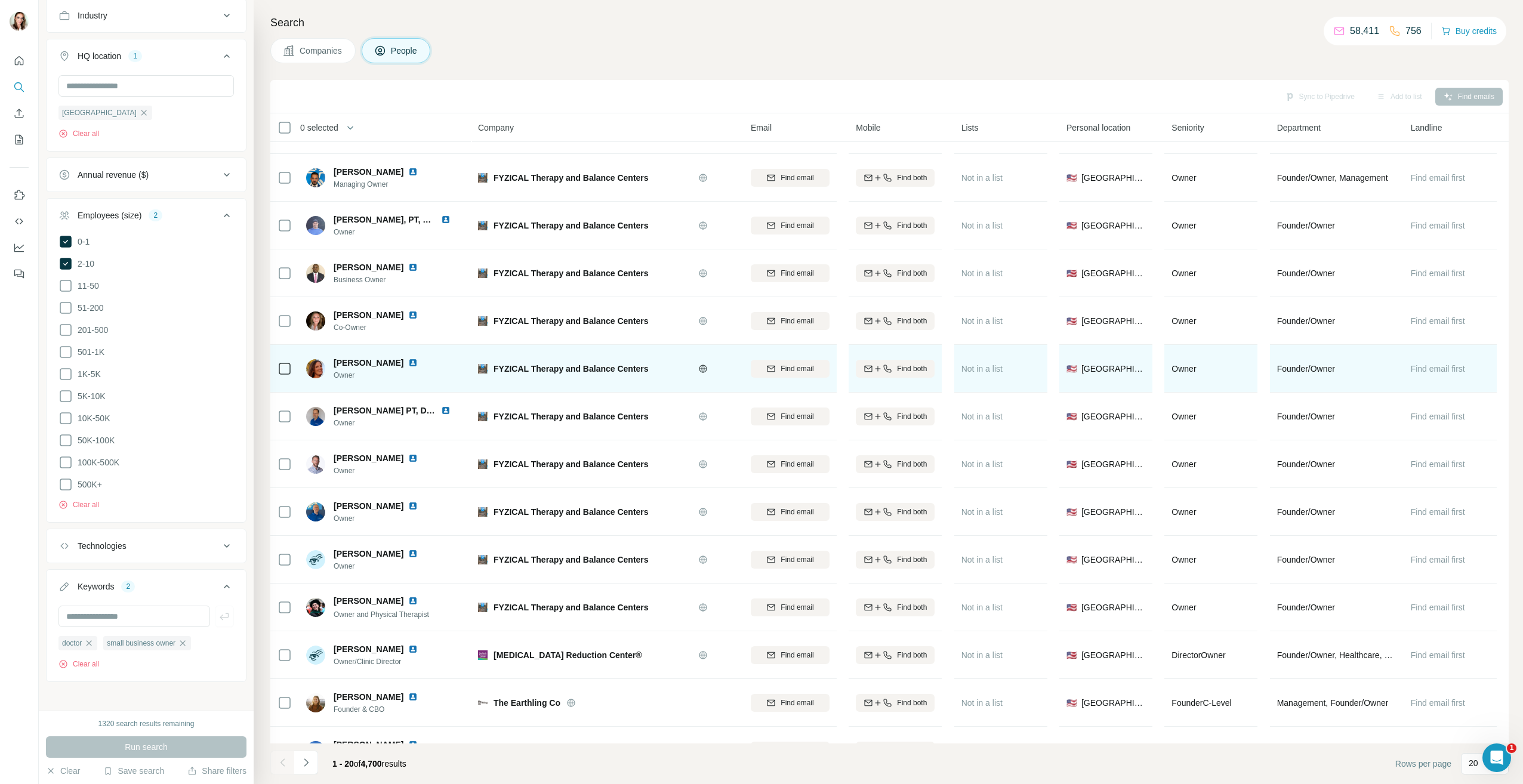
scroll to position [359, 0]
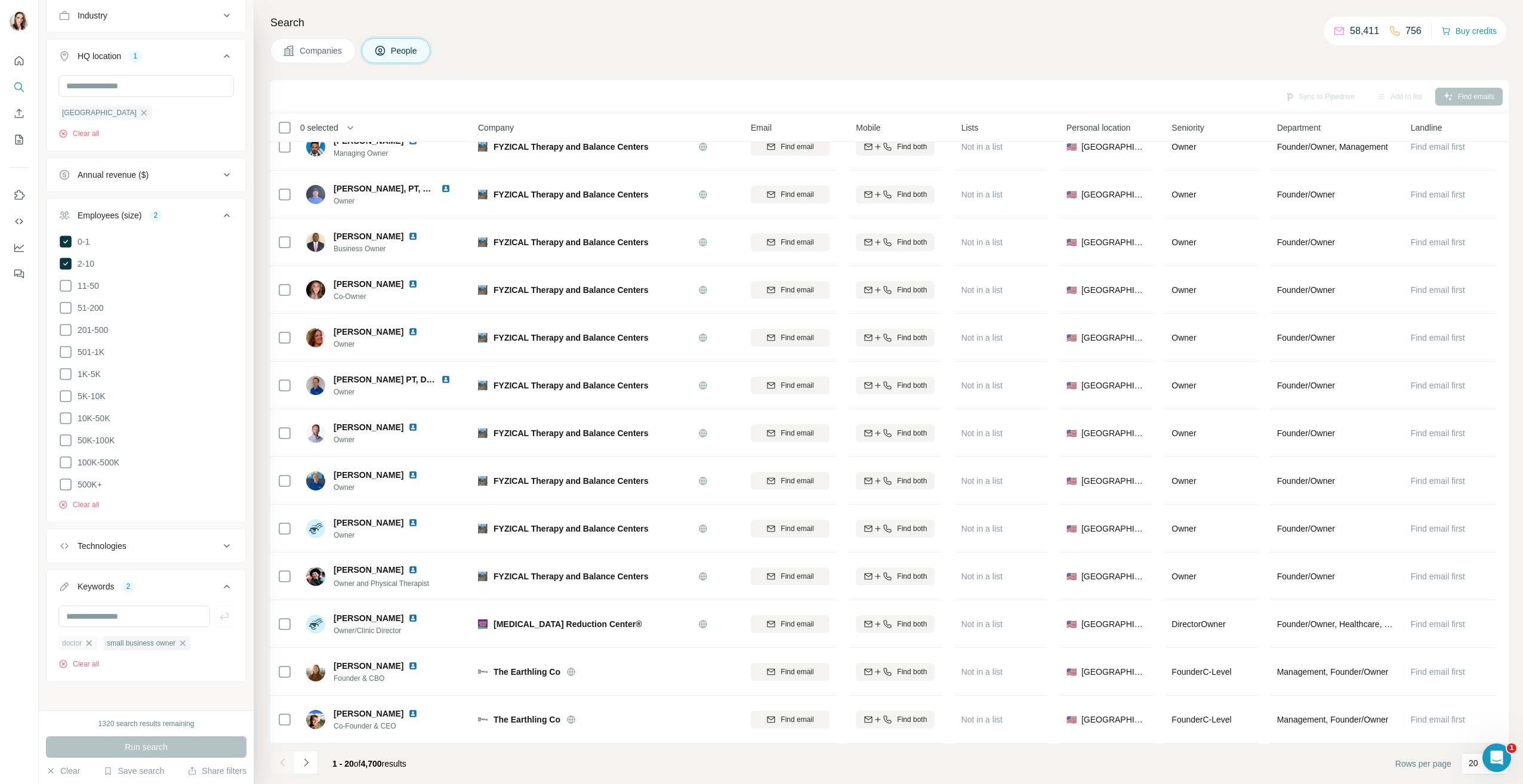
click at [91, 639] on icon "button" at bounding box center [88, 643] width 9 height 9
click at [163, 753] on button "Run search" at bounding box center [146, 747] width 201 height 22
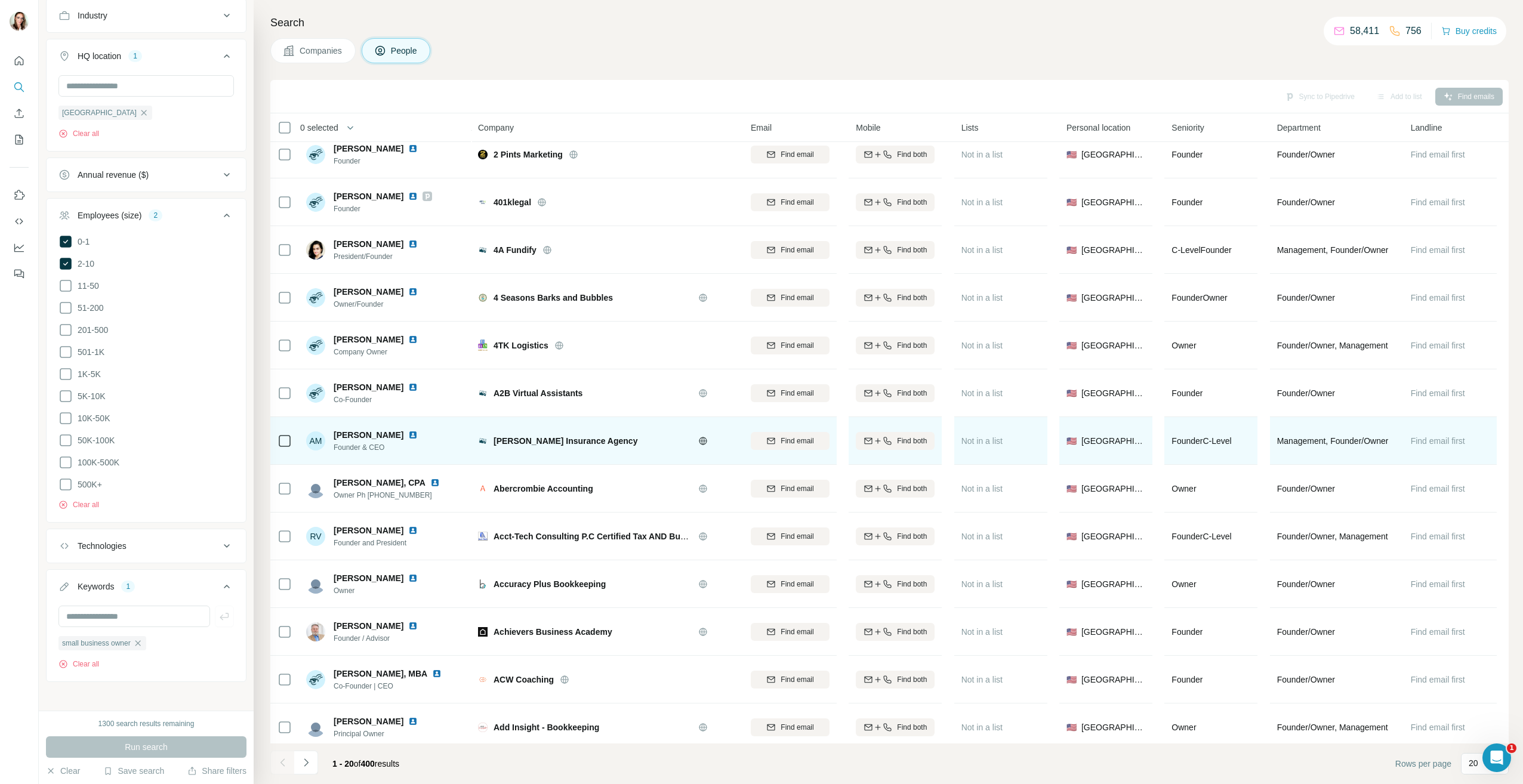
scroll to position [359, 0]
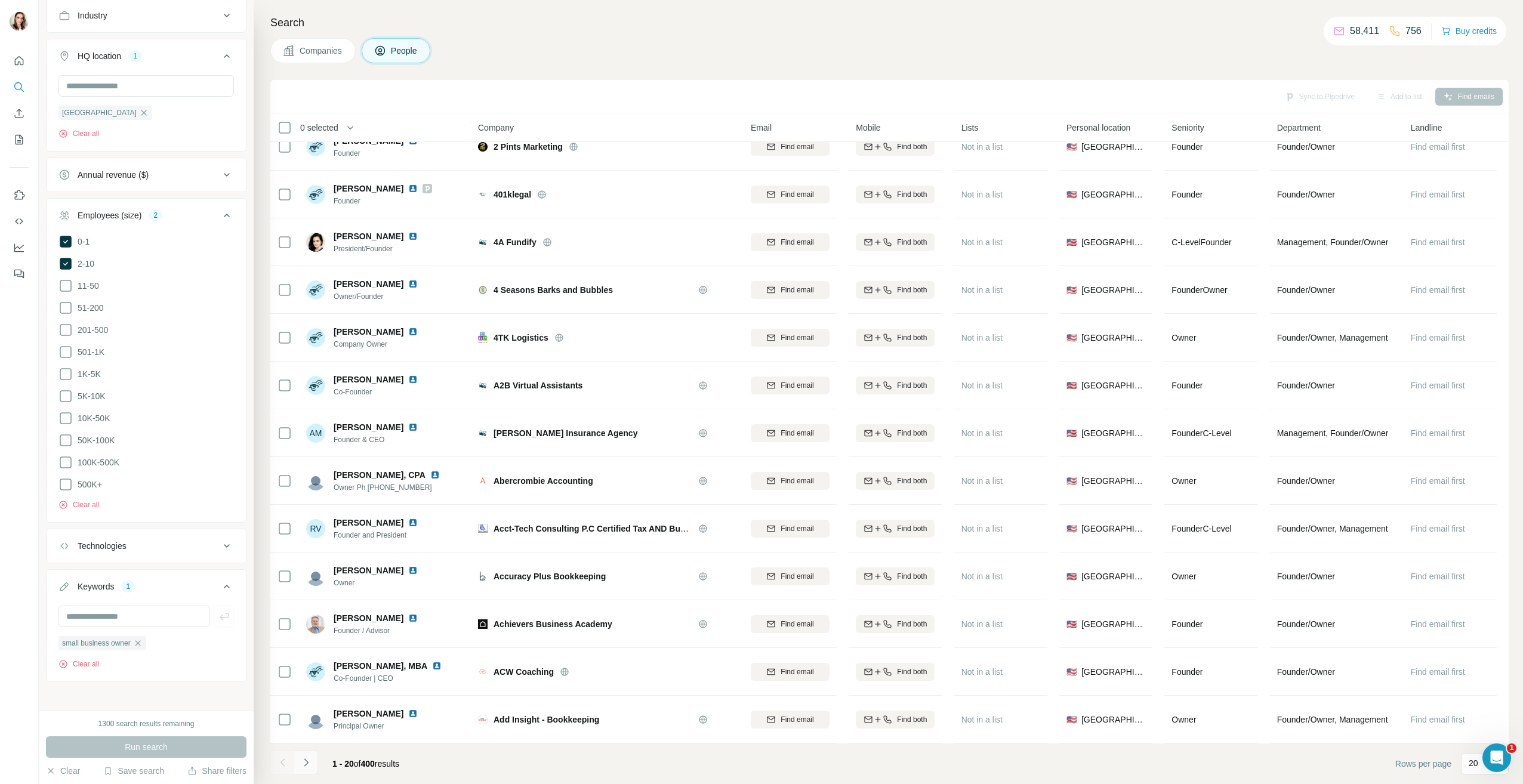
click at [306, 762] on icon "Navigate to next page" at bounding box center [306, 762] width 12 height 12
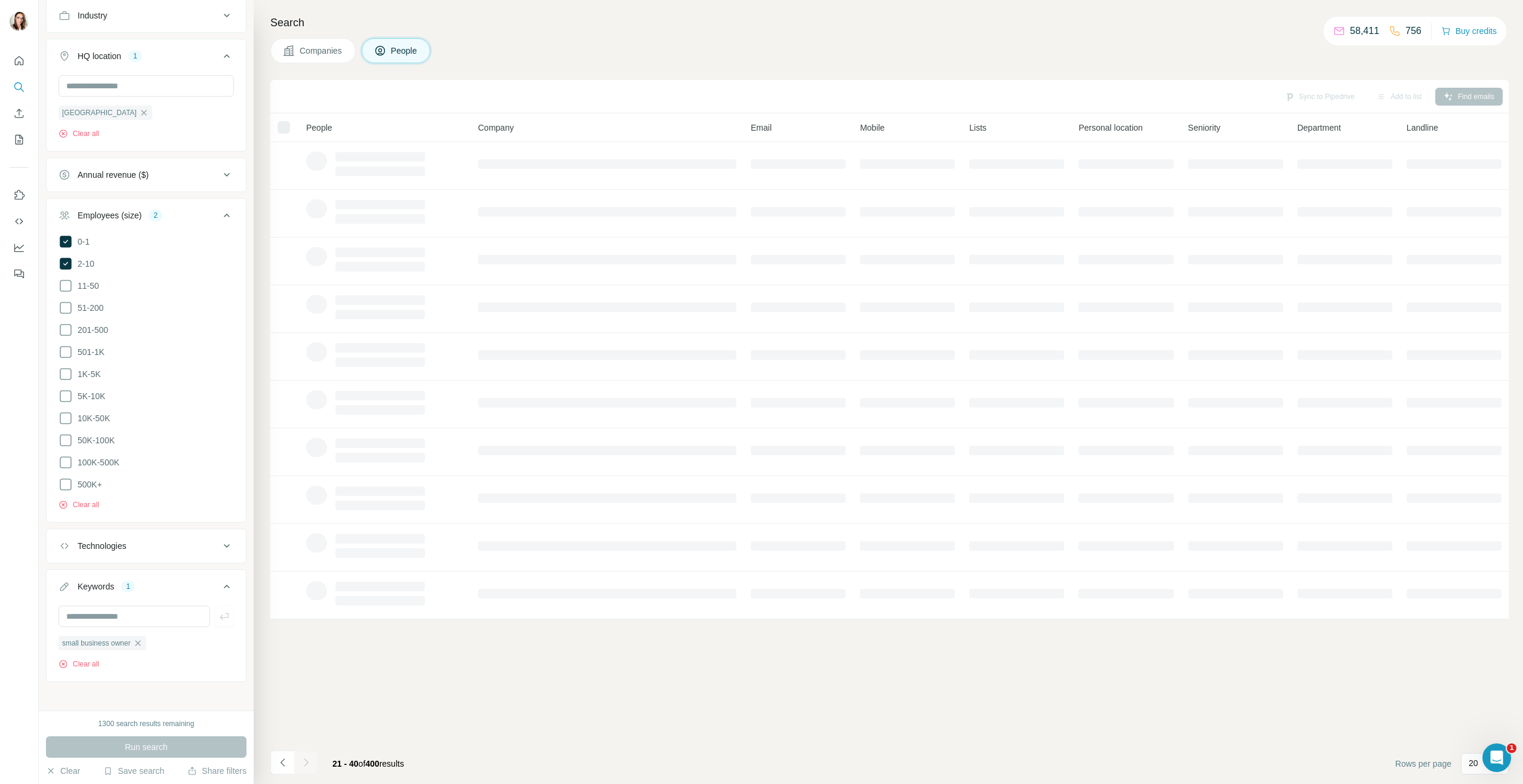
scroll to position [0, 0]
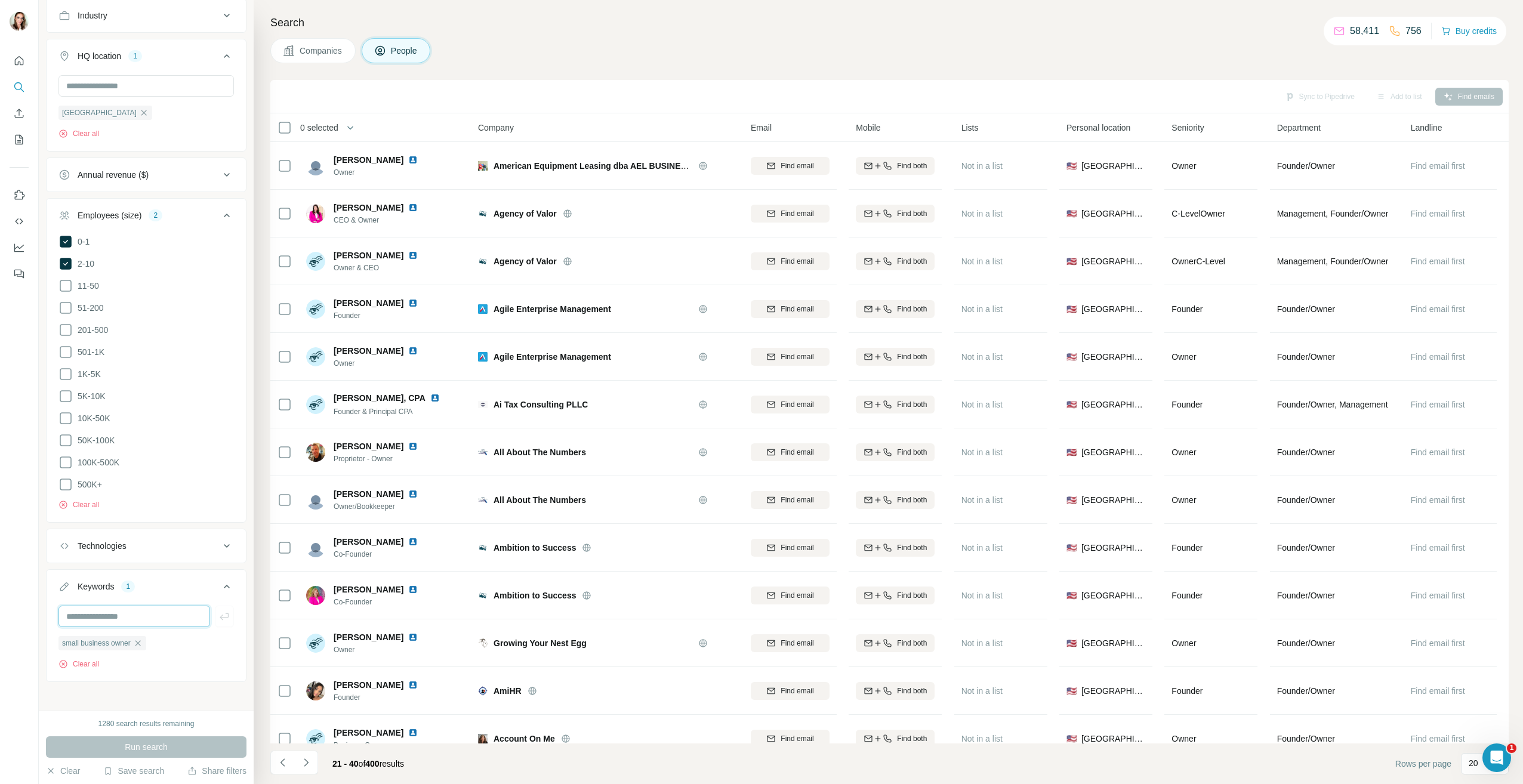
click at [117, 614] on input "text" at bounding box center [134, 616] width 152 height 22
type input "**********"
click at [218, 610] on icon "button" at bounding box center [224, 616] width 12 height 12
click at [164, 745] on span "Run search" at bounding box center [146, 747] width 43 height 12
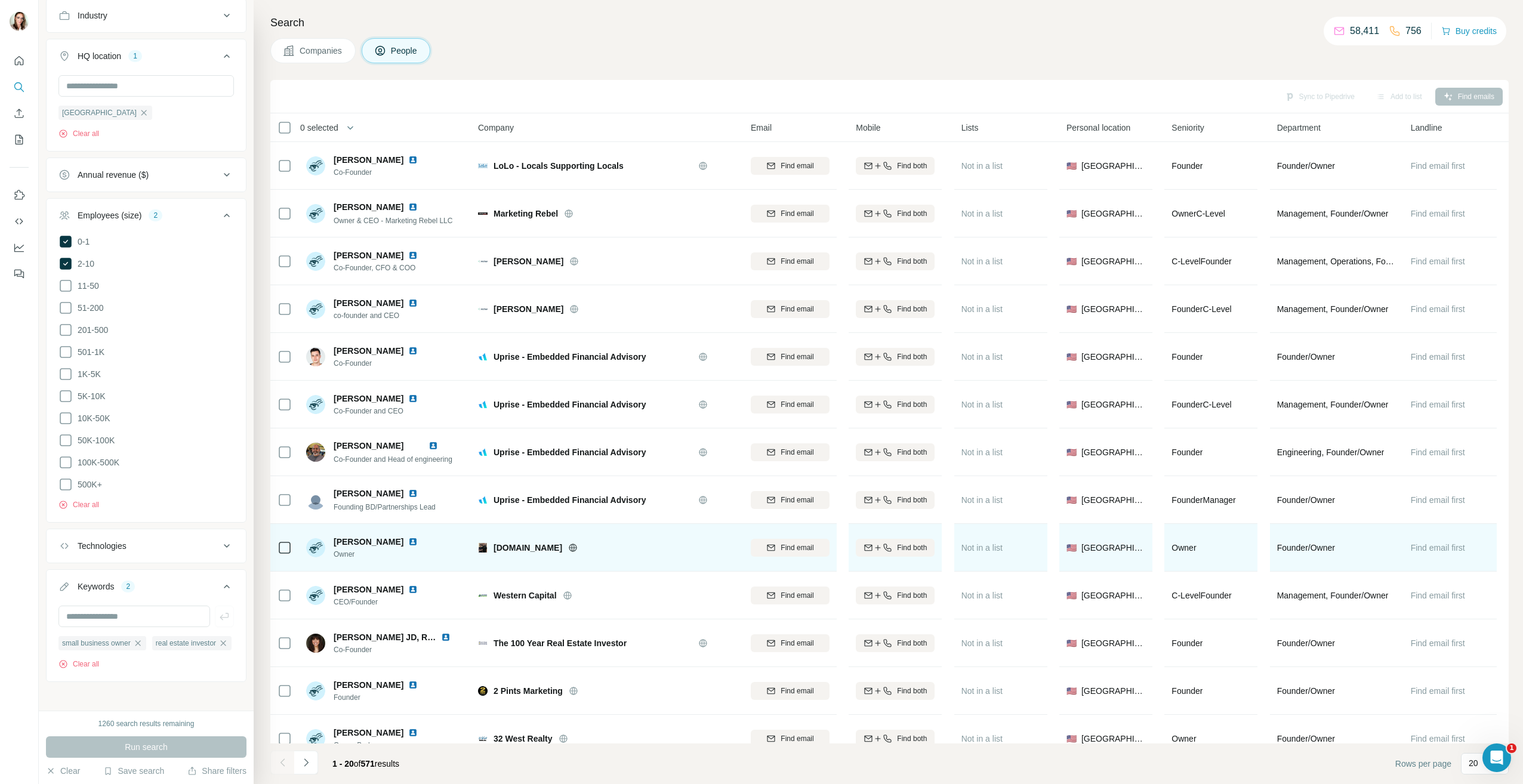
scroll to position [359, 0]
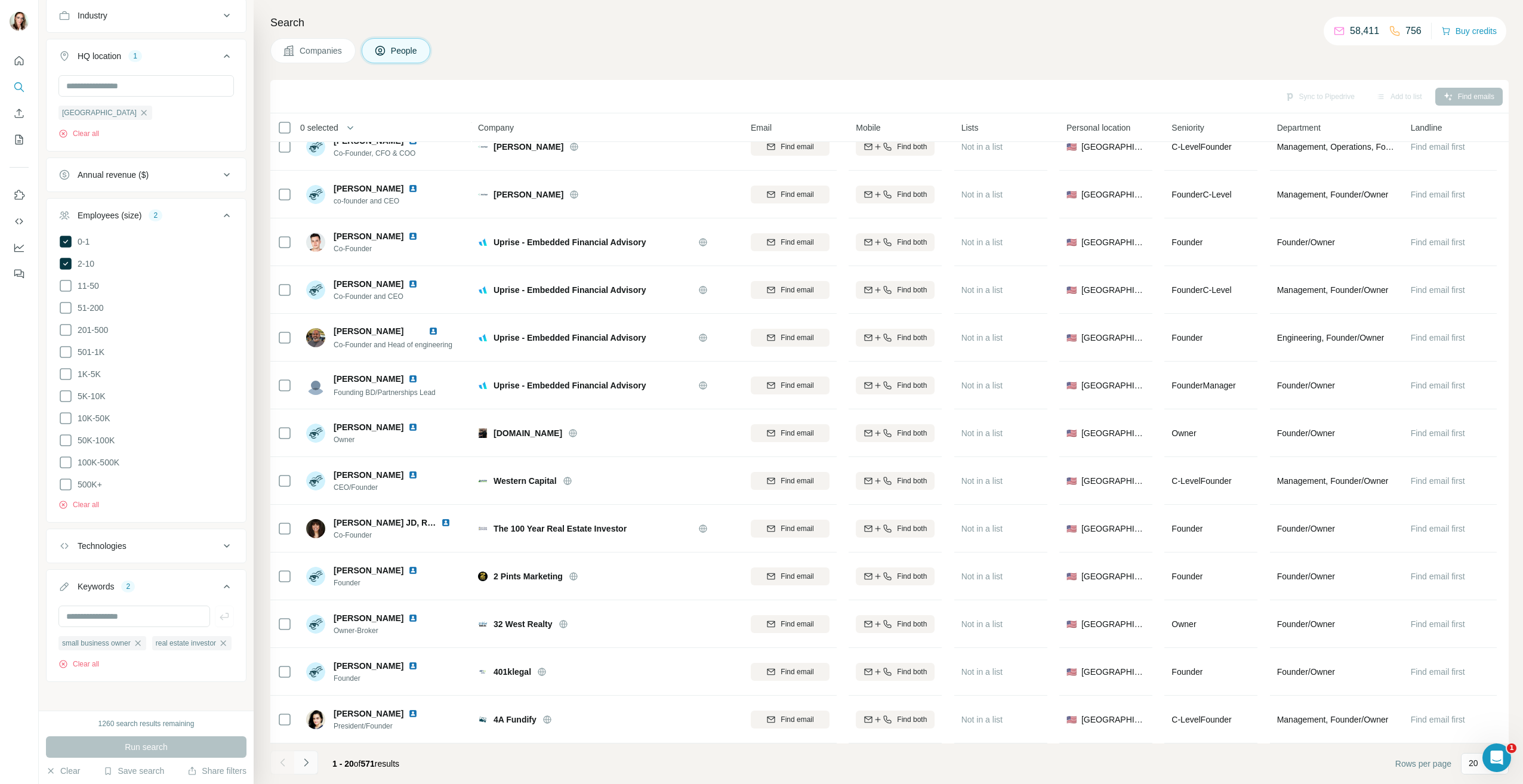
click at [313, 763] on button "Navigate to next page" at bounding box center [306, 762] width 24 height 24
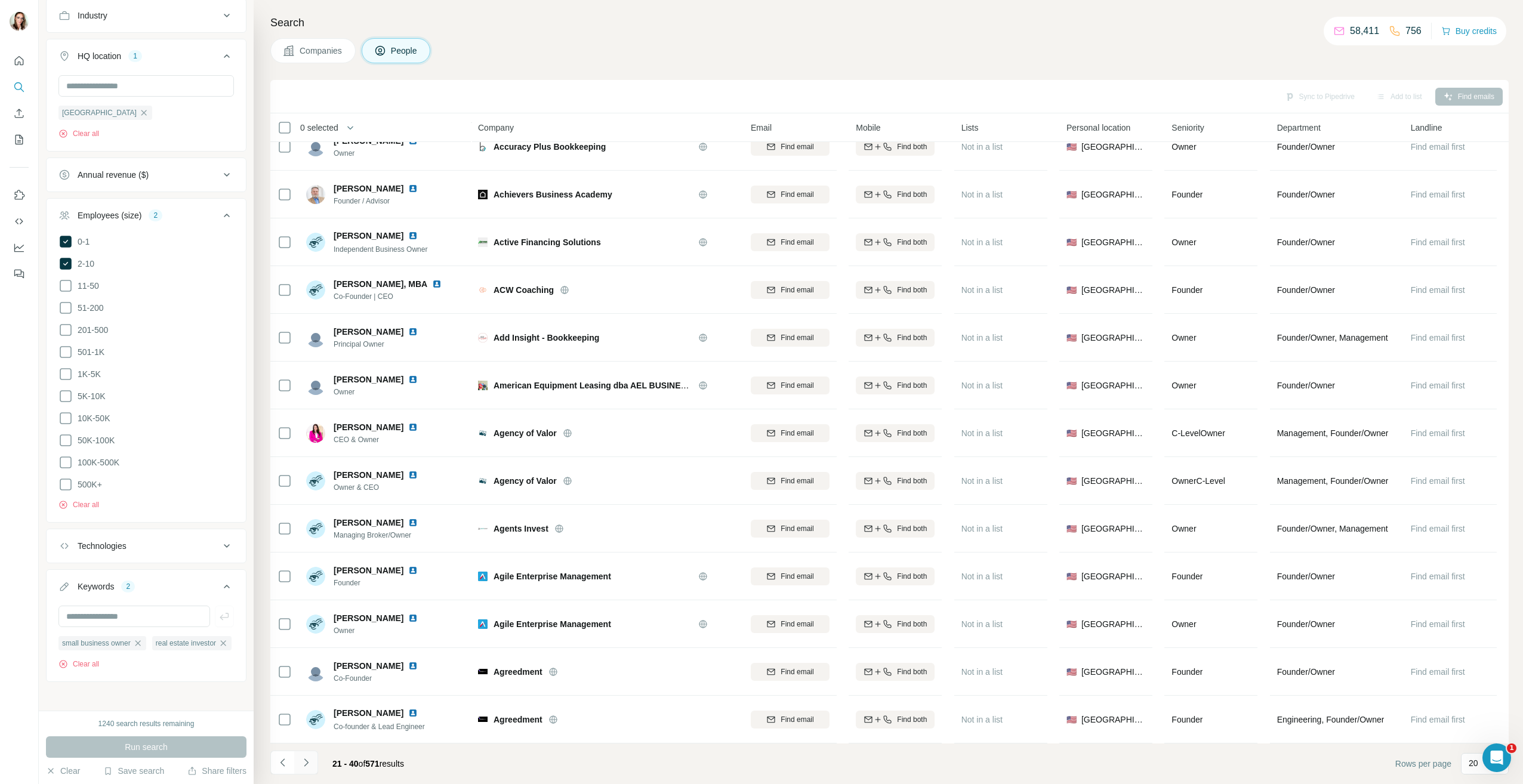
click at [313, 761] on button "Navigate to next page" at bounding box center [306, 762] width 24 height 24
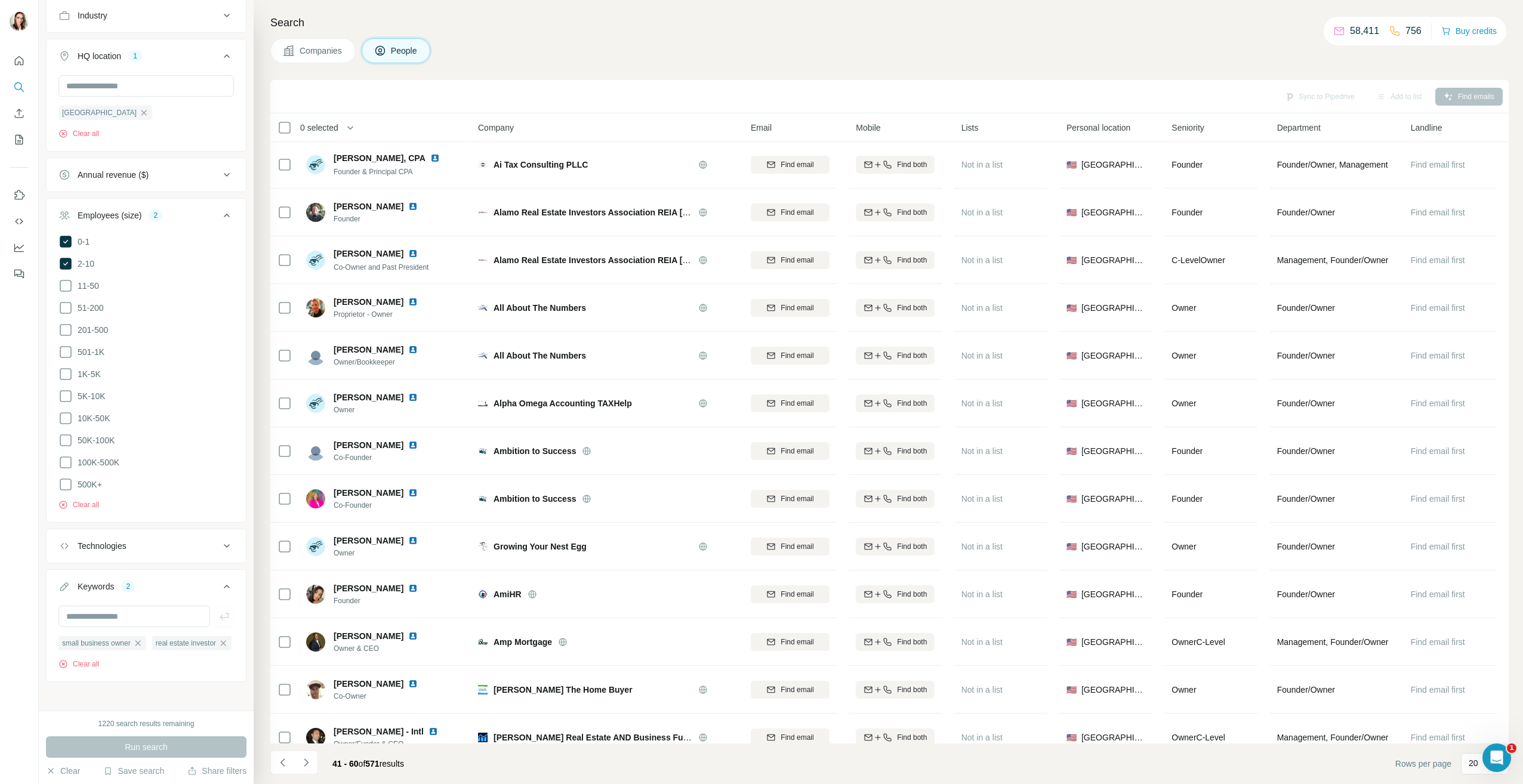
scroll to position [0, 0]
